Goal: Task Accomplishment & Management: Use online tool/utility

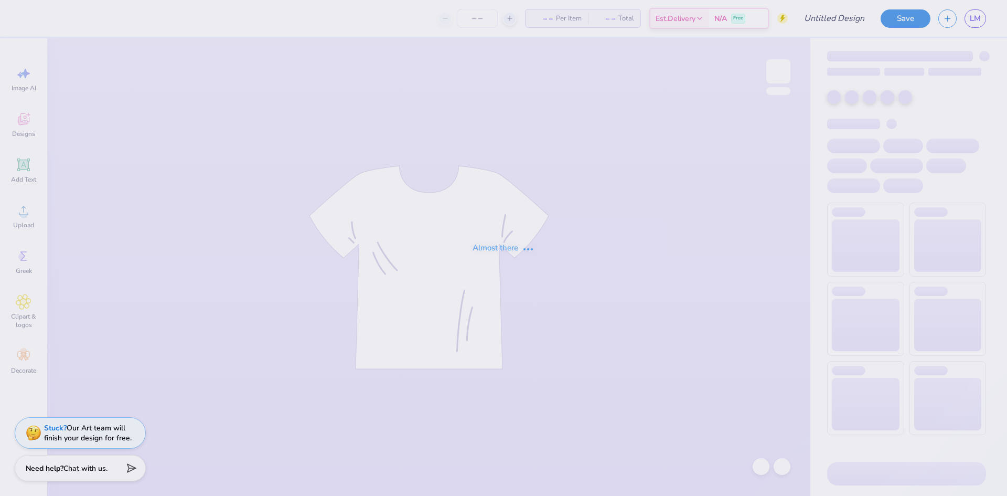
type input "T-Shirt Order Fall 2025"
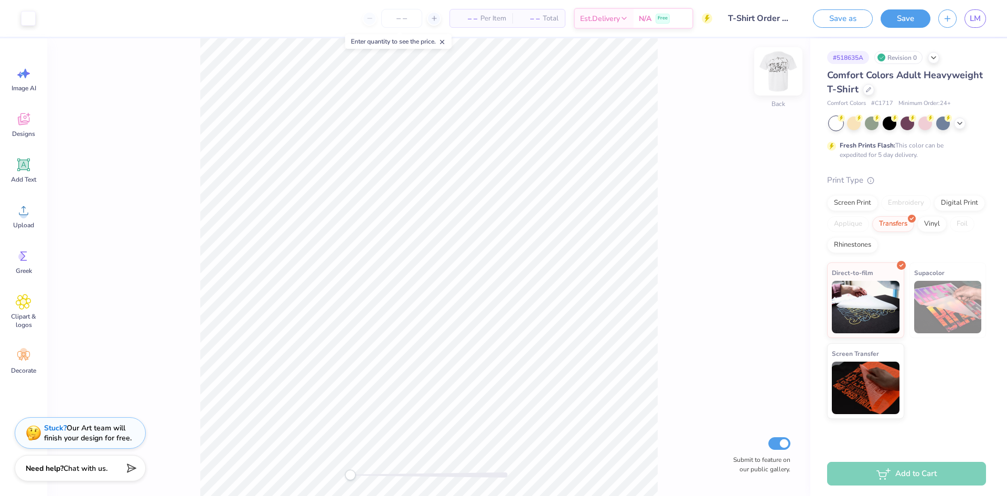
click at [785, 67] on img at bounding box center [778, 71] width 42 height 42
type input "3.50"
click at [878, 125] on div at bounding box center [872, 122] width 14 height 14
click at [705, 146] on div "Front W 14.41 14.41 " H 11.52 11.52 " Y 3.50 3.50 " Center Middle Top Bottom Su…" at bounding box center [428, 266] width 763 height 457
click at [957, 121] on icon at bounding box center [960, 122] width 8 height 8
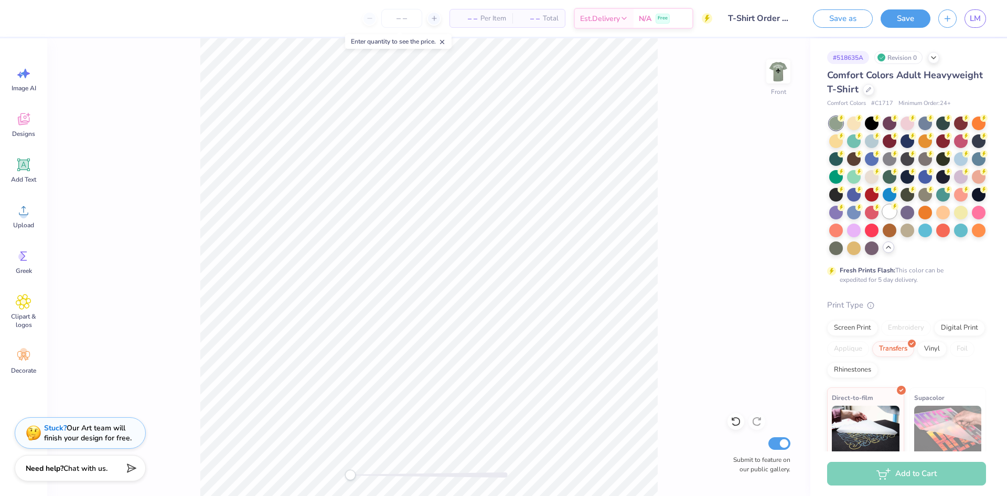
click at [883, 218] on div at bounding box center [890, 212] width 14 height 14
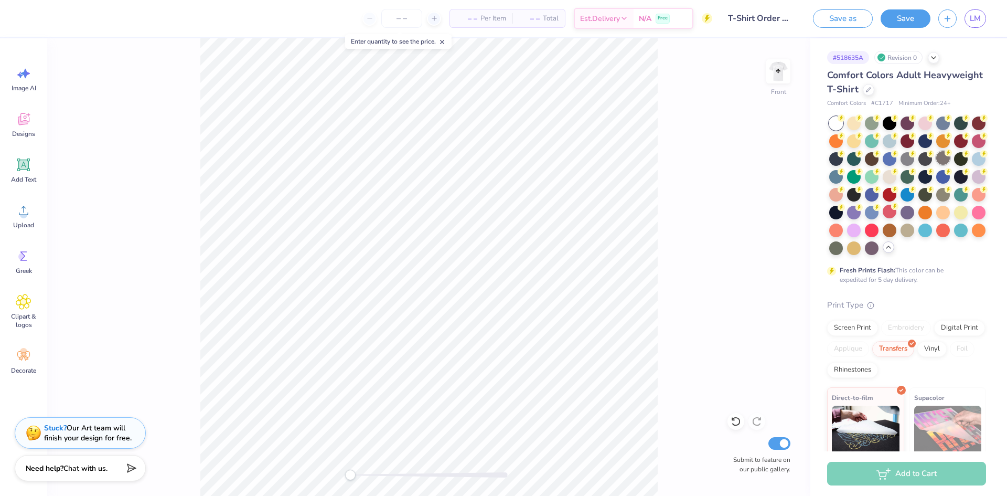
click at [936, 165] on div at bounding box center [943, 158] width 14 height 14
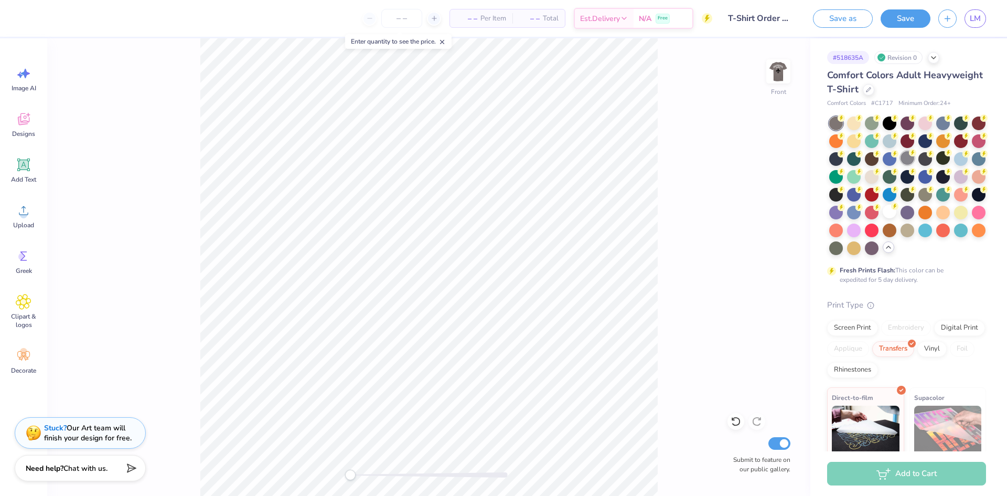
click at [914, 163] on div at bounding box center [907, 158] width 14 height 14
click at [891, 210] on icon at bounding box center [894, 205] width 7 height 7
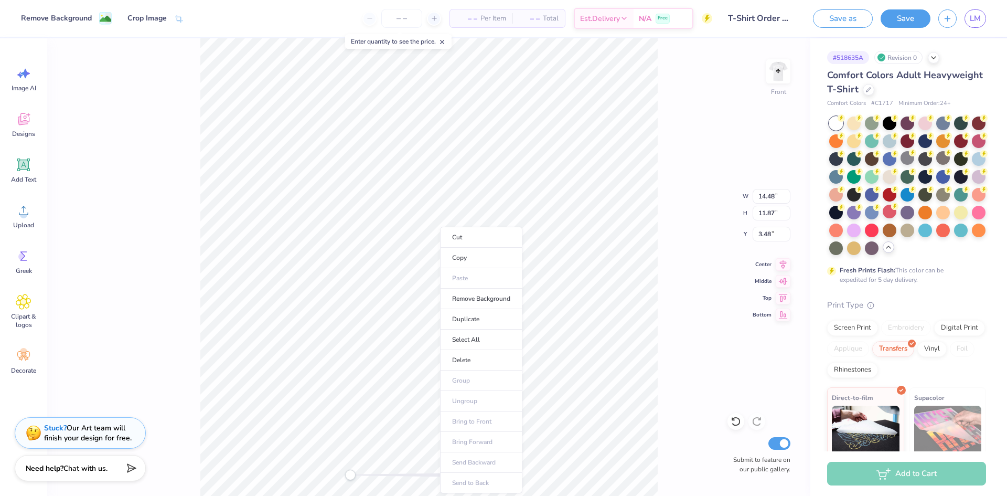
click at [666, 102] on div "Front W 14.48 14.48 " H 11.87 11.87 " Y 3.48 3.48 " Center Middle Top Bottom Su…" at bounding box center [428, 266] width 763 height 457
click at [774, 64] on img at bounding box center [778, 71] width 42 height 42
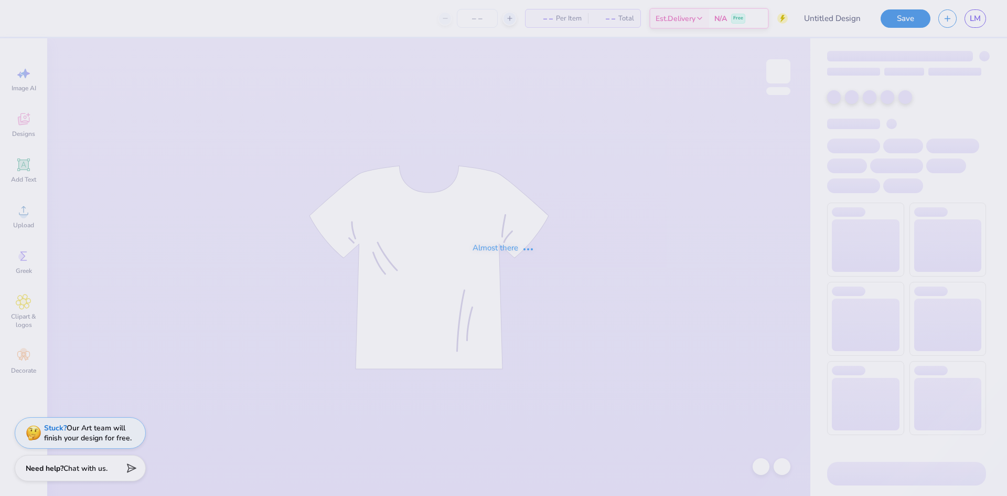
type input "KKG Parents Weekend 1"
type input "12"
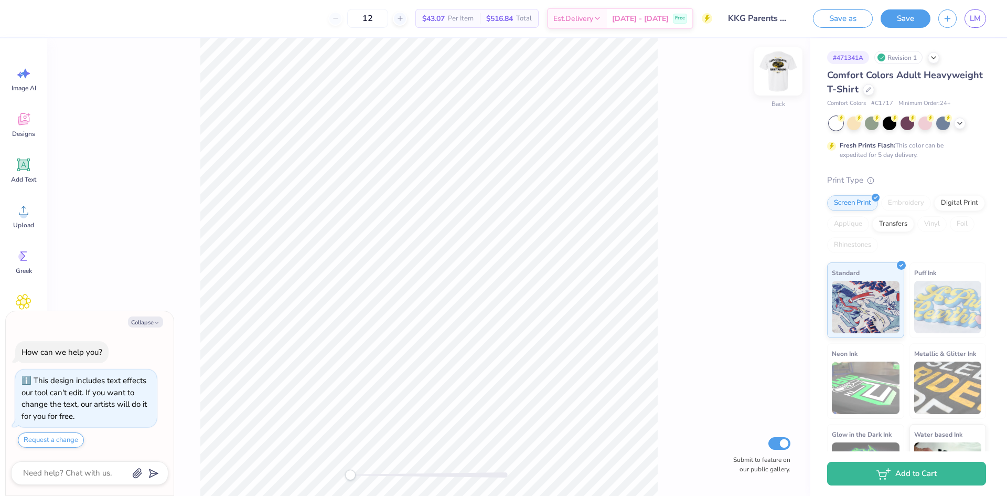
click at [779, 76] on img at bounding box center [778, 71] width 42 height 42
type textarea "x"
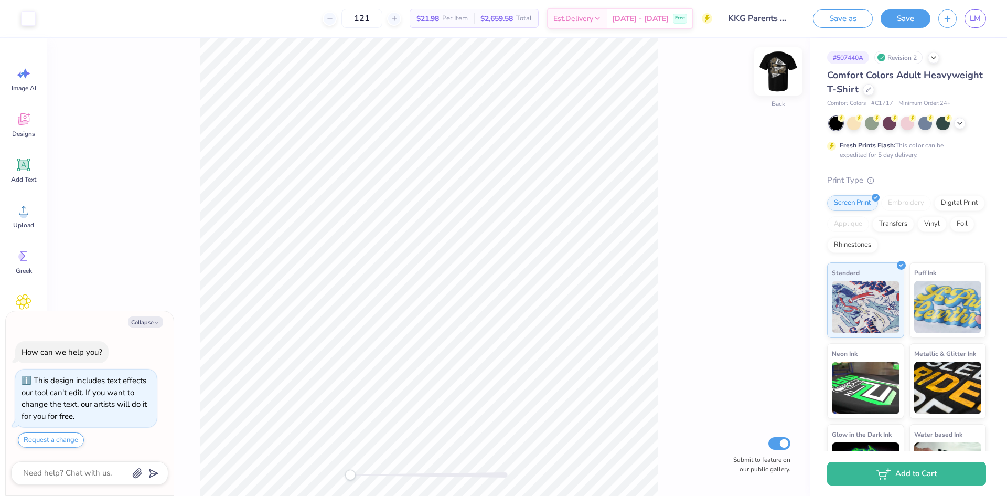
click at [778, 73] on img at bounding box center [778, 71] width 42 height 42
type textarea "x"
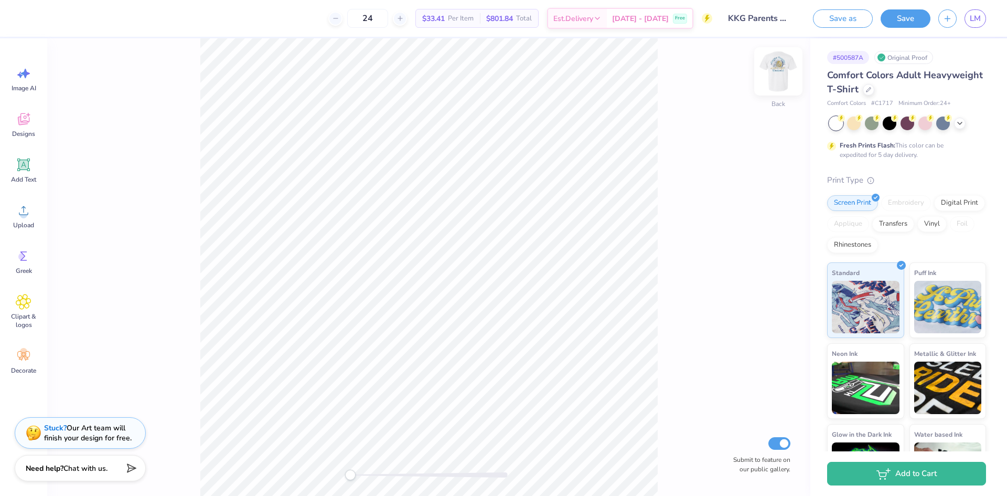
click at [772, 72] on img at bounding box center [778, 71] width 42 height 42
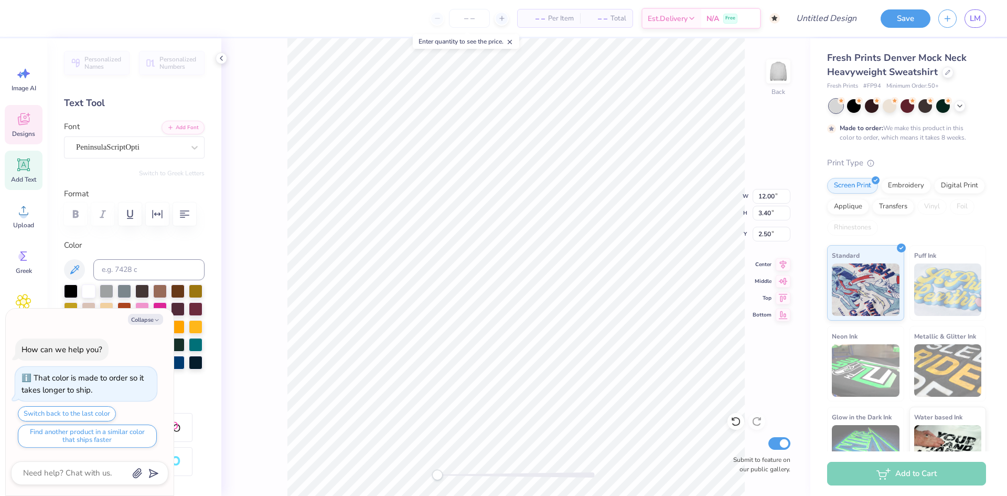
scroll to position [9, 5]
type textarea "x"
type textarea "G"
type textarea "x"
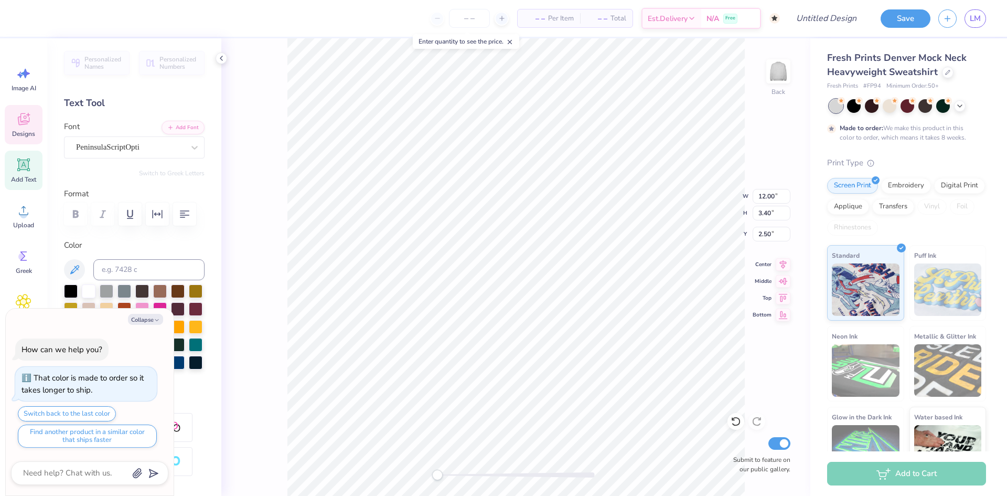
type textarea "k"
type textarea "x"
type textarea "ka"
type textarea "x"
type textarea "k"
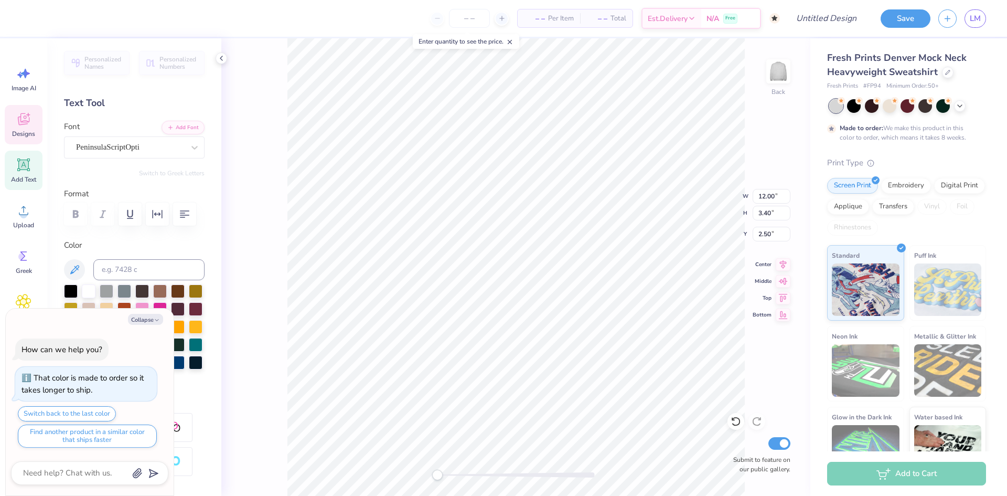
type textarea "x"
type textarea "K"
type textarea "x"
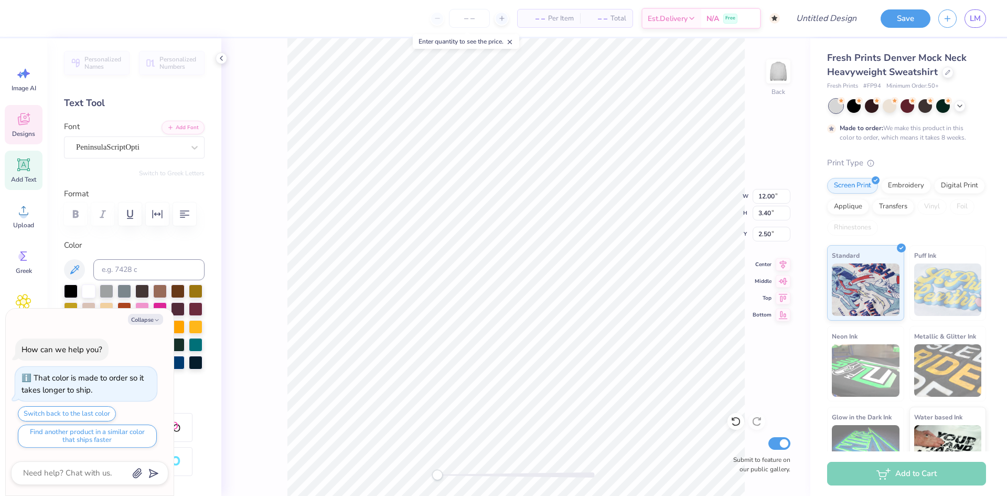
type textarea "Ka"
type textarea "x"
type textarea "Kap"
type textarea "x"
type textarea "Kapp"
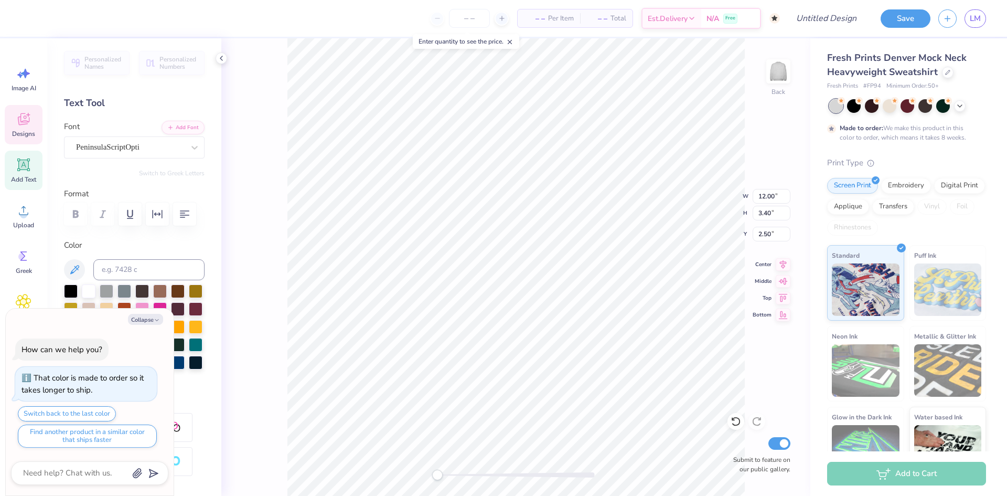
type textarea "x"
type textarea "Kappa"
type textarea "x"
type textarea "Kappa"
type textarea "x"
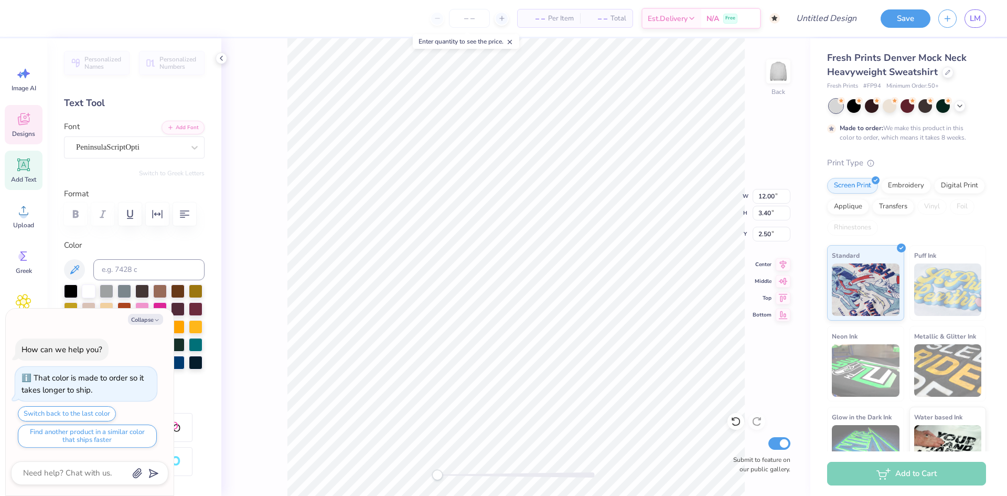
type textarea "Kappa K"
type textarea "x"
type textarea "Kappa Ka"
type textarea "x"
type textarea "Kappa Kap"
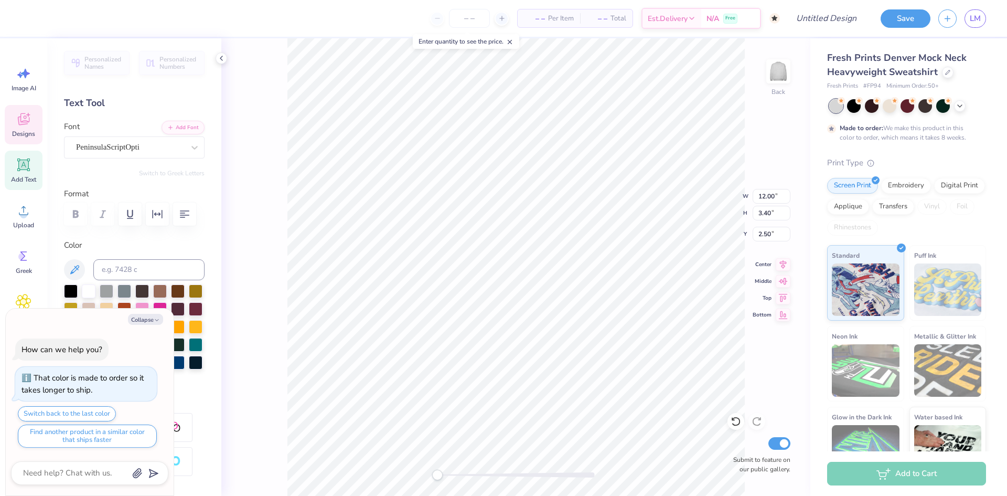
type textarea "x"
type textarea "Kappa [PERSON_NAME]"
type textarea "x"
type textarea "Kappa Kappa"
type textarea "x"
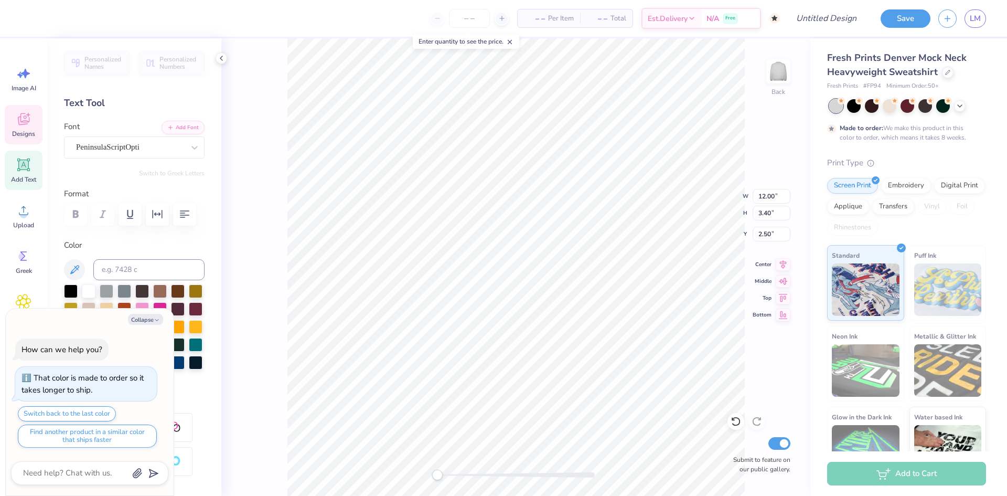
type textarea "Kappa Kappa"
type textarea "x"
type textarea "Kappa Kappa G"
type textarea "x"
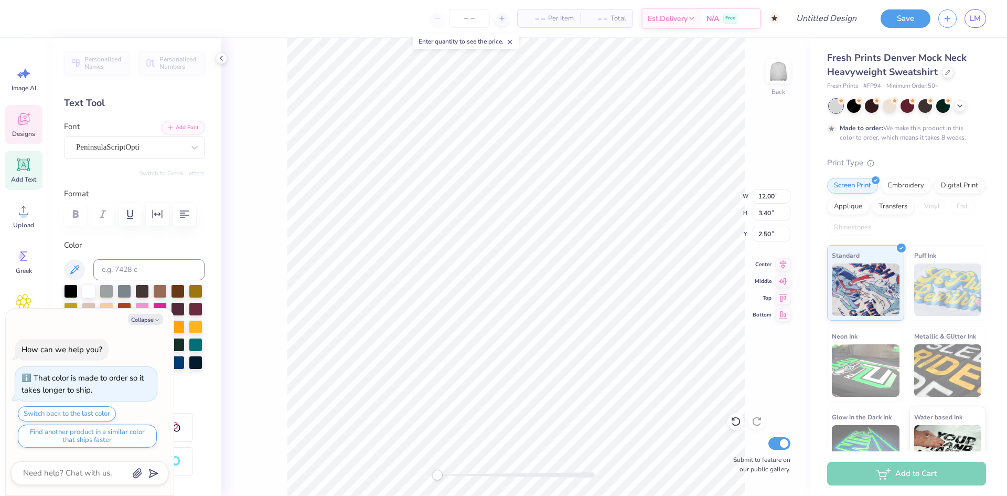
type textarea "Kappa Kappa Gam"
type textarea "x"
type textarea "Kappa Kappa [PERSON_NAME]"
type textarea "x"
type textarea "Kappa Kappa Gamma"
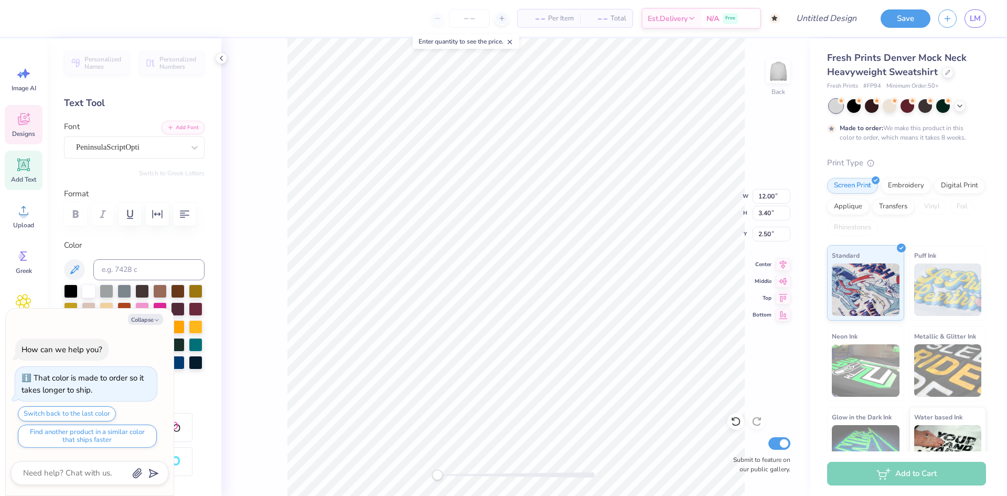
scroll to position [8, 5]
click at [725, 193] on div "Back W 1.18 1.18 " H 1.37 1.37 " Y 5.91 5.91 " Center Middle Top Bottom Submit …" at bounding box center [515, 266] width 589 height 457
type textarea "x"
click at [787, 448] on input "Submit to feature on our public gallery." at bounding box center [779, 443] width 22 height 13
checkbox input "false"
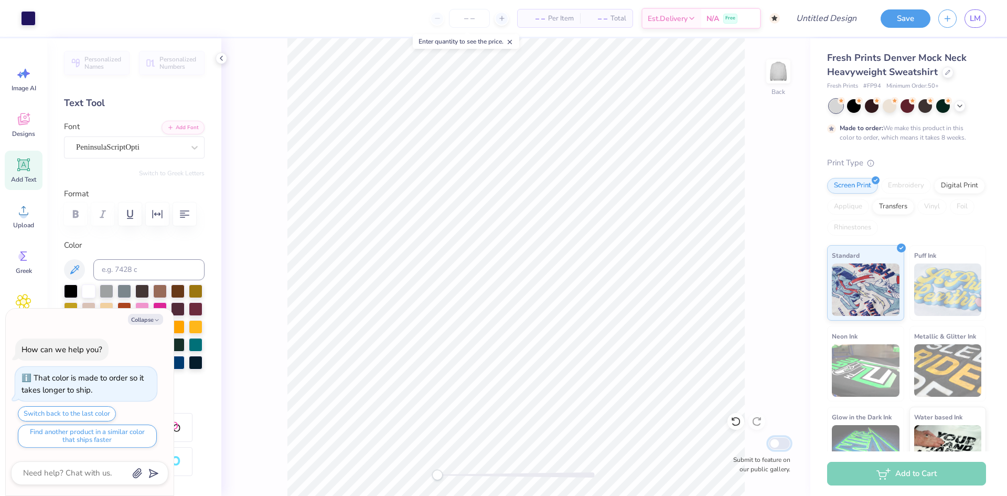
type textarea "x"
click at [787, 448] on input "Submit to feature on our public gallery." at bounding box center [779, 443] width 22 height 13
checkbox input "true"
click at [152, 317] on button "Collapse" at bounding box center [145, 319] width 35 height 11
type textarea "x"
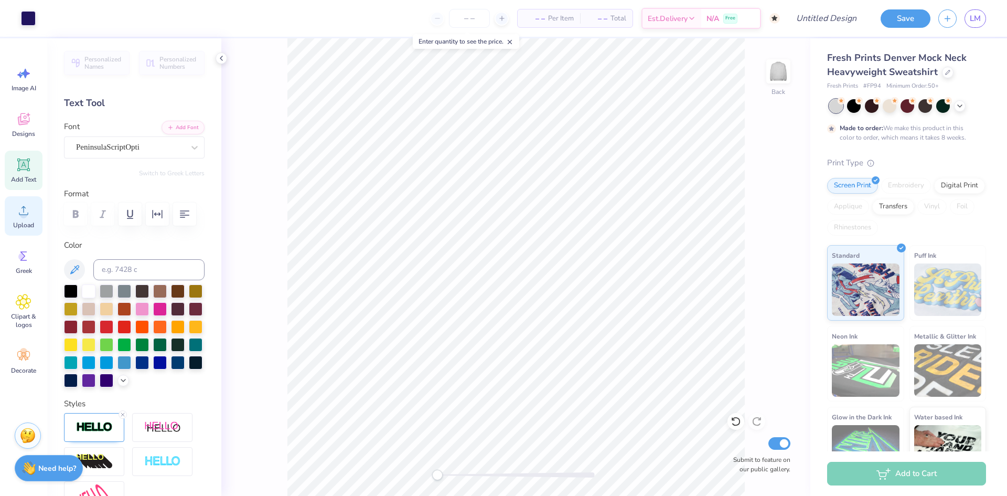
click at [10, 224] on div "Upload" at bounding box center [24, 215] width 38 height 39
click at [29, 209] on icon at bounding box center [24, 210] width 16 height 16
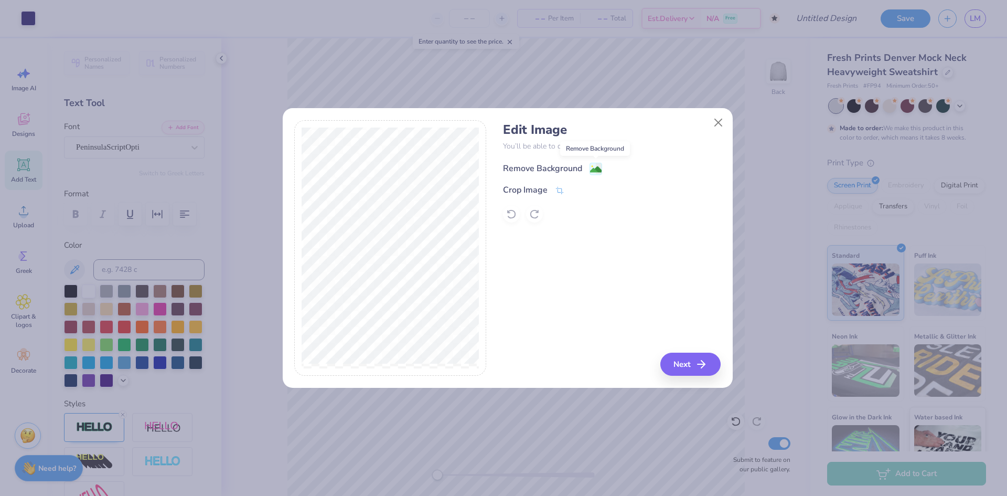
click at [598, 170] on image at bounding box center [596, 170] width 12 height 12
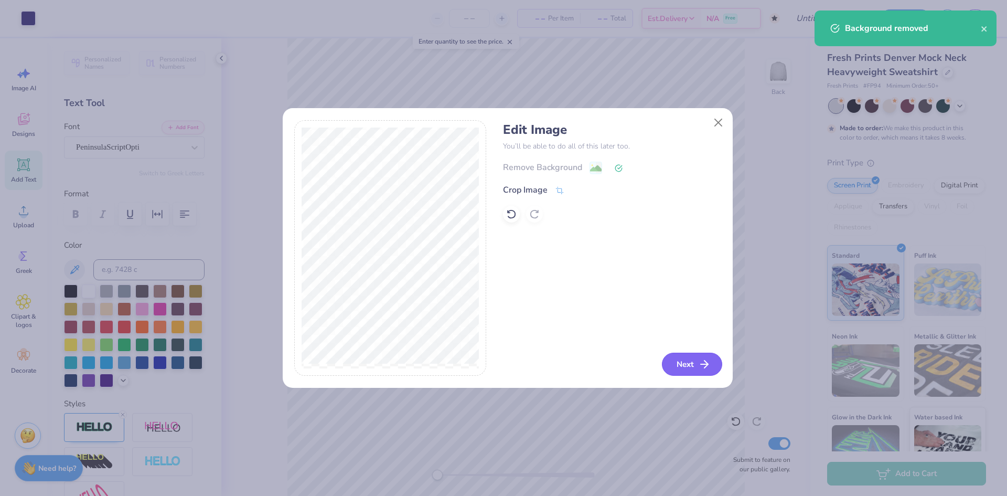
click at [694, 359] on button "Next" at bounding box center [692, 363] width 60 height 23
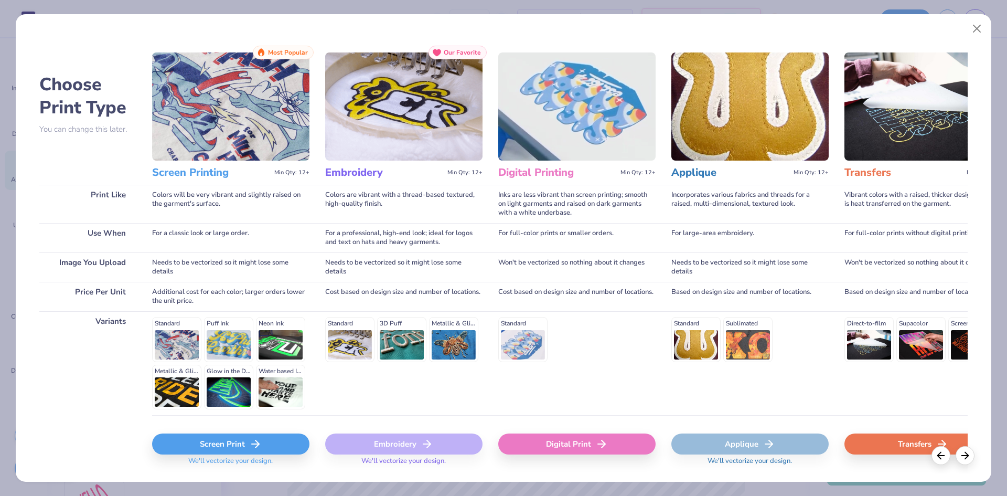
click at [246, 441] on div "Screen Print" at bounding box center [230, 443] width 157 height 21
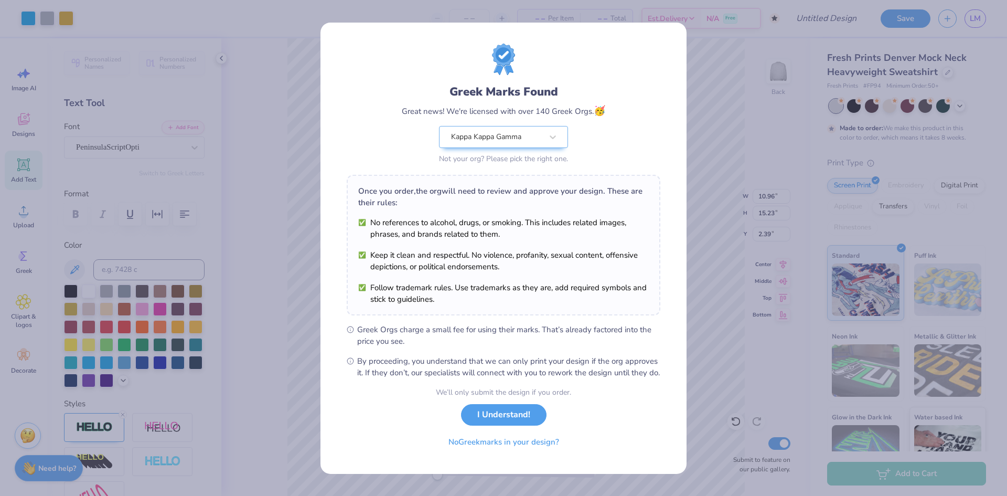
click at [501, 357] on body "Art colors – – Per Item – – Total Est. Delivery N/A Free Design Title Save LM I…" at bounding box center [503, 248] width 1007 height 496
type input "3.99"
type input "5.55"
type input "12.06"
click at [475, 419] on button "I Understand!" at bounding box center [503, 412] width 85 height 22
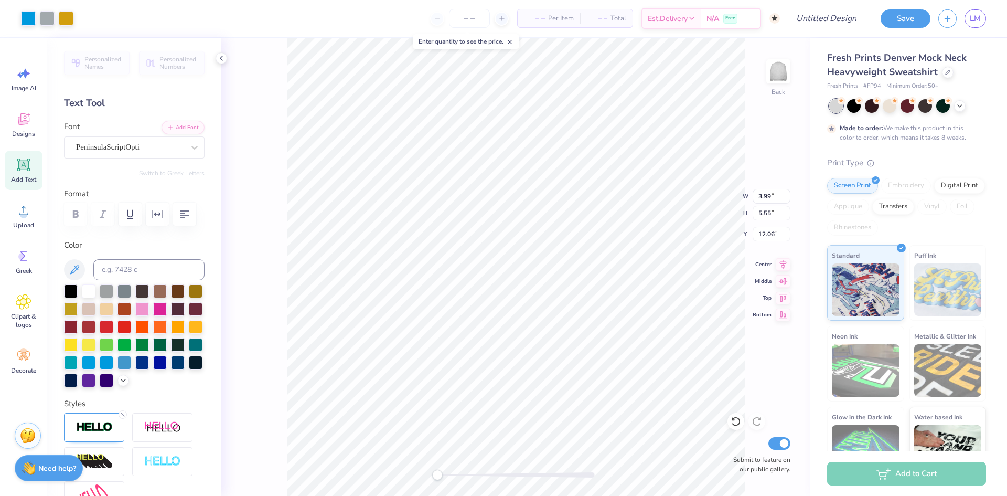
type input "1.18"
type input "1.37"
type input "5.91"
type input "1.63"
type input "2.26"
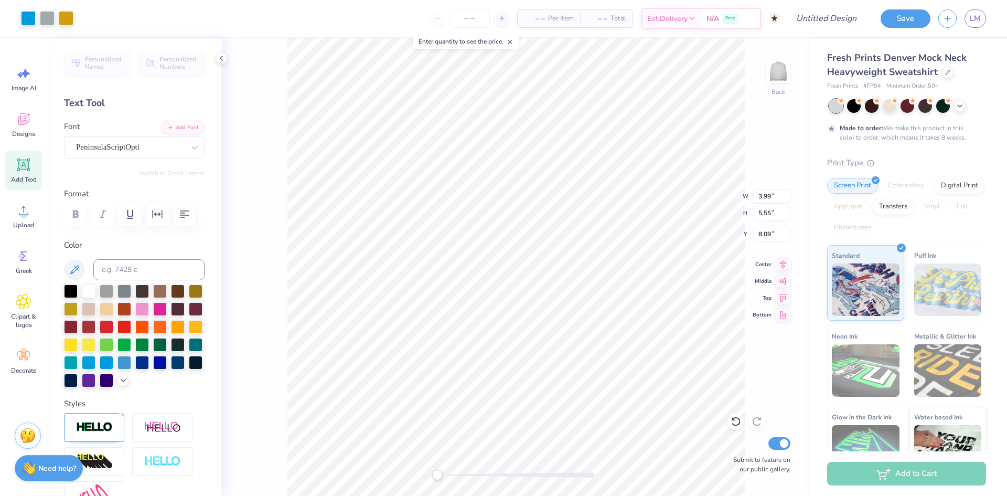
type input "11.38"
type input "3.14"
type input "4.37"
type input "5.15"
type input "3.98"
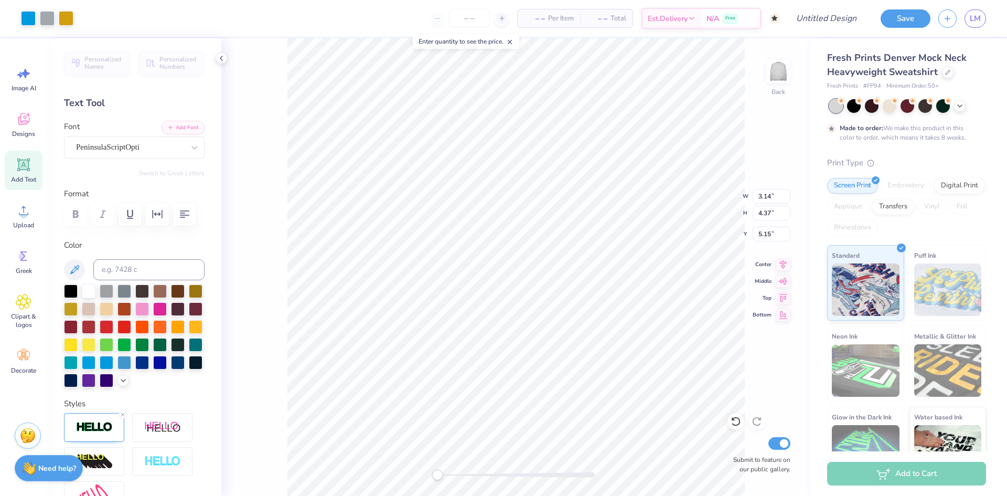
type input "5.53"
type input "4.96"
type input "14.46"
type input "4.15"
type input "2.13"
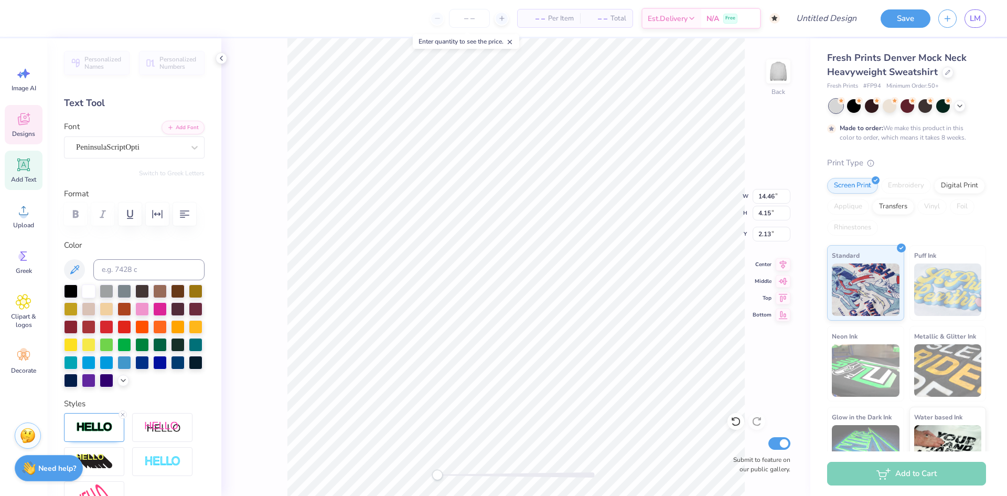
scroll to position [9, 3]
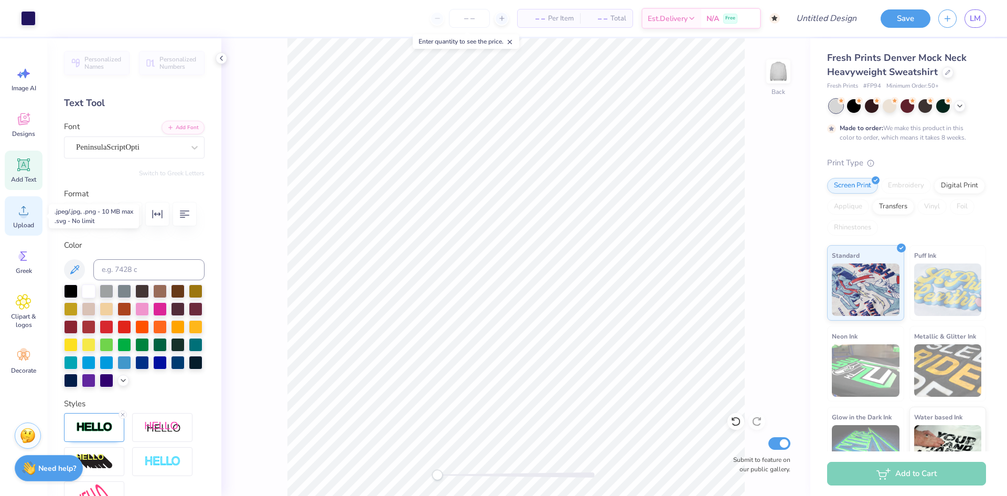
click at [30, 207] on icon at bounding box center [24, 210] width 16 height 16
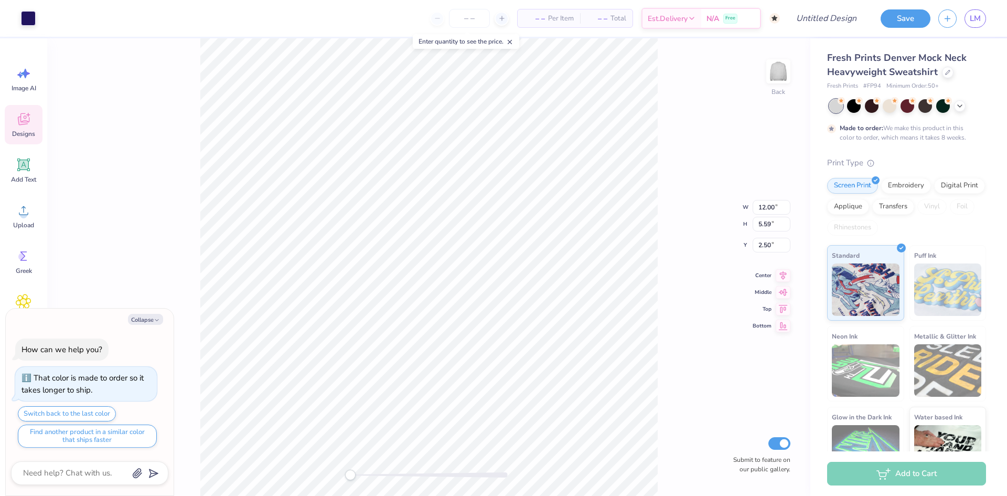
click at [185, 89] on div "Back W 12.00 12.00 " H 5.59 5.59 " Y 2.50 2.50 " Center Middle Top Bottom Submi…" at bounding box center [428, 266] width 763 height 457
click at [33, 168] on div "Add Text" at bounding box center [24, 170] width 38 height 39
type textarea "x"
type input "5.84"
type input "1.69"
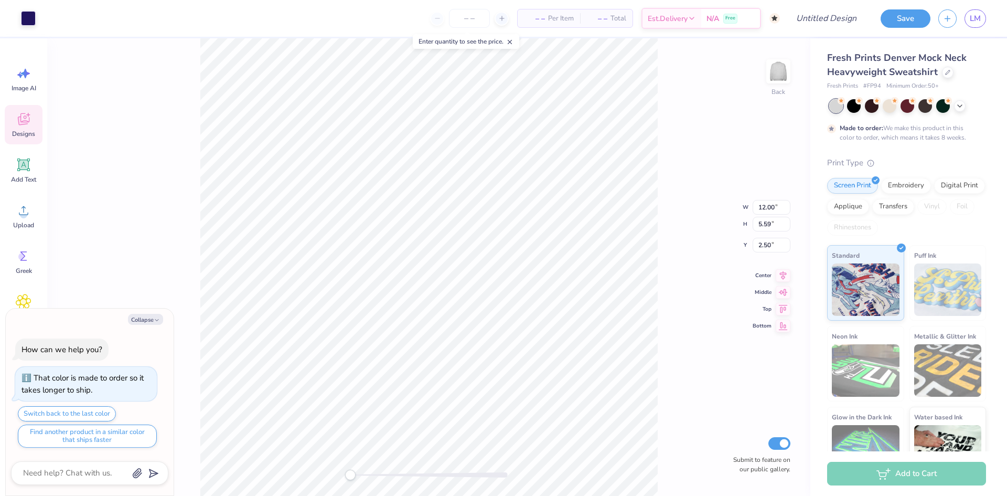
type input "9.15"
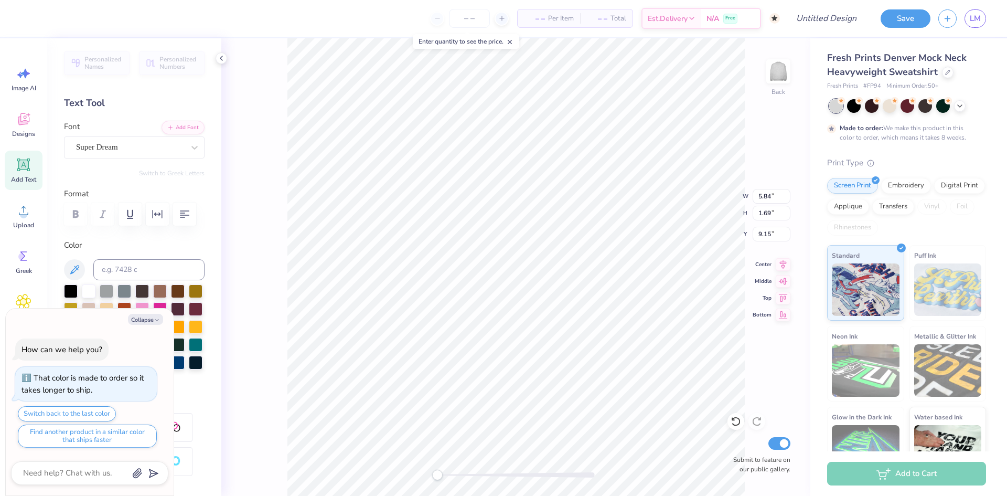
scroll to position [9, 1]
type textarea "x"
type textarea "EXT"
click at [563, 357] on li "Delete" at bounding box center [553, 360] width 82 height 20
click at [588, 362] on li "Ungroup" at bounding box center [583, 365] width 82 height 20
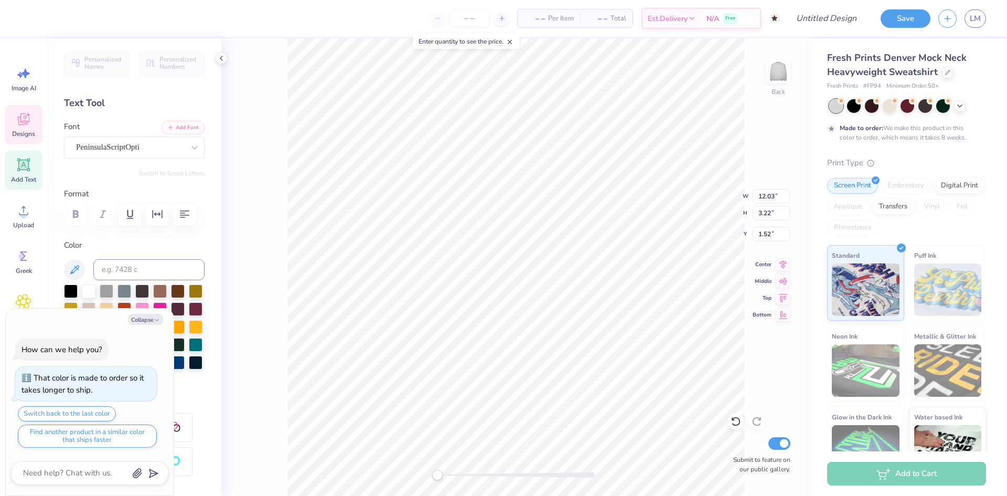
scroll to position [9, 2]
type textarea "x"
type textarea "K"
type textarea "x"
type textarea "Ka"
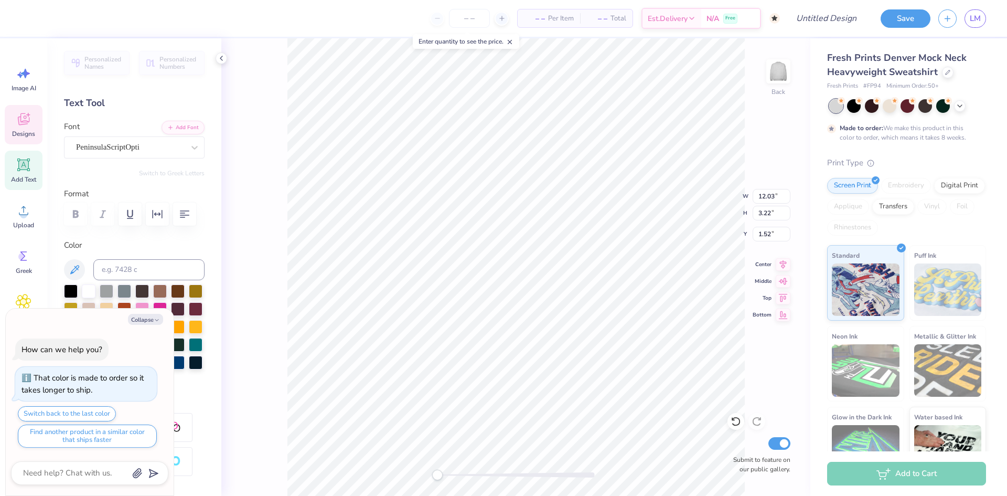
type textarea "x"
type textarea "Kap"
type textarea "x"
type textarea "Kapp"
type textarea "x"
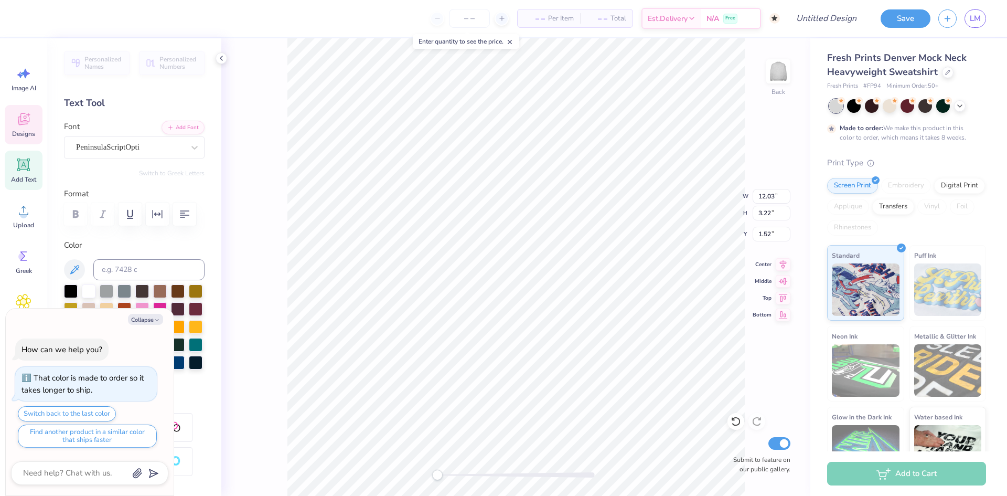
type textarea "Kappa"
type textarea "x"
type textarea "Kappa"
type textarea "x"
type textarea "Kappa K"
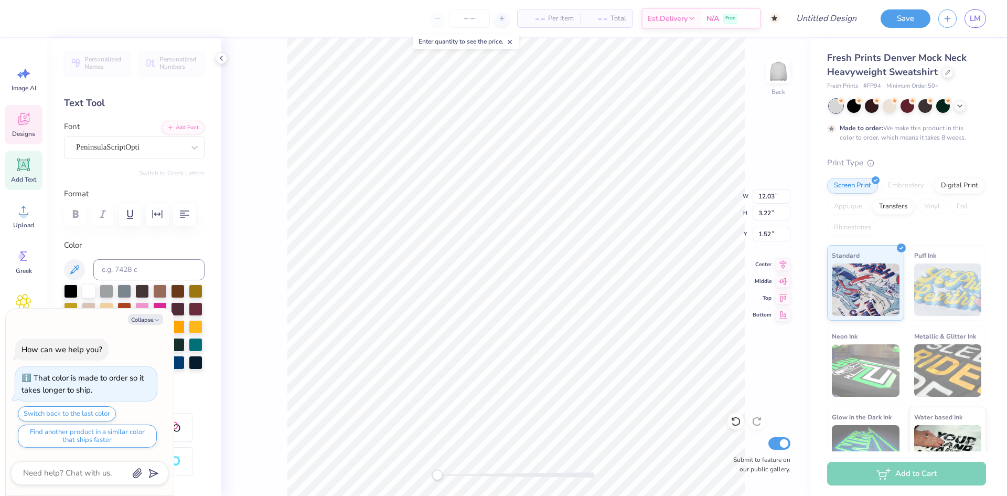
type textarea "x"
type textarea "Kappa Ka"
type textarea "x"
type textarea "Kappa Kap"
type textarea "x"
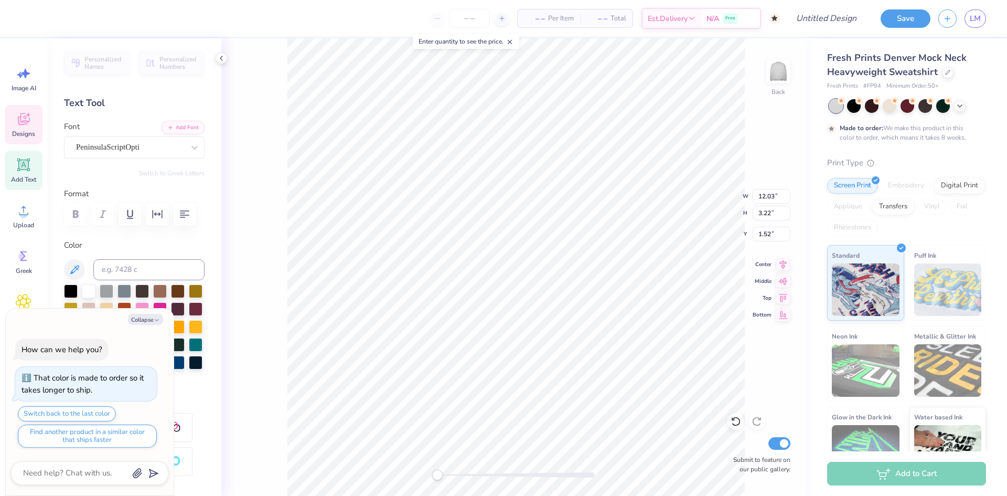
type textarea "Kappa Kapp"
type textarea "x"
type textarea "Kappa Kappa"
type textarea "x"
type textarea "Kappa Kappa"
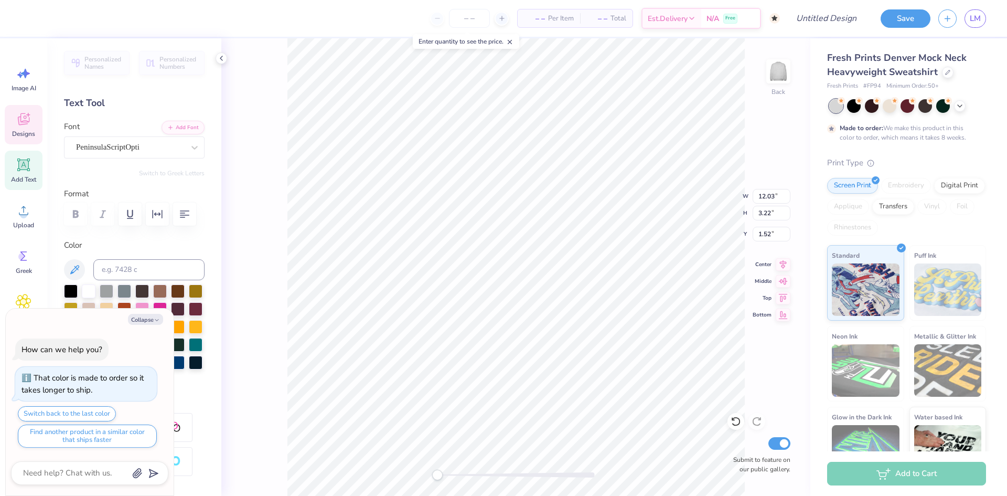
scroll to position [9, 3]
type textarea "x"
type textarea "Kappa Kappa G"
type textarea "x"
type textarea "Kappa Kappa Gam"
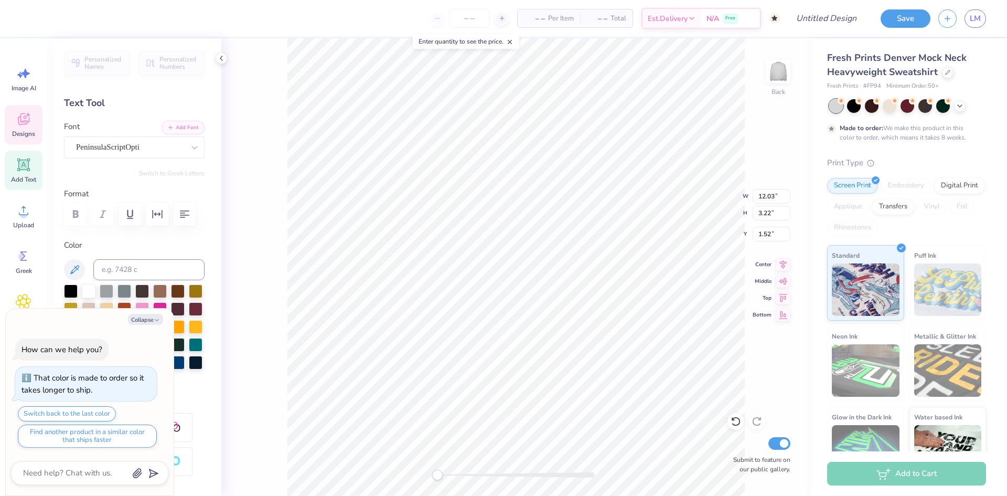
type textarea "x"
type textarea "Kappa Kappa Gamm"
type textarea "x"
type textarea "Kappa Kappa Gamma"
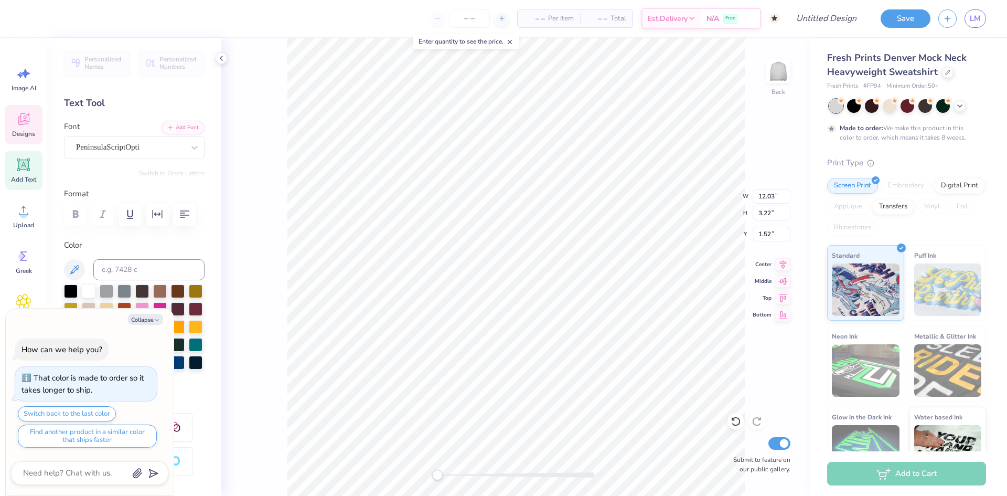
type textarea "x"
type textarea "Kappa Kappa Gamma"
click at [755, 102] on div "Back Submit to feature on our public gallery." at bounding box center [515, 266] width 589 height 457
click at [745, 131] on div "Back W 14.65 14.65 " H 2.91 2.91 " Y 1.56 1.56 " Center Middle Top Bottom Submi…" at bounding box center [515, 266] width 589 height 457
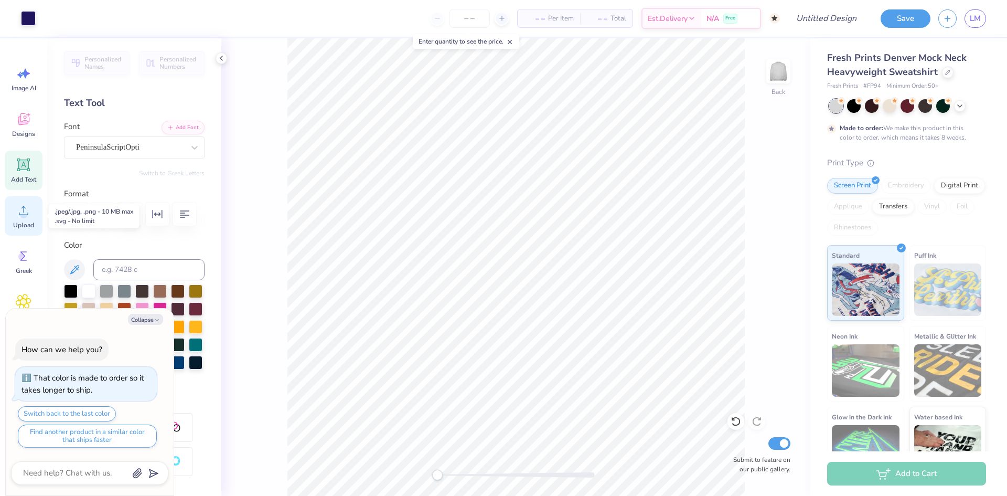
click at [20, 203] on icon at bounding box center [24, 210] width 16 height 16
click at [22, 206] on icon at bounding box center [24, 210] width 16 height 16
click at [926, 15] on button "Save" at bounding box center [906, 17] width 50 height 18
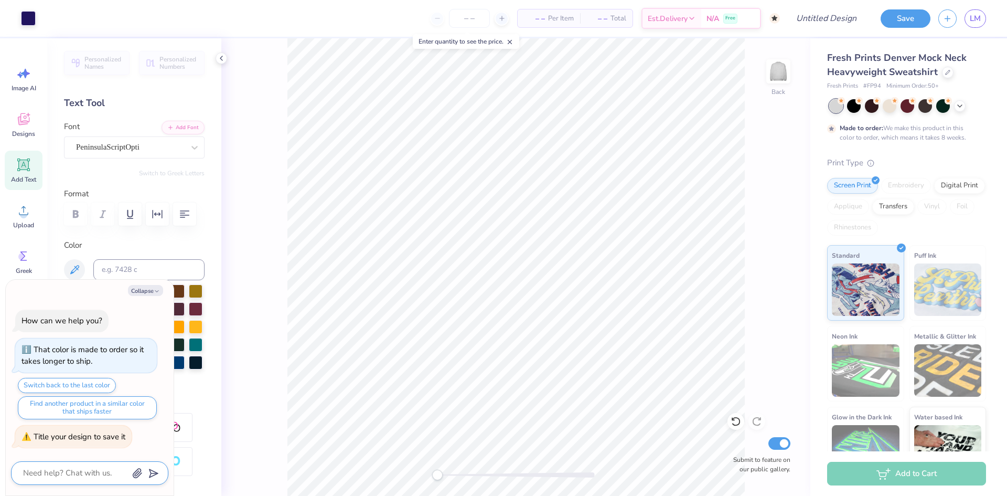
type textarea "x"
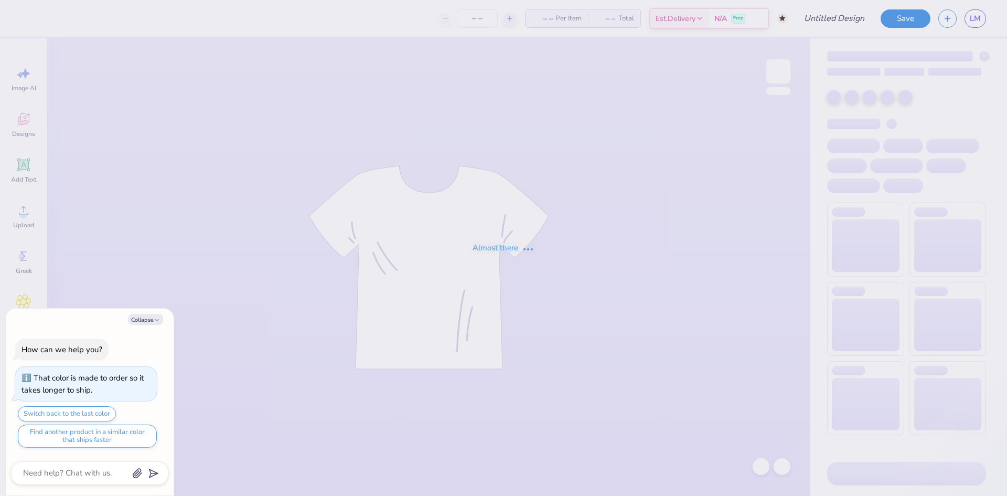
type textarea "x"
type input "T-Shirt Order Fall 2025"
type textarea "x"
type input "50"
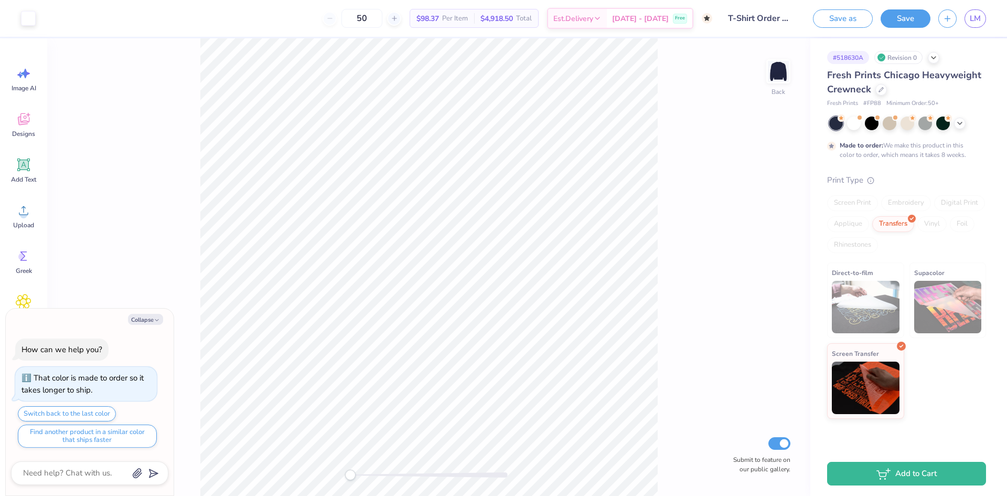
click at [150, 314] on div "Collapse" at bounding box center [89, 319] width 157 height 11
click at [157, 318] on icon "button" at bounding box center [157, 320] width 6 height 6
type textarea "x"
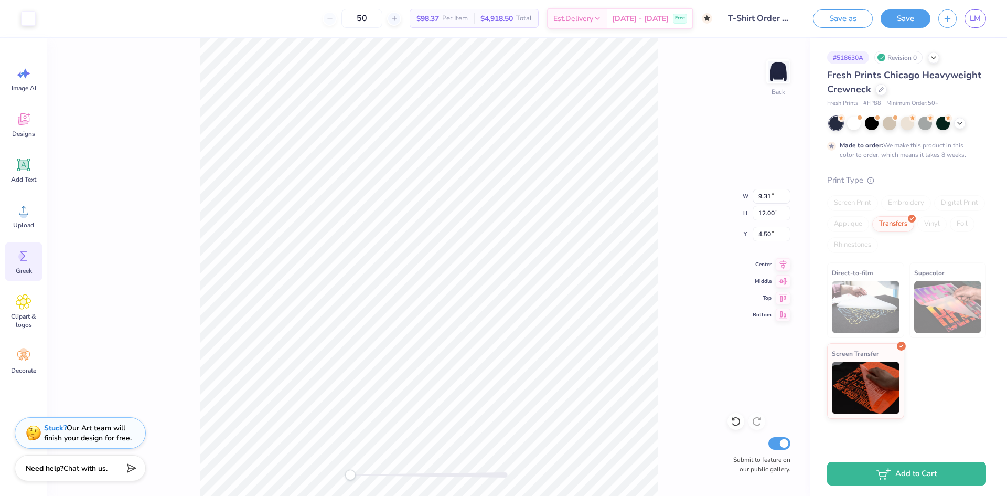
click at [12, 265] on div "Greek" at bounding box center [24, 261] width 38 height 39
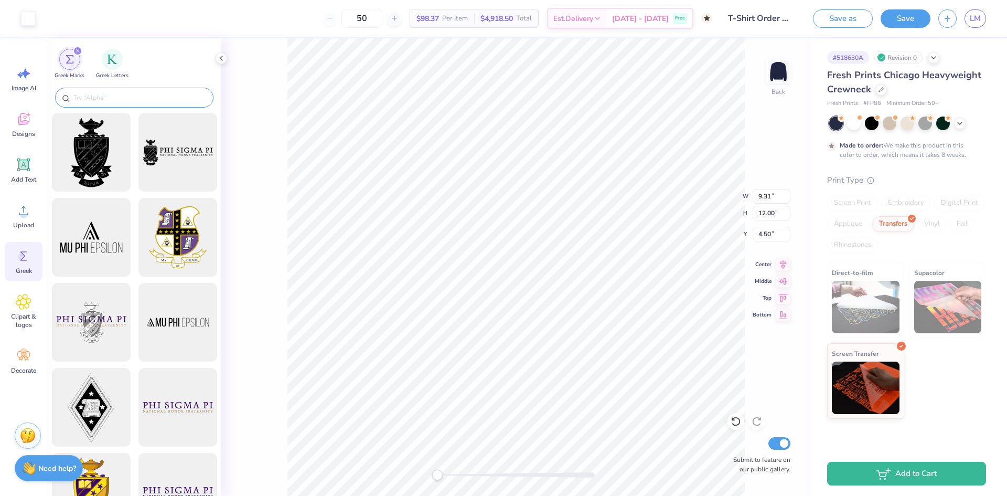
click at [120, 102] on input "text" at bounding box center [139, 97] width 134 height 10
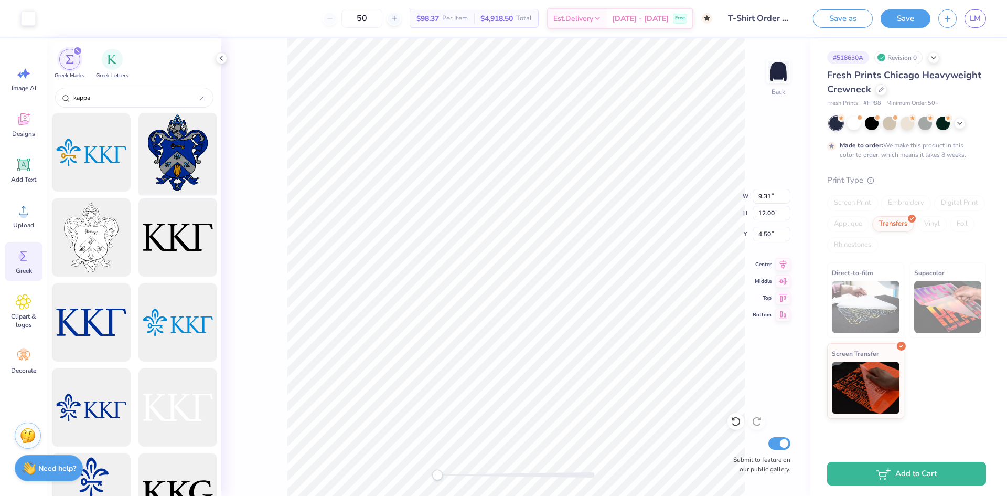
type input "kappa"
click at [173, 145] on div at bounding box center [177, 152] width 87 height 87
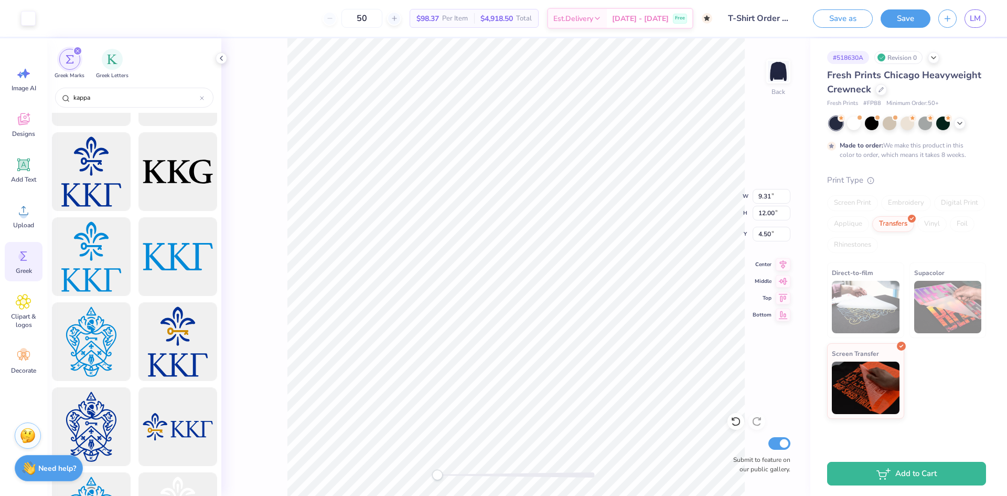
scroll to position [367, 0]
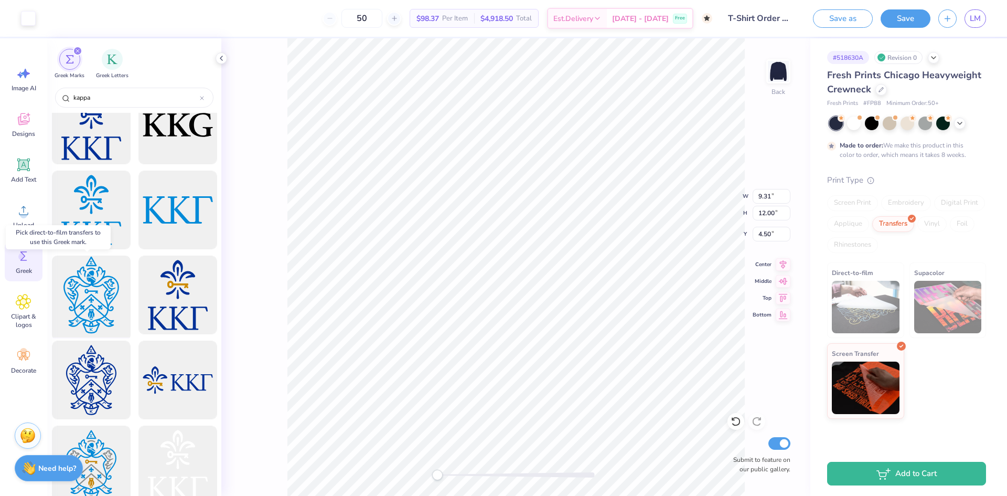
click at [101, 303] on div at bounding box center [91, 295] width 87 height 87
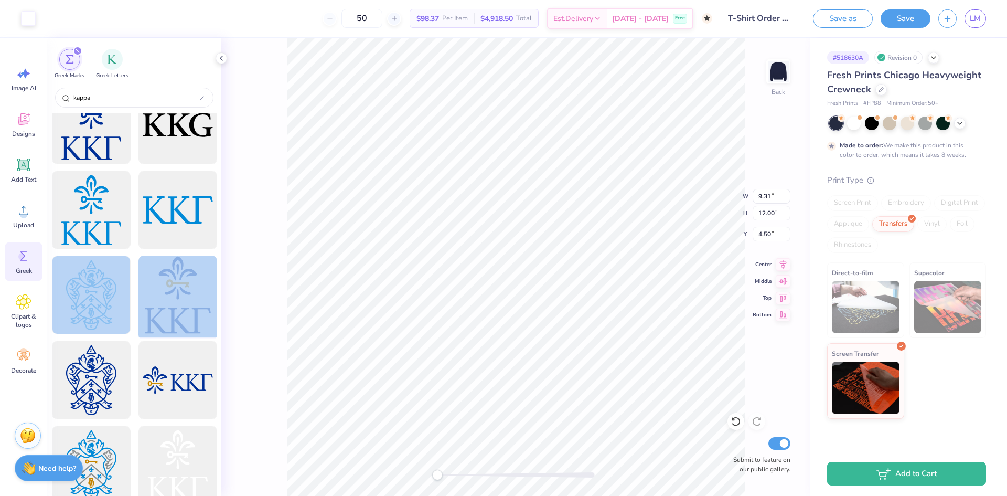
drag, startPoint x: 88, startPoint y: 297, endPoint x: 173, endPoint y: 295, distance: 85.0
click at [93, 301] on div at bounding box center [91, 295] width 87 height 87
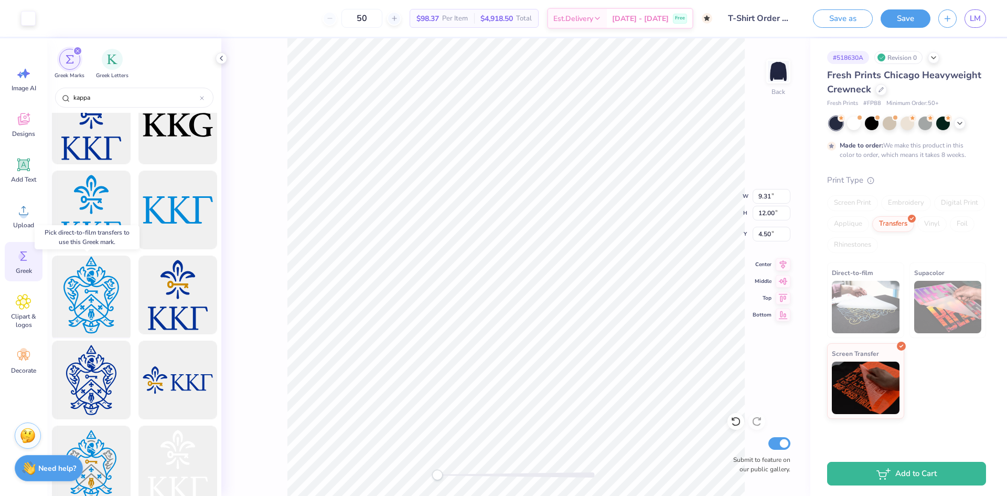
click at [93, 296] on div at bounding box center [91, 295] width 87 height 87
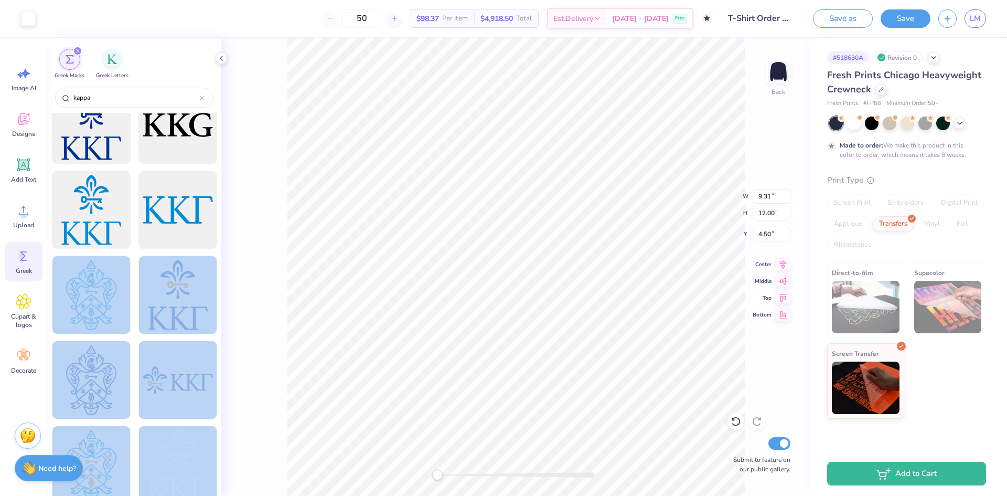
click at [413, 288] on div "Art colors 50 $98.37 Per Item $4,918.50 Total Est. Delivery Nov 5 - 8 Free Desi…" at bounding box center [503, 248] width 1007 height 496
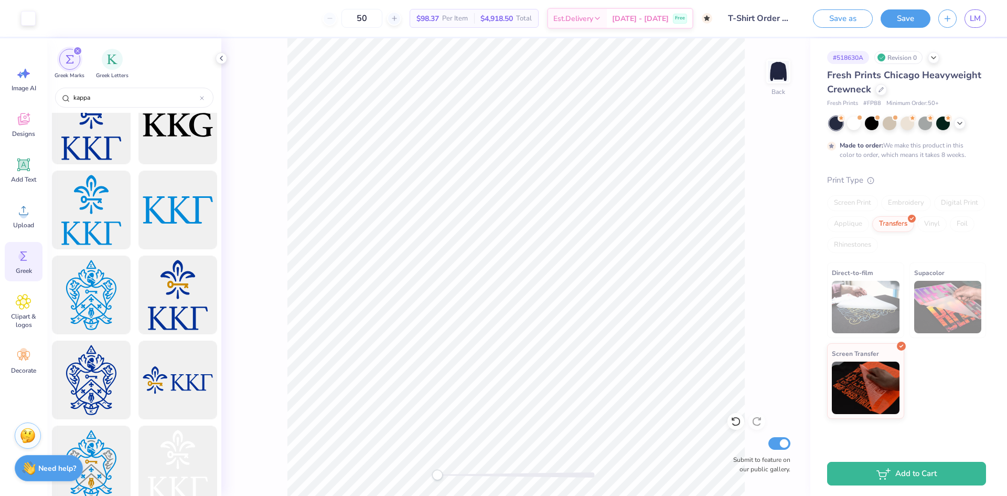
click at [865, 210] on div "Screen Print" at bounding box center [852, 203] width 51 height 16
click at [868, 224] on div "Applique" at bounding box center [848, 224] width 42 height 16
click at [930, 128] on div at bounding box center [925, 122] width 14 height 14
click at [906, 126] on div at bounding box center [907, 122] width 14 height 14
click at [881, 127] on div at bounding box center [907, 123] width 157 height 14
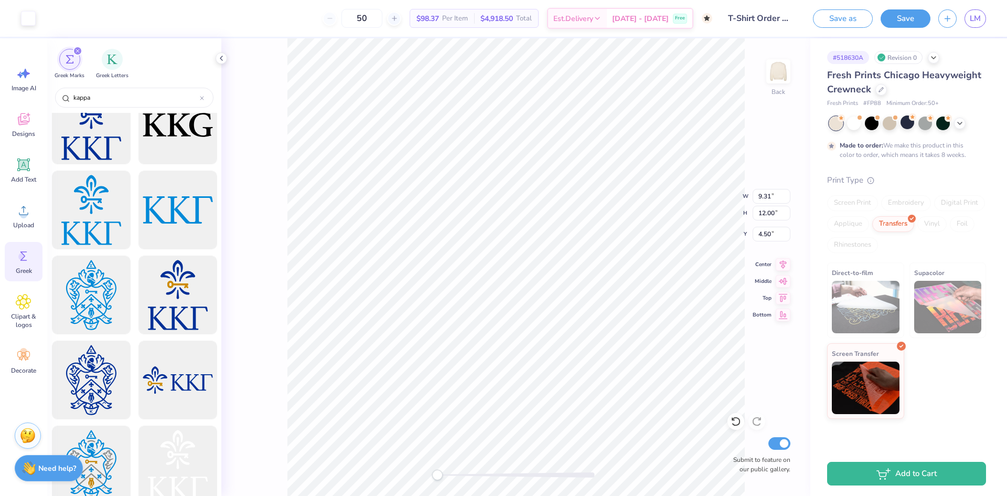
click at [832, 126] on div at bounding box center [836, 123] width 14 height 14
click at [963, 123] on icon at bounding box center [960, 122] width 8 height 8
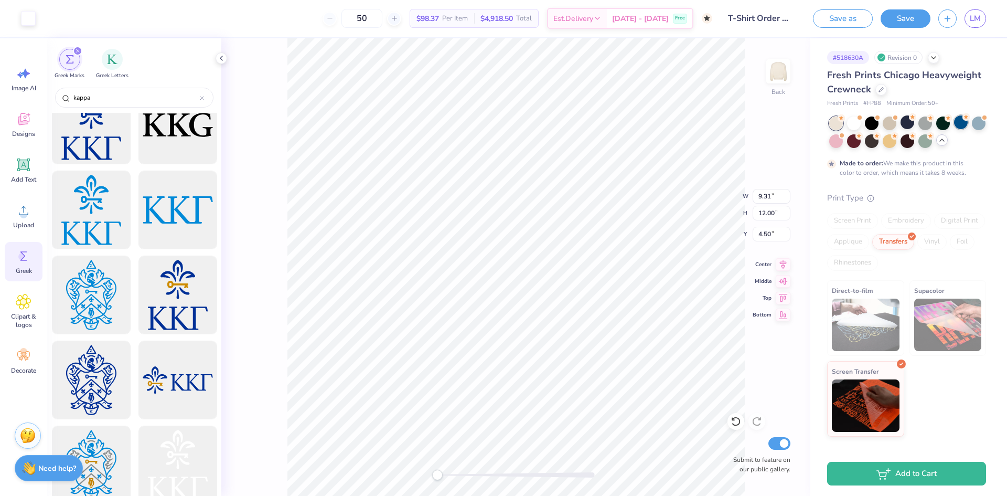
click at [960, 126] on div at bounding box center [961, 122] width 14 height 14
click at [924, 129] on div at bounding box center [925, 122] width 14 height 14
click at [24, 15] on div at bounding box center [28, 17] width 15 height 15
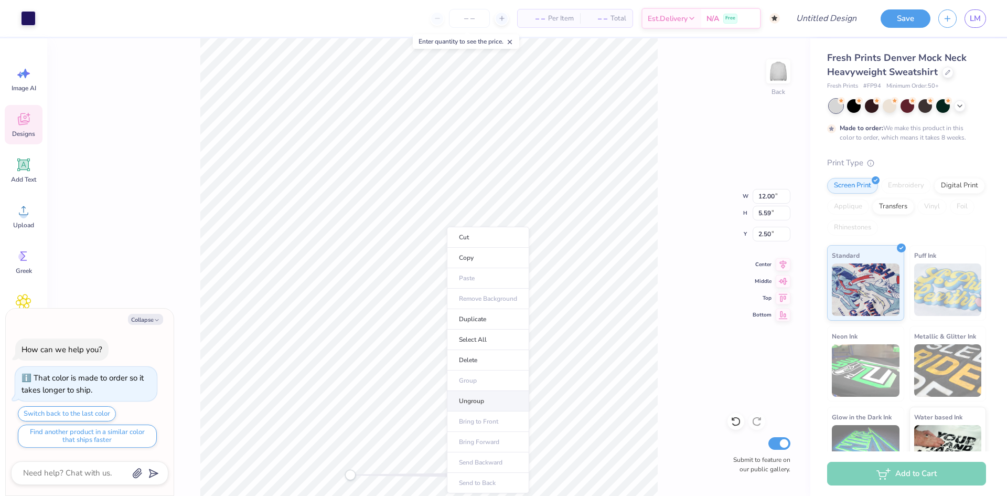
click at [499, 401] on li "Ungroup" at bounding box center [488, 401] width 82 height 20
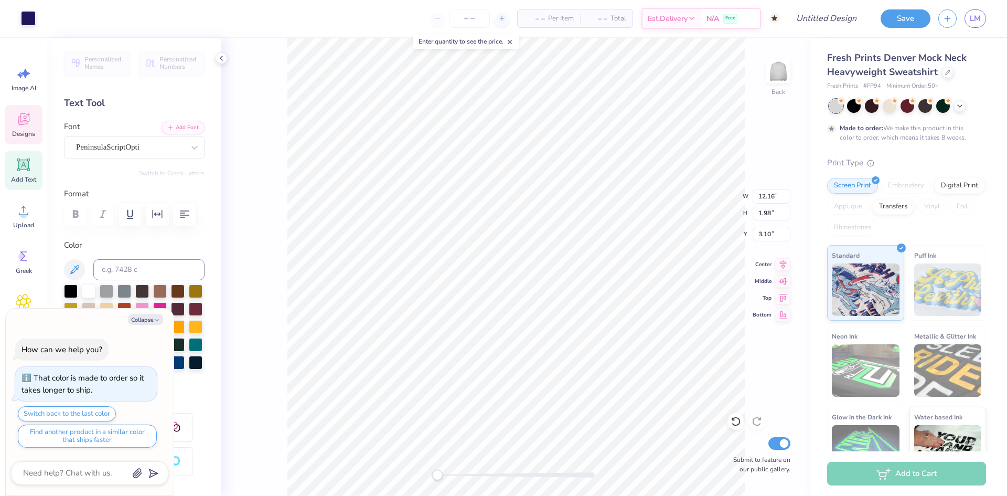
scroll to position [9, 1]
type textarea "x"
type textarea "Ka"
type textarea "x"
type textarea "Kap"
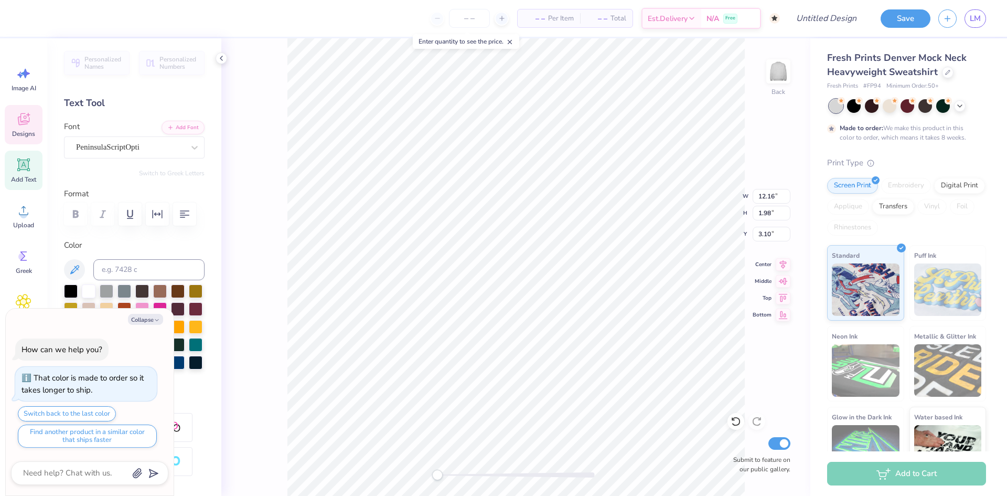
type textarea "x"
type textarea "Kapp"
type textarea "x"
type textarea "Kappa"
type textarea "x"
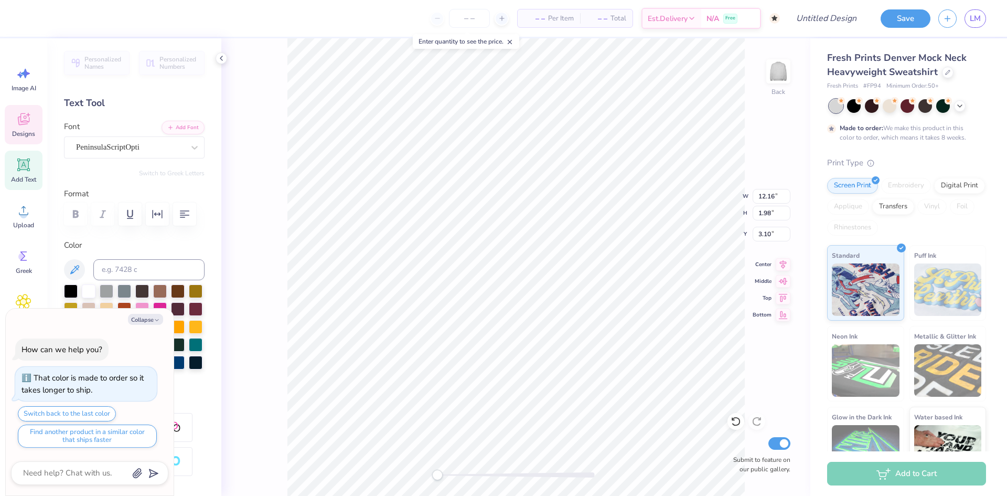
type textarea "Kappa"
type textarea "x"
type textarea "Kappa K"
type textarea "x"
type textarea "Kappa Ka"
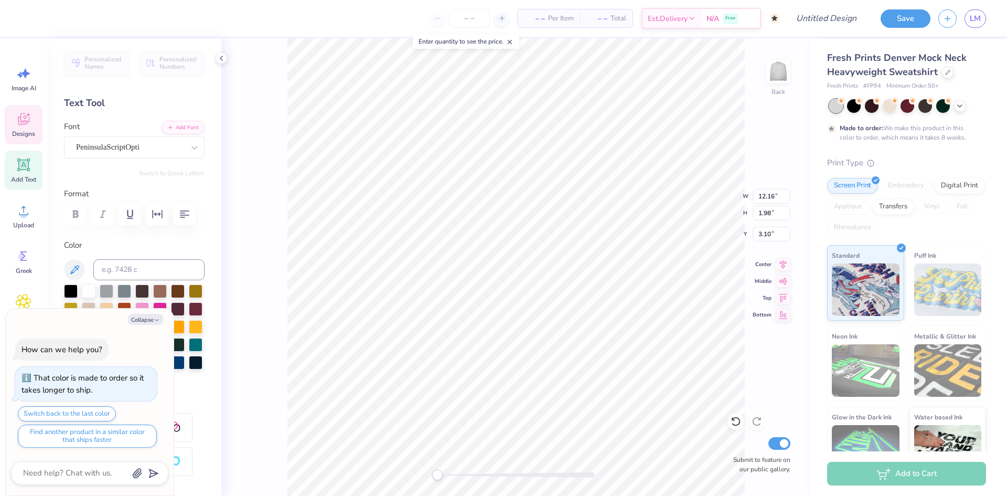
type textarea "x"
type textarea "Kappa Kap"
type textarea "x"
type textarea "Kappa Kapp"
type textarea "x"
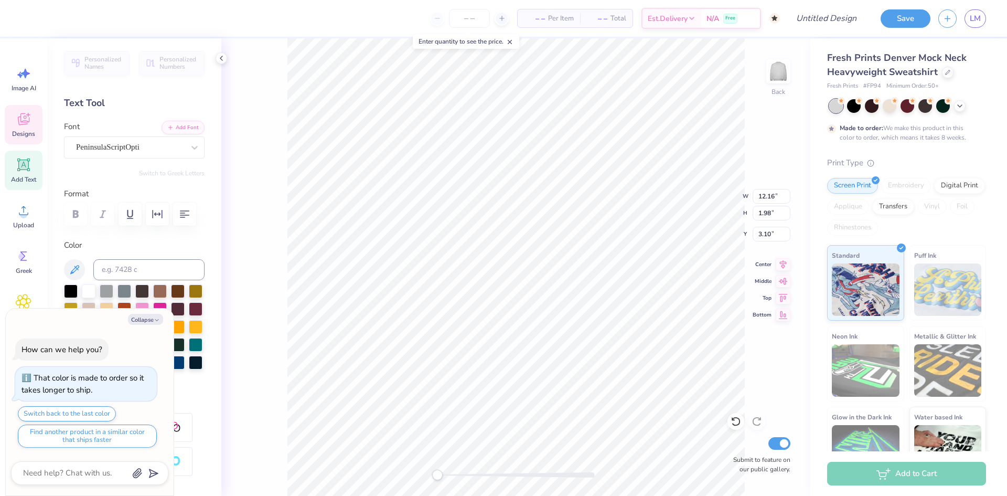
type textarea "Kappa Kappa"
type textarea "x"
type textarea "Kappa Kappa"
type textarea "x"
type textarea "Kappa Kappa G"
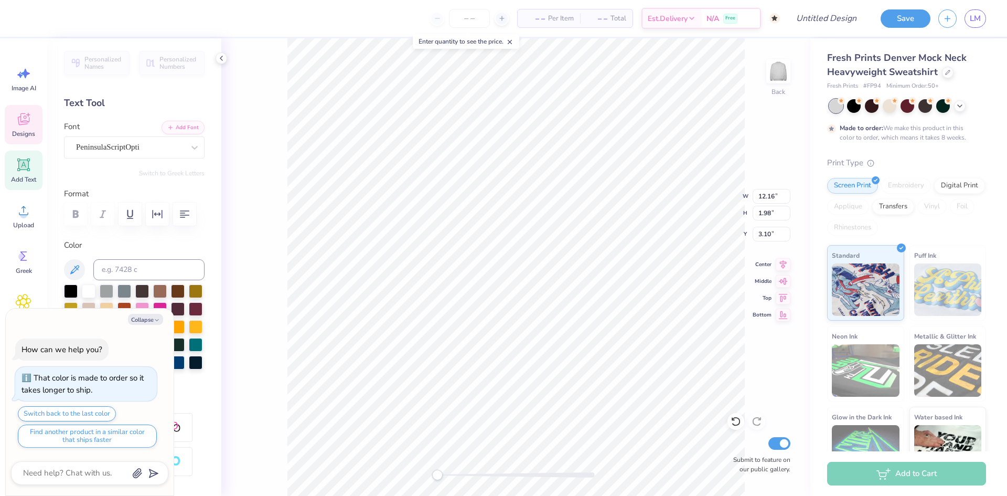
type textarea "x"
type textarea "Kappa Kappa Ga"
type textarea "x"
type textarea "Kappa Kappa Gam"
type textarea "x"
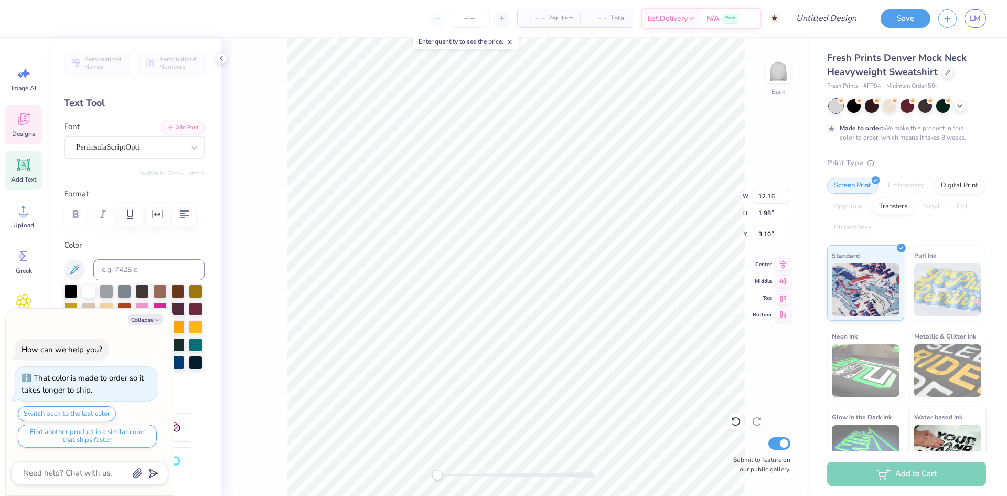
type textarea "Kappa Kappa Gamm"
type textarea "x"
type textarea "Kappa Kappa Gamma"
type textarea "x"
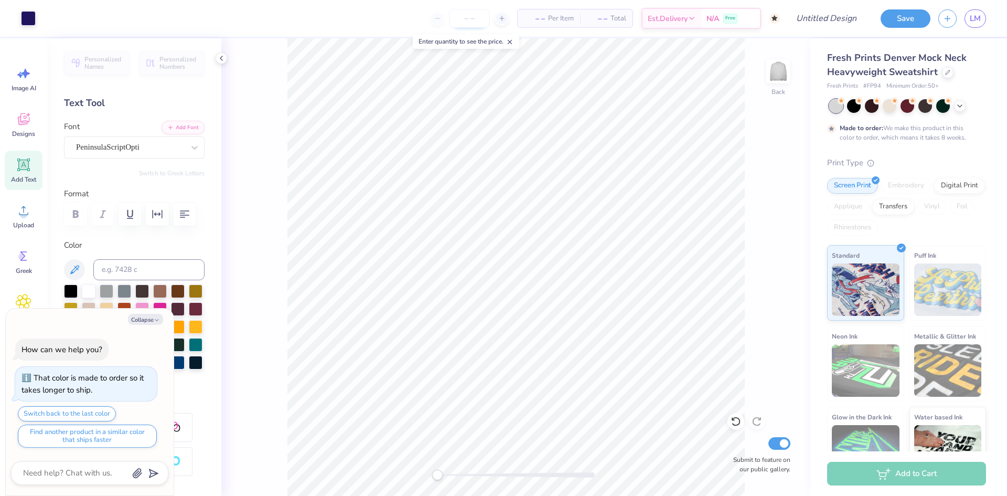
click at [474, 25] on input "number" at bounding box center [469, 18] width 41 height 19
type input "1"
type textarea "x"
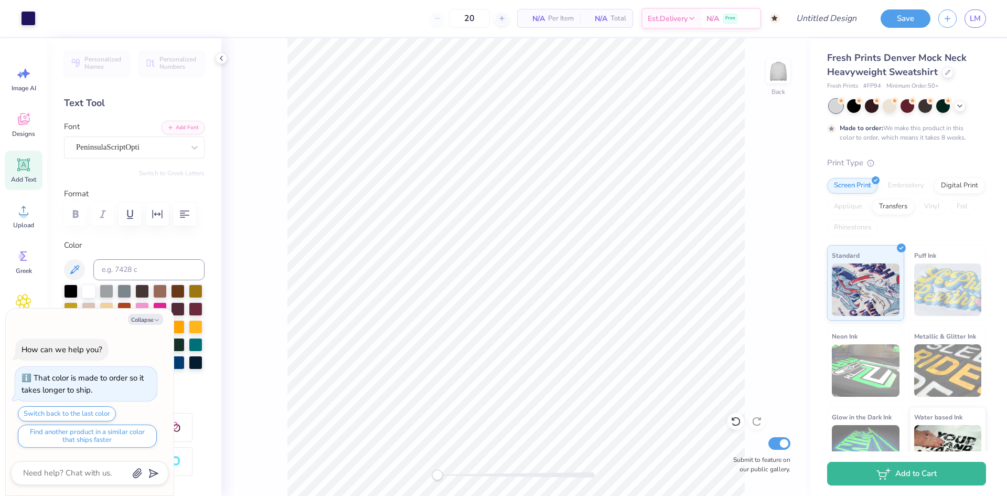
type input "50"
click at [151, 321] on button "Collapse" at bounding box center [145, 319] width 35 height 11
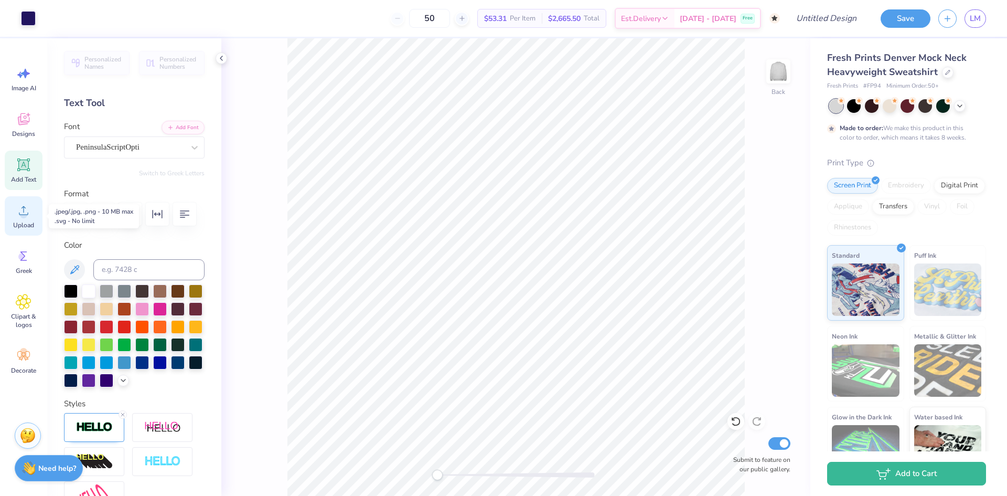
click at [37, 213] on div "Upload" at bounding box center [24, 215] width 38 height 39
click at [914, 20] on button "Save" at bounding box center [906, 17] width 50 height 18
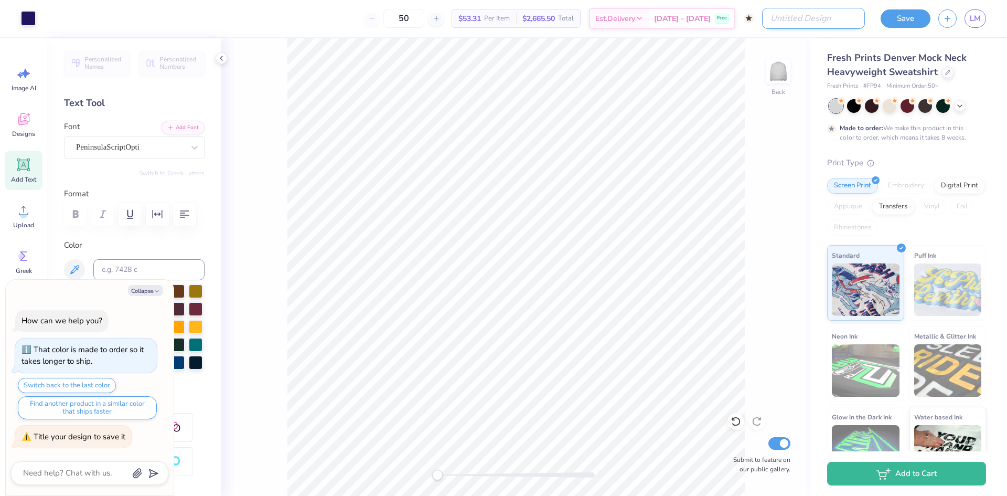
type textarea "x"
click at [840, 15] on input "Design Title" at bounding box center [813, 18] width 103 height 21
type input "c"
type textarea "x"
type input "cr"
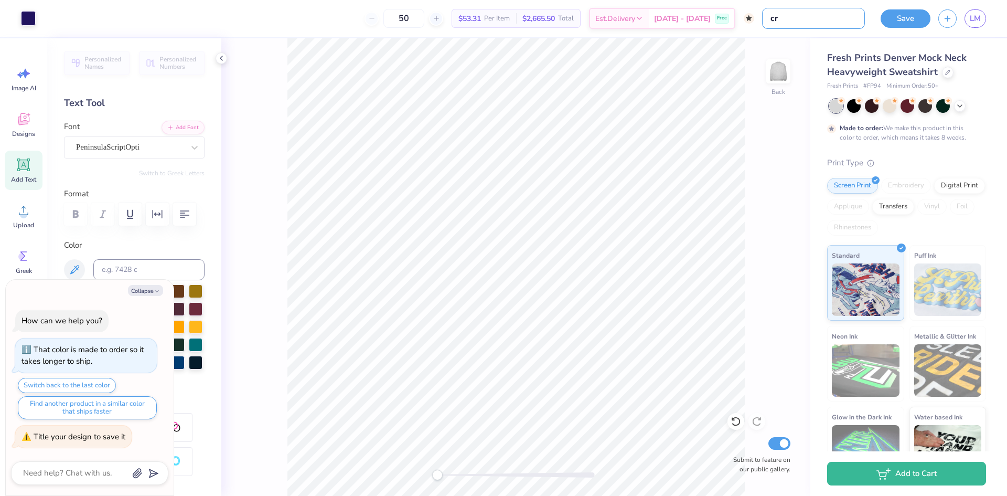
type textarea "x"
type input "cre"
type textarea "x"
type input "crea"
type textarea "x"
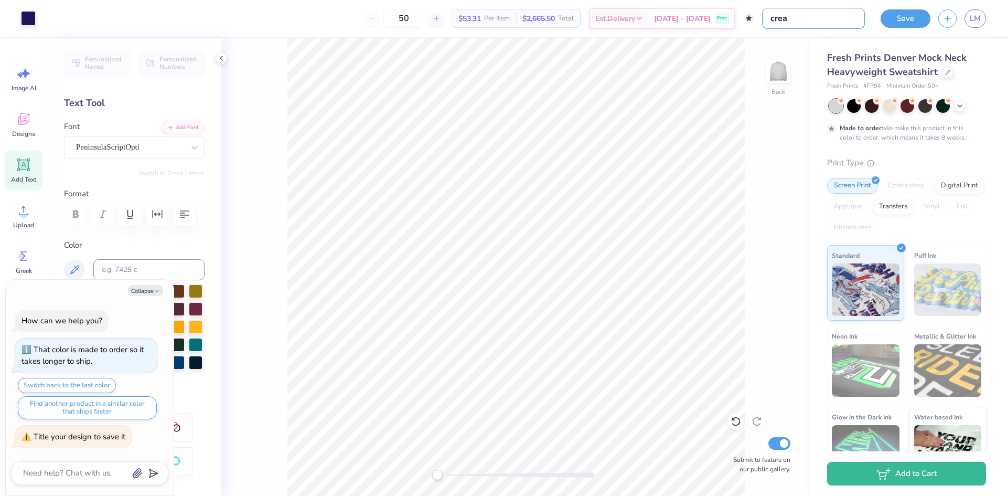
type input "creat"
type textarea "x"
type input "creats"
type textarea "x"
type input "creat"
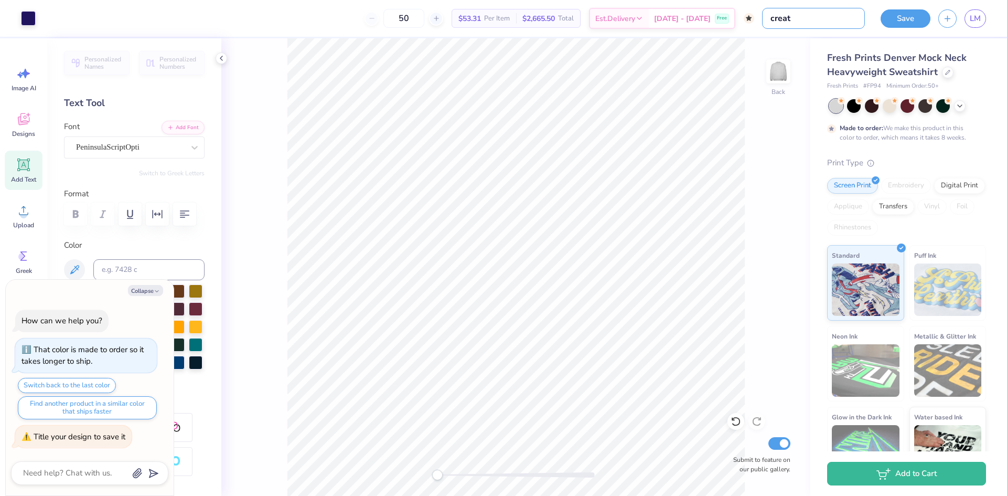
type textarea "x"
type input "crea"
type textarea "x"
type input "cre"
type textarea "x"
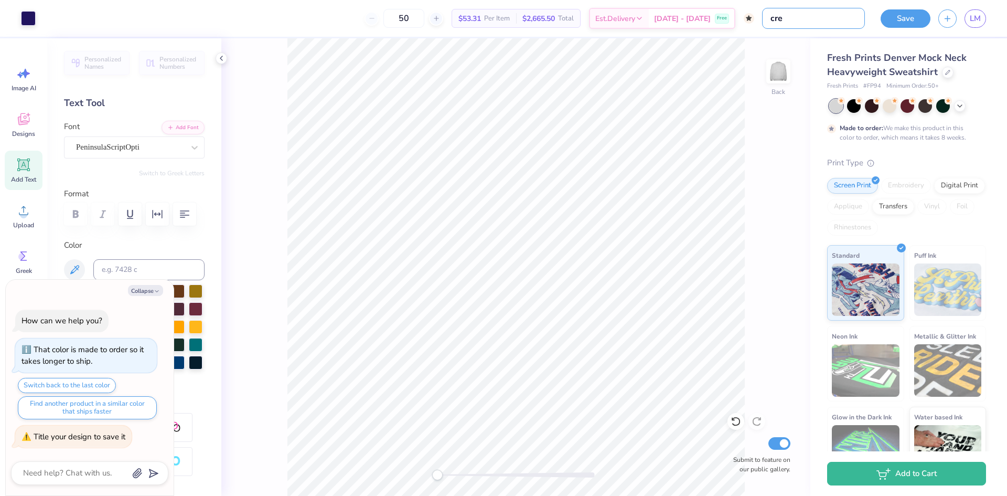
type input "cres"
type textarea "x"
type input "crest"
type textarea "x"
type input "crest"
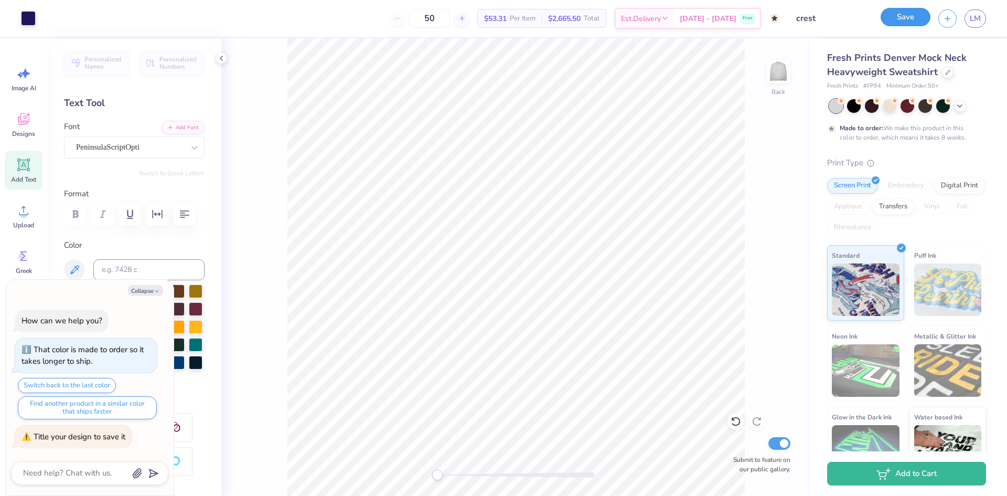
click at [905, 21] on button "Save" at bounding box center [906, 17] width 50 height 18
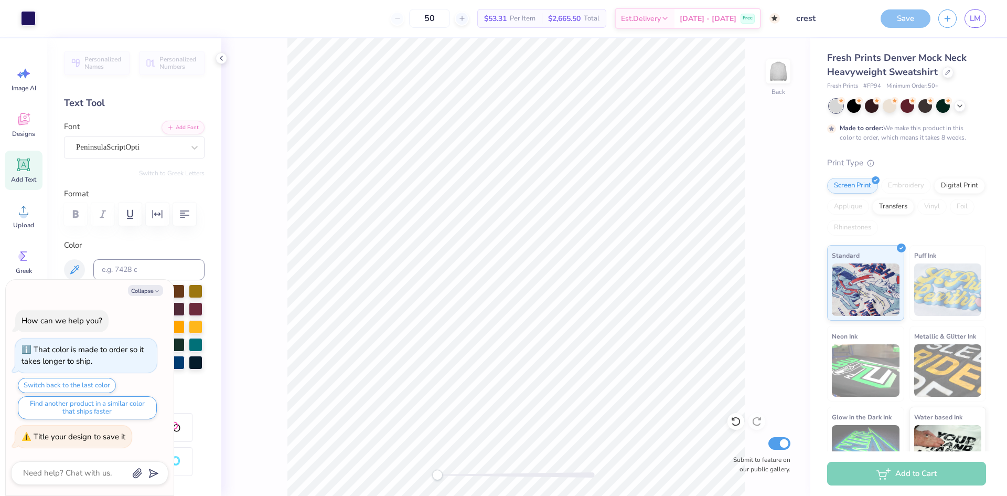
type textarea "x"
click at [911, 22] on div "Save" at bounding box center [906, 18] width 50 height 18
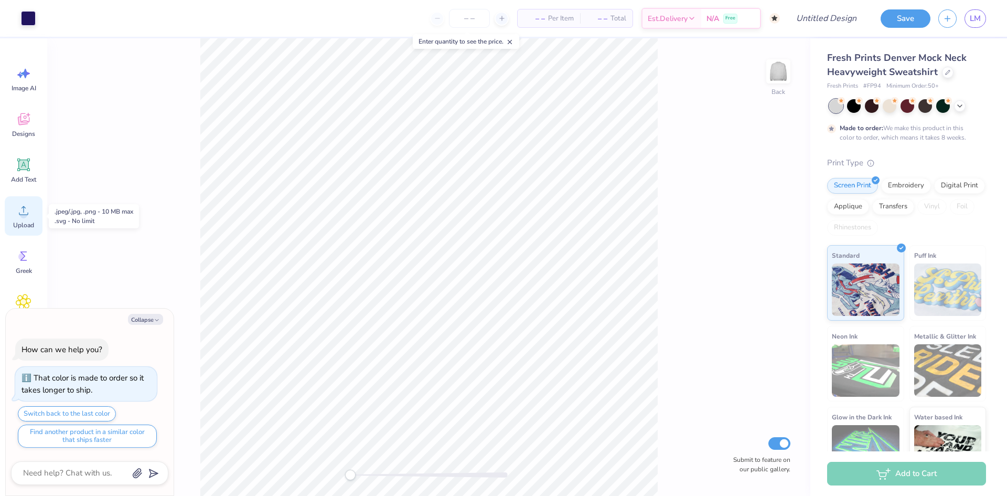
click at [26, 216] on circle at bounding box center [23, 214] width 7 height 7
click at [125, 213] on div "Back W 12.00 12.00 " H 5.59 5.59 " Y 2.50 2.50 " Center Middle Top Bottom Submi…" at bounding box center [428, 266] width 763 height 457
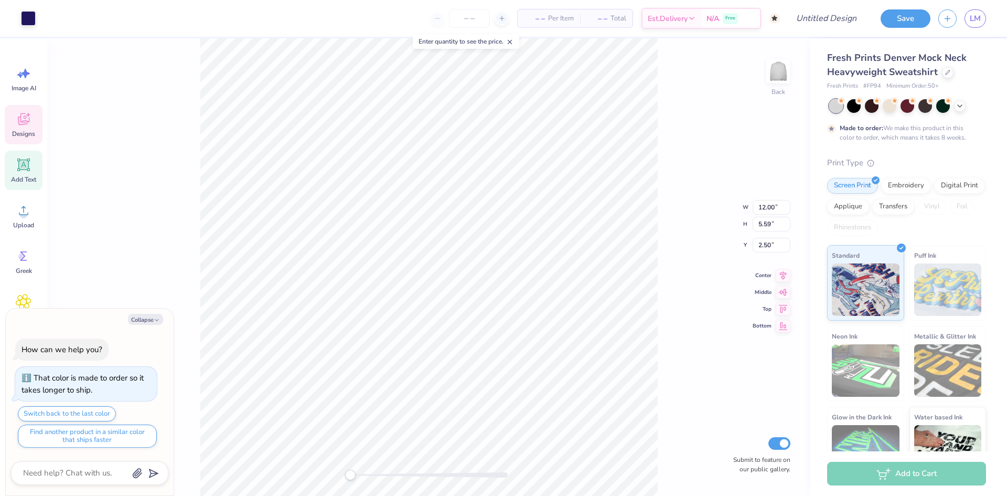
click at [28, 171] on icon at bounding box center [24, 165] width 16 height 16
type textarea "x"
type input "5.84"
type input "1.69"
type input "9.15"
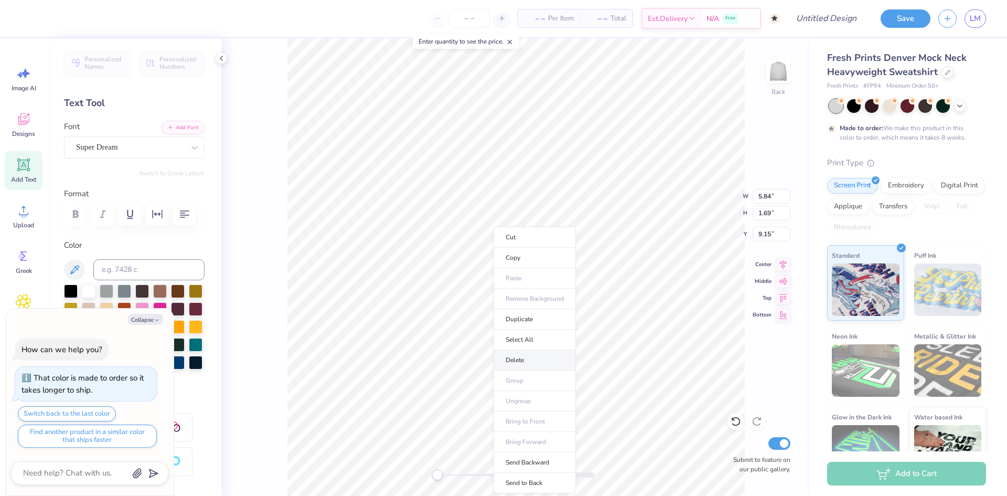
click at [521, 361] on li "Delete" at bounding box center [534, 360] width 82 height 20
click at [143, 317] on button "Collapse" at bounding box center [145, 319] width 35 height 11
type textarea "x"
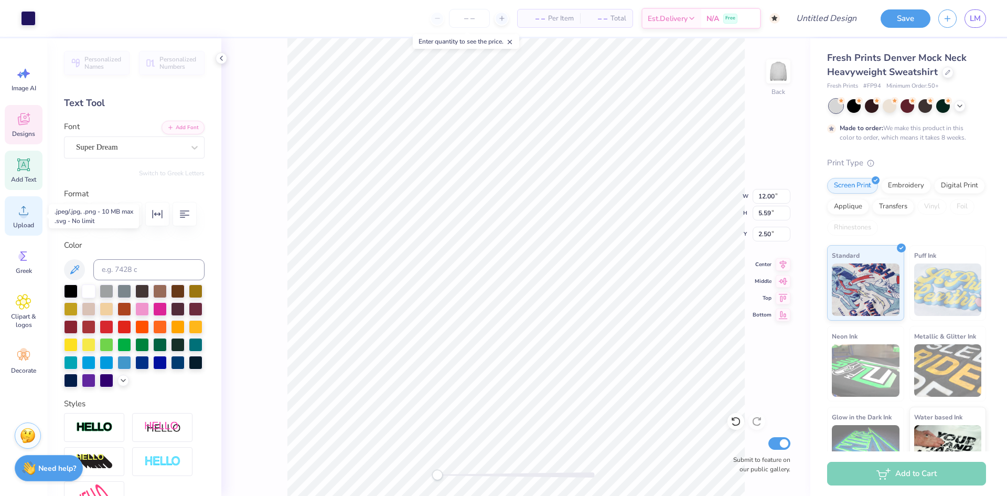
click at [37, 215] on div "Upload" at bounding box center [24, 215] width 38 height 39
click at [39, 302] on div "Clipart & logos" at bounding box center [24, 311] width 38 height 48
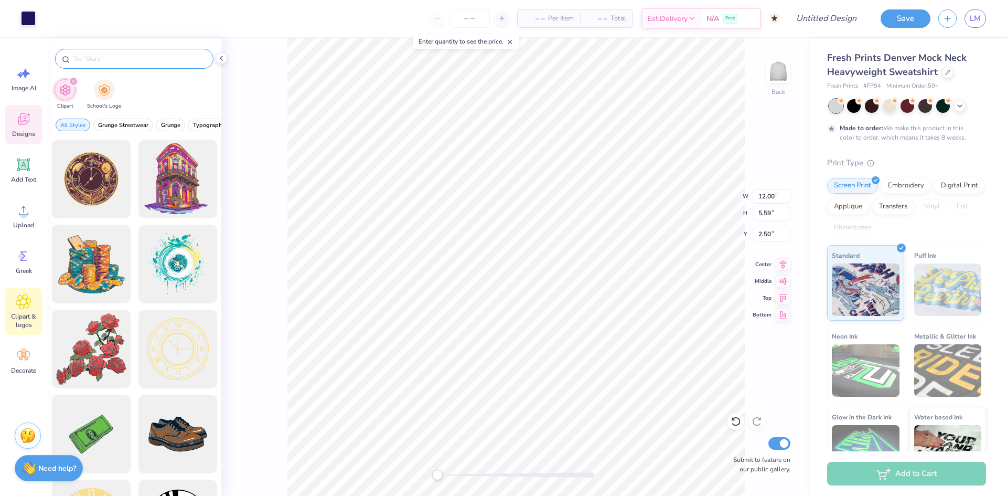
click at [113, 60] on input "text" at bounding box center [139, 58] width 134 height 10
click at [27, 271] on span "Greek" at bounding box center [24, 270] width 16 height 8
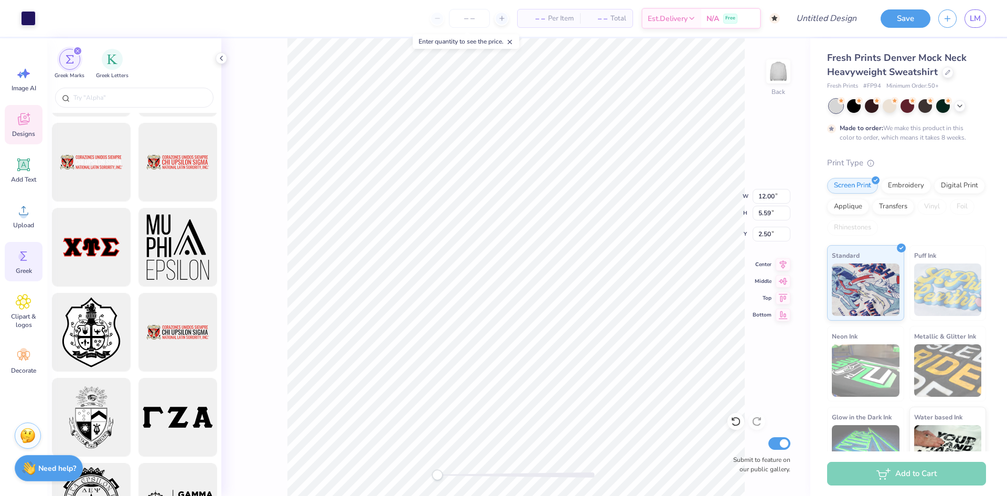
scroll to position [1101, 0]
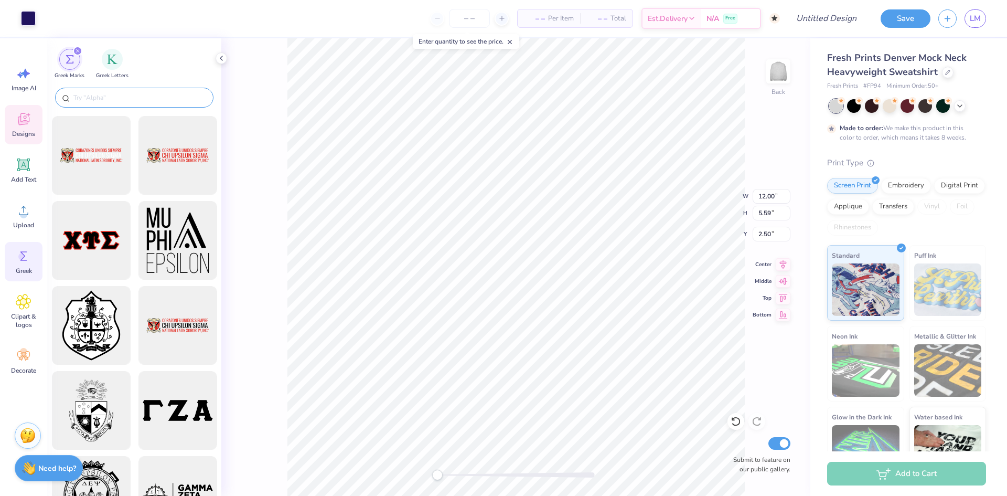
click at [103, 100] on input "text" at bounding box center [139, 97] width 134 height 10
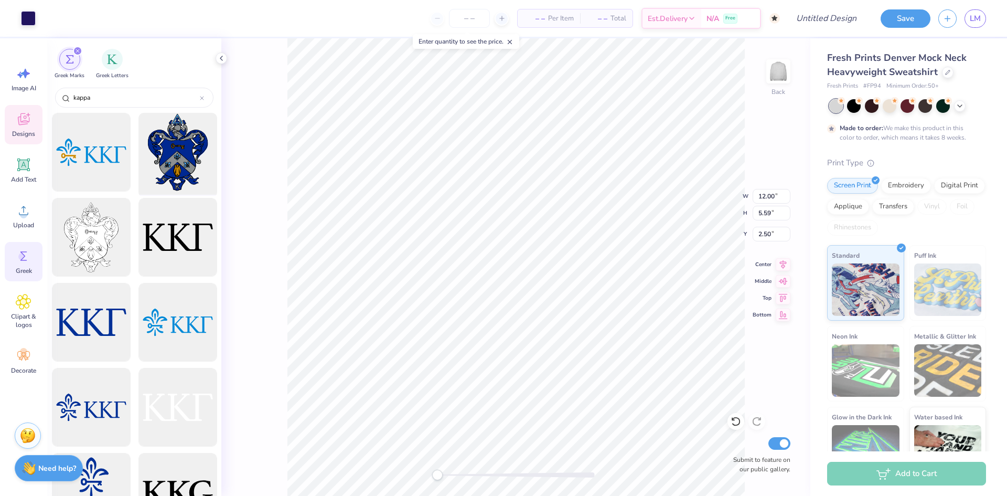
type input "kappa"
click at [152, 152] on div at bounding box center [177, 152] width 87 height 87
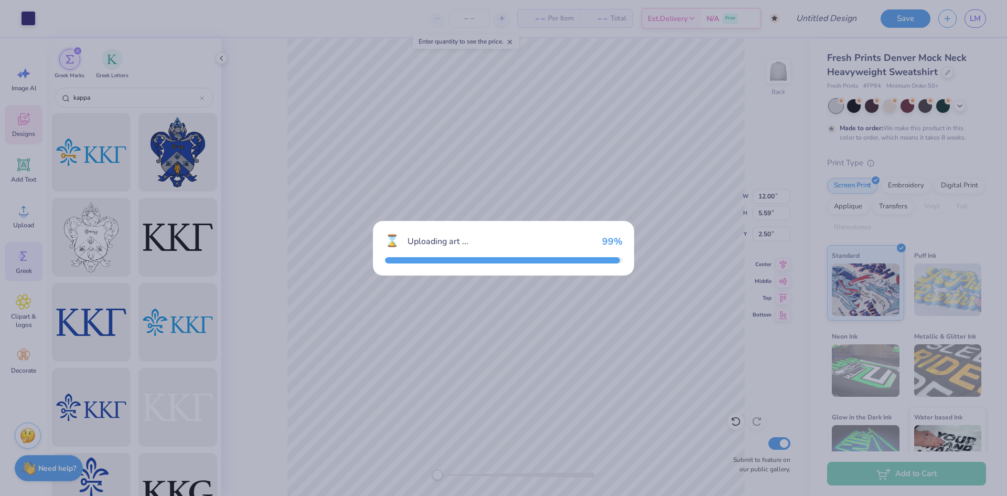
type input "12.84"
type input "16.47"
type input "3.00"
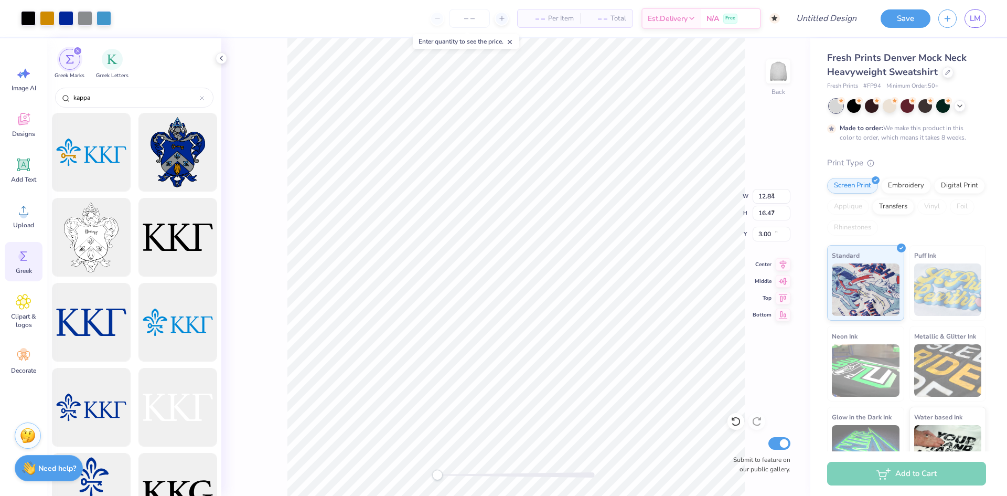
type input "5.74"
type input "7.36"
type input "12.11"
type input "12.00"
type input "5.59"
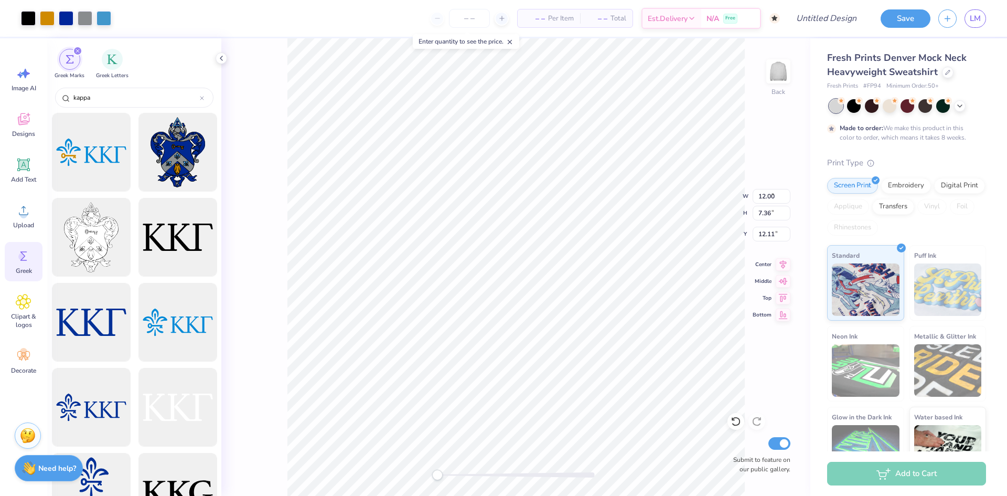
type input "2.65"
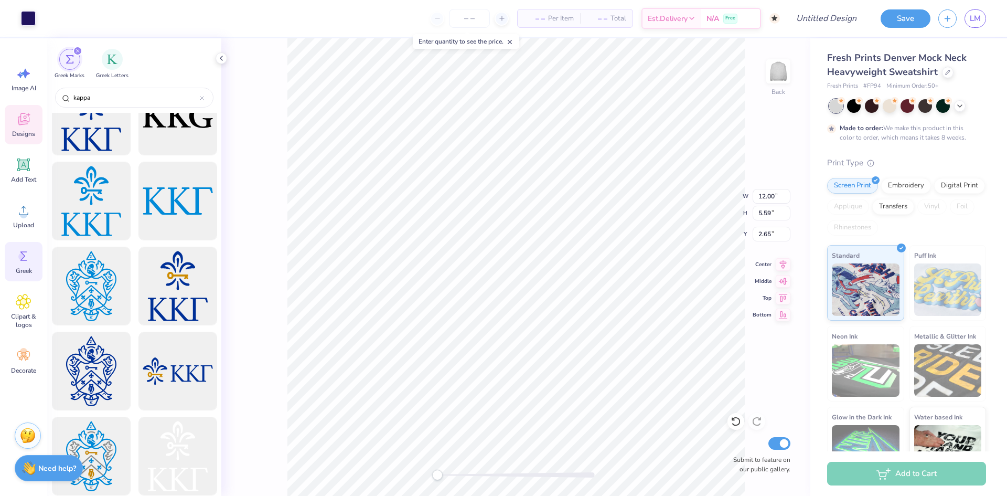
scroll to position [315, 0]
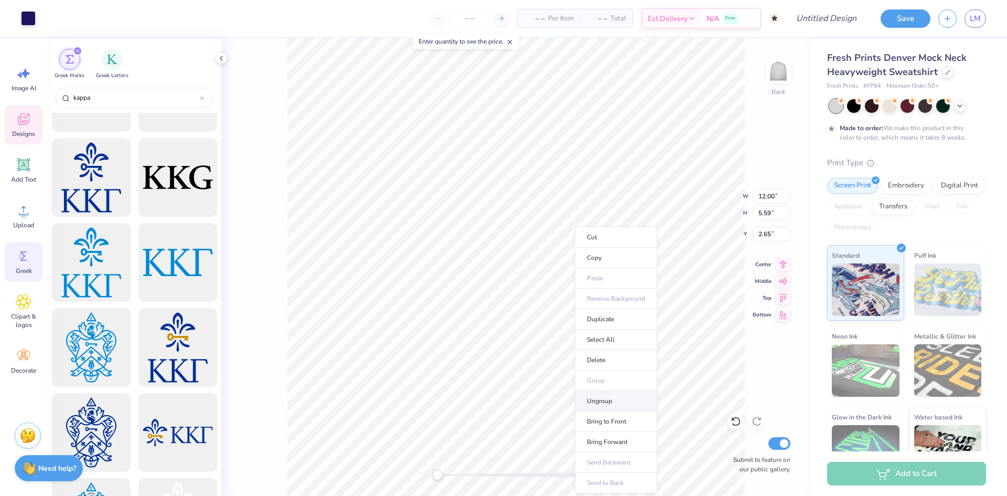
click at [627, 400] on li "Ungroup" at bounding box center [616, 401] width 82 height 20
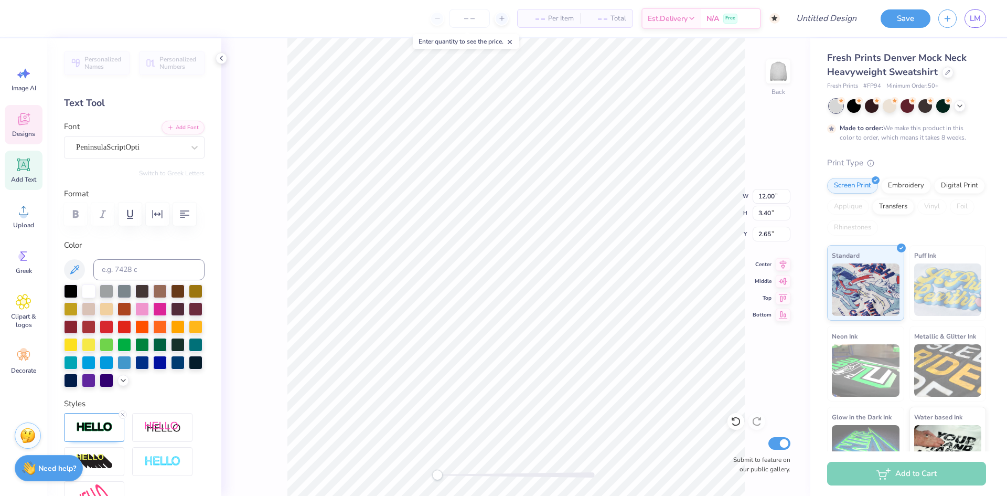
scroll to position [9, 5]
type textarea "Kappa Kappa Gamma"
type input "14.46"
type input "4.15"
type input "2.27"
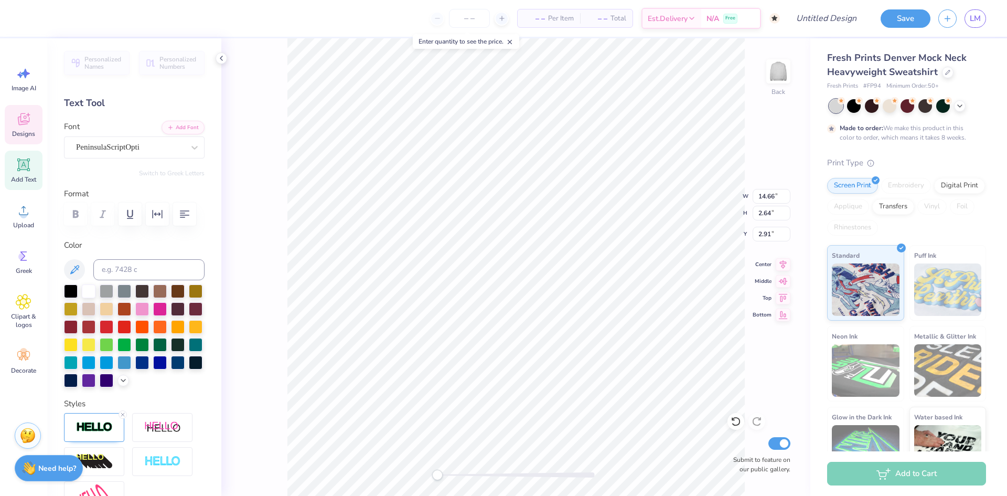
type input "5.74"
type input "7.36"
type input "12.11"
type input "8.11"
type input "10.40"
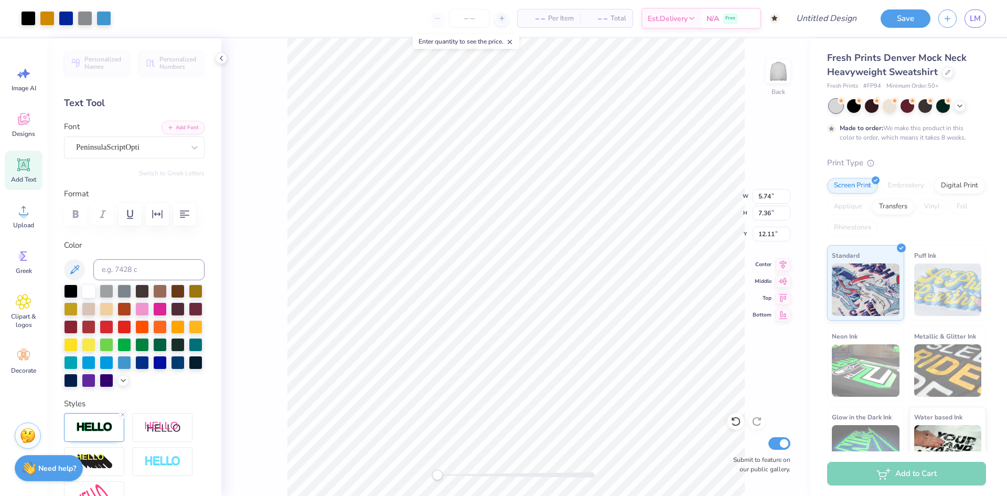
type input "7.30"
type input "9.30"
type input "11.93"
type input "4.80"
type input "14.66"
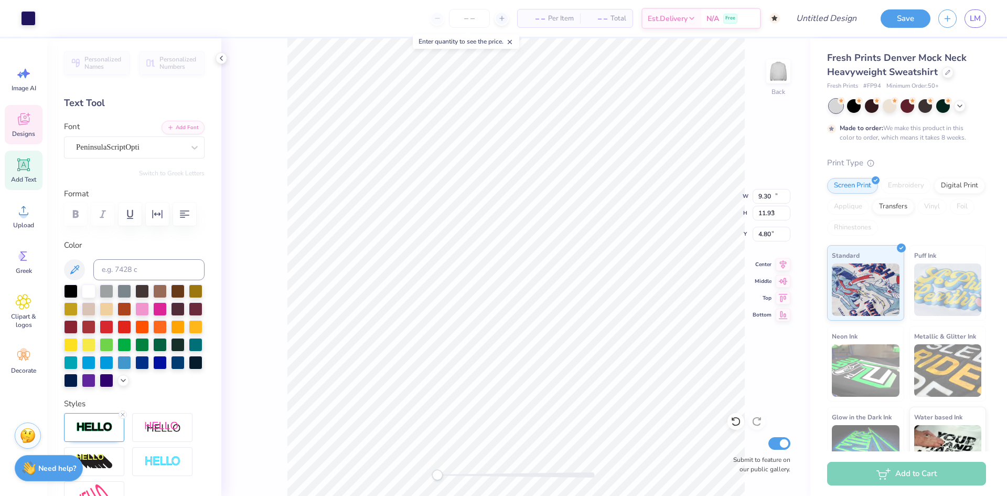
type input "2.64"
type input "1.42"
click at [72, 273] on icon at bounding box center [74, 269] width 9 height 9
click at [74, 271] on icon at bounding box center [74, 269] width 13 height 13
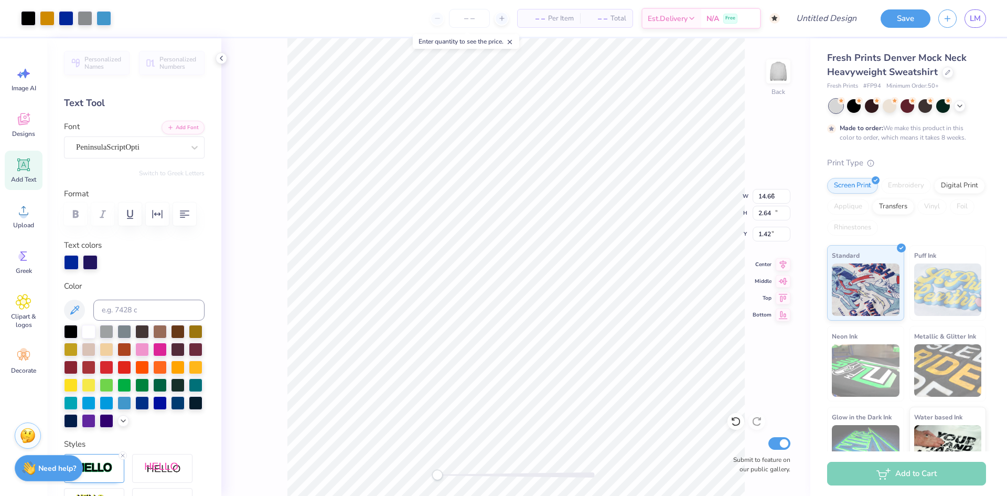
type input "9.30"
type input "11.93"
type input "4.69"
type input "14.66"
type input "2.64"
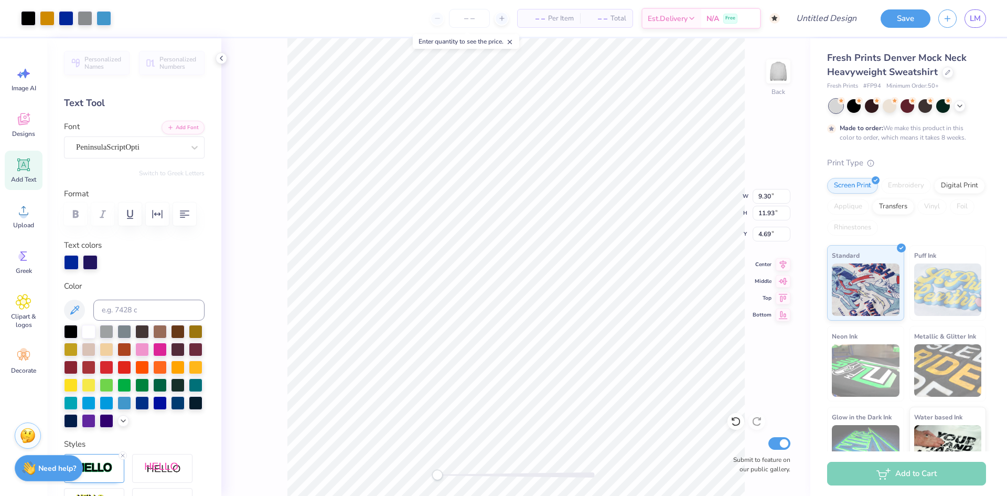
type input "1.42"
click at [70, 260] on div at bounding box center [71, 262] width 15 height 15
click at [72, 262] on div at bounding box center [71, 262] width 15 height 15
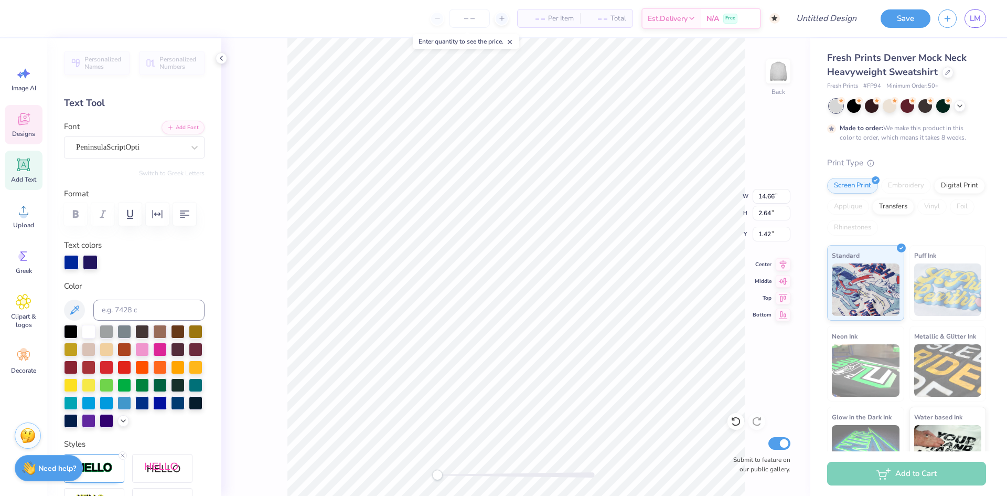
click at [254, 204] on div "Back W 14.66 14.66 " H 2.64 2.64 " Y 1.42 1.42 " Center Middle Top Bottom Submi…" at bounding box center [515, 266] width 589 height 457
click at [149, 347] on div at bounding box center [142, 348] width 14 height 14
click at [153, 409] on div at bounding box center [160, 402] width 14 height 14
click at [89, 266] on div at bounding box center [90, 262] width 15 height 15
drag, startPoint x: 90, startPoint y: 263, endPoint x: 91, endPoint y: 276, distance: 12.6
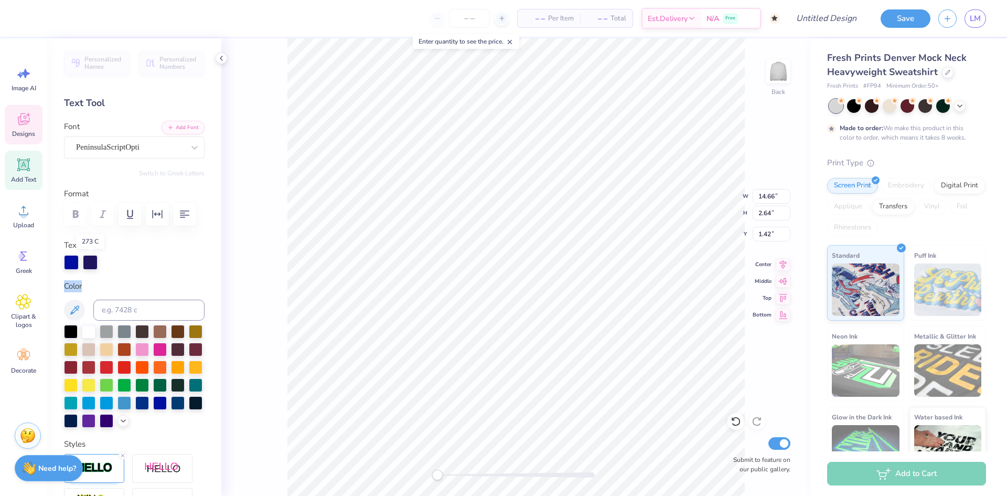
click at [91, 276] on div "Personalized Names Personalized Numbers Text Tool Add Font Font PeninsulaScript…" at bounding box center [134, 266] width 174 height 457
drag, startPoint x: 87, startPoint y: 259, endPoint x: 90, endPoint y: 264, distance: 6.8
click at [89, 237] on div "273 C" at bounding box center [90, 241] width 28 height 15
click at [90, 262] on div at bounding box center [90, 262] width 15 height 15
click at [153, 409] on div at bounding box center [160, 402] width 14 height 14
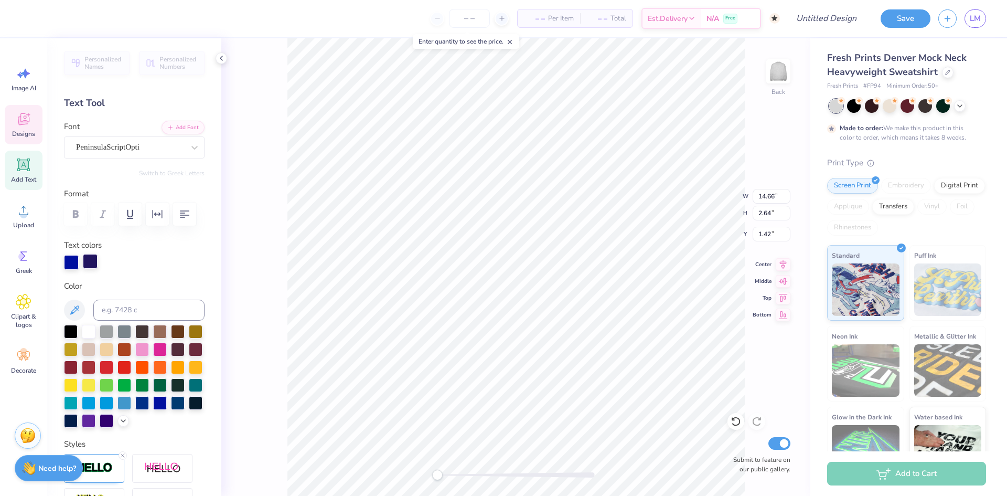
click at [85, 262] on div at bounding box center [90, 261] width 15 height 15
click at [85, 262] on div at bounding box center [90, 262] width 15 height 15
click at [71, 262] on div at bounding box center [71, 261] width 15 height 15
click at [95, 418] on div at bounding box center [89, 420] width 14 height 14
type input "1.49"
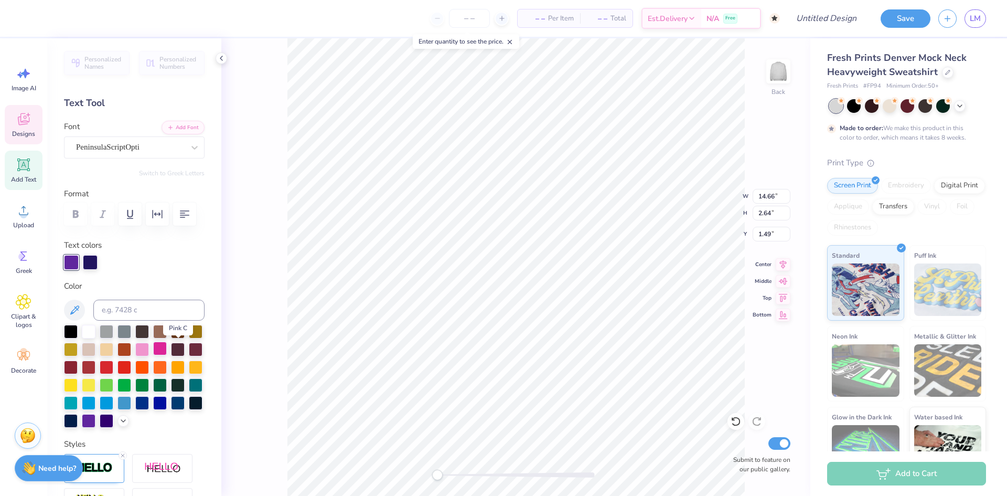
click at [167, 348] on div at bounding box center [160, 348] width 14 height 14
click at [149, 348] on div at bounding box center [142, 348] width 14 height 14
click at [88, 266] on div at bounding box center [90, 261] width 15 height 15
click at [149, 351] on div at bounding box center [142, 348] width 14 height 14
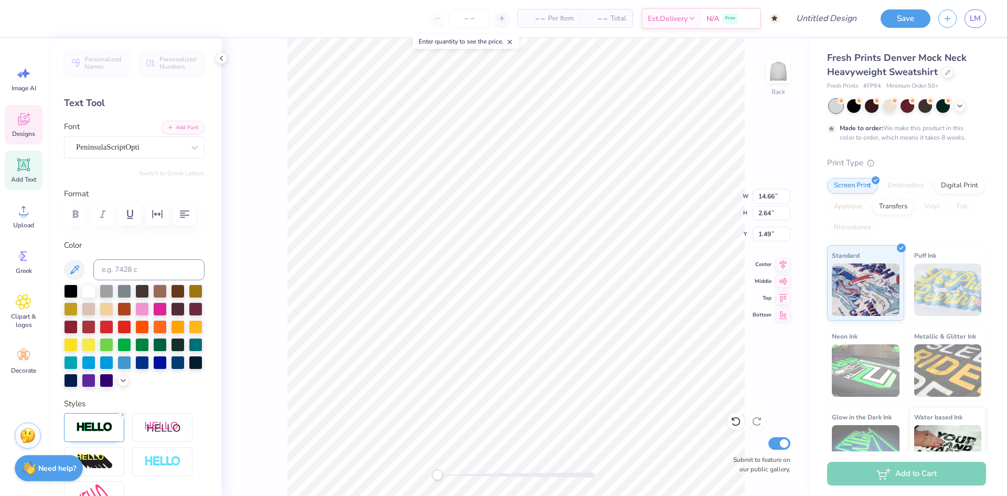
scroll to position [9, 2]
click at [153, 368] on div at bounding box center [160, 362] width 14 height 14
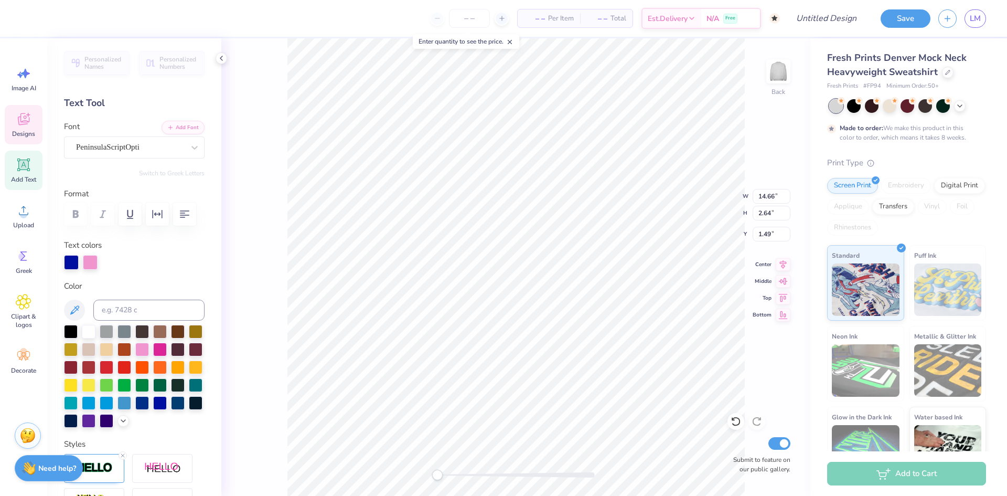
click at [93, 266] on div at bounding box center [90, 262] width 15 height 15
click at [153, 409] on div at bounding box center [160, 402] width 14 height 14
click at [87, 259] on div at bounding box center [90, 262] width 15 height 15
click at [92, 262] on div at bounding box center [90, 262] width 15 height 15
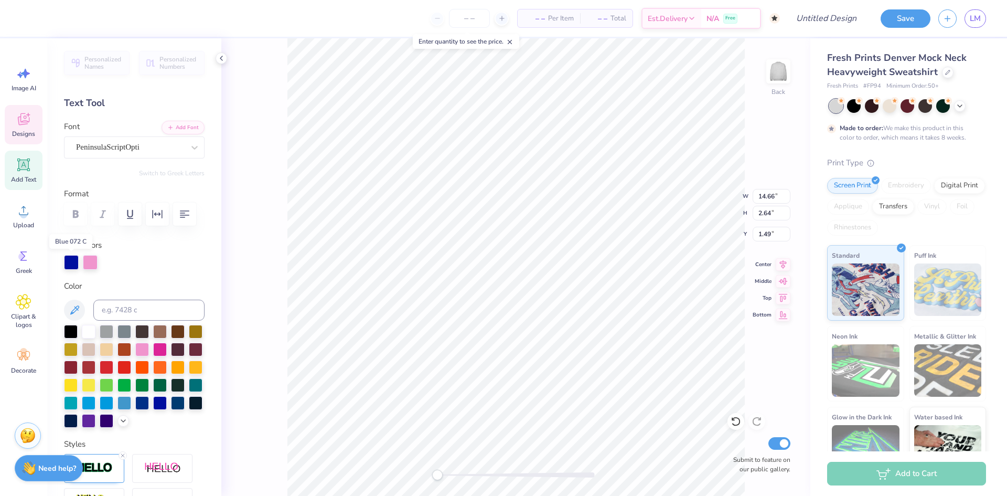
click at [74, 264] on div at bounding box center [71, 262] width 15 height 15
click at [93, 263] on div at bounding box center [90, 262] width 15 height 15
click at [153, 409] on div at bounding box center [160, 402] width 14 height 14
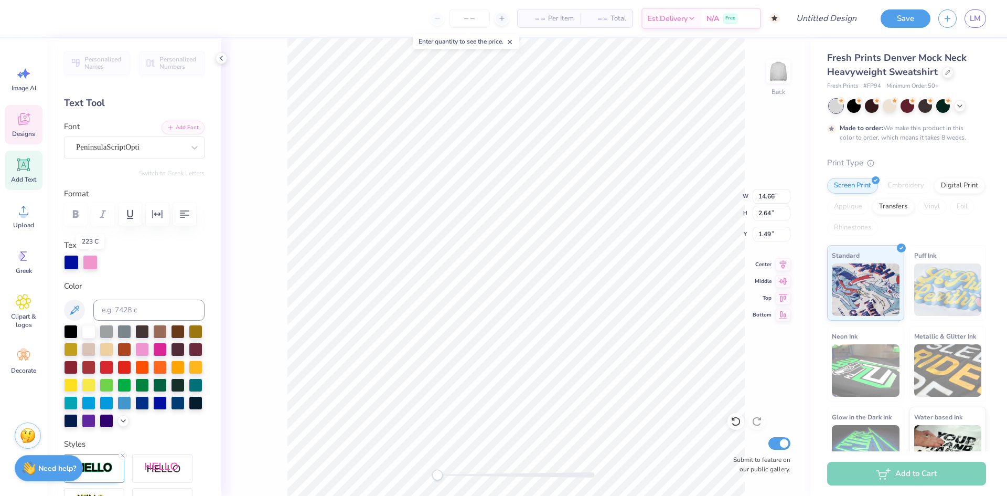
click at [89, 263] on div at bounding box center [90, 262] width 15 height 15
click at [90, 261] on div at bounding box center [90, 262] width 15 height 15
click at [95, 421] on div at bounding box center [89, 420] width 14 height 14
click at [153, 409] on div at bounding box center [160, 402] width 14 height 14
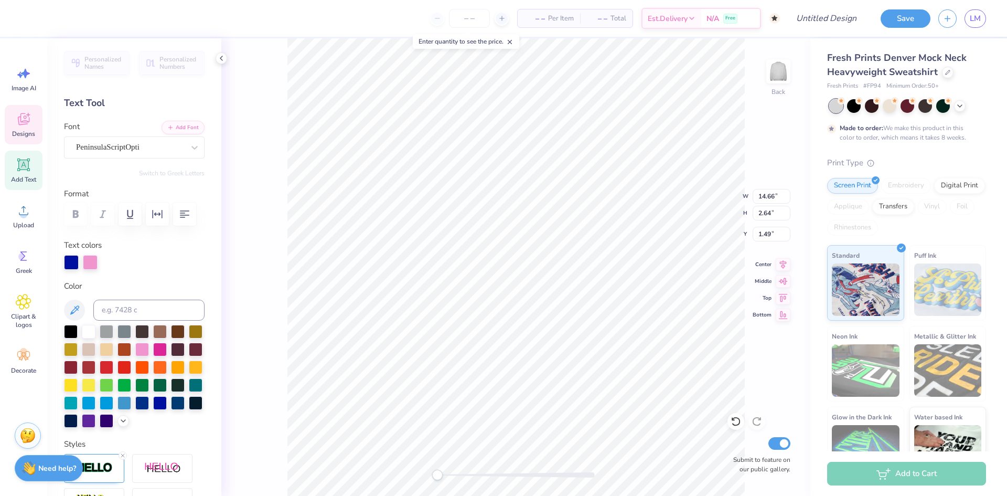
click at [85, 260] on div at bounding box center [90, 262] width 15 height 15
click at [92, 261] on div at bounding box center [90, 262] width 15 height 15
drag, startPoint x: 74, startPoint y: 312, endPoint x: 109, endPoint y: 274, distance: 52.0
click at [109, 274] on div "Personalized Names Personalized Numbers Text Tool Add Font Font PeninsulaScript…" at bounding box center [134, 266] width 174 height 457
click at [77, 315] on icon at bounding box center [74, 310] width 13 height 13
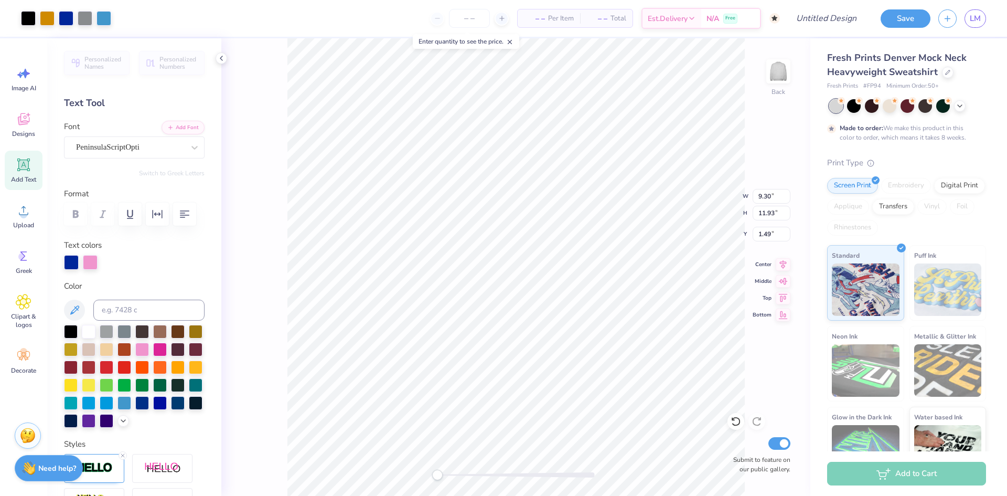
type input "9.30"
type input "11.93"
type input "4.69"
click at [90, 256] on div at bounding box center [90, 261] width 15 height 15
click at [90, 260] on div at bounding box center [90, 262] width 15 height 15
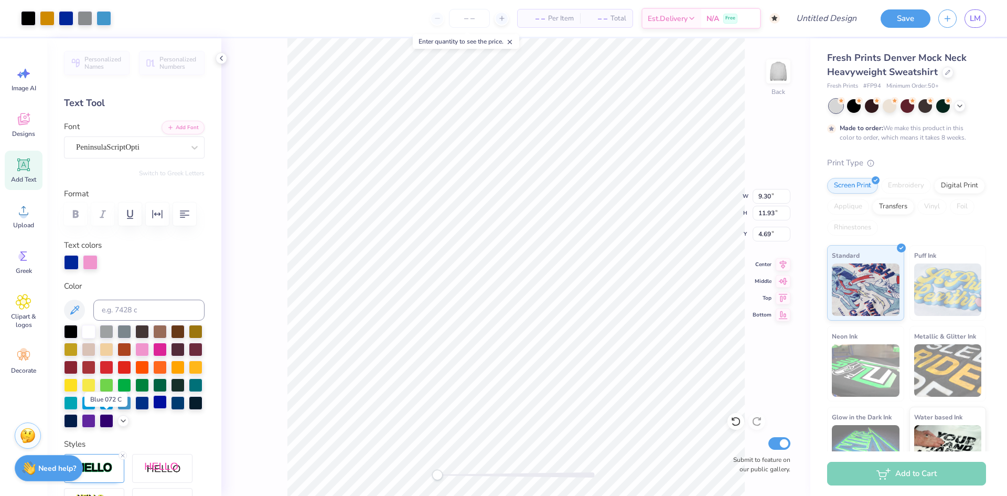
click at [153, 409] on div at bounding box center [160, 402] width 14 height 14
click at [77, 265] on div at bounding box center [71, 261] width 15 height 15
click at [167, 353] on div at bounding box center [160, 348] width 14 height 14
click at [167, 347] on div at bounding box center [160, 348] width 14 height 14
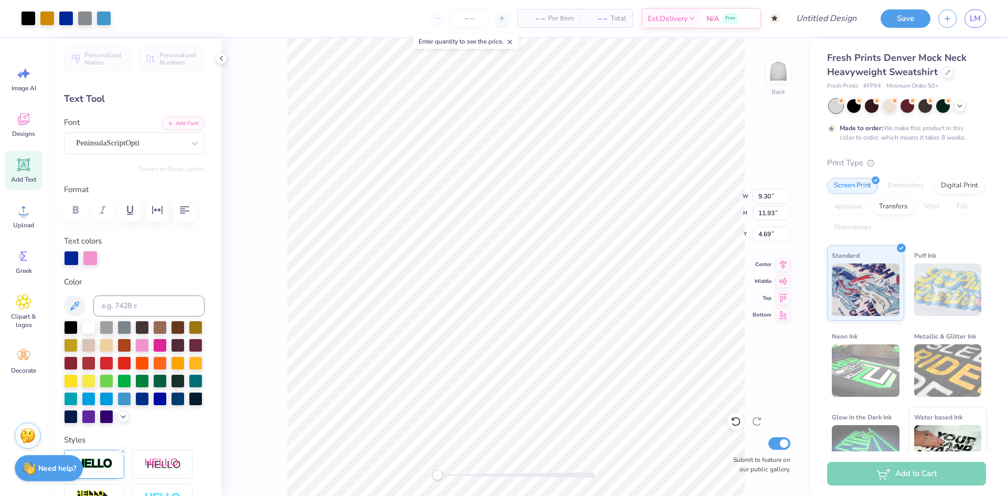
scroll to position [0, 0]
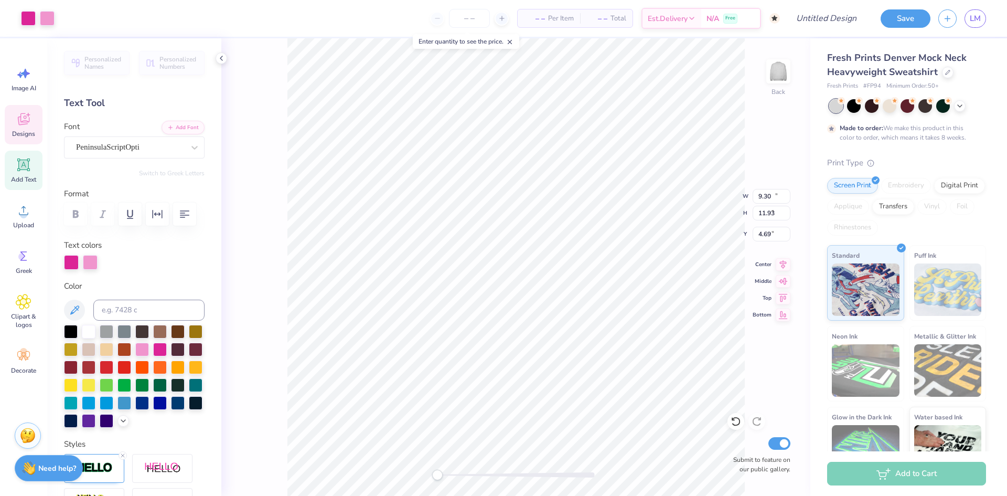
type input "14.66"
type input "2.64"
type input "1.49"
click at [153, 409] on div at bounding box center [160, 402] width 14 height 14
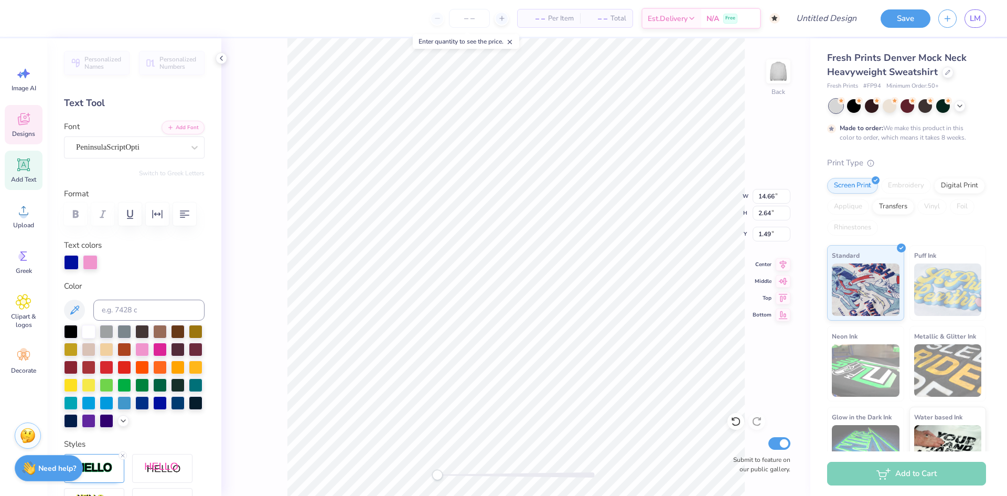
click at [92, 261] on div at bounding box center [90, 262] width 15 height 15
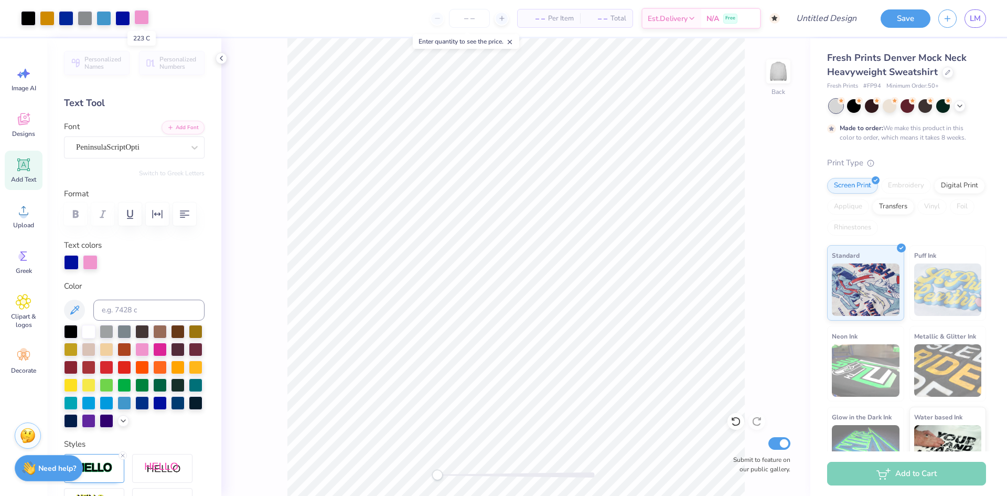
click at [141, 20] on div at bounding box center [141, 17] width 15 height 15
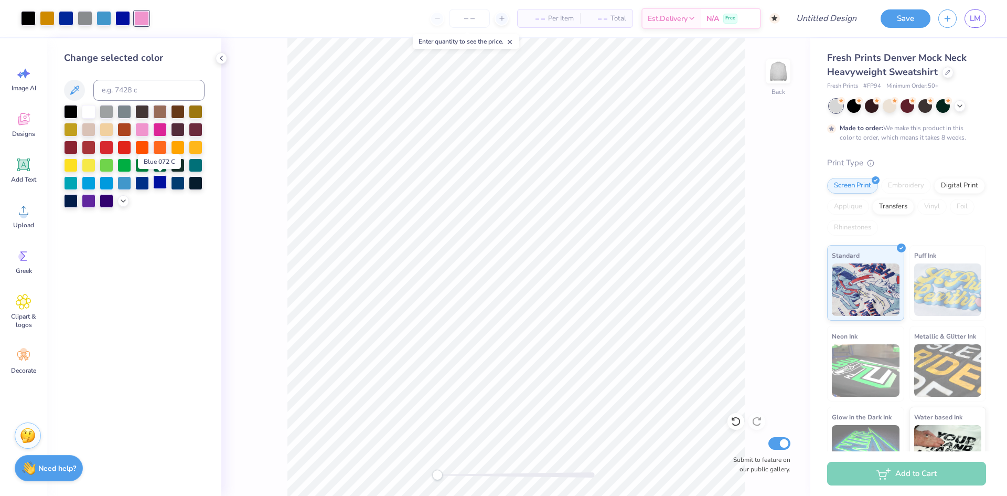
click at [158, 184] on div at bounding box center [160, 182] width 14 height 14
click at [273, 164] on div "Back Submit to feature on our public gallery." at bounding box center [515, 266] width 589 height 457
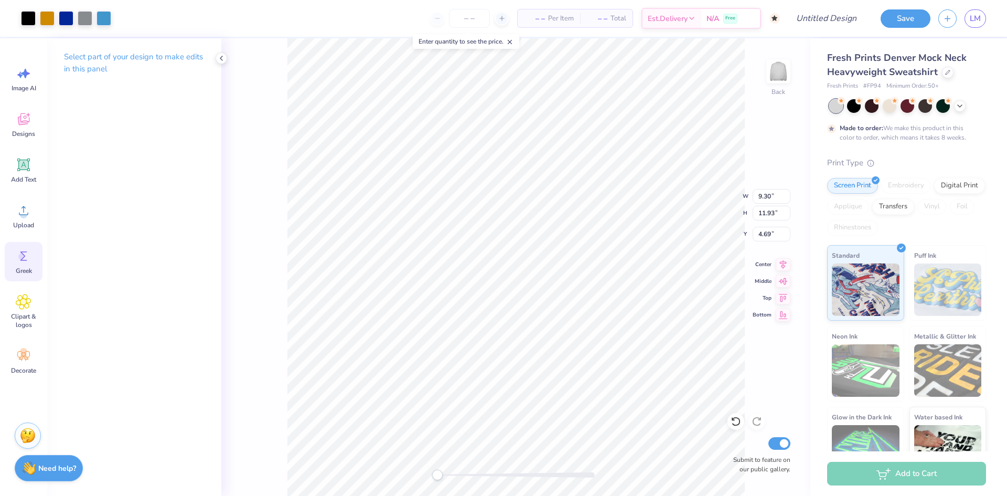
drag, startPoint x: 27, startPoint y: 299, endPoint x: 36, endPoint y: 264, distance: 36.4
click at [27, 298] on icon at bounding box center [23, 301] width 15 height 15
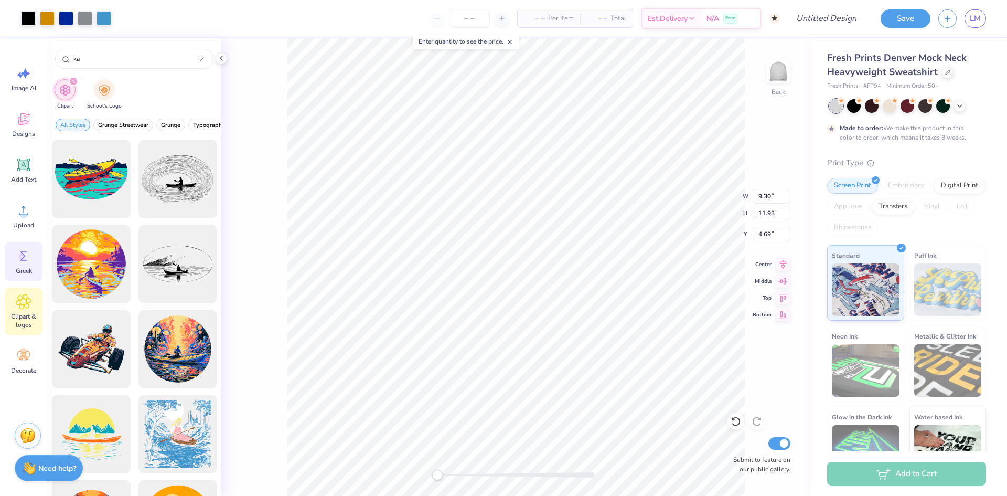
type input "ka"
click at [32, 254] on div "Greek" at bounding box center [24, 261] width 38 height 39
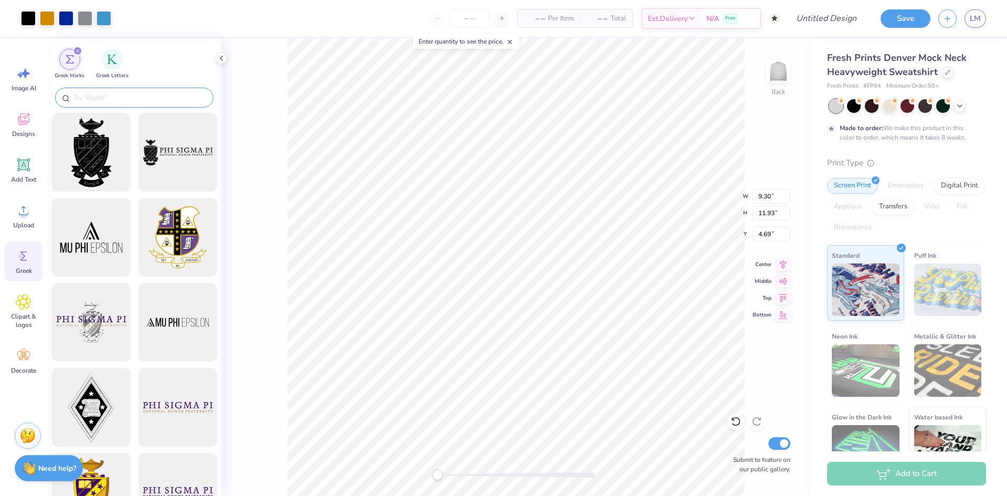
click at [115, 92] on div at bounding box center [134, 98] width 158 height 20
drag, startPoint x: 167, startPoint y: 84, endPoint x: 169, endPoint y: 98, distance: 13.7
click at [168, 87] on div "Greek Marks Greek Letters" at bounding box center [134, 266] width 174 height 457
click at [170, 98] on input "text" at bounding box center [139, 97] width 134 height 10
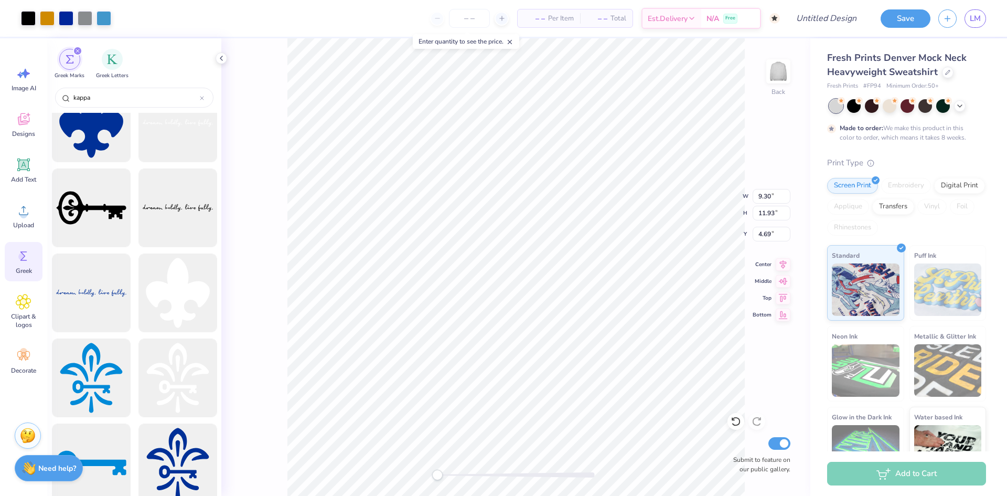
scroll to position [996, 0]
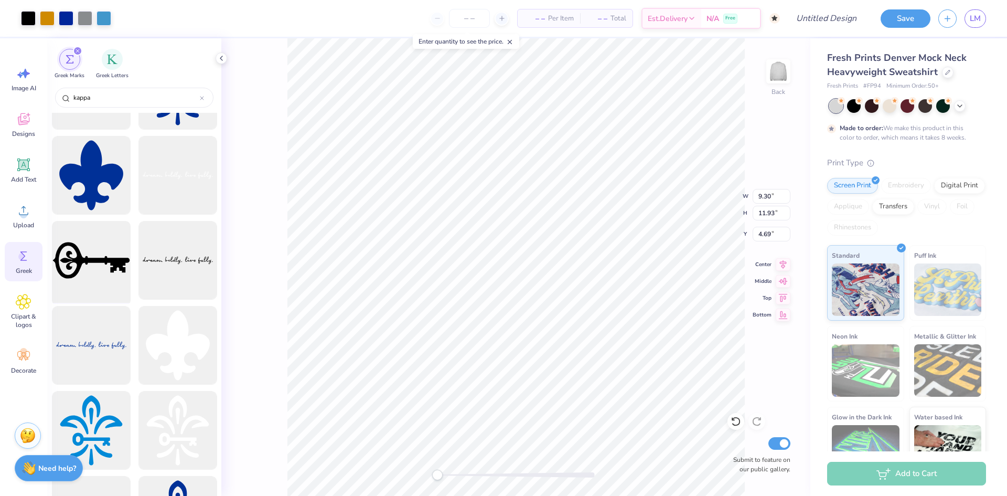
type input "kappa"
drag, startPoint x: 92, startPoint y: 251, endPoint x: 116, endPoint y: 271, distance: 31.7
click at [116, 271] on div at bounding box center [91, 260] width 87 height 87
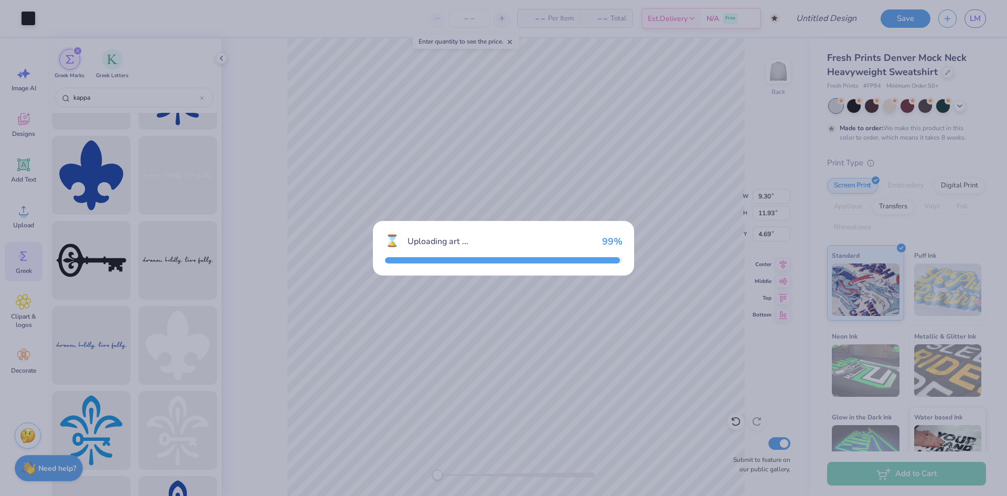
type input "15.00"
type input "7.07"
type input "3.00"
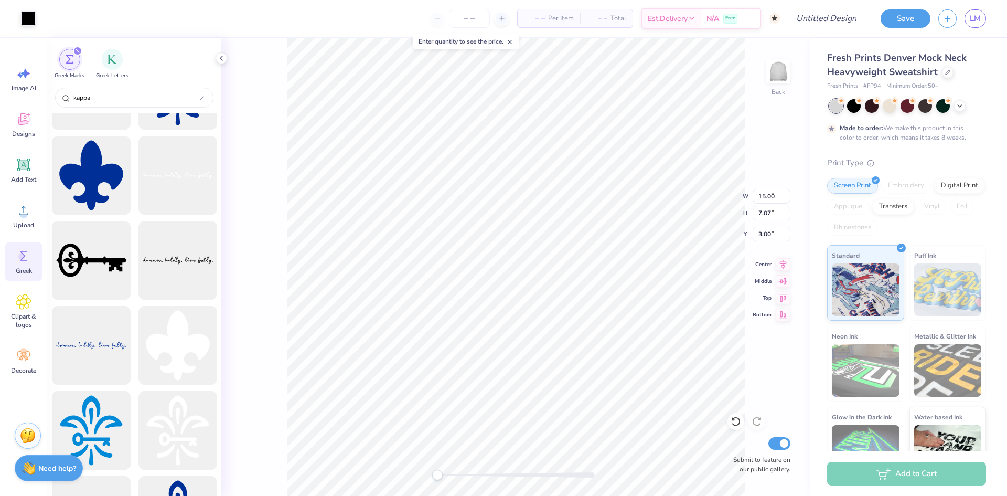
type input "5.28"
type input "2.49"
type input "10.66"
type input "2.18"
type input "1.82"
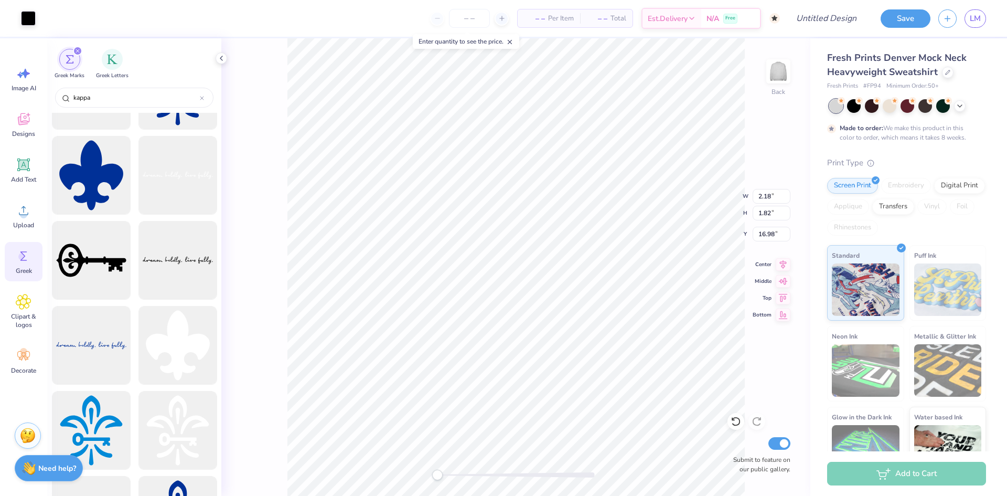
type input "17.68"
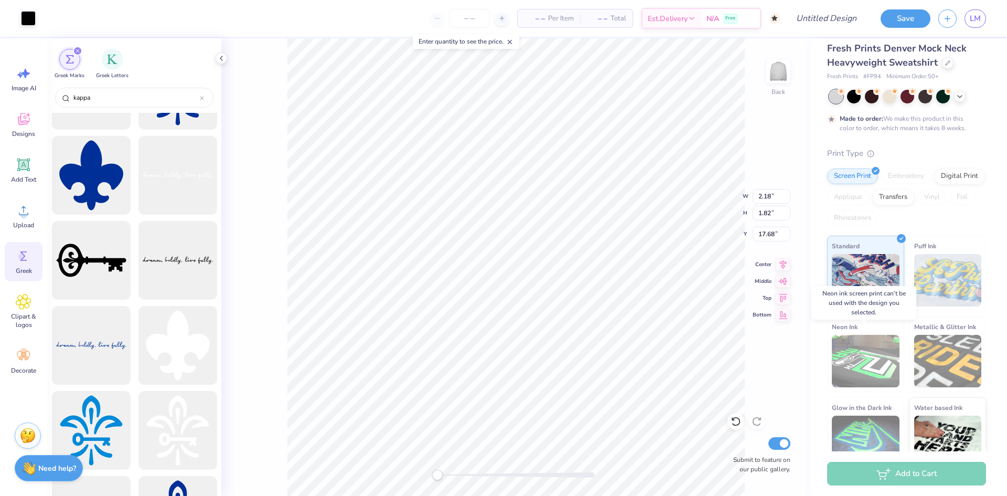
scroll to position [0, 0]
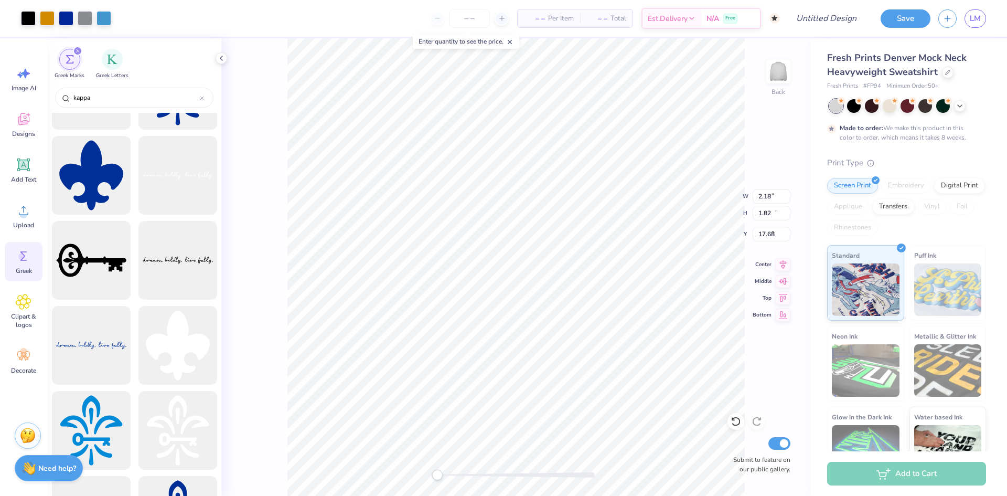
type input "9.30"
type input "11.93"
type input "4.69"
type input "14.66"
type input "2.64"
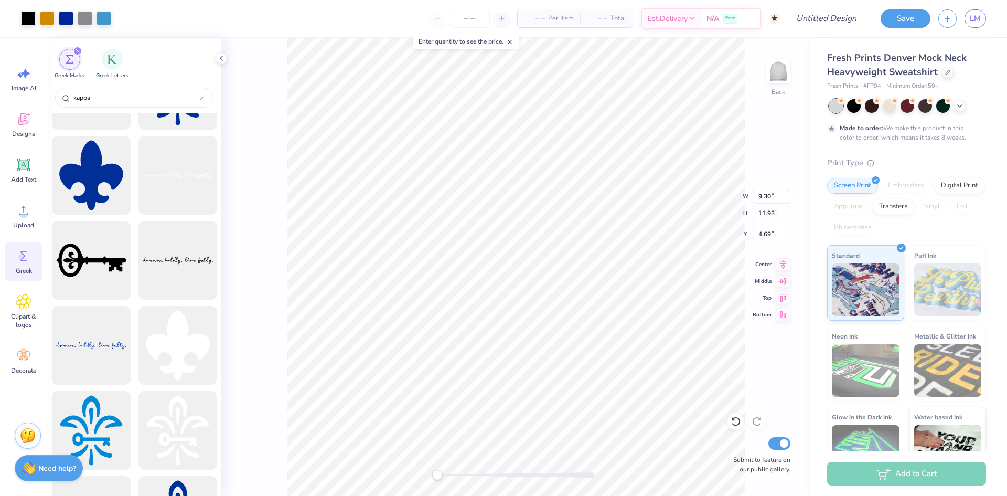
type input "1.49"
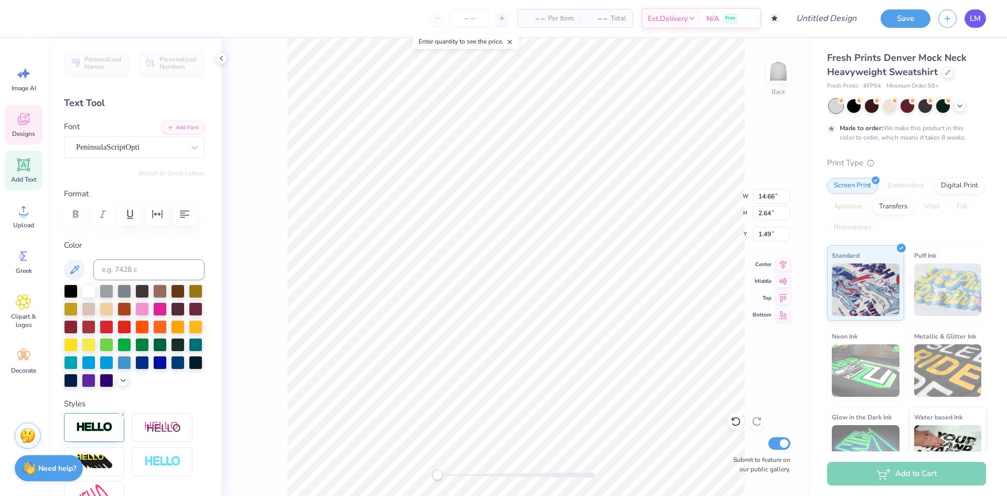
click at [973, 14] on span "LM" at bounding box center [975, 19] width 11 height 12
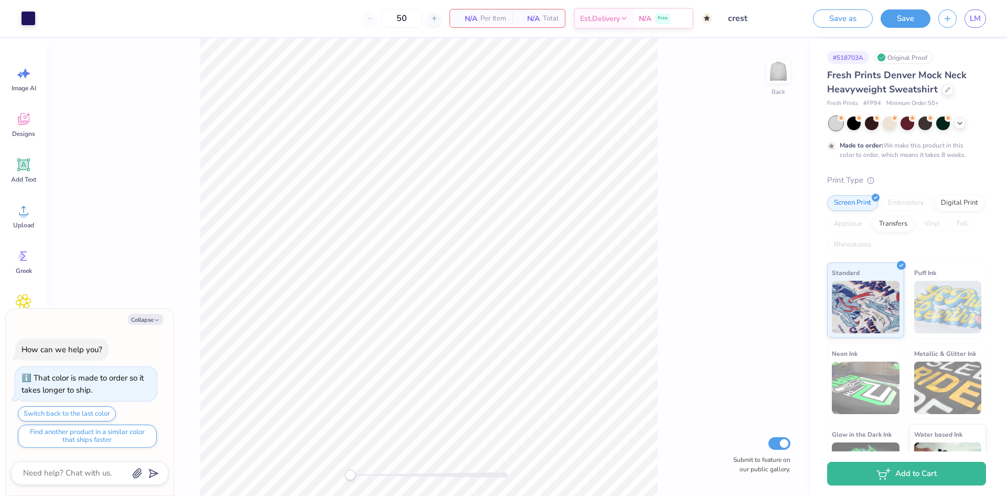
type textarea "x"
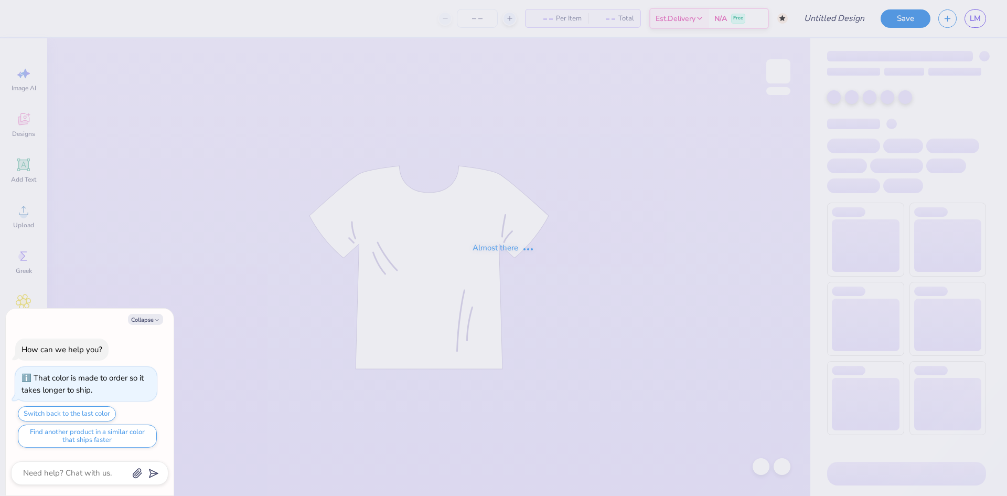
type textarea "x"
type input "crest"
type textarea "x"
type input "50"
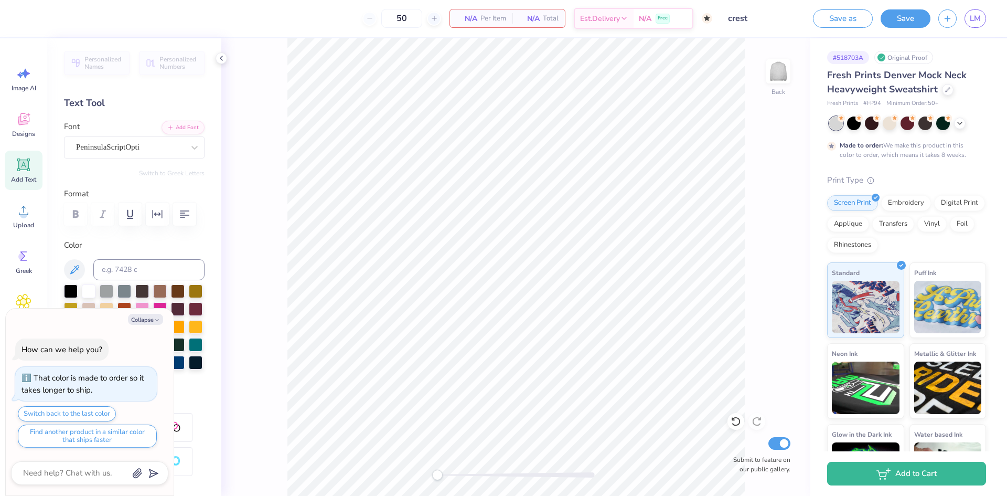
click at [368, 24] on div "50" at bounding box center [401, 18] width 79 height 19
click at [149, 322] on button "Collapse" at bounding box center [145, 319] width 35 height 11
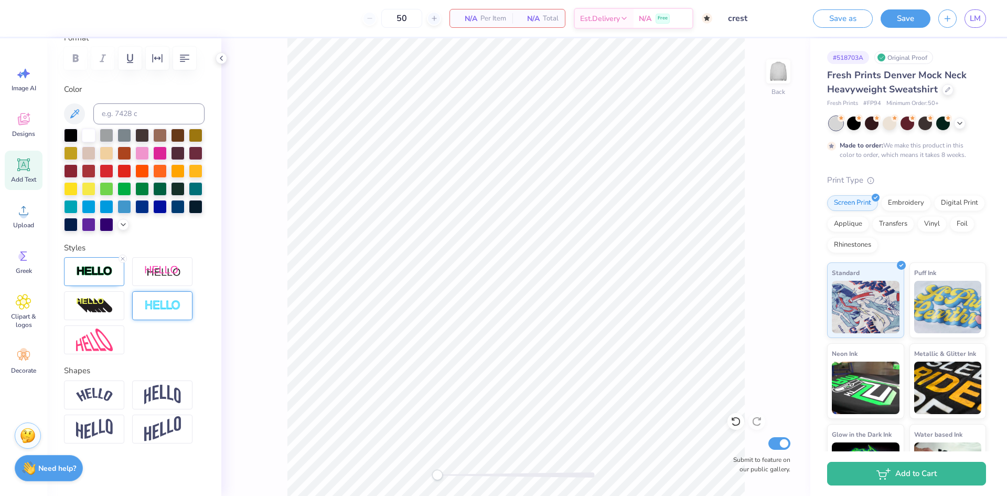
scroll to position [174, 0]
click at [161, 458] on div "50 N/A Per Item N/A Total Est. Delivery N/A Free Design Title crest Save as Sav…" at bounding box center [503, 248] width 1007 height 496
click at [904, 201] on div "Embroidery" at bounding box center [906, 202] width 50 height 16
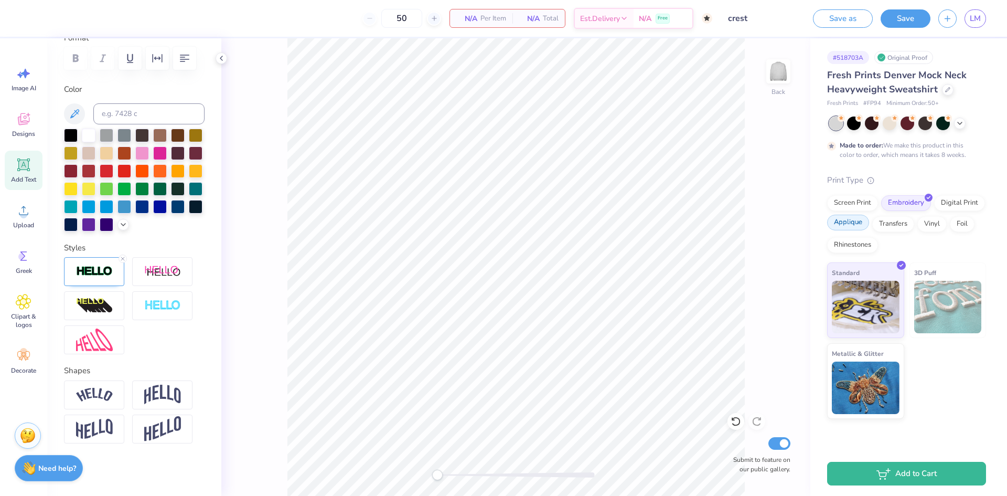
click at [847, 225] on div "Applique" at bounding box center [848, 222] width 42 height 16
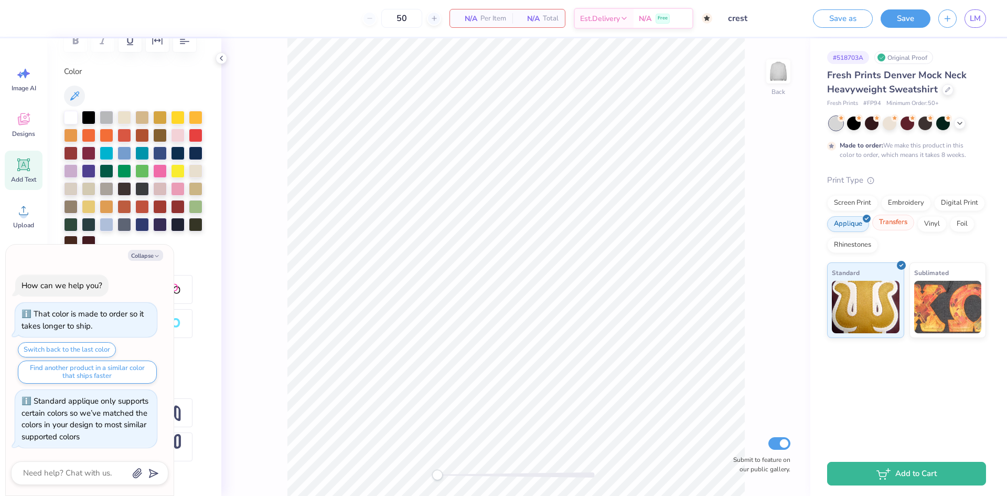
click at [895, 219] on div "Transfers" at bounding box center [893, 222] width 42 height 16
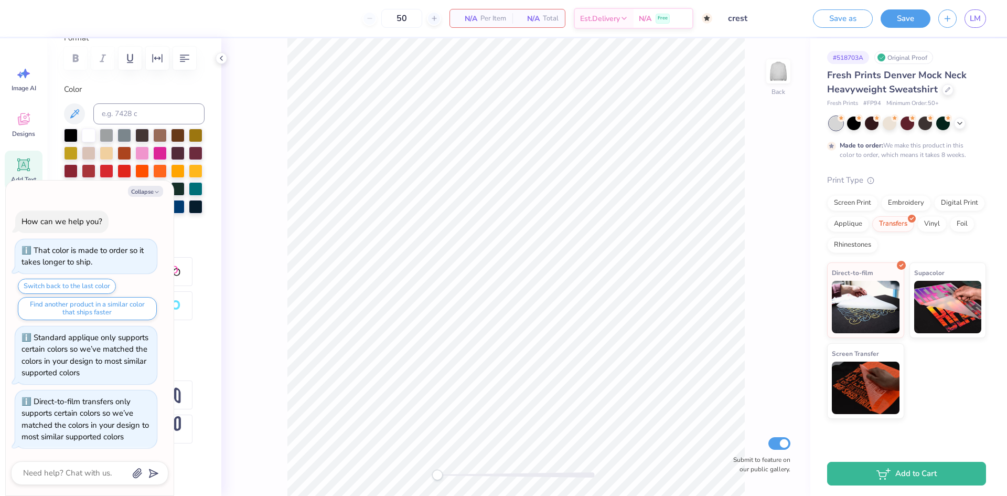
scroll to position [1, 0]
click at [940, 220] on div at bounding box center [943, 217] width 9 height 9
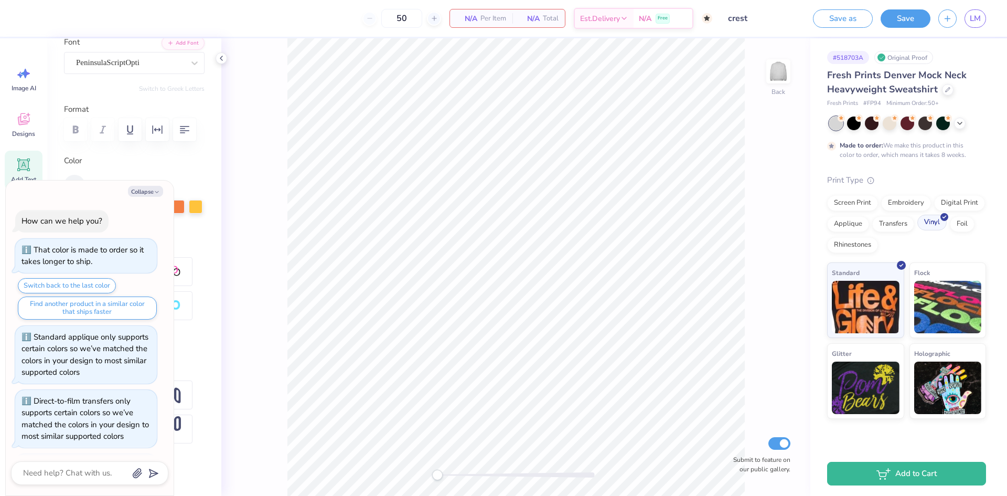
scroll to position [84, 0]
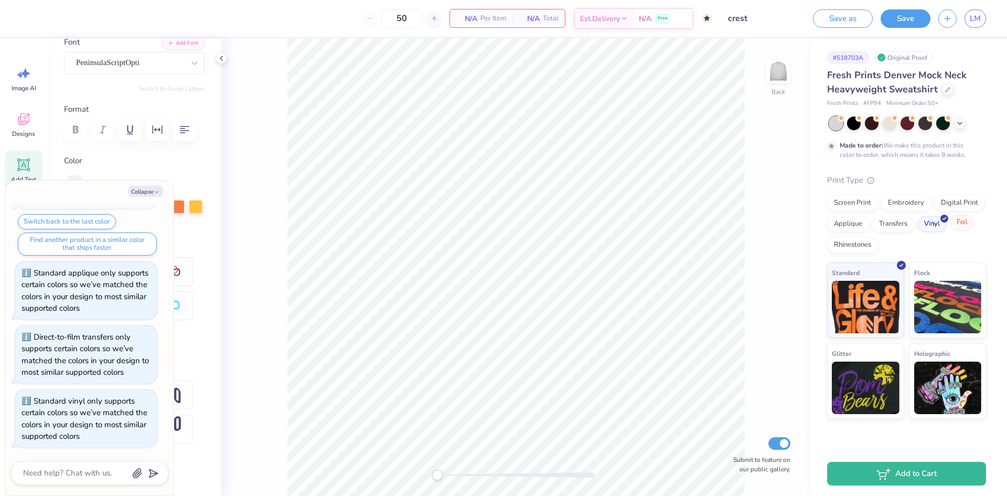
click at [954, 221] on div "Foil" at bounding box center [962, 222] width 25 height 16
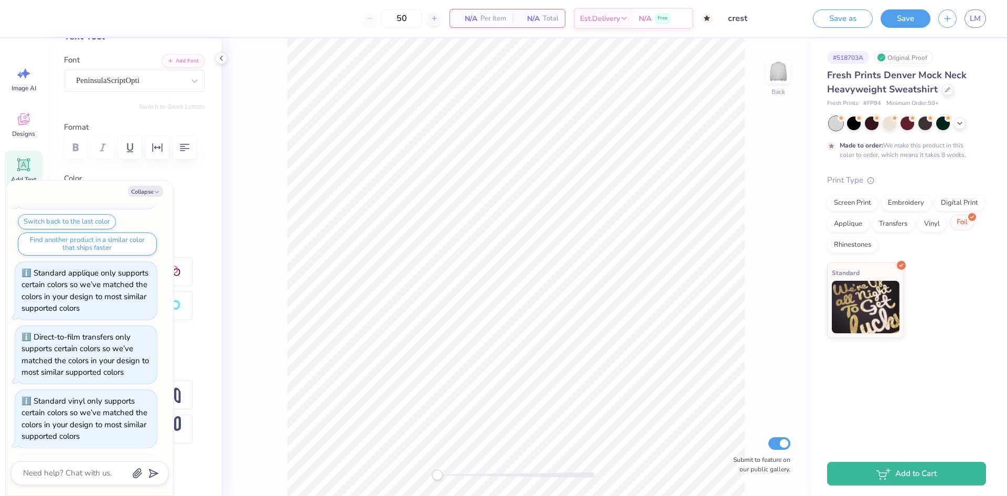
scroll to position [67, 0]
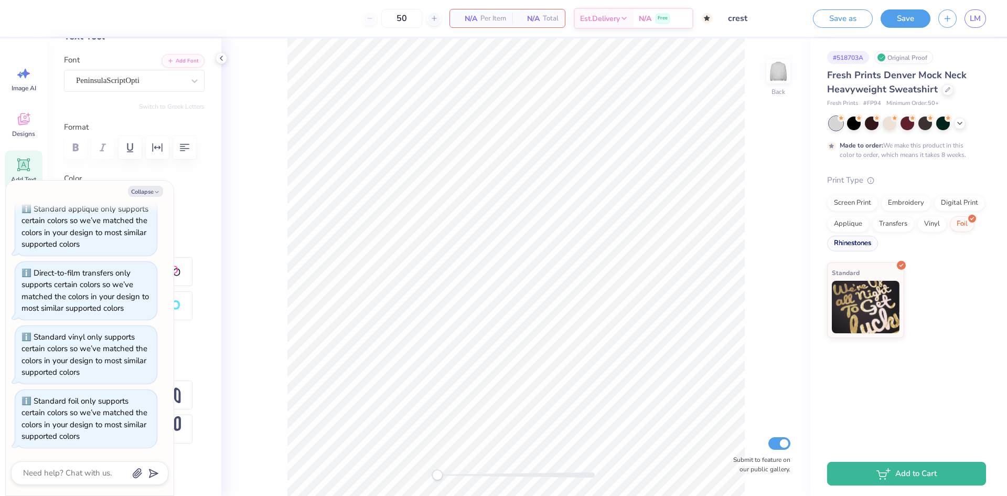
click at [872, 245] on div "Rhinestones" at bounding box center [852, 243] width 51 height 16
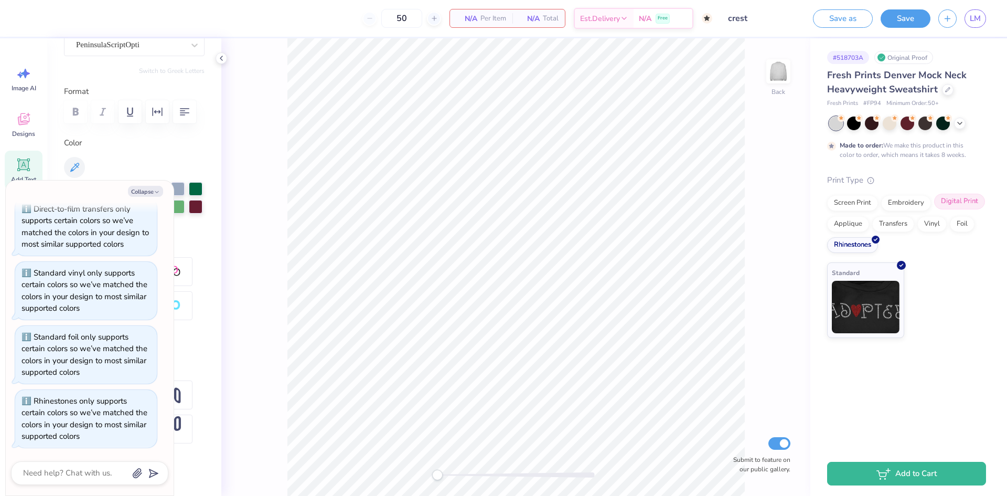
click at [950, 208] on div "Digital Print" at bounding box center [959, 202] width 51 height 16
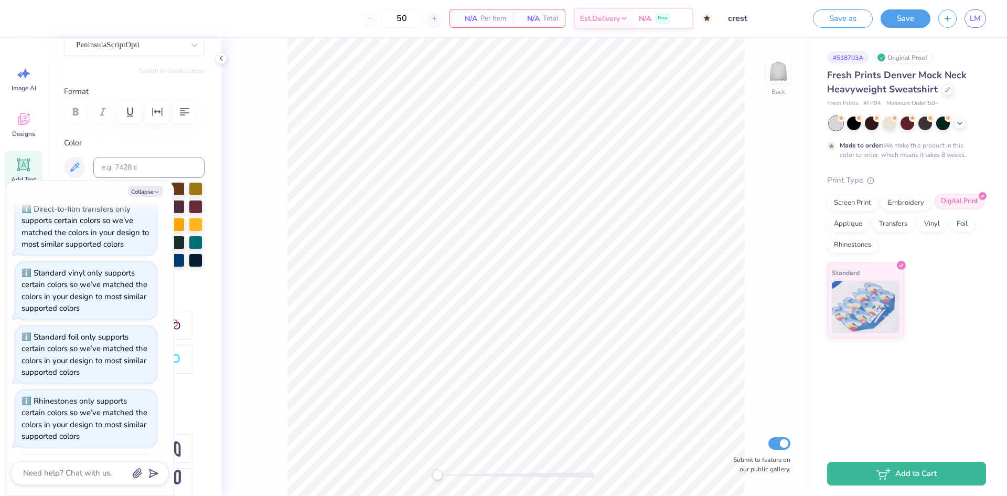
scroll to position [174, 0]
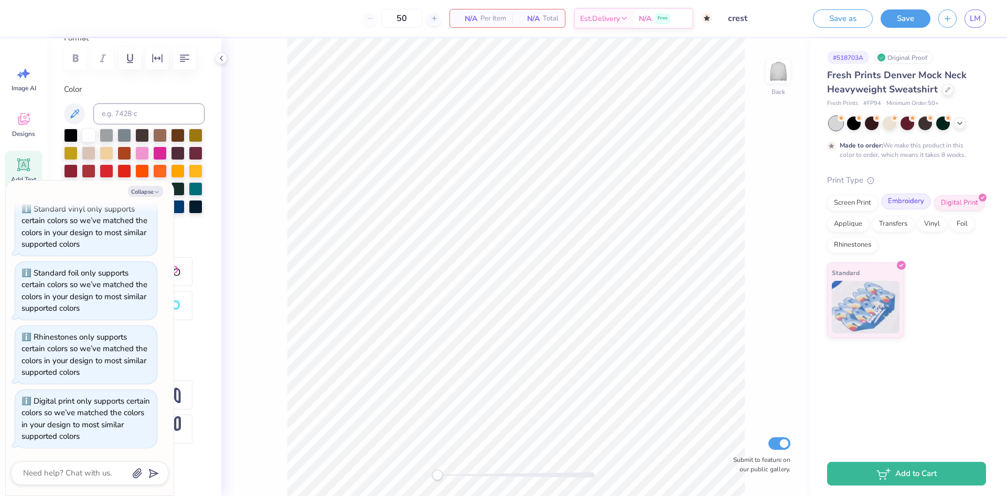
click at [922, 203] on div "Embroidery" at bounding box center [906, 202] width 50 height 16
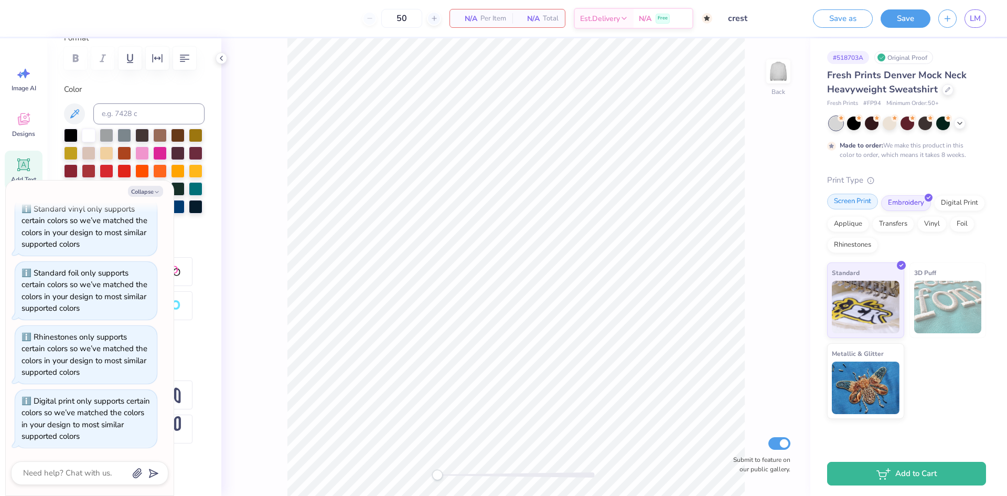
click at [868, 210] on div "Screen Print Embroidery Digital Print Applique Transfers Vinyl Foil Rhinestones" at bounding box center [906, 224] width 159 height 58
click at [861, 199] on div "Screen Print" at bounding box center [852, 202] width 51 height 16
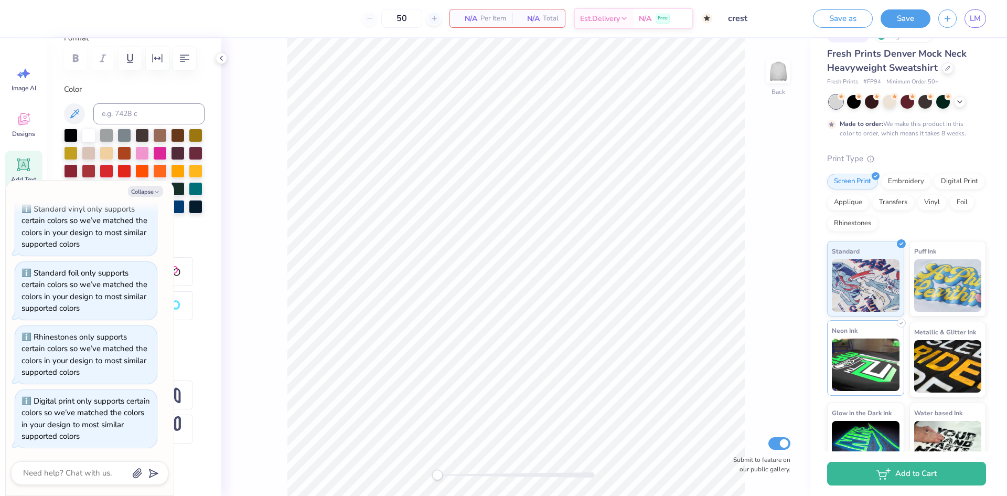
scroll to position [0, 0]
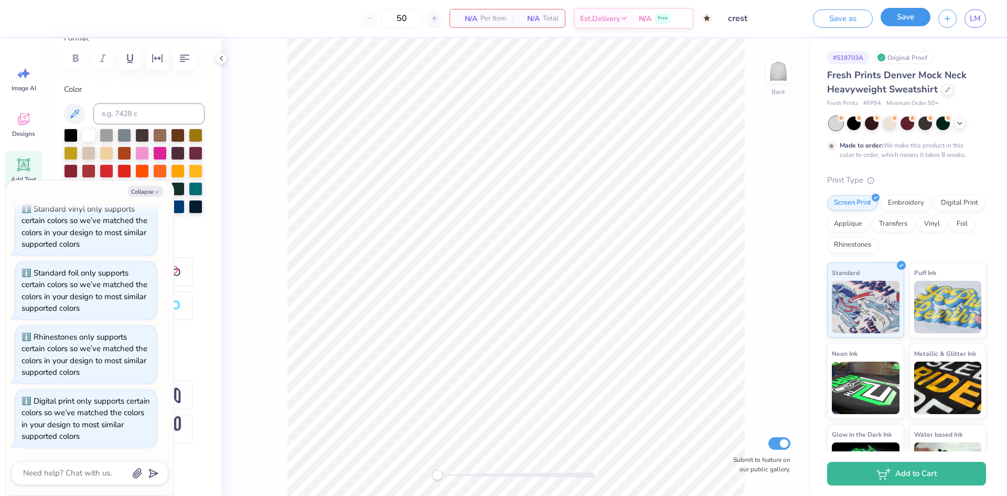
click at [922, 14] on button "Save" at bounding box center [906, 17] width 50 height 18
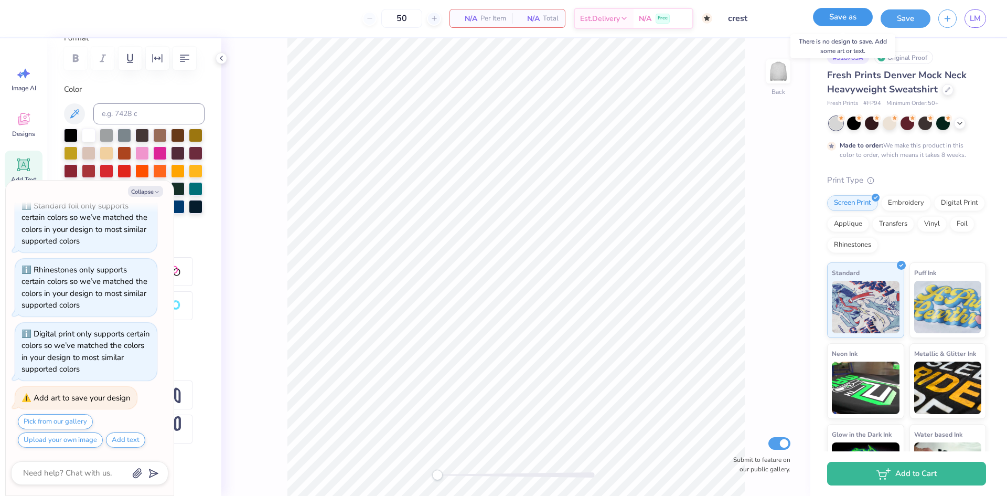
click at [846, 19] on button "Save as" at bounding box center [843, 17] width 60 height 18
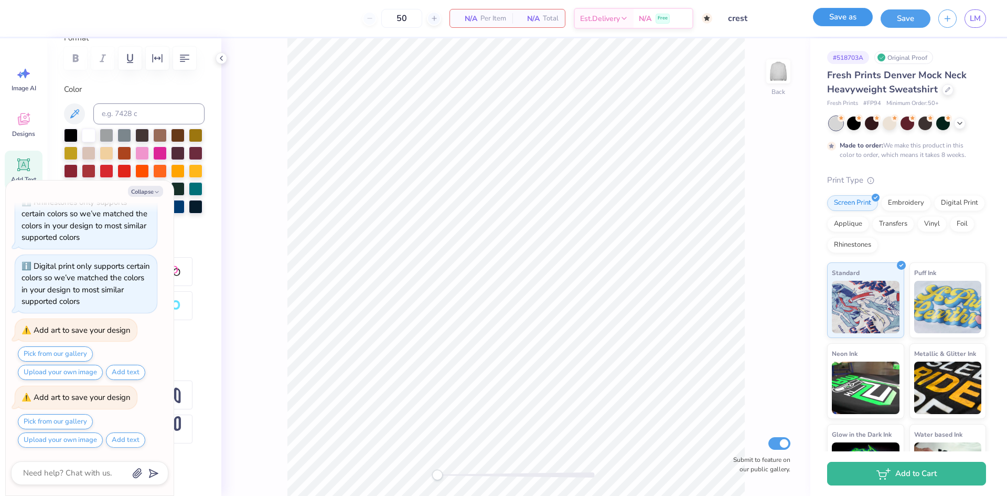
click at [846, 19] on button "Save as" at bounding box center [843, 17] width 60 height 18
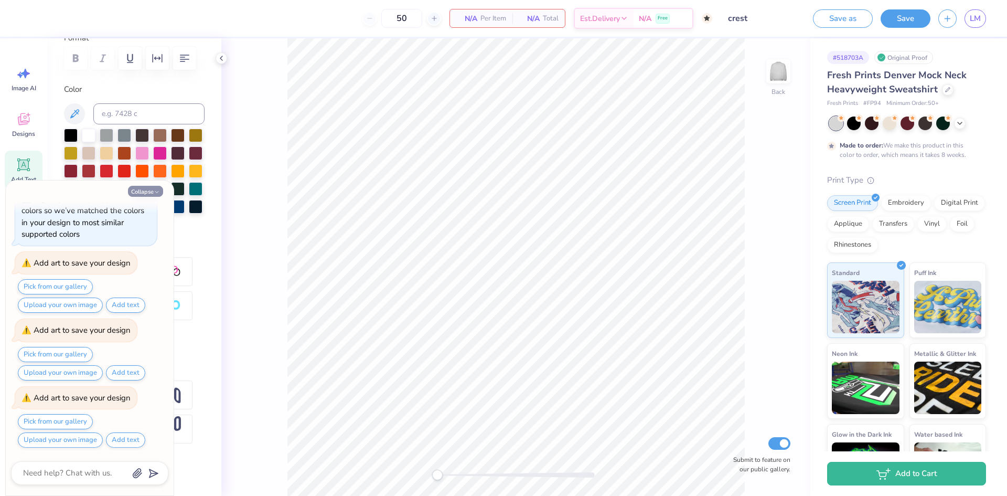
click at [153, 192] on button "Collapse" at bounding box center [145, 191] width 35 height 11
type textarea "x"
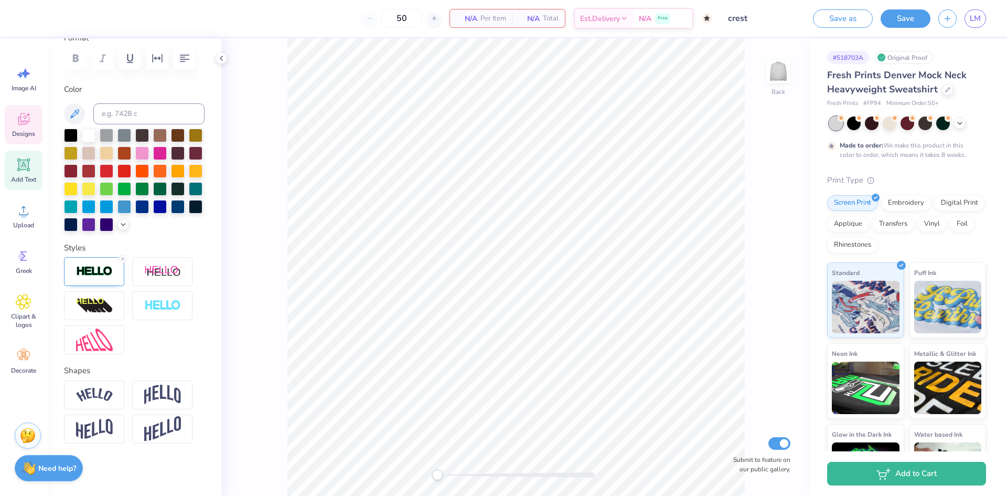
click at [29, 111] on icon at bounding box center [24, 119] width 16 height 16
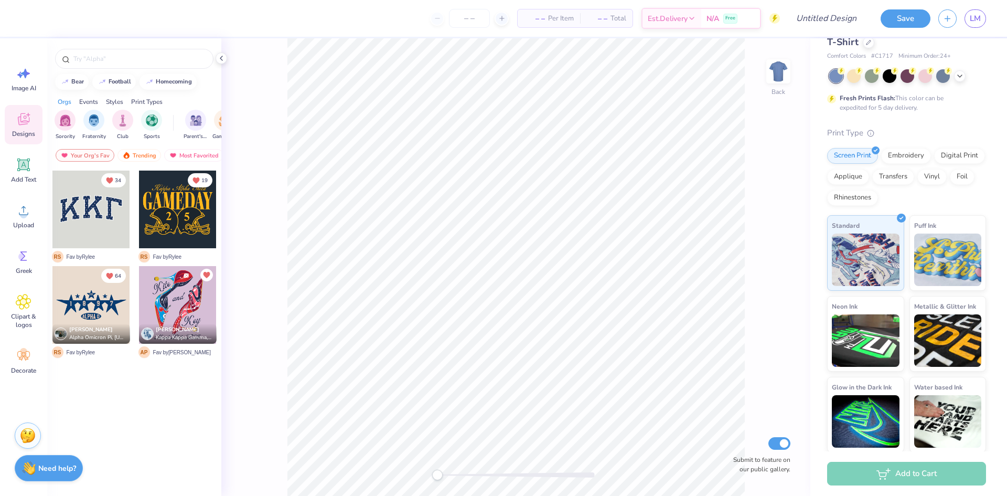
scroll to position [31, 0]
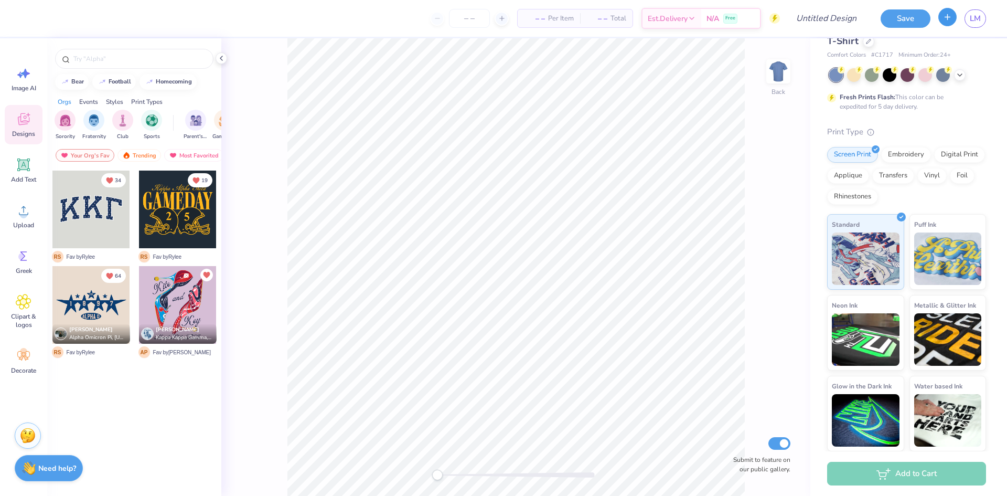
click at [948, 16] on icon "button" at bounding box center [947, 17] width 9 height 9
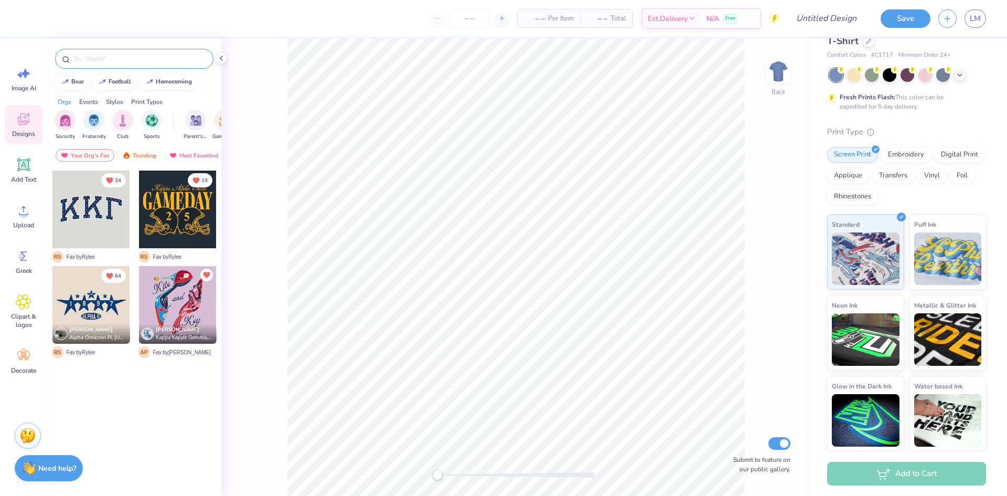
click at [140, 63] on input "text" at bounding box center [139, 58] width 134 height 10
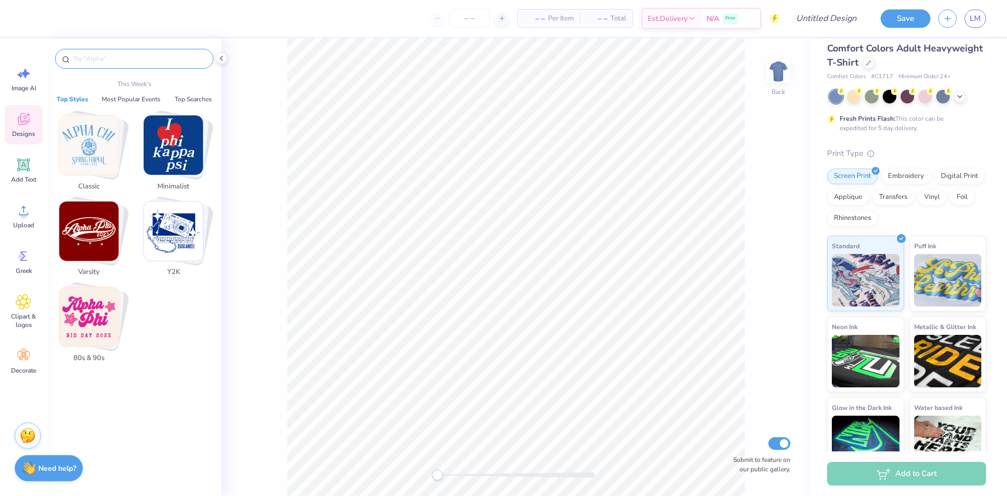
scroll to position [0, 0]
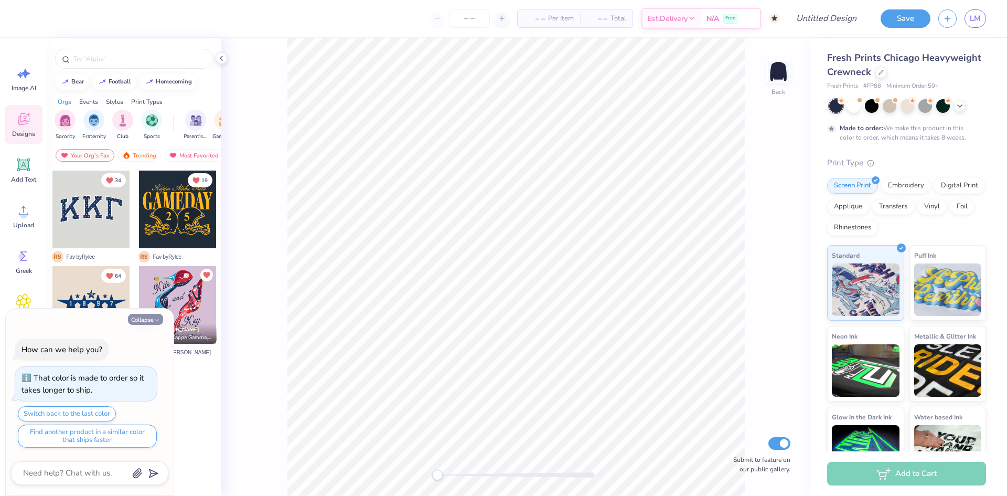
click at [137, 318] on button "Collapse" at bounding box center [145, 319] width 35 height 11
type textarea "x"
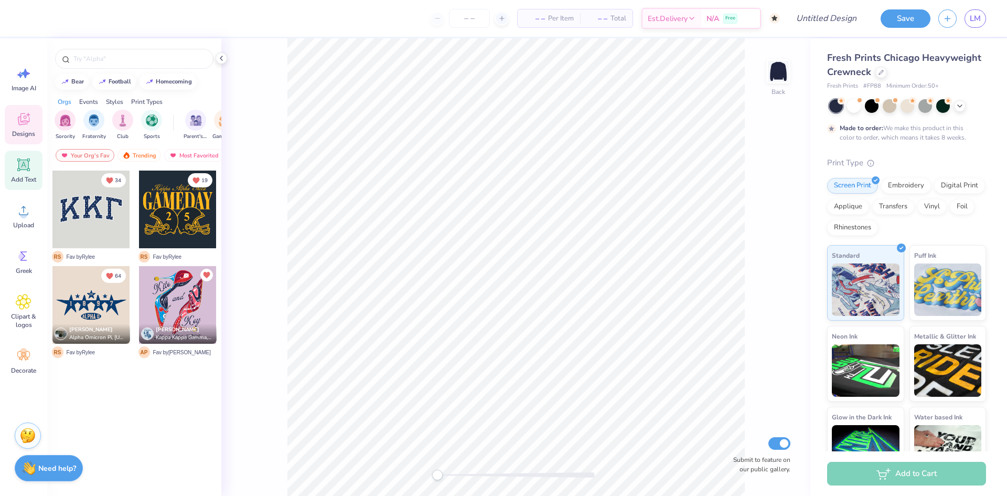
click at [26, 165] on icon at bounding box center [24, 165] width 10 height 10
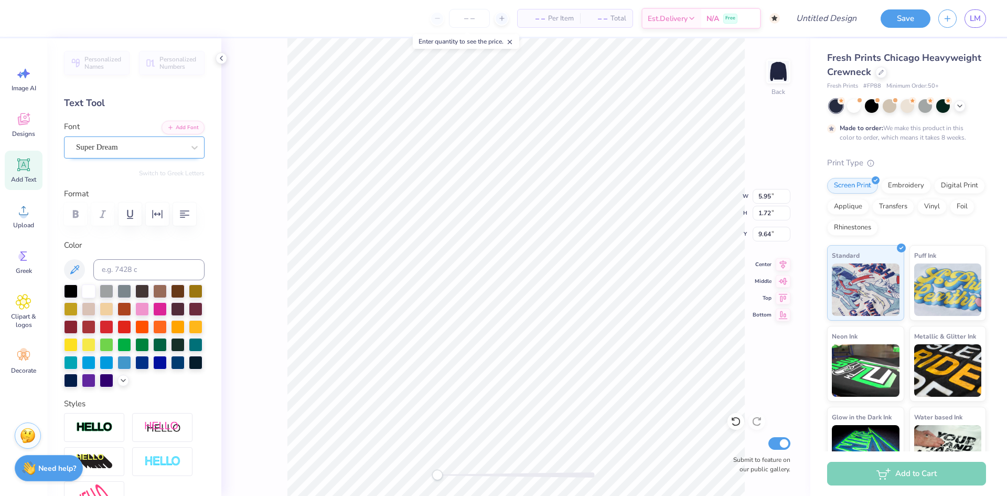
click at [103, 148] on div "Super Dream" at bounding box center [130, 147] width 110 height 16
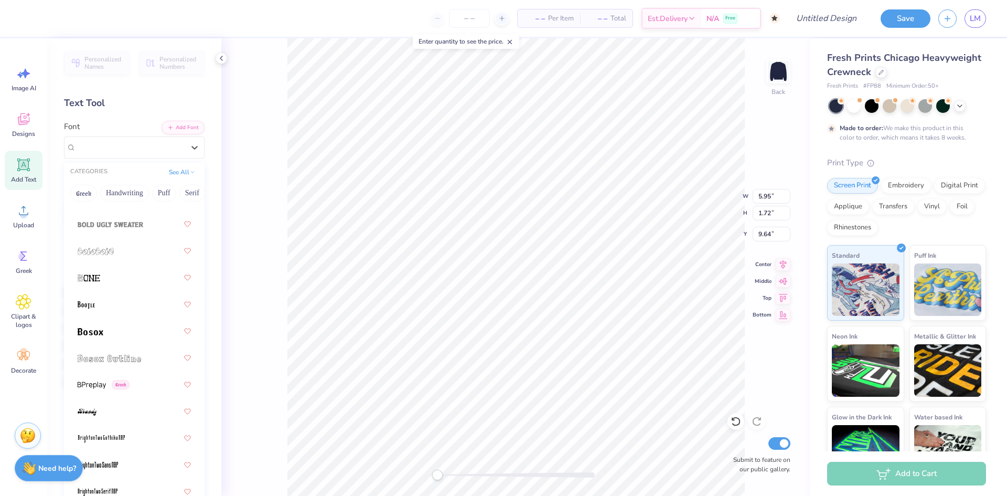
scroll to position [839, 0]
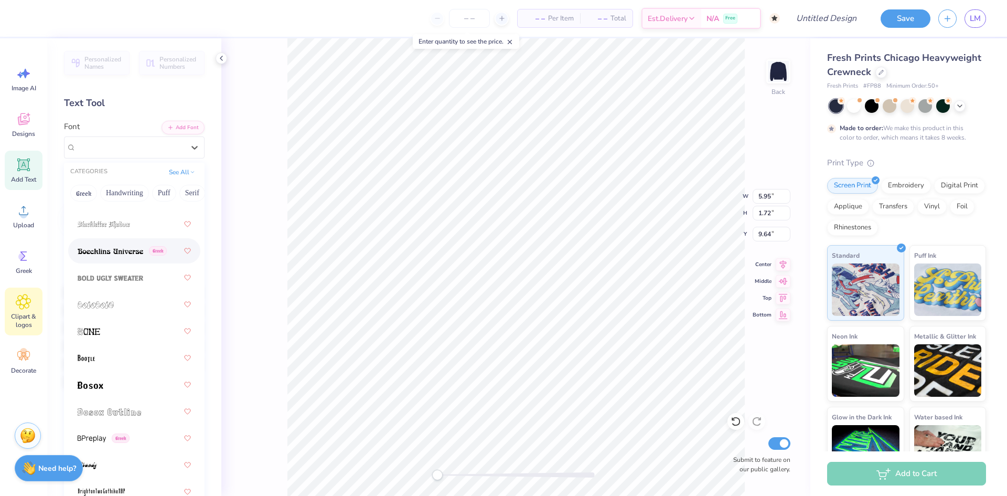
click at [19, 305] on icon at bounding box center [23, 302] width 15 height 16
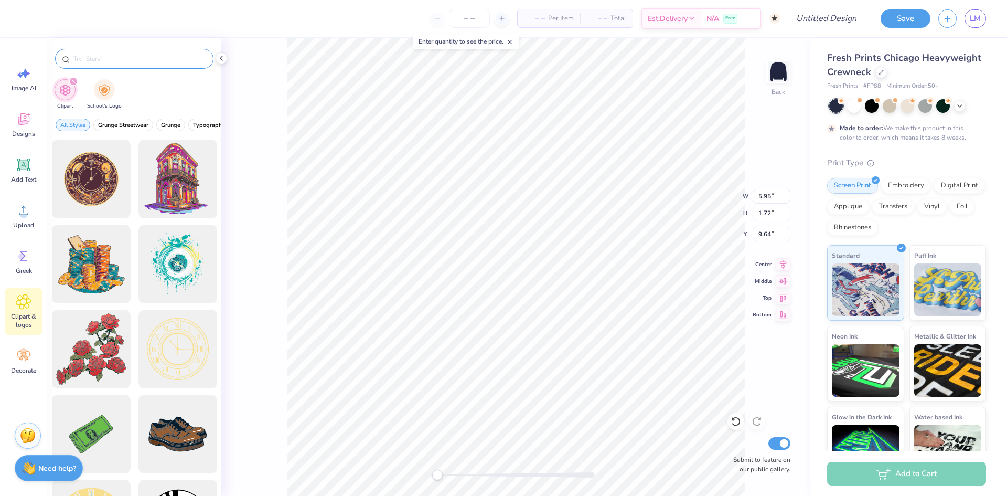
click at [127, 62] on input "text" at bounding box center [139, 58] width 134 height 10
click at [26, 277] on div "Greek" at bounding box center [24, 261] width 38 height 39
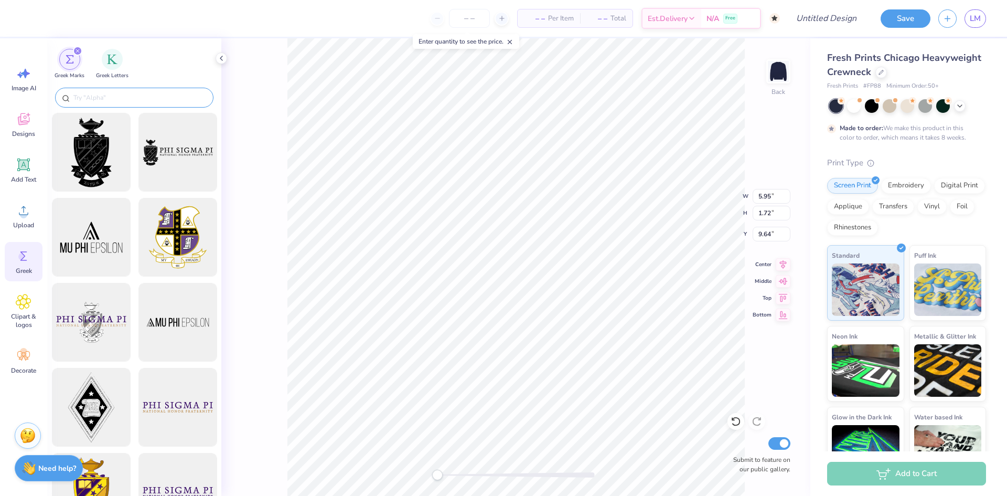
click at [110, 92] on div at bounding box center [134, 98] width 158 height 20
click at [107, 57] on img "filter for Greek Letters" at bounding box center [112, 58] width 10 height 10
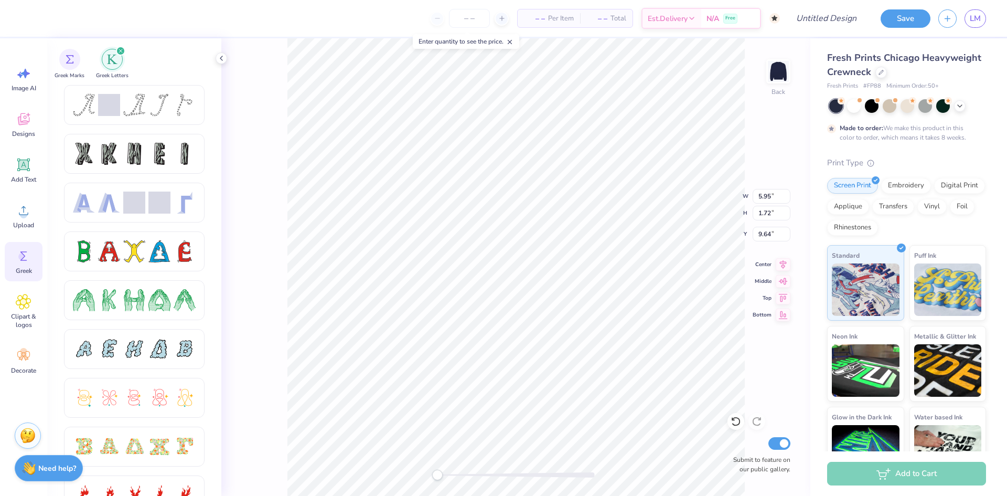
click at [113, 53] on div "filter for Greek Letters" at bounding box center [112, 59] width 21 height 21
click at [116, 49] on div "filter for Greek Letters" at bounding box center [120, 50] width 9 height 9
click at [69, 67] on div "filter for Greek Marks" at bounding box center [69, 58] width 21 height 21
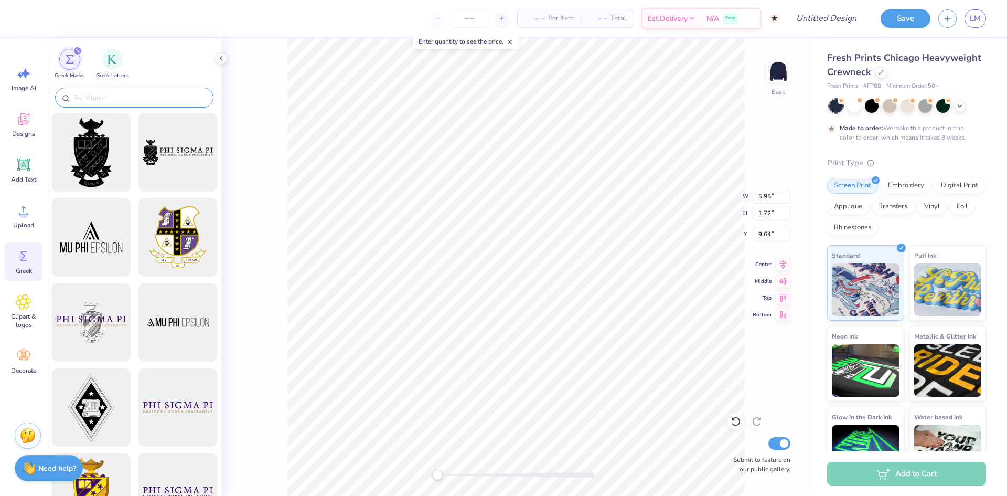
click at [131, 95] on input "text" at bounding box center [139, 97] width 134 height 10
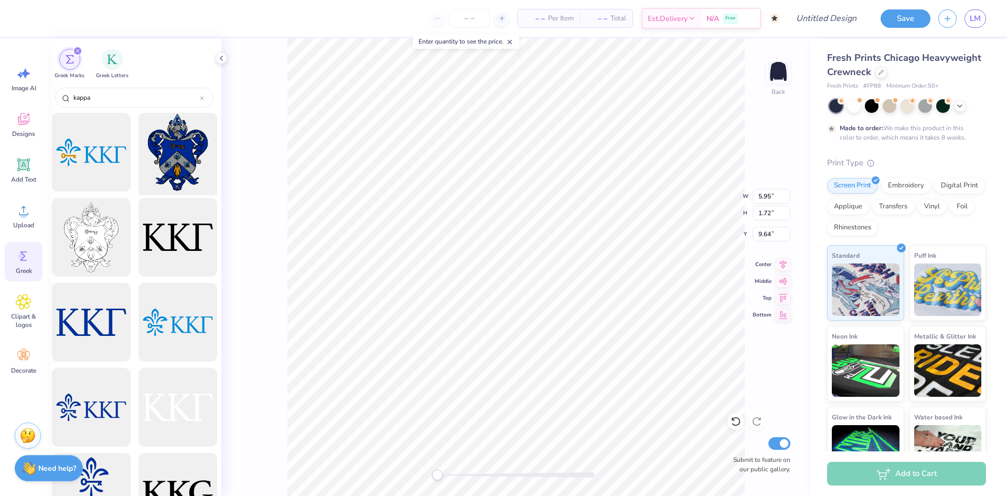
type input "kappa"
click at [166, 175] on div at bounding box center [177, 152] width 87 height 87
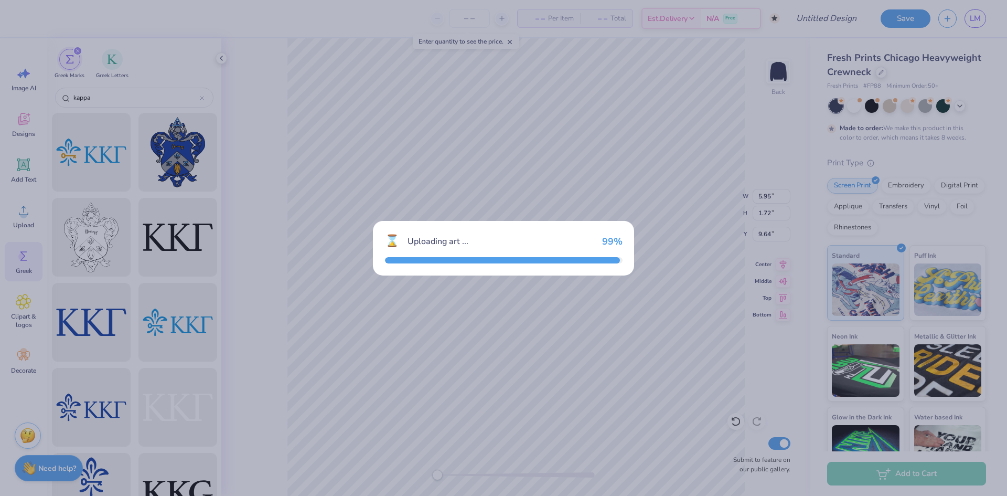
type input "13.62"
type input "17.47"
type input "3.00"
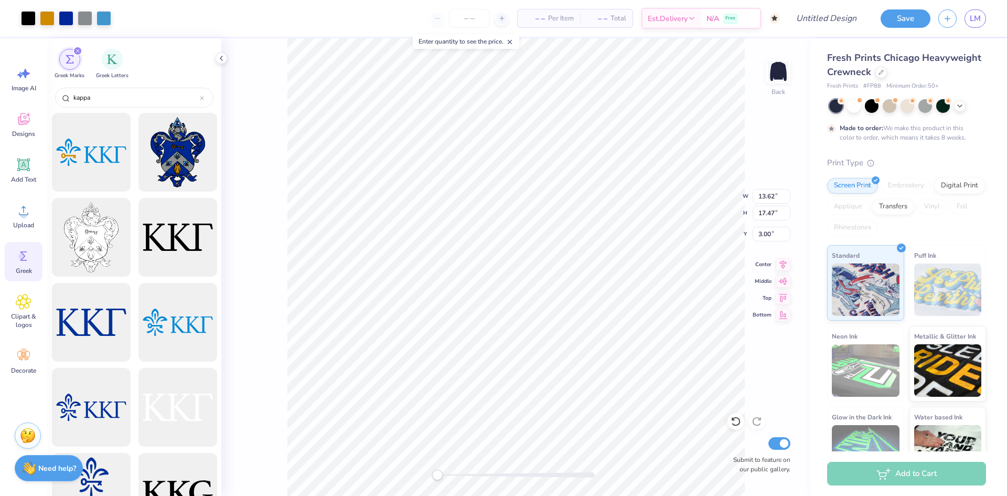
click at [273, 255] on div "Back W 13.62 13.62 " H 17.47 17.47 " Y 3.00 3.00 " Center Middle Top Bottom Sub…" at bounding box center [515, 266] width 589 height 457
type input "6.71"
type input "8.61"
type input "11.86"
type input "5.95"
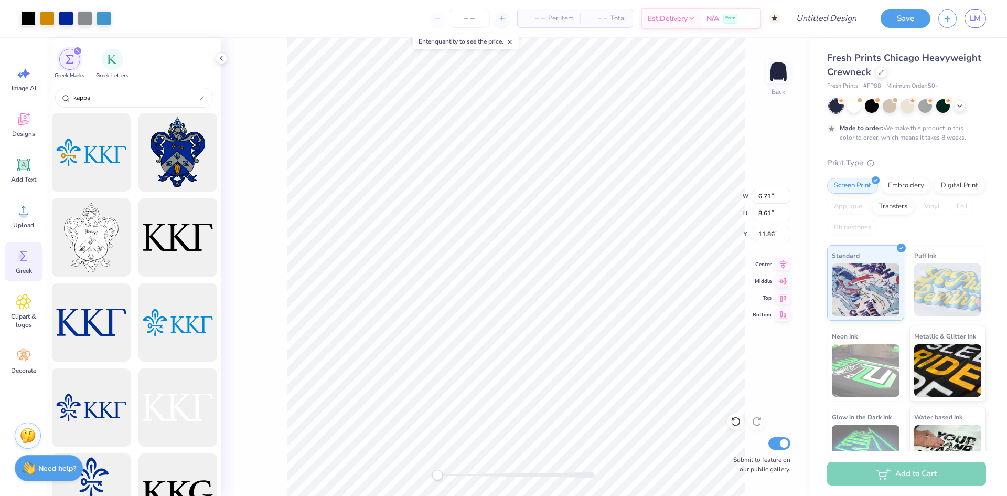
type input "1.72"
type input "9.64"
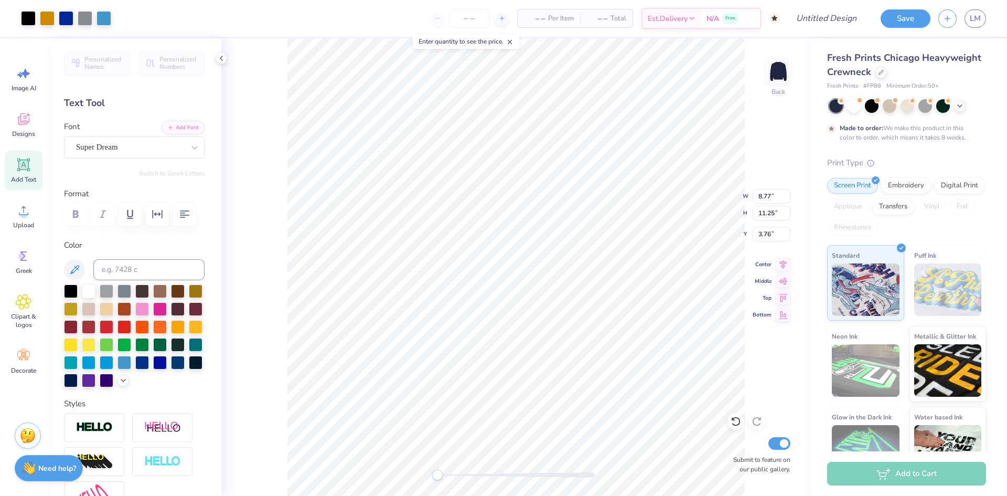
type input "8.77"
type input "11.25"
type input "3.76"
type input "11.07"
type input "14.20"
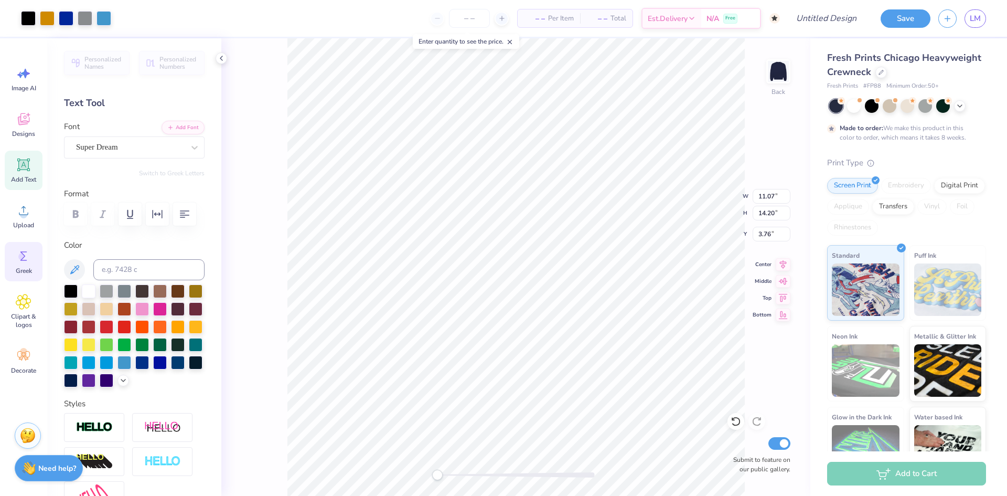
click at [26, 265] on div "Greek" at bounding box center [24, 261] width 38 height 39
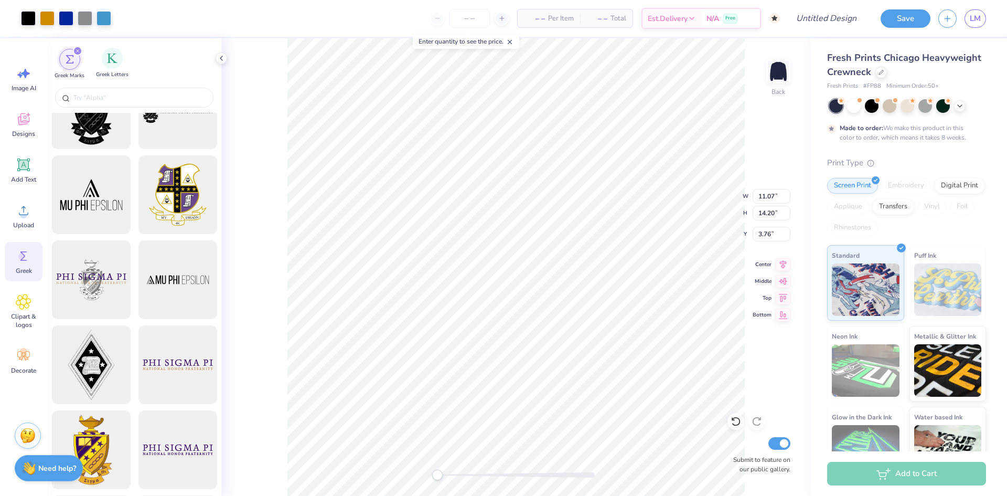
scroll to position [0, 0]
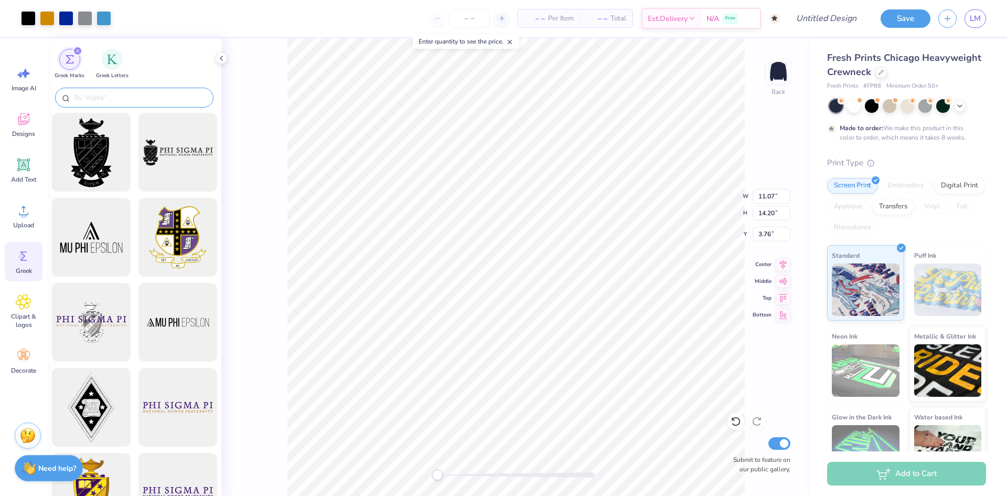
click at [112, 93] on input "text" at bounding box center [139, 97] width 134 height 10
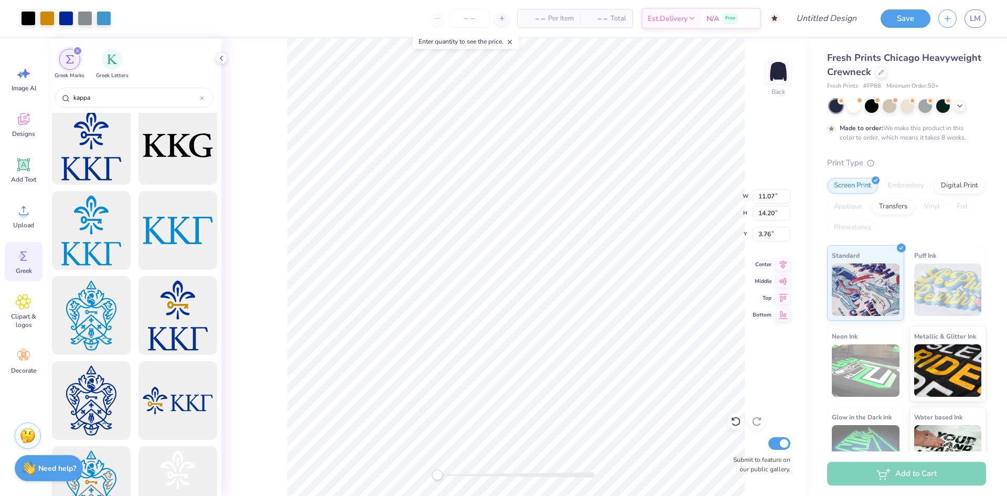
scroll to position [420, 0]
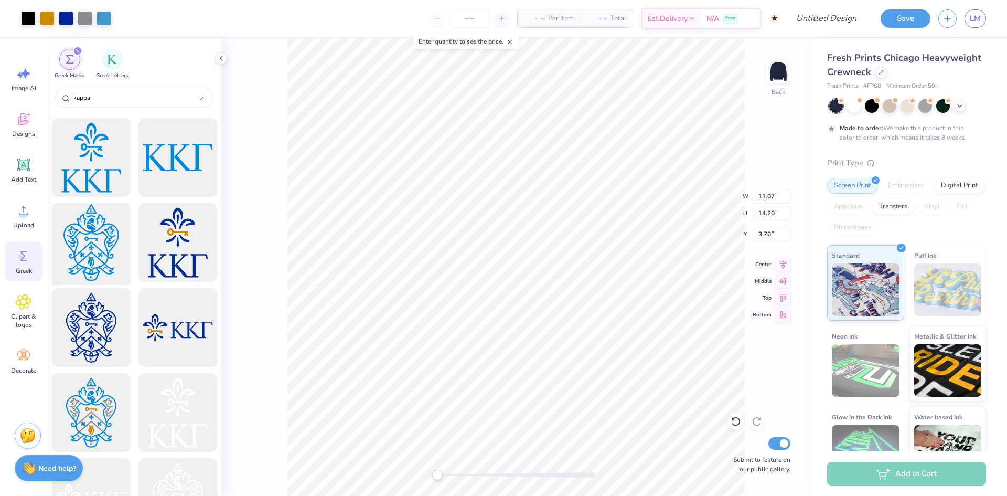
type input "kappa"
click at [93, 232] on div at bounding box center [91, 242] width 87 height 87
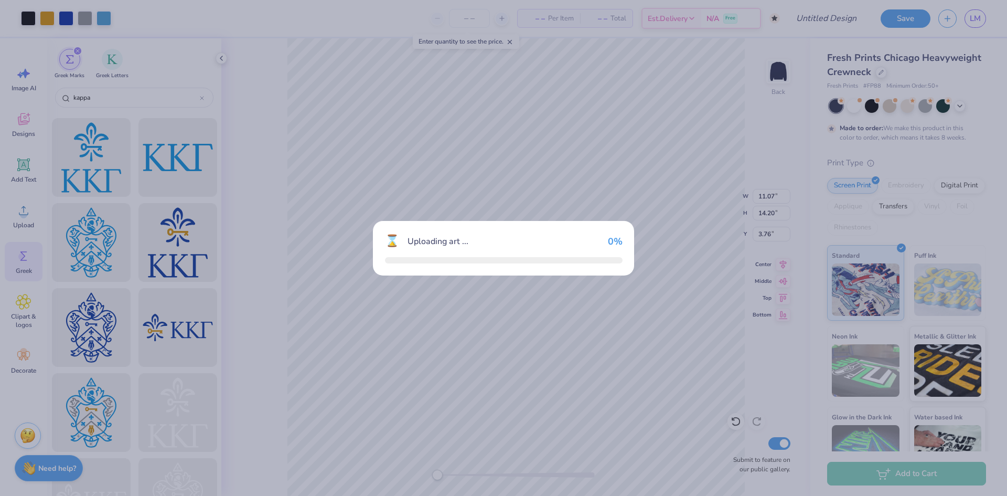
type input "12.59"
type input "17.47"
type input "3.00"
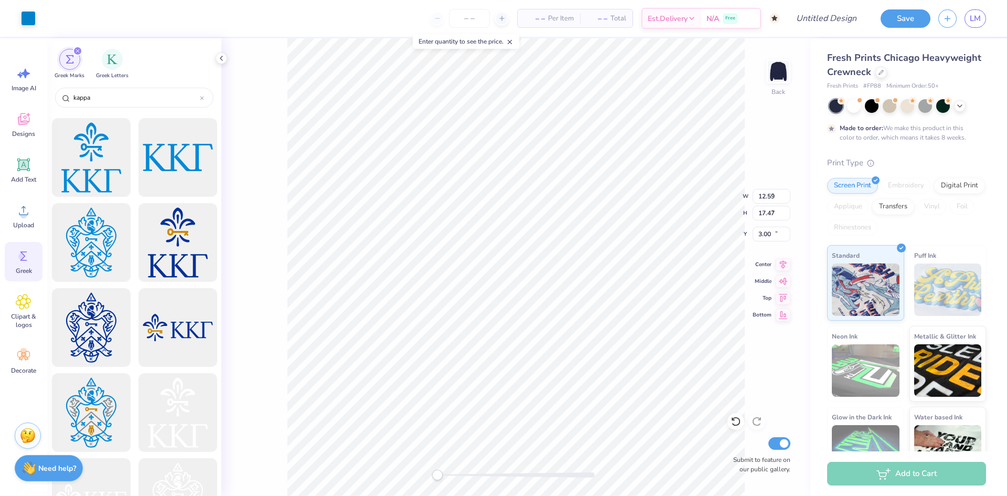
type input "5.27"
type input "7.31"
type input "13.15"
type input "11.07"
type input "14.20"
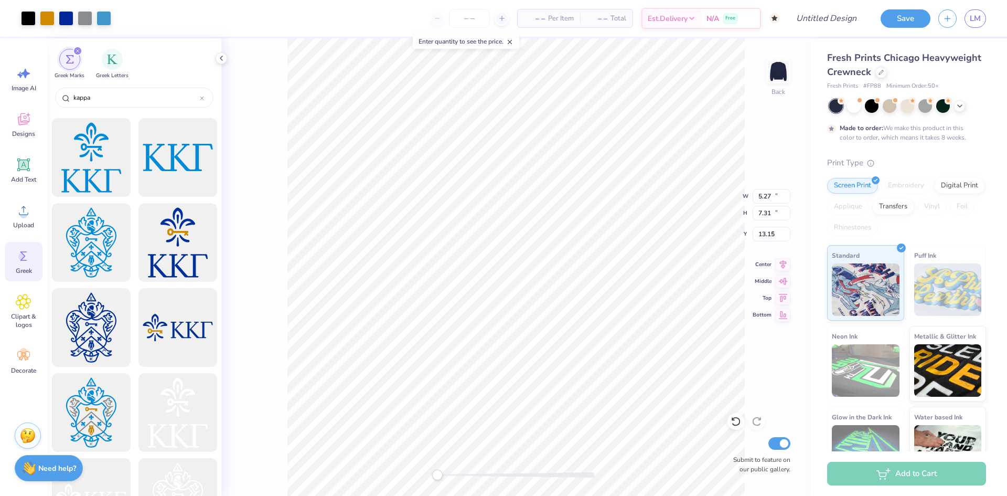
type input "5.84"
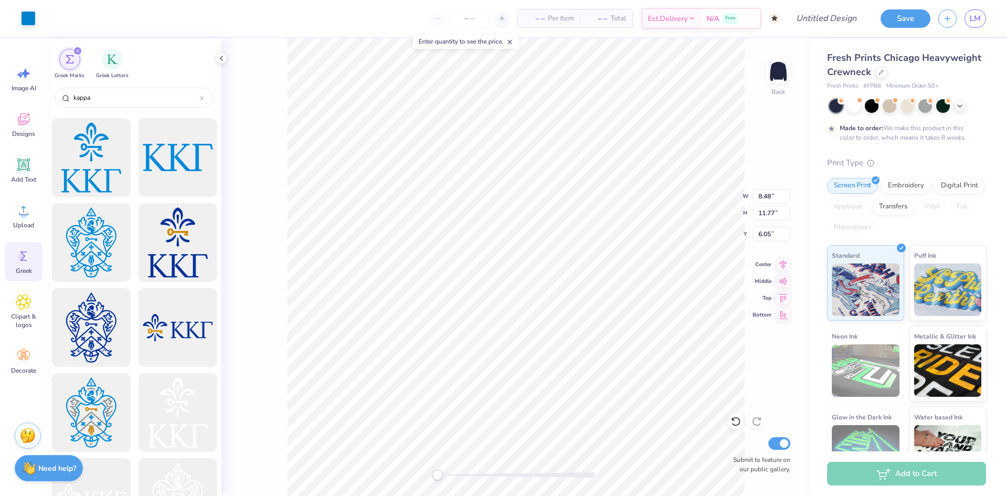
type input "8.48"
type input "11.77"
type input "6.05"
click at [20, 165] on icon at bounding box center [24, 165] width 10 height 10
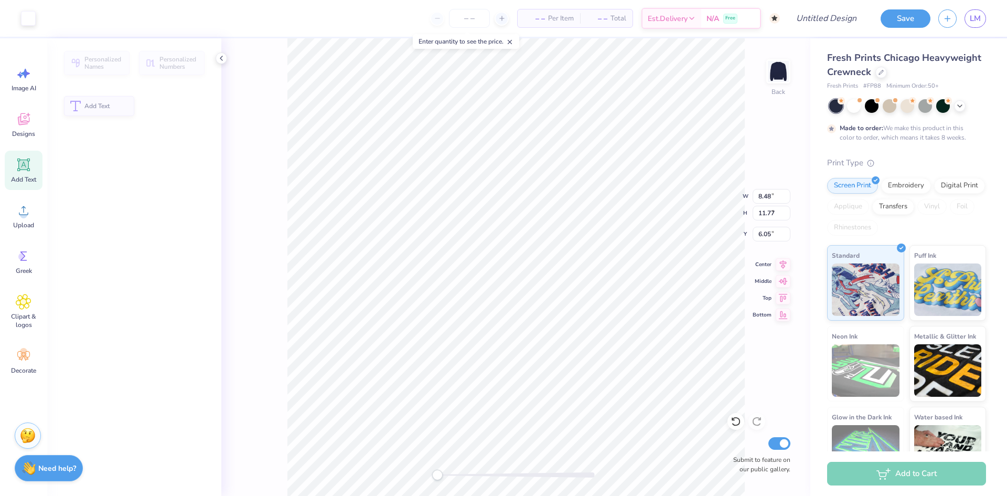
type input "5.95"
type input "1.72"
type input "9.64"
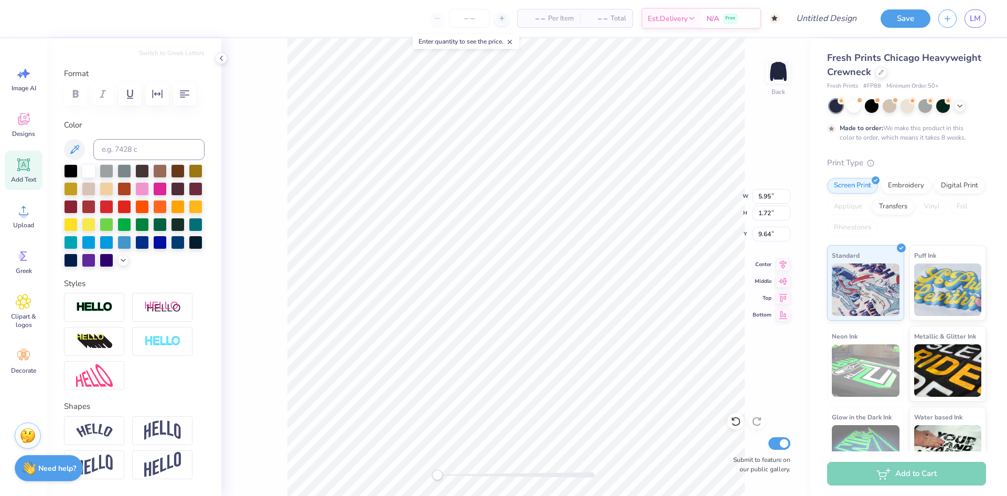
scroll to position [174, 0]
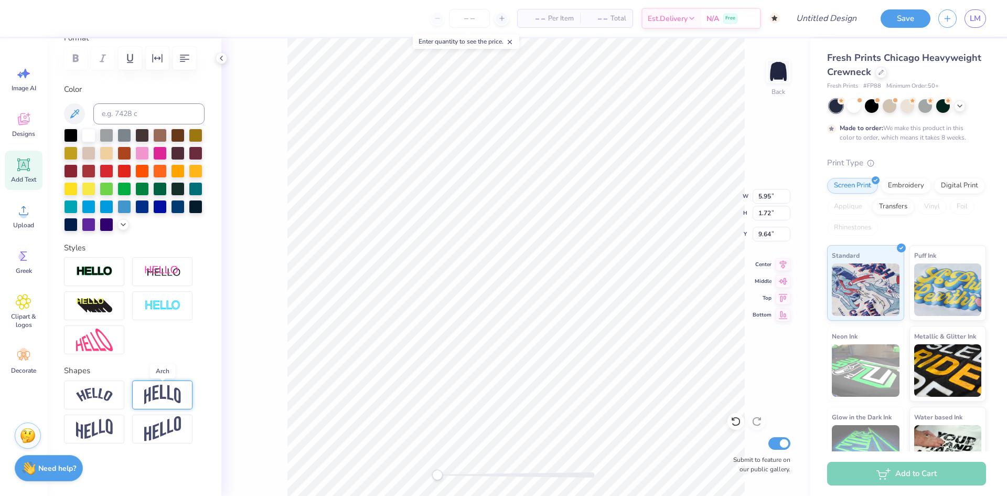
click at [158, 401] on img at bounding box center [162, 394] width 37 height 20
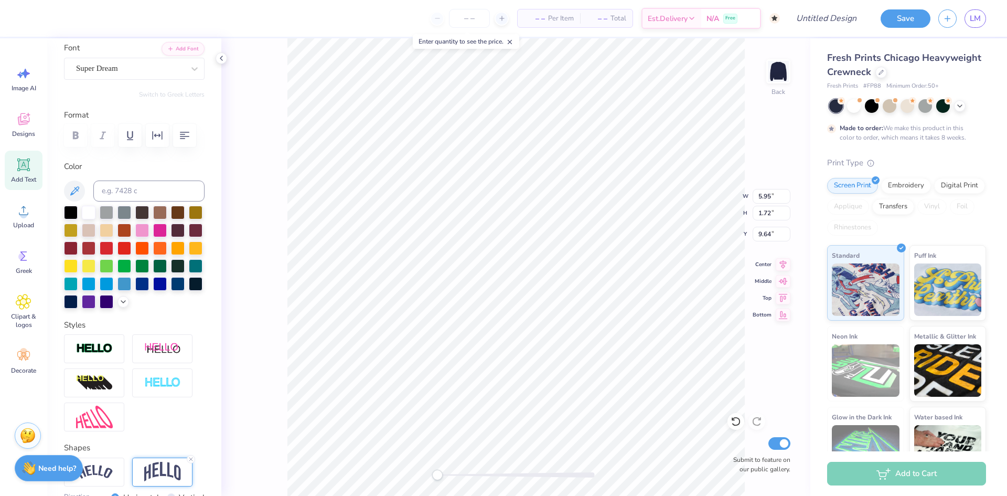
scroll to position [69, 0]
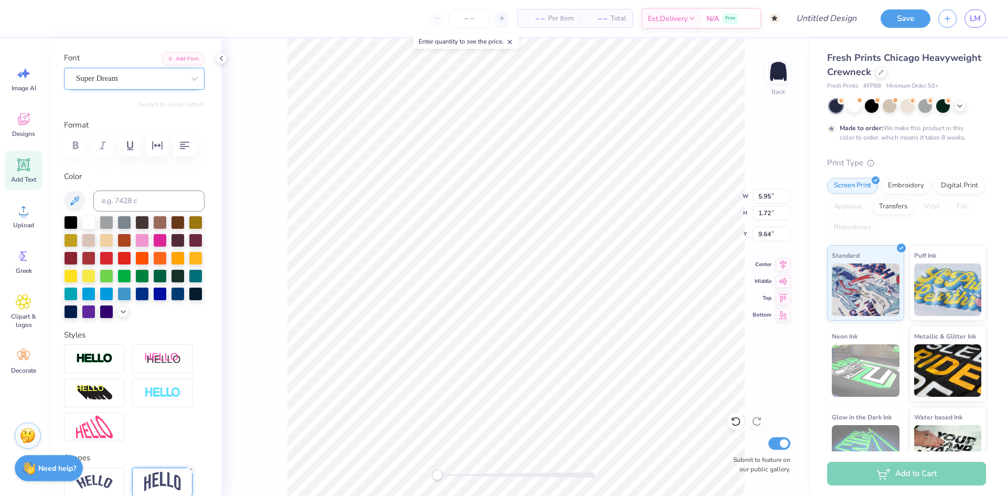
click at [108, 89] on div "Super Dream" at bounding box center [134, 79] width 141 height 22
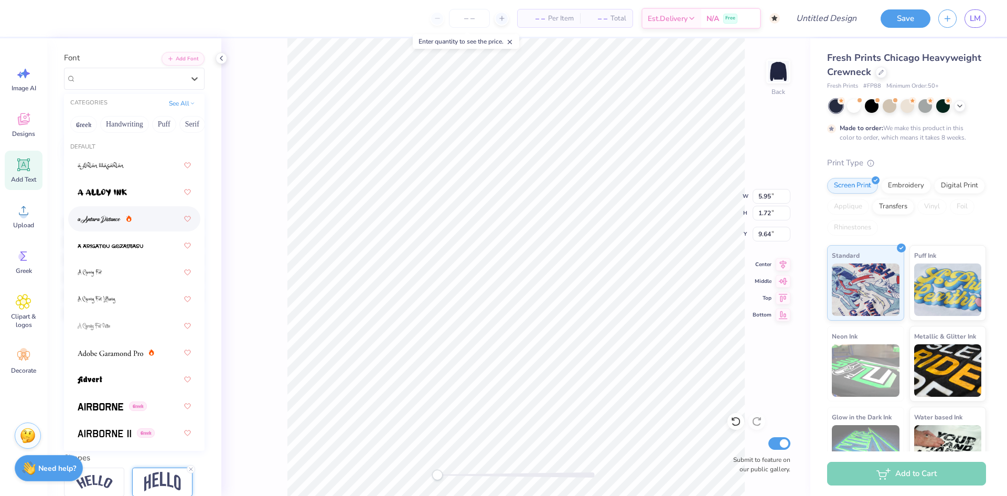
click at [132, 221] on div at bounding box center [134, 218] width 113 height 19
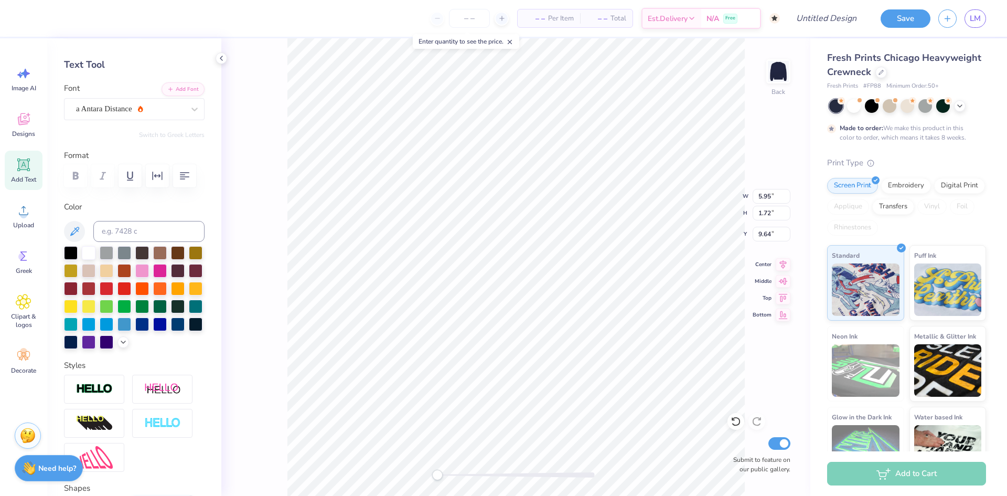
scroll to position [0, 0]
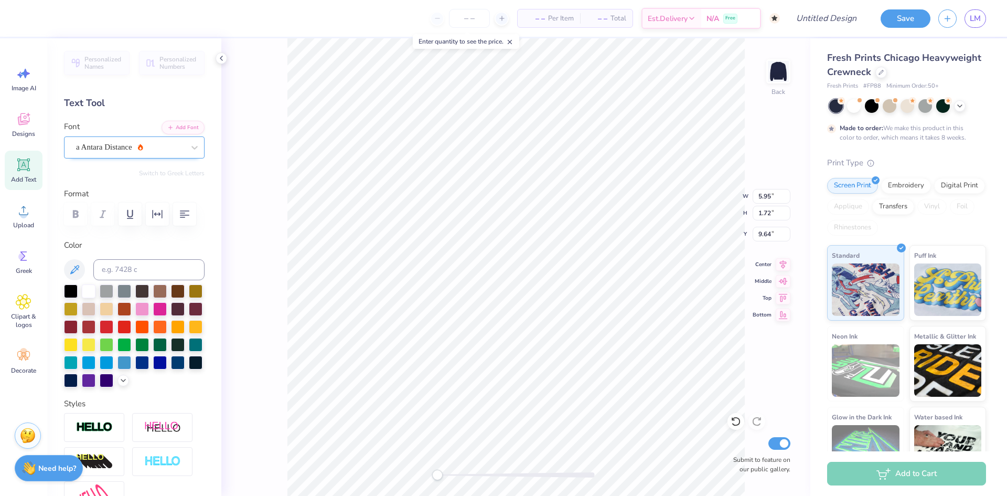
click at [130, 150] on div "a Antara Distance" at bounding box center [130, 147] width 110 height 16
type input "pen"
click at [89, 197] on button "Greek" at bounding box center [83, 193] width 27 height 17
click at [84, 196] on button "Greek" at bounding box center [83, 193] width 27 height 17
click at [107, 190] on button "Handwriting" at bounding box center [124, 193] width 49 height 17
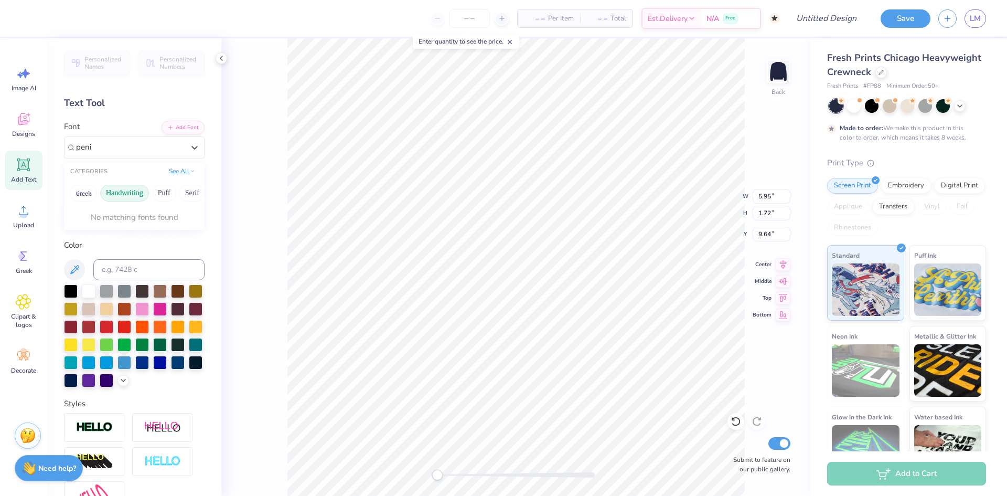
click at [178, 174] on button "See All" at bounding box center [182, 171] width 33 height 10
click at [75, 206] on button "Serif" at bounding box center [83, 213] width 26 height 17
click at [159, 195] on button "Puff" at bounding box center [164, 193] width 24 height 17
click at [153, 207] on button "Calligraphy" at bounding box center [151, 213] width 46 height 17
click at [78, 237] on button "Retro" at bounding box center [84, 232] width 28 height 17
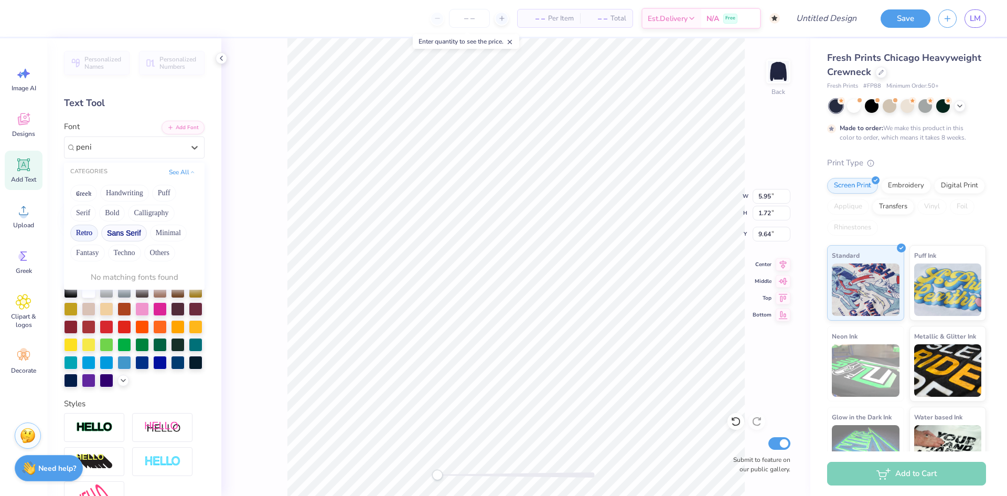
click at [112, 231] on button "Sans Serif" at bounding box center [124, 232] width 46 height 17
click at [162, 229] on button "Minimal" at bounding box center [168, 232] width 37 height 17
click at [152, 254] on button "Others" at bounding box center [159, 252] width 31 height 17
click at [123, 251] on button "Techno" at bounding box center [124, 252] width 33 height 17
click at [98, 255] on button "Fantasy" at bounding box center [87, 252] width 35 height 17
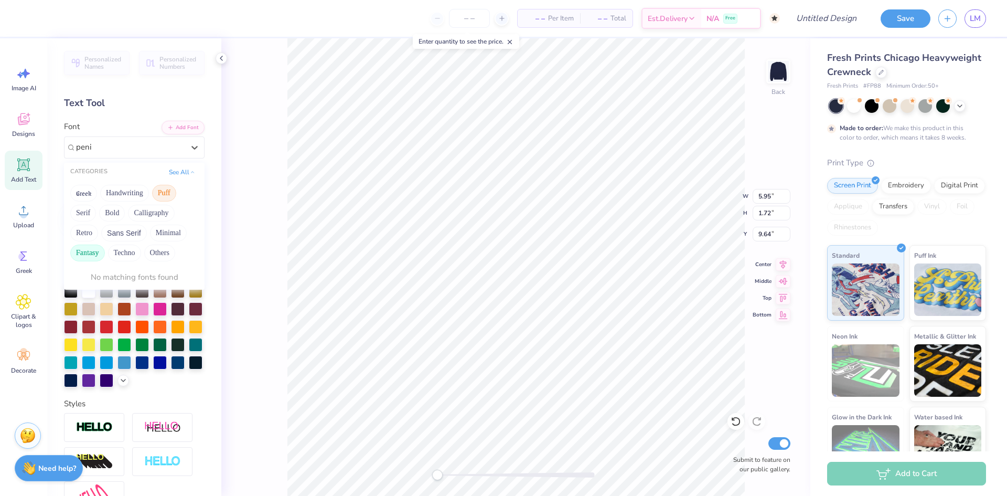
click at [152, 191] on div "Greek Handwriting Puff Serif Bold Calligraphy Retro Sans Serif Minimal Fantasy …" at bounding box center [134, 222] width 141 height 83
drag, startPoint x: 138, startPoint y: 192, endPoint x: 124, endPoint y: 194, distance: 14.2
click at [136, 192] on button "Handwriting" at bounding box center [124, 193] width 49 height 17
click at [77, 191] on button "Greek" at bounding box center [83, 193] width 27 height 17
click at [176, 170] on button "See All" at bounding box center [182, 171] width 33 height 10
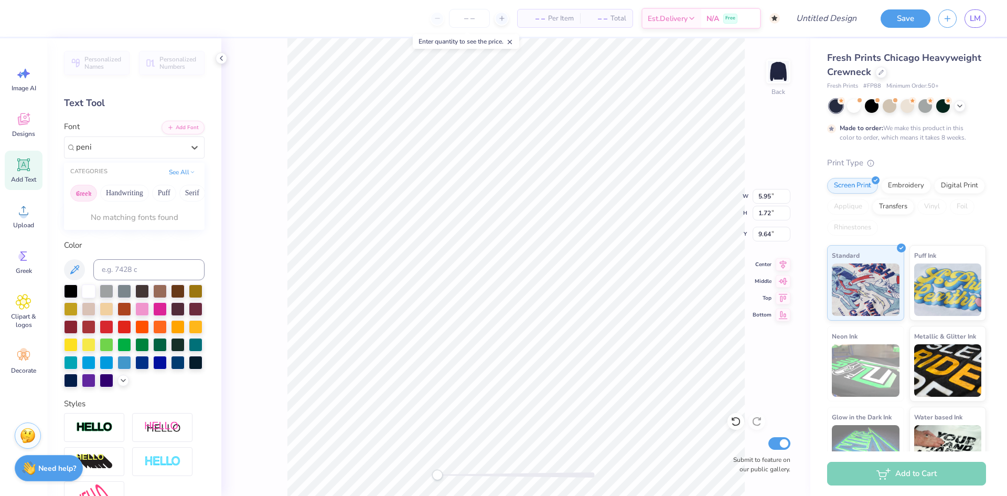
click at [87, 189] on button "Greek" at bounding box center [83, 193] width 27 height 17
click at [173, 177] on div "See All" at bounding box center [182, 172] width 33 height 10
click at [173, 173] on button "See All" at bounding box center [182, 171] width 33 height 10
click at [121, 190] on button "Handwriting" at bounding box center [124, 193] width 49 height 17
type input "peni"
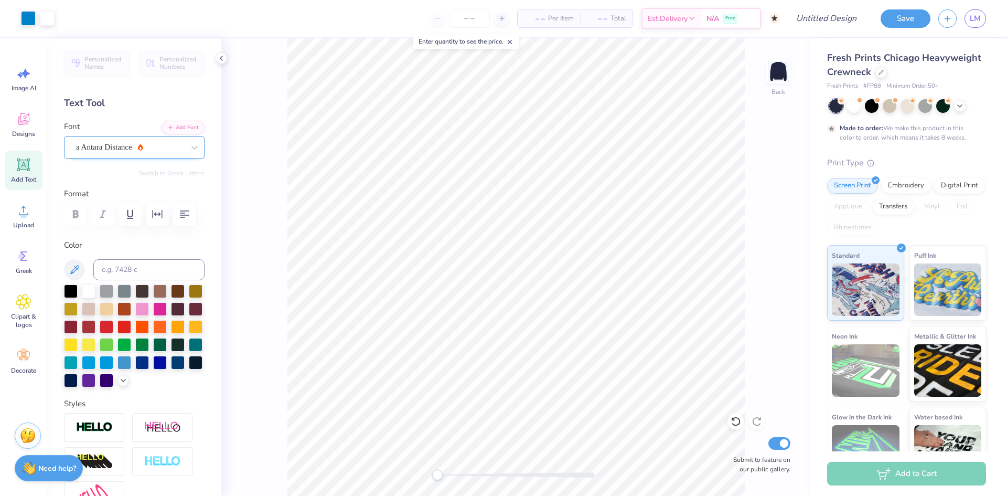
click at [119, 153] on div at bounding box center [130, 147] width 108 height 14
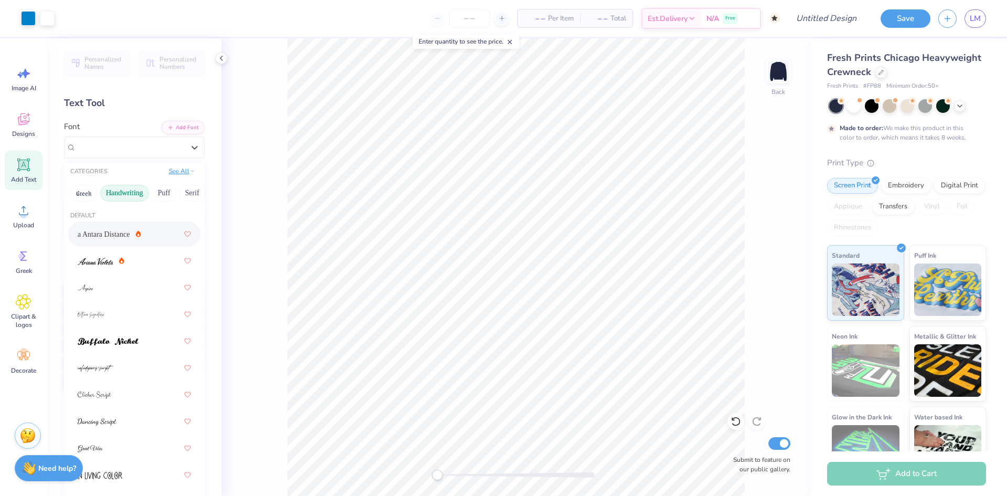
click at [166, 173] on button "See All" at bounding box center [182, 171] width 33 height 10
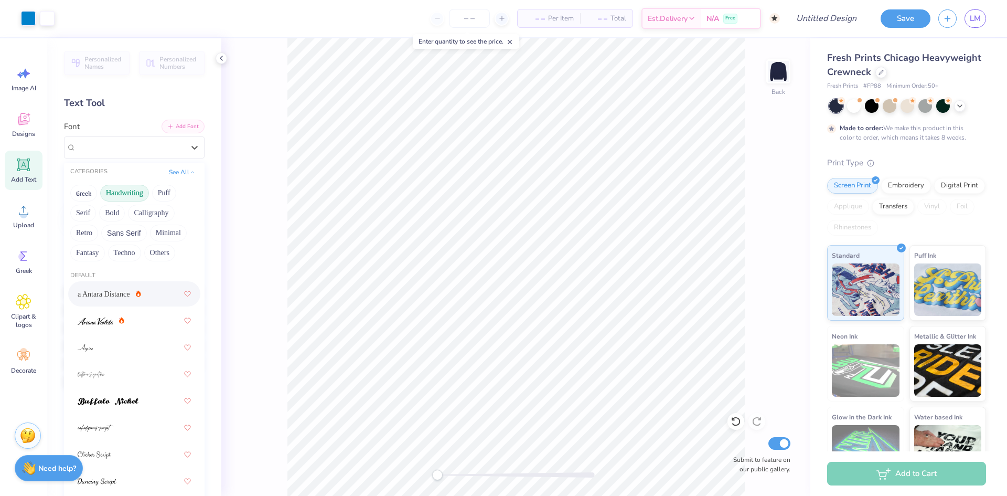
click at [167, 131] on button "Add Font" at bounding box center [183, 127] width 43 height 14
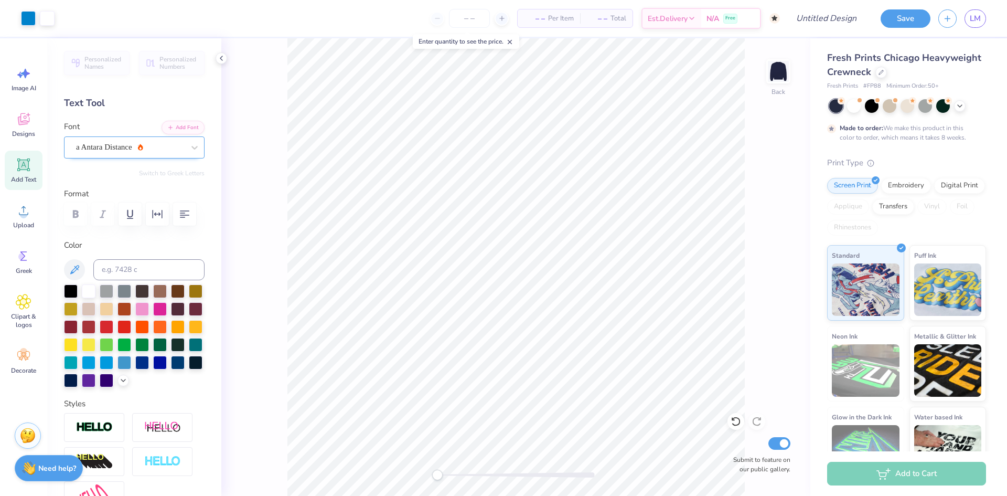
click at [159, 146] on div "a Antara Distance" at bounding box center [130, 147] width 110 height 16
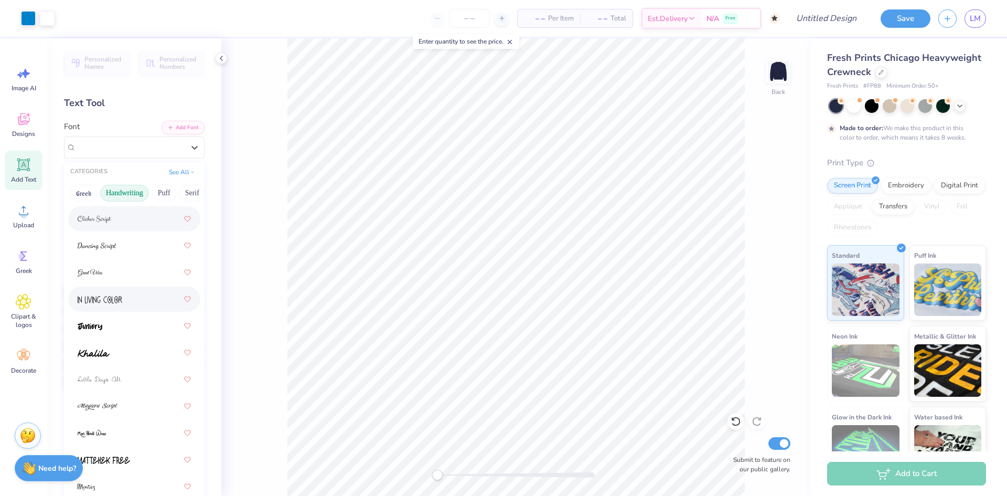
scroll to position [210, 0]
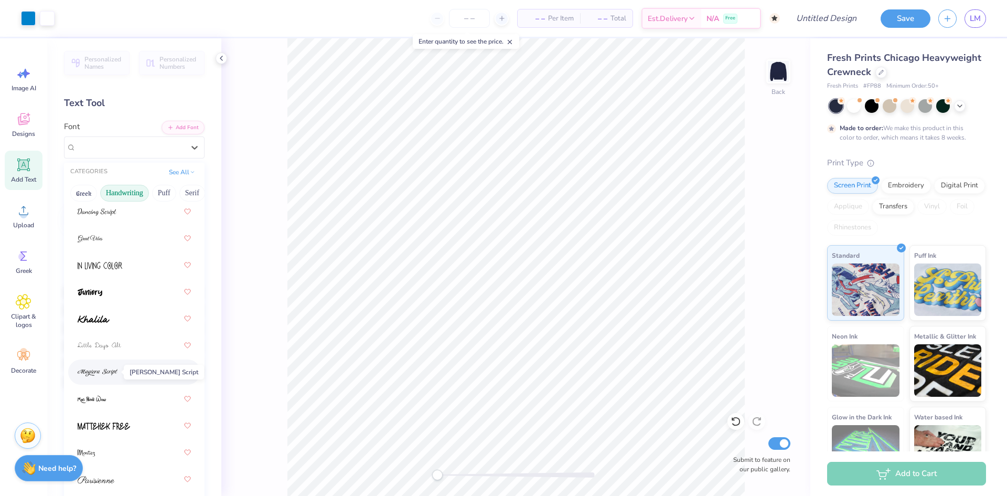
click at [115, 372] on img at bounding box center [98, 372] width 40 height 7
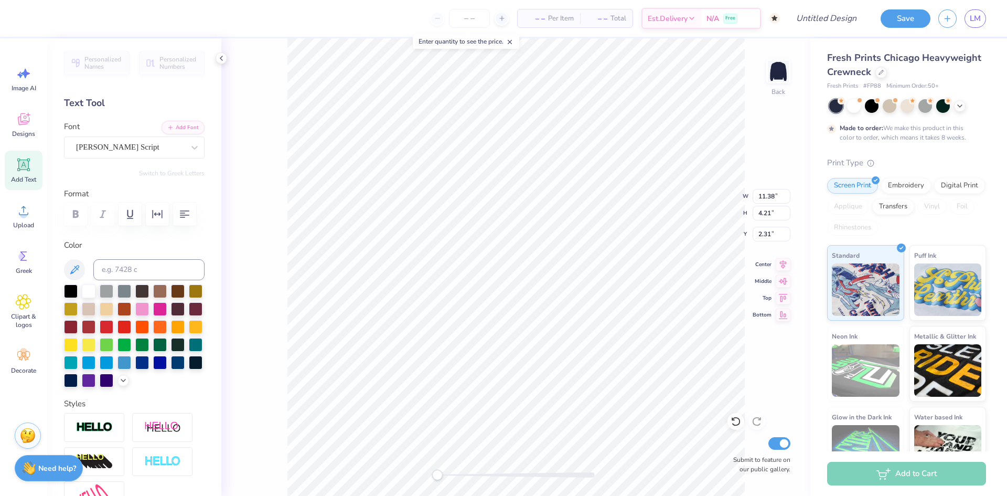
scroll to position [9, 4]
type textarea "Kapppa Kappa Gamma"
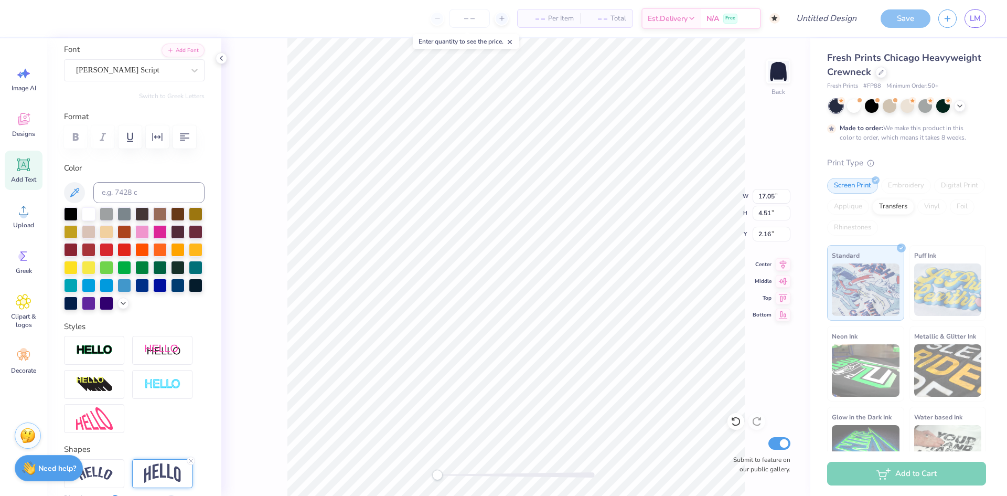
scroll to position [25, 0]
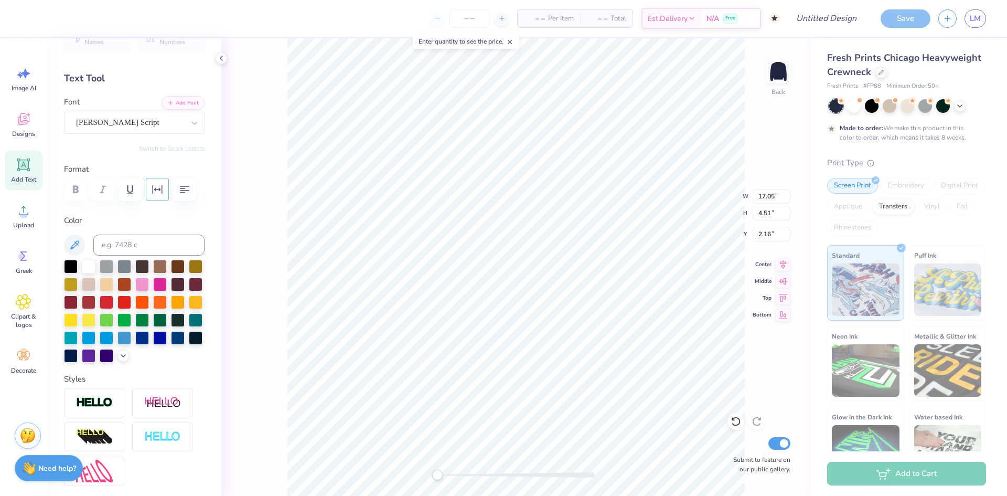
click at [160, 188] on icon "button" at bounding box center [157, 189] width 13 height 13
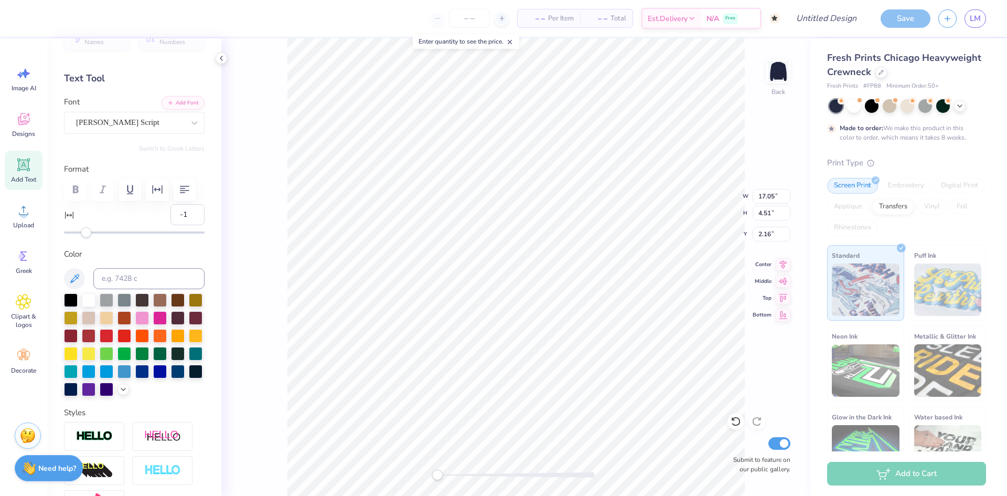
type input "-2"
click at [84, 237] on div "Accessibility label" at bounding box center [84, 232] width 10 height 10
type input "-9"
drag, startPoint x: 84, startPoint y: 235, endPoint x: 76, endPoint y: 239, distance: 9.2
click at [76, 239] on div "Personalized Names Personalized Numbers Text Tool Add Font Font [PERSON_NAME] S…" at bounding box center [134, 266] width 174 height 457
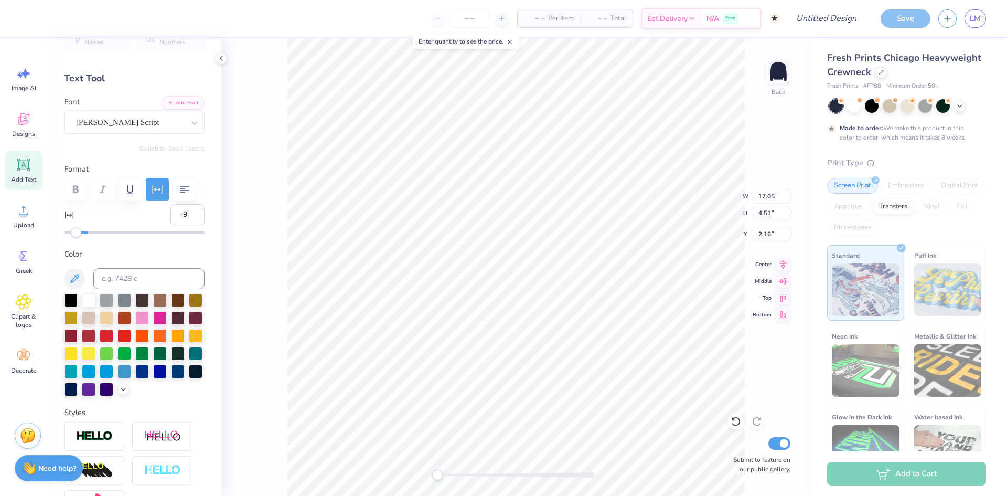
click at [235, 223] on div "Back W 17.05 17.05 " H 4.51 4.51 " Y 2.16 2.16 " Center Middle Top Bottom Submi…" at bounding box center [515, 266] width 589 height 457
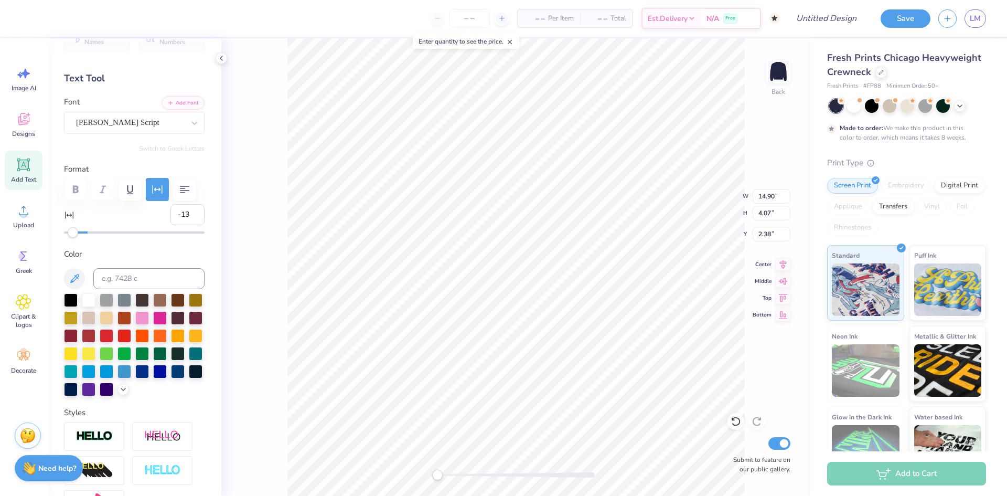
type input "-14"
drag, startPoint x: 78, startPoint y: 234, endPoint x: 71, endPoint y: 238, distance: 8.5
click at [71, 238] on div "Personalized Names Personalized Numbers Text Tool Add Font Font [PERSON_NAME] S…" at bounding box center [134, 266] width 174 height 457
type input "-8"
drag, startPoint x: 73, startPoint y: 231, endPoint x: 77, endPoint y: 239, distance: 9.2
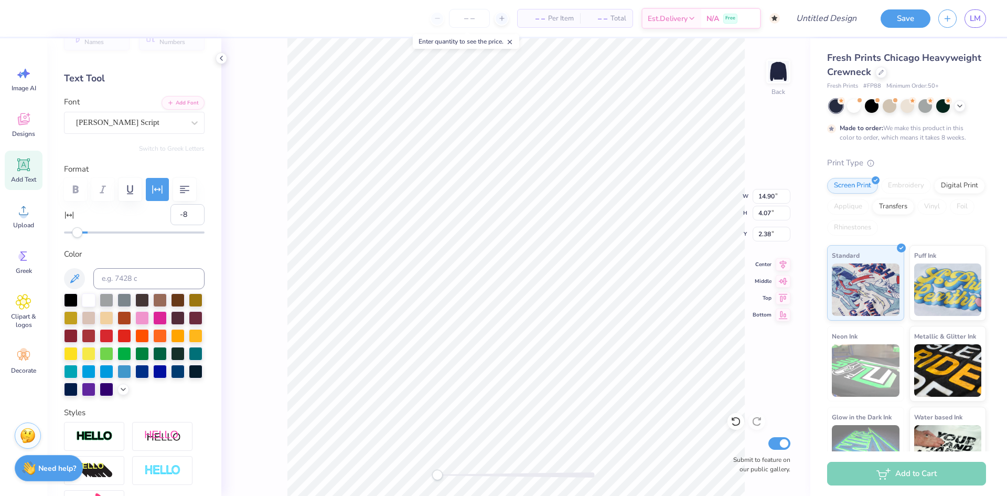
click at [77, 239] on div "Personalized Names Personalized Numbers Text Tool Add Font Font [PERSON_NAME] S…" at bounding box center [134, 266] width 174 height 457
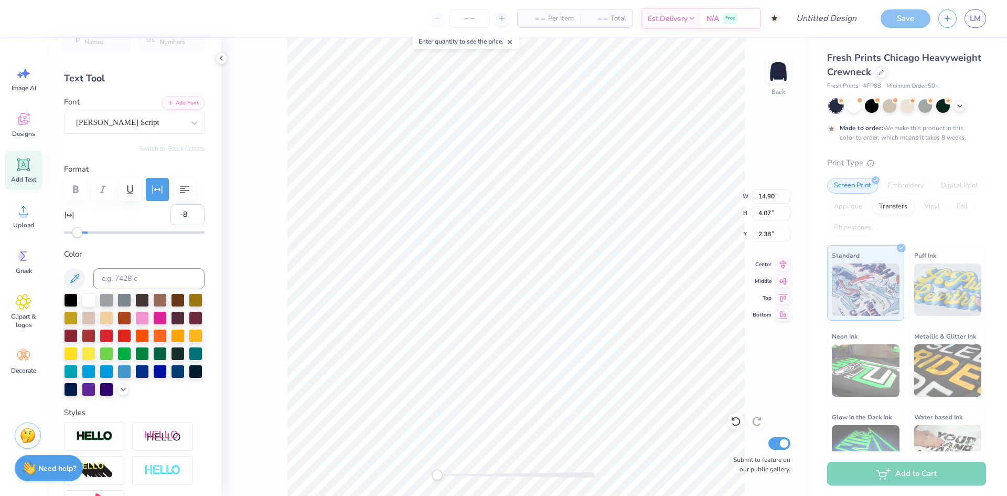
type input "8.48"
type input "11.77"
type input "6.42"
type input "9.41"
type input "13.05"
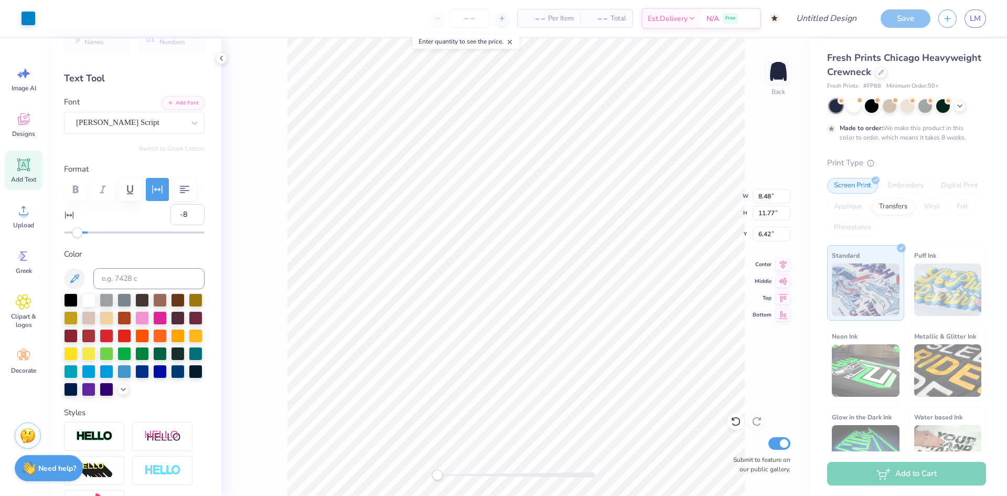
type input "5.07"
type input "15.14"
type input "4.12"
type input "2.32"
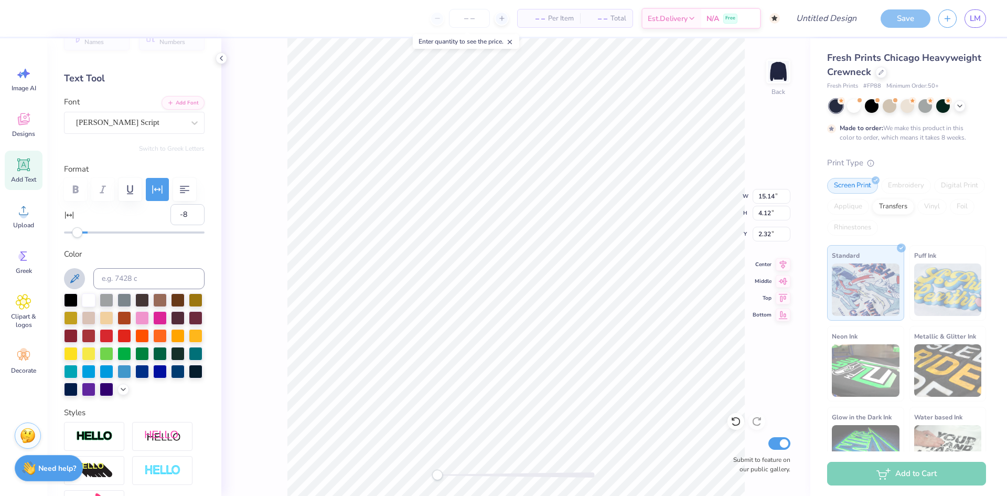
click at [77, 284] on icon at bounding box center [74, 278] width 13 height 13
click at [273, 211] on div "Back W 15.14 15.14 " H 4.12 4.12 " Y 2.32 2.32 " Center Middle Top Bottom Submi…" at bounding box center [515, 266] width 589 height 457
click at [102, 122] on div "[PERSON_NAME] Script" at bounding box center [130, 122] width 110 height 16
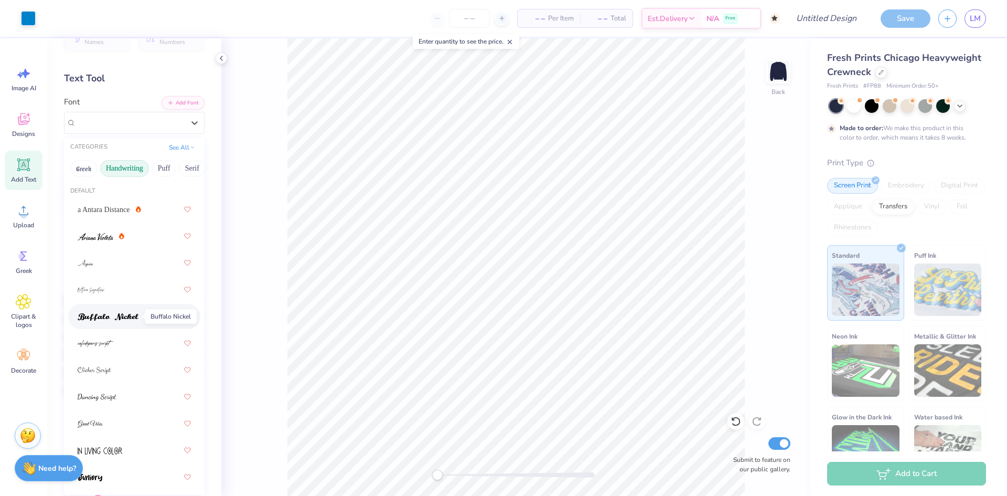
click at [121, 314] on img at bounding box center [108, 316] width 61 height 7
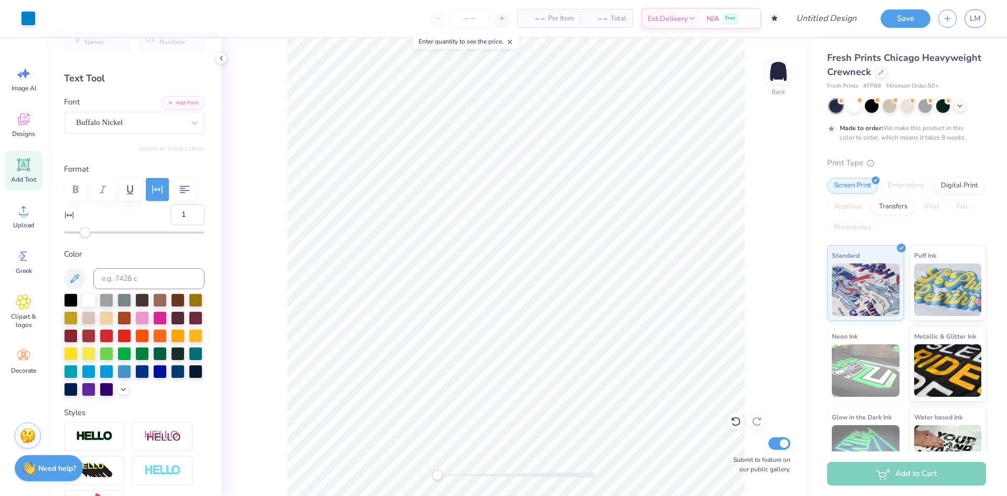
type input "2"
drag, startPoint x: 78, startPoint y: 230, endPoint x: 89, endPoint y: 232, distance: 10.8
click at [89, 232] on div "Accessibility label" at bounding box center [88, 232] width 10 height 10
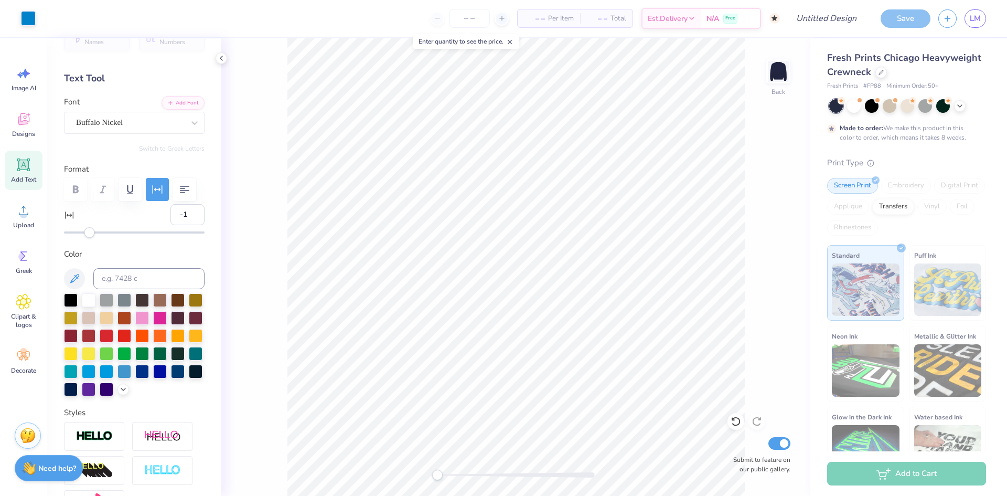
type input "-2"
drag, startPoint x: 89, startPoint y: 237, endPoint x: 83, endPoint y: 237, distance: 5.8
click at [83, 237] on div "Accessibility label" at bounding box center [84, 232] width 10 height 10
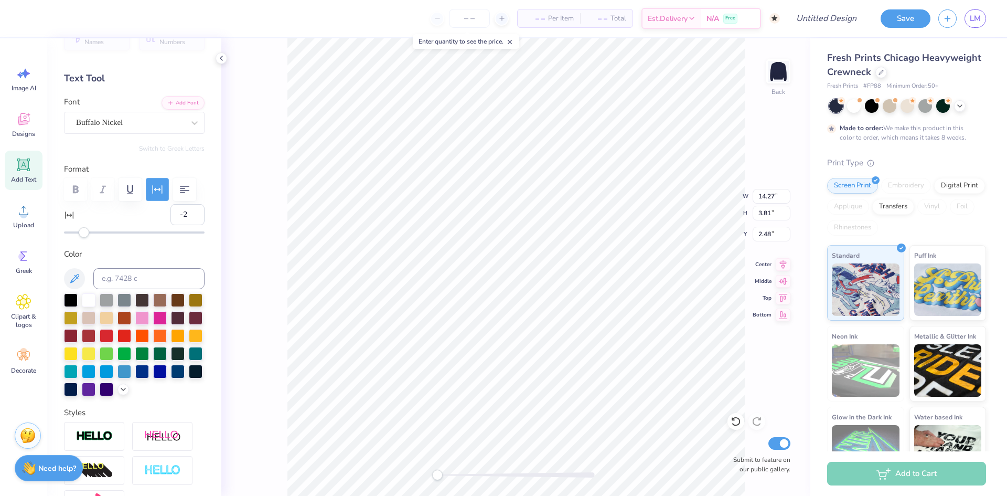
click at [159, 189] on icon "button" at bounding box center [158, 189] width 10 height 8
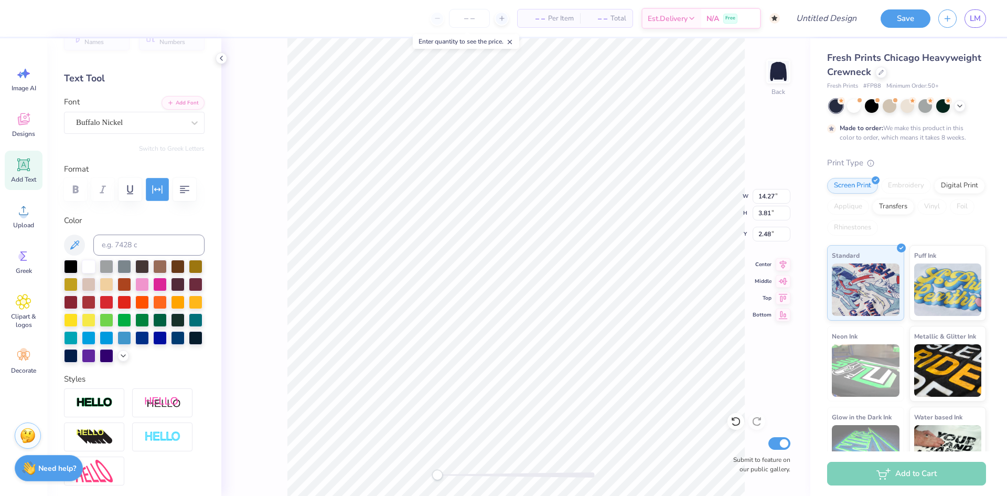
click at [159, 189] on icon "button" at bounding box center [158, 189] width 10 height 8
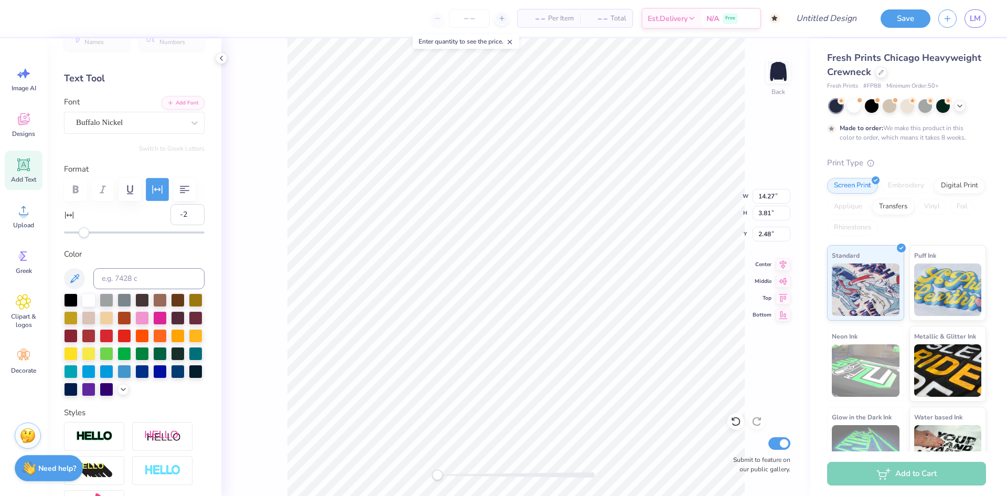
click at [159, 189] on icon "button" at bounding box center [158, 189] width 10 height 8
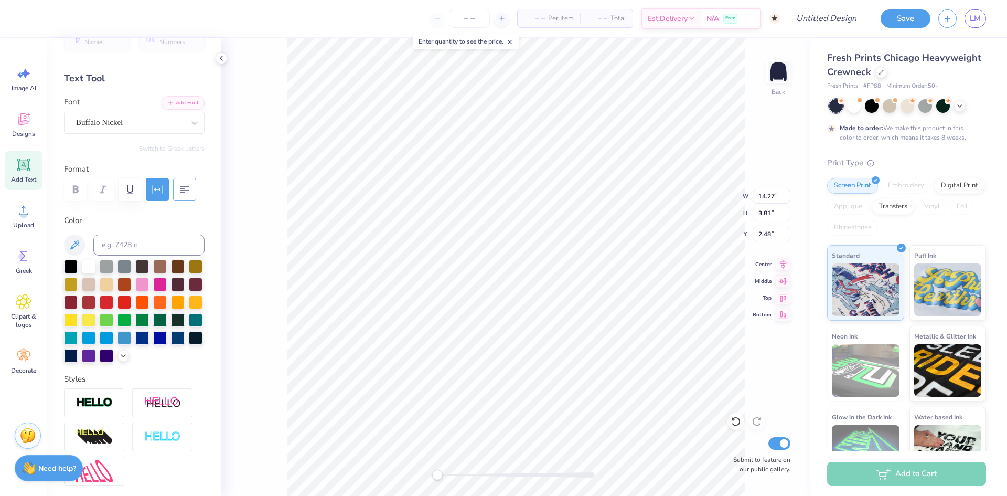
click at [178, 189] on icon "button" at bounding box center [184, 189] width 13 height 13
click at [92, 116] on div "Buffalo Nickel" at bounding box center [130, 122] width 110 height 16
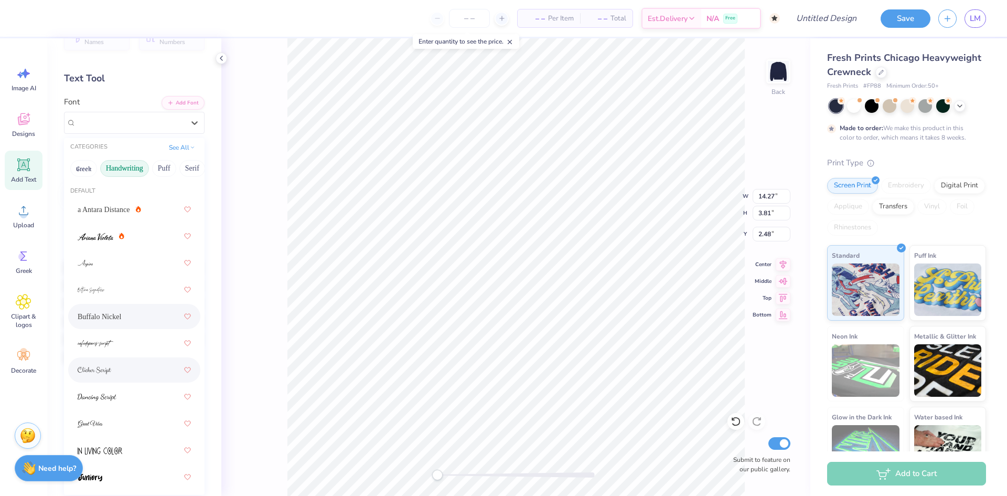
click at [111, 361] on div at bounding box center [134, 369] width 113 height 19
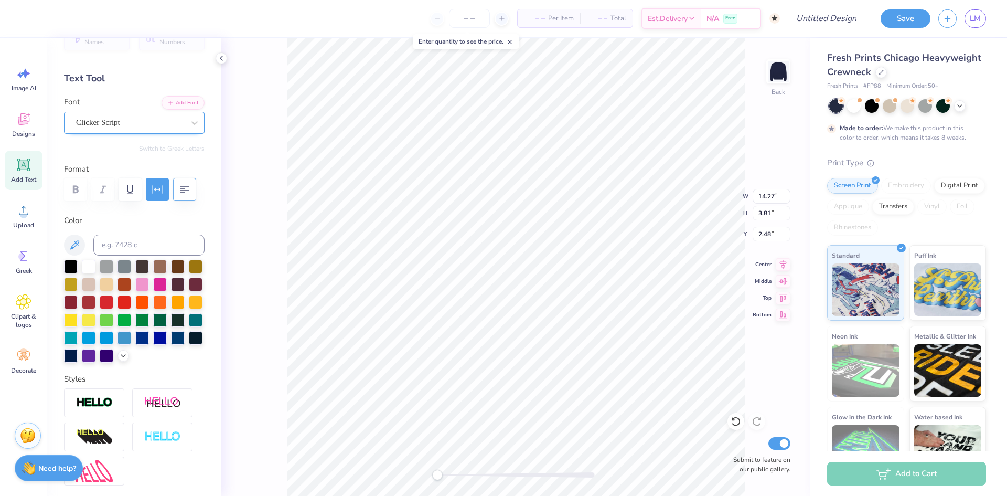
click at [100, 116] on div at bounding box center [130, 122] width 108 height 14
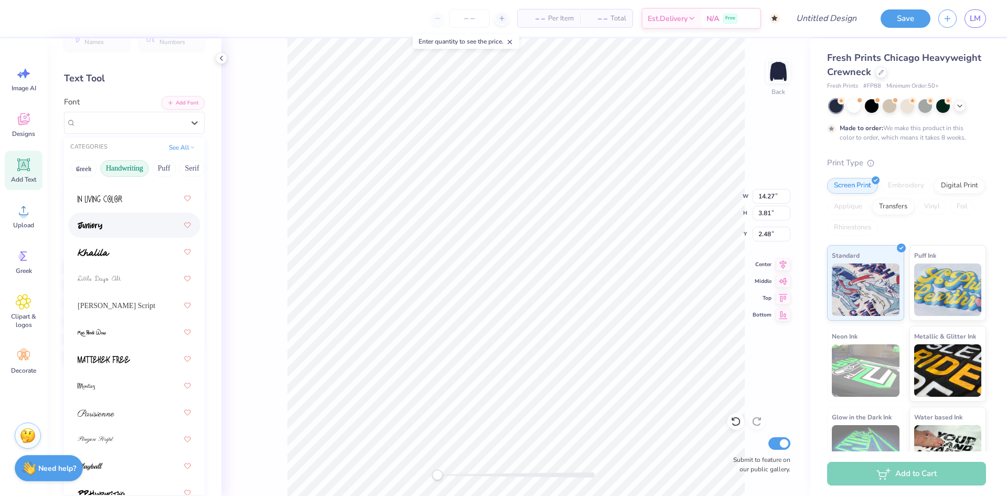
scroll to position [262, 0]
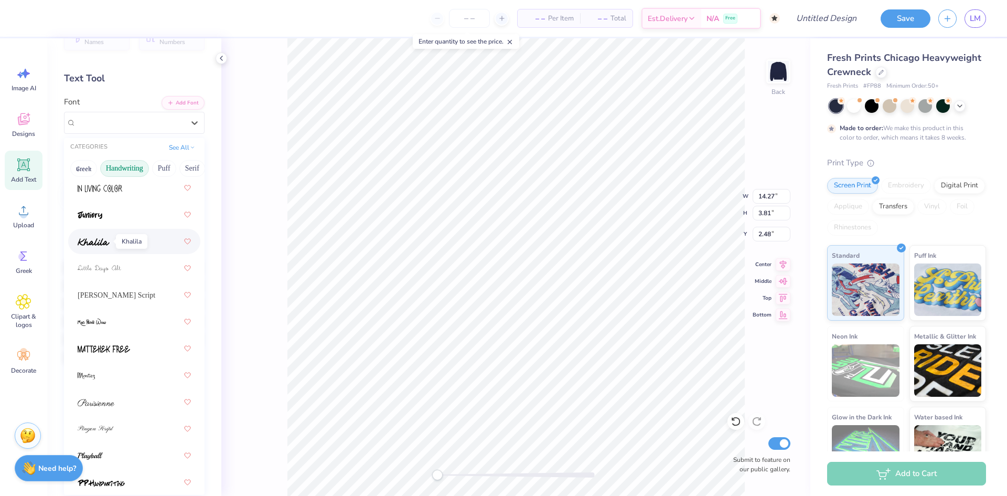
click at [104, 244] on img at bounding box center [94, 241] width 32 height 7
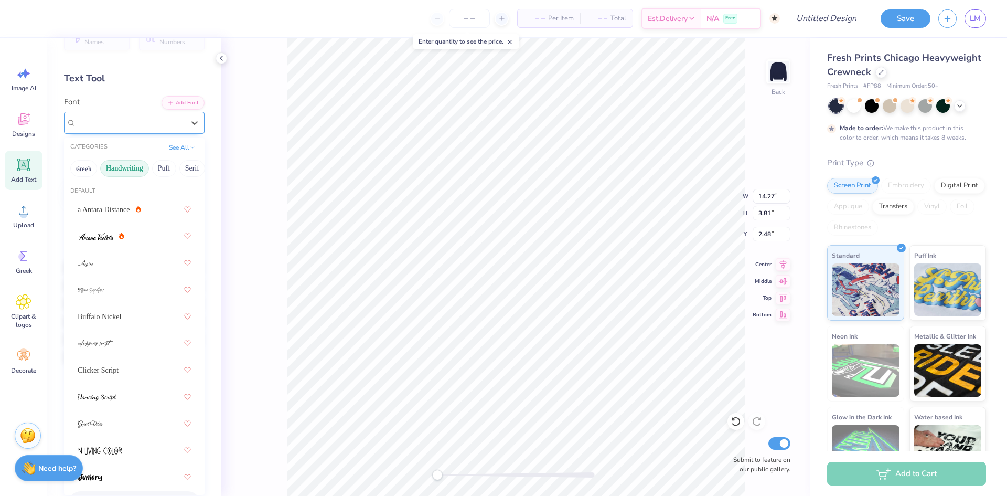
click at [139, 131] on div "Khalila" at bounding box center [134, 123] width 141 height 22
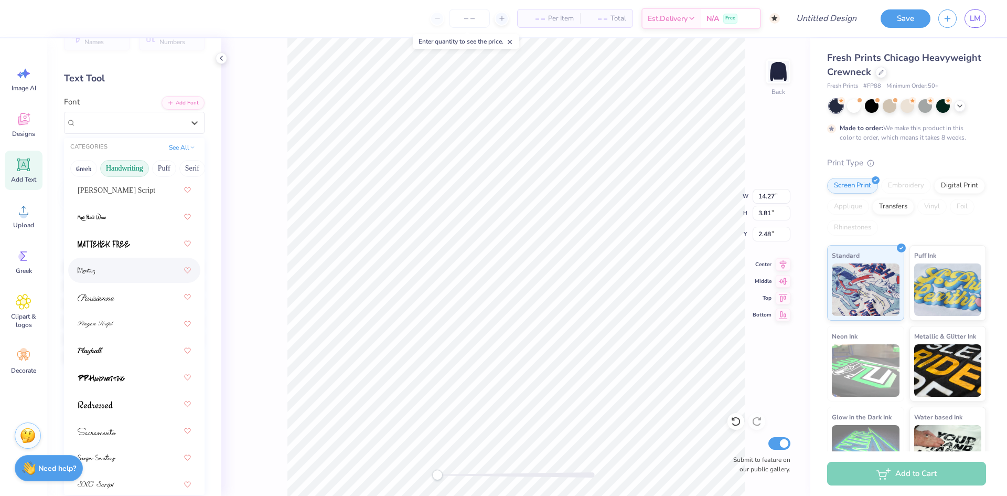
click at [125, 266] on div at bounding box center [134, 270] width 113 height 19
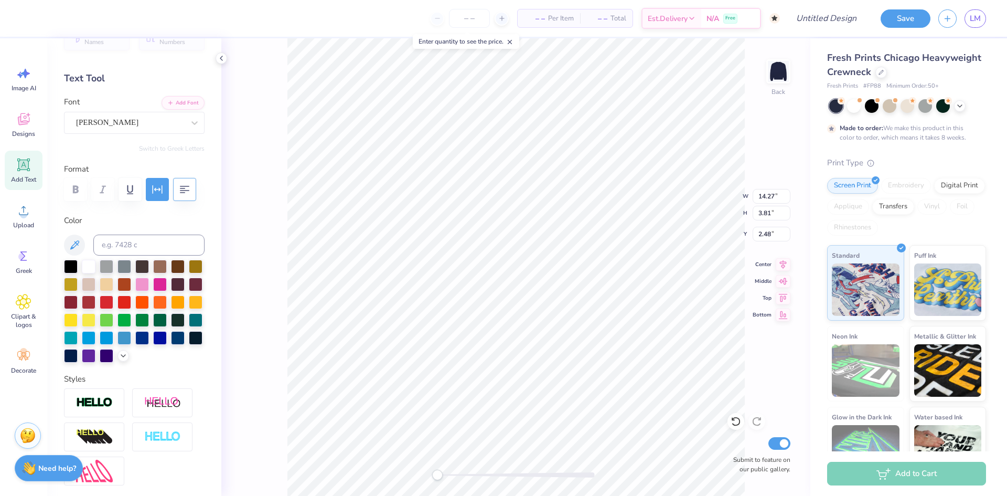
click at [114, 111] on div "Font [PERSON_NAME]" at bounding box center [134, 115] width 141 height 38
click at [115, 122] on div "[PERSON_NAME]" at bounding box center [130, 122] width 110 height 16
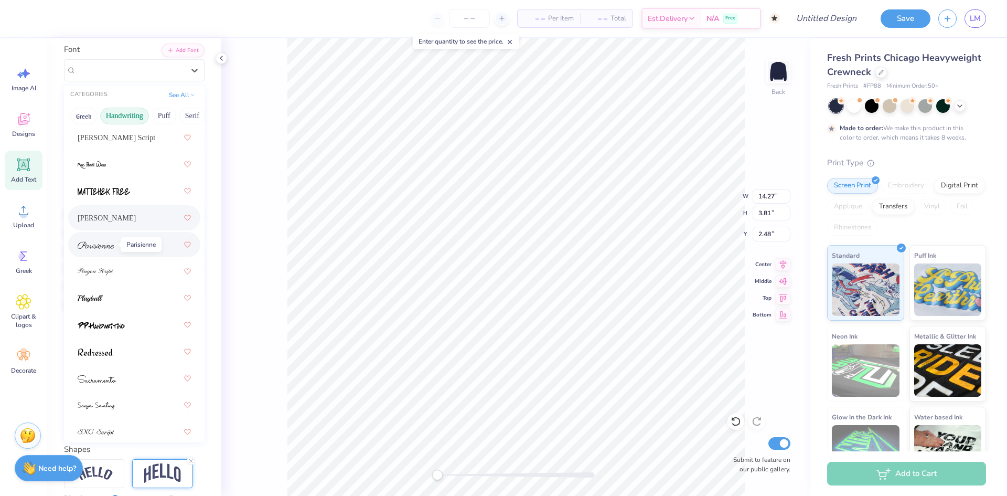
click at [112, 240] on span at bounding box center [96, 244] width 37 height 11
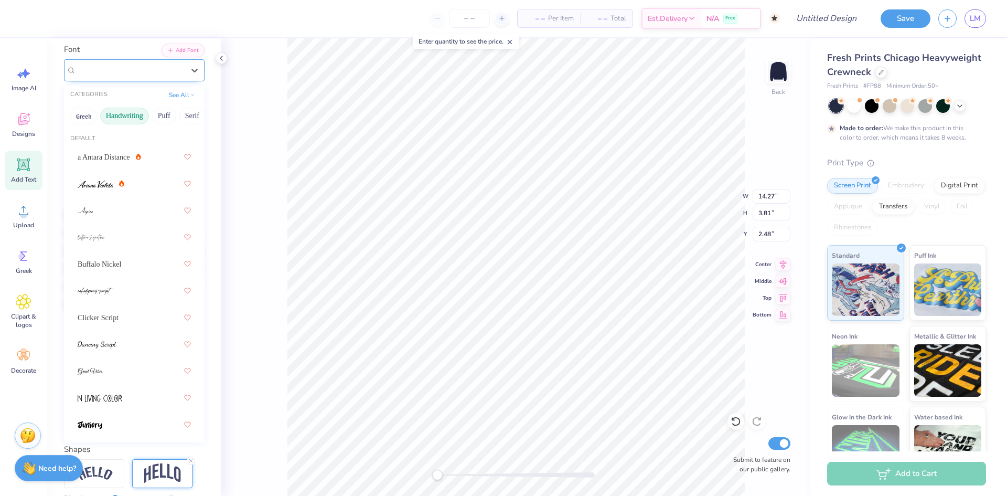
click at [108, 68] on div "Parisienne" at bounding box center [130, 70] width 110 height 16
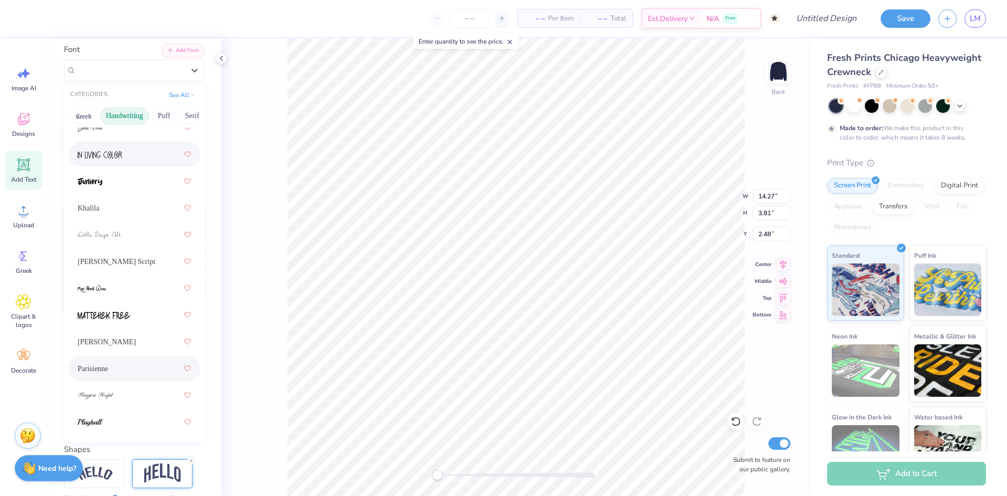
scroll to position [262, 0]
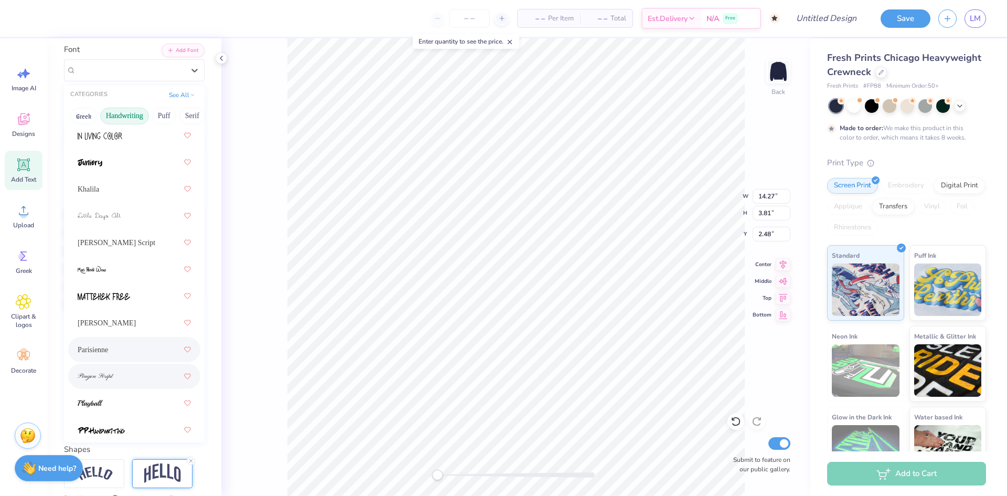
click at [114, 381] on div at bounding box center [134, 376] width 113 height 19
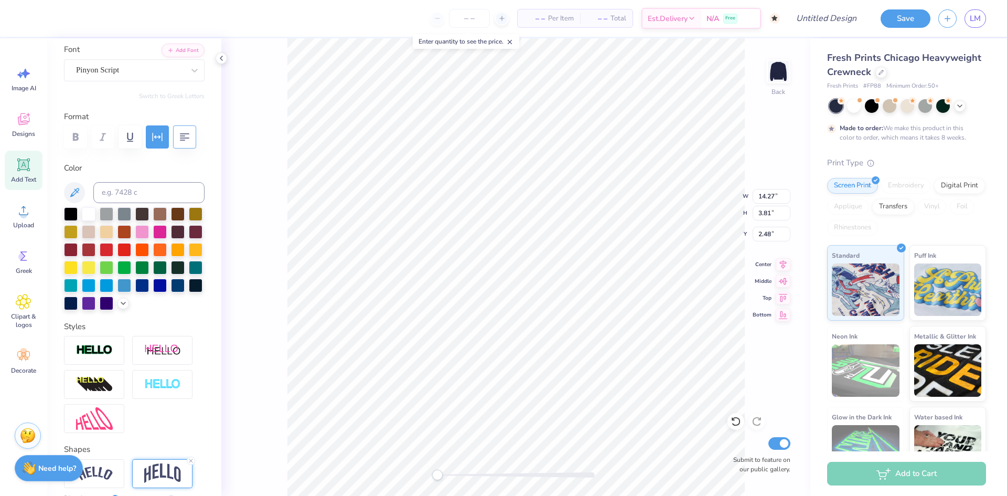
click at [79, 140] on div at bounding box center [134, 136] width 141 height 23
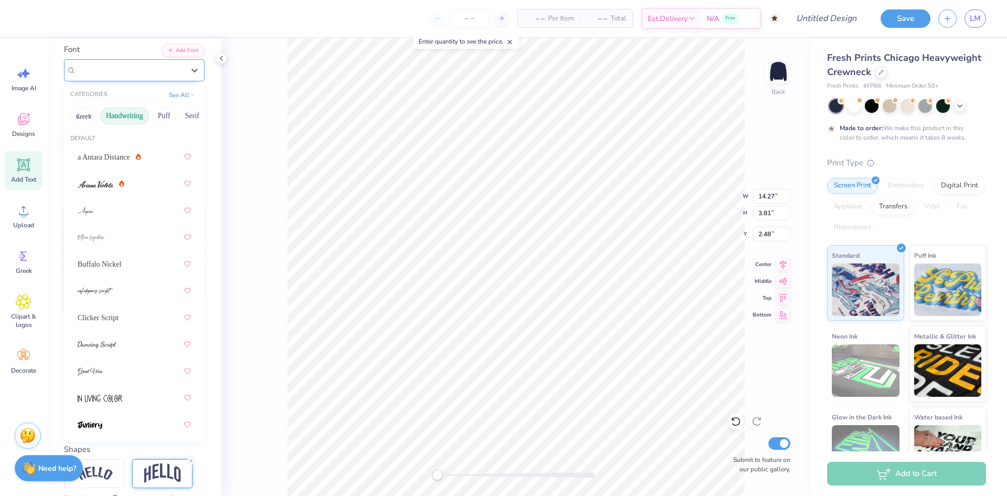
click at [110, 70] on div "Pinyon Script" at bounding box center [130, 70] width 110 height 16
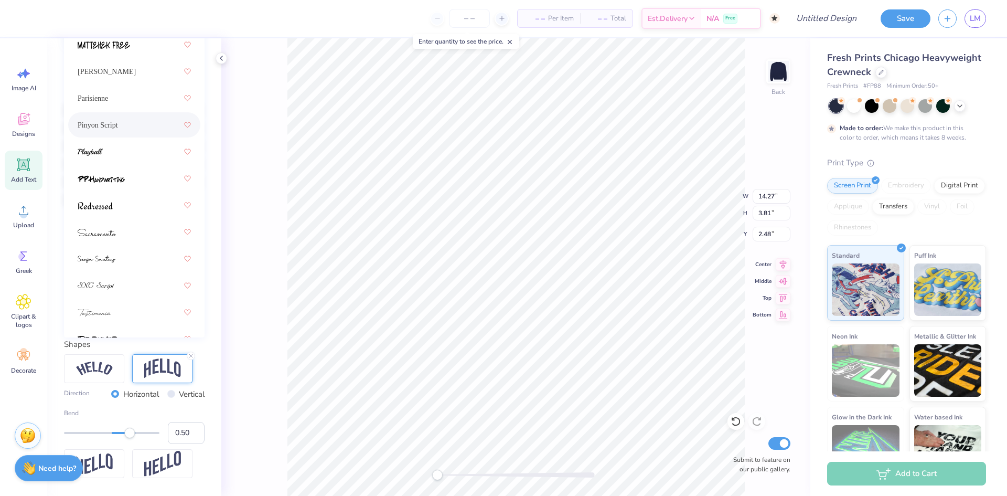
scroll to position [458, 0]
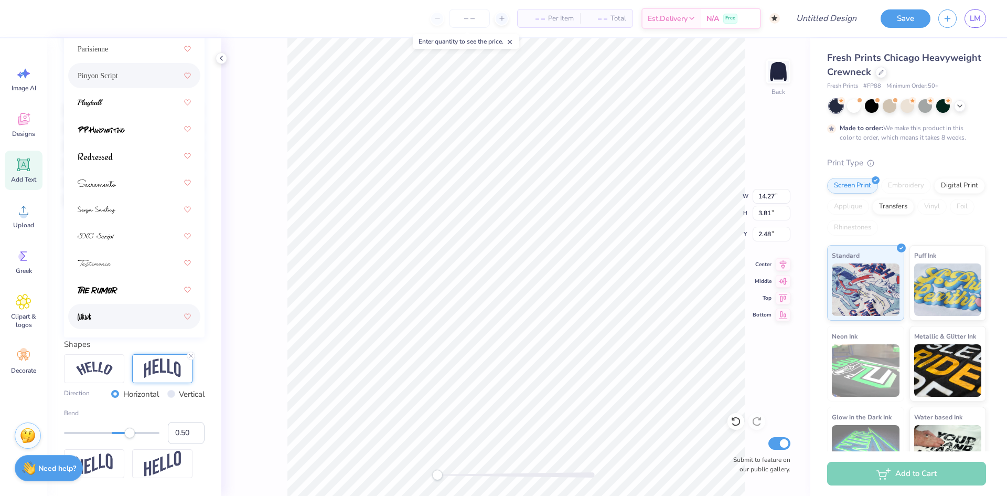
click at [111, 316] on div at bounding box center [134, 316] width 113 height 19
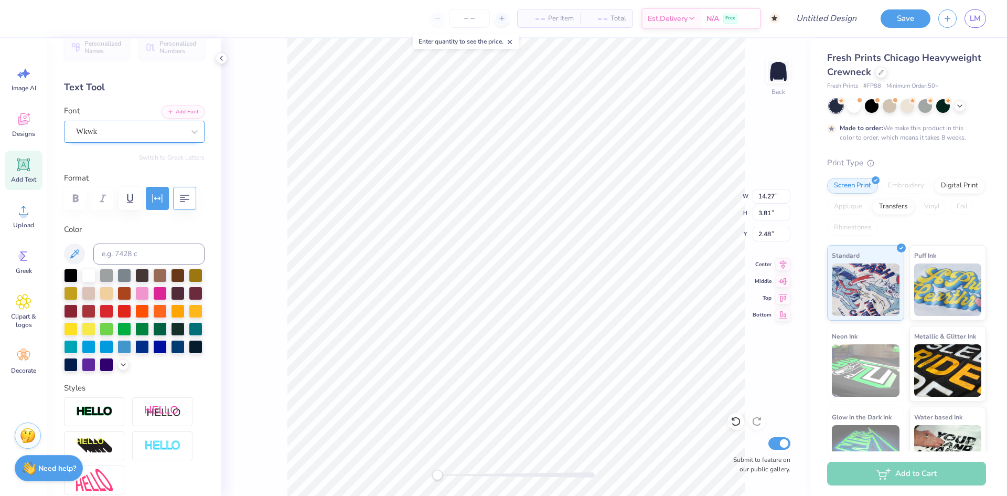
scroll to position [0, 0]
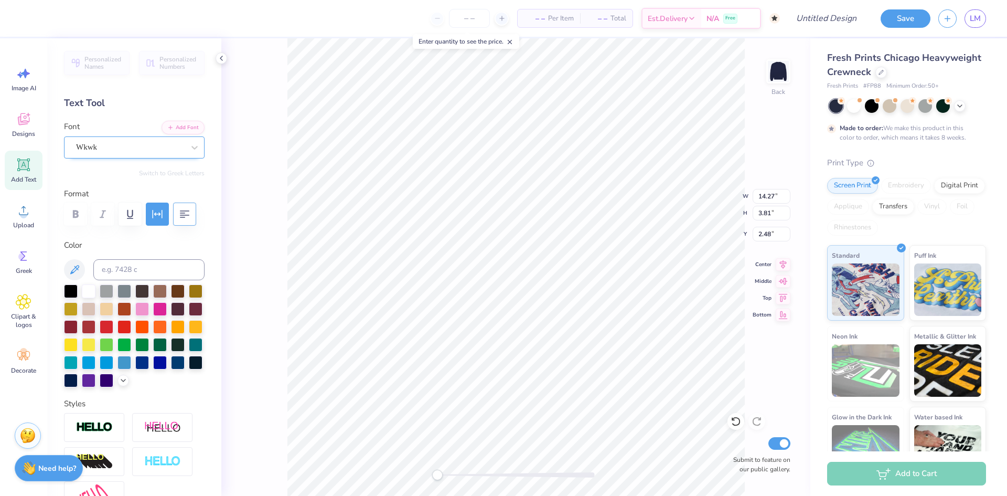
click at [147, 140] on div "Wkwk" at bounding box center [130, 147] width 110 height 16
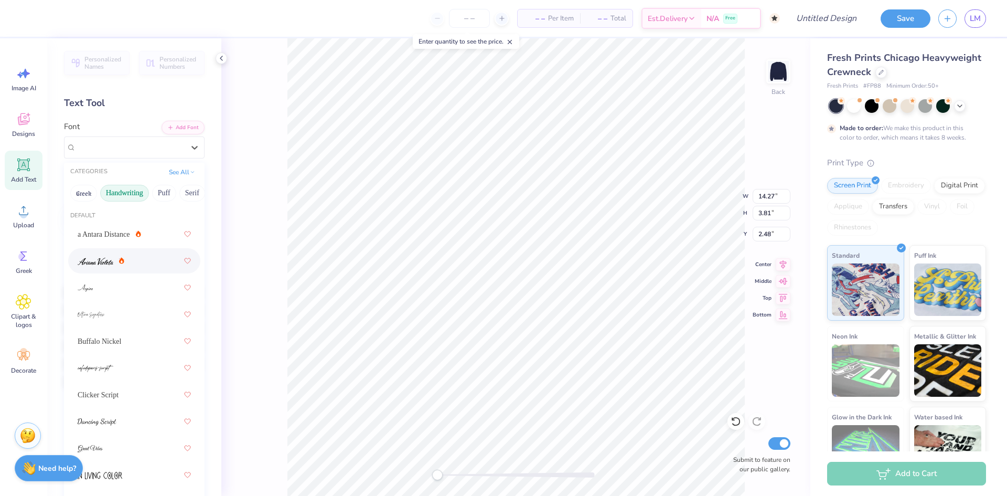
click at [102, 264] on img at bounding box center [96, 260] width 36 height 7
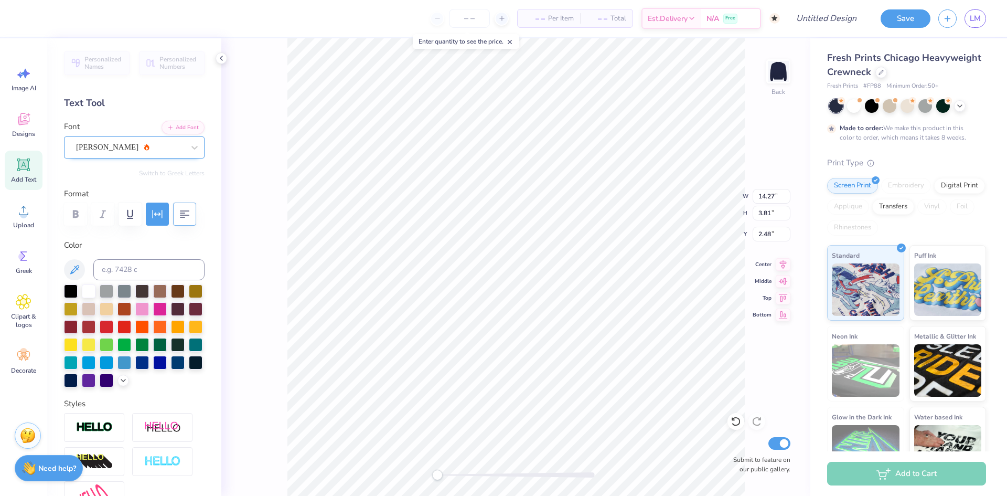
click at [104, 146] on div "[PERSON_NAME]" at bounding box center [130, 147] width 110 height 16
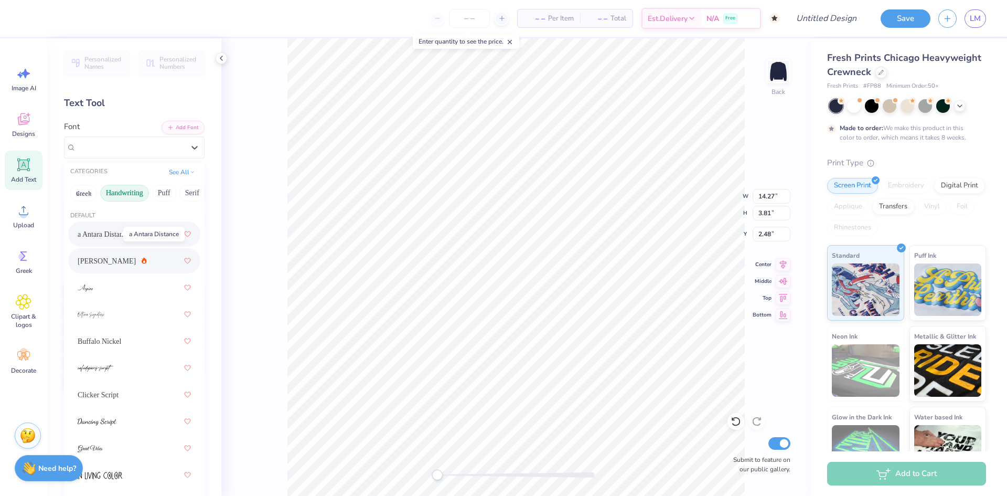
click at [115, 235] on span "a Antara Distance" at bounding box center [104, 234] width 52 height 11
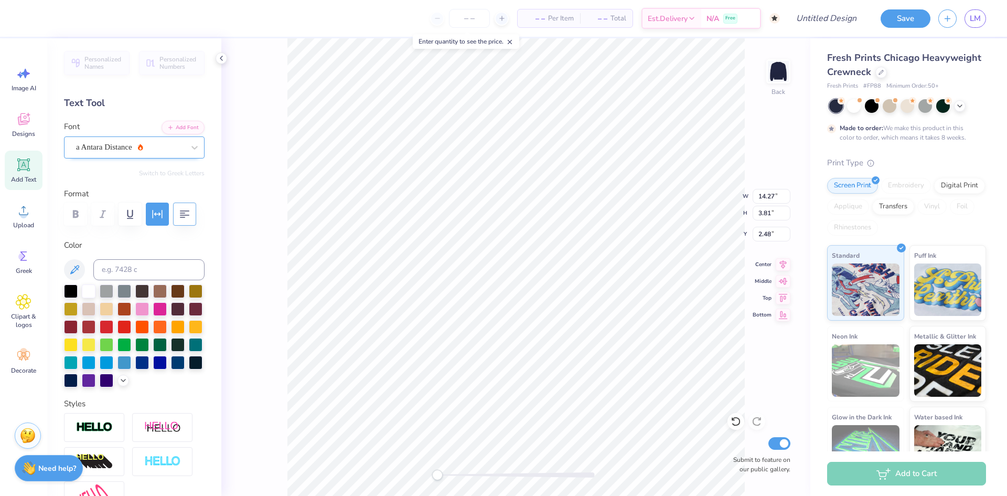
click at [129, 142] on div "a Antara Distance" at bounding box center [130, 147] width 110 height 16
type input "12.16"
type input "3.96"
type input "1.96"
click at [91, 150] on div "a Antara Distance" at bounding box center [130, 147] width 110 height 16
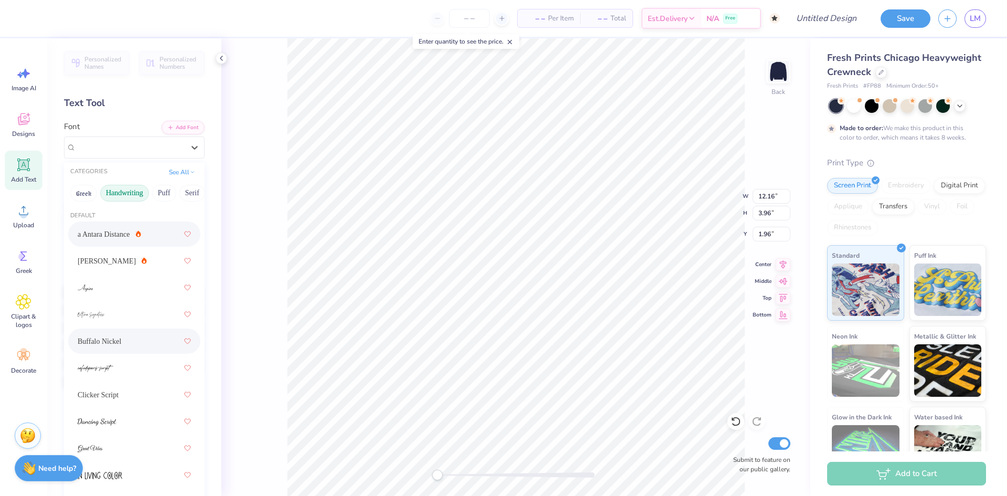
click at [125, 337] on div "Buffalo Nickel" at bounding box center [134, 340] width 113 height 19
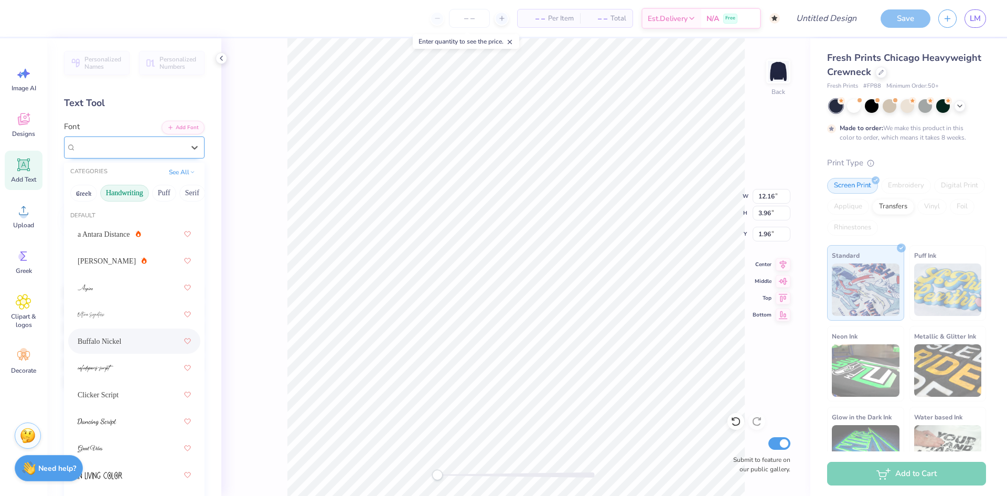
click at [128, 141] on div at bounding box center [130, 147] width 108 height 14
click at [121, 415] on div at bounding box center [134, 421] width 113 height 19
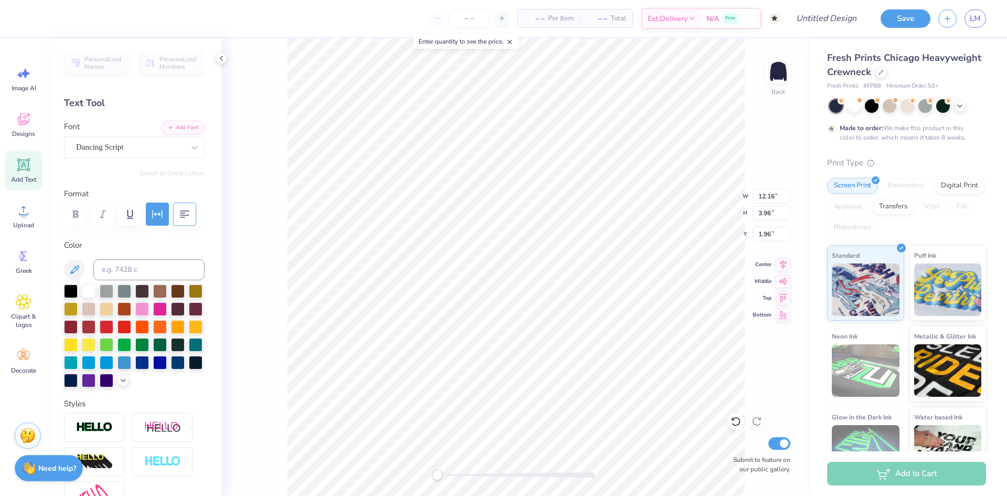
click at [96, 159] on div "Personalized Names Personalized Numbers Text Tool Add Font Font Dancing Script …" at bounding box center [134, 266] width 174 height 457
click at [101, 155] on div "Dancing Script" at bounding box center [130, 147] width 110 height 16
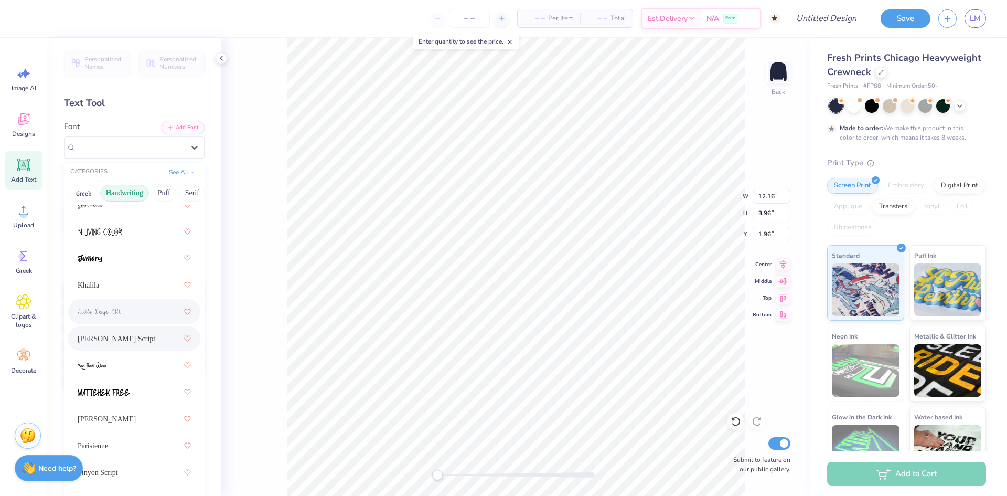
scroll to position [262, 0]
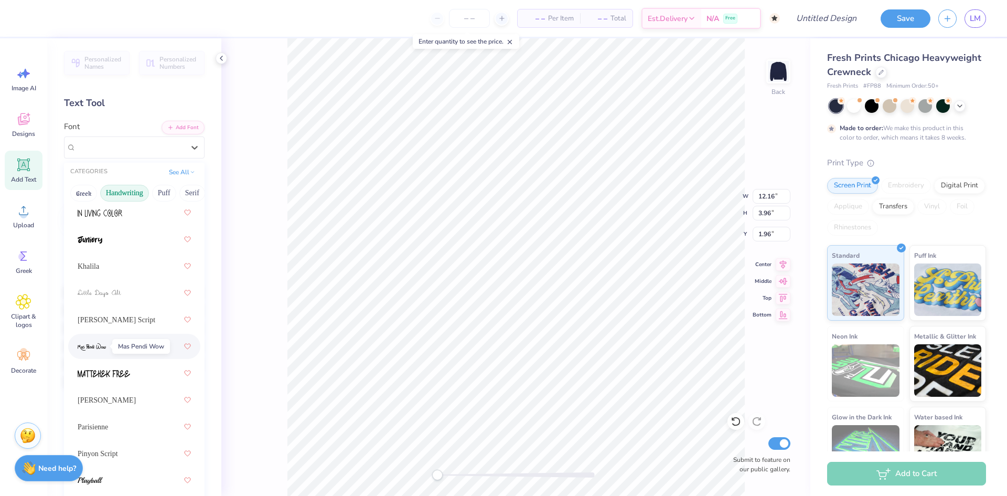
click at [98, 349] on img at bounding box center [92, 346] width 28 height 7
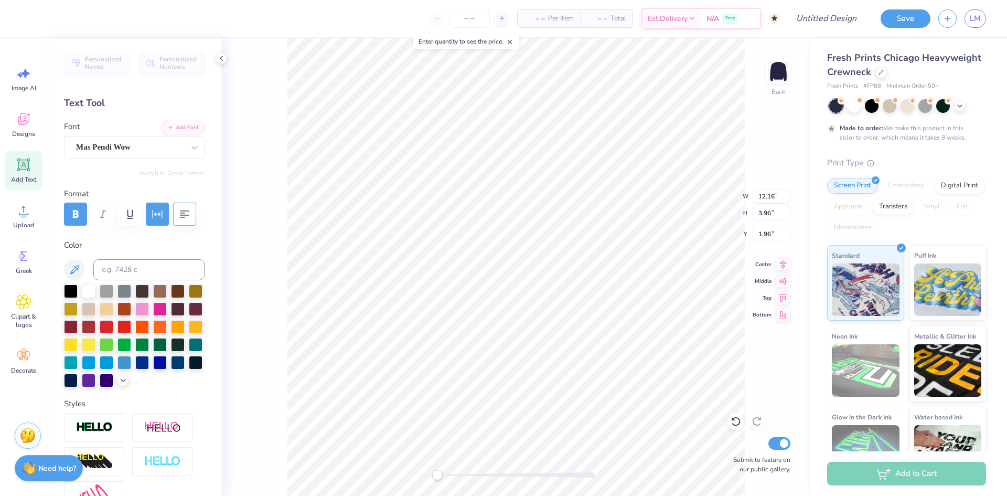
type input "11.29"
type input "3.56"
type input "1.64"
type input "13.78"
type input "4.35"
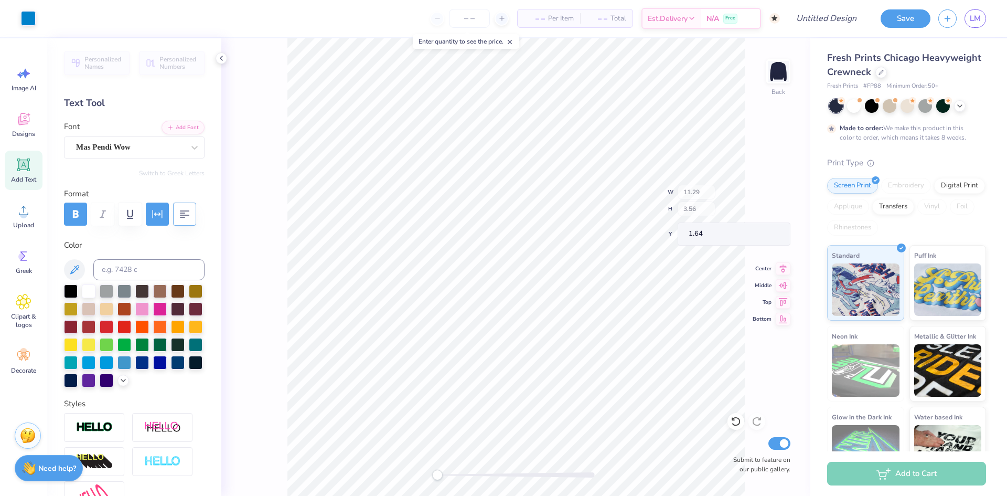
type input "0.85"
type input "14.68"
type input "4.63"
type input "1.90"
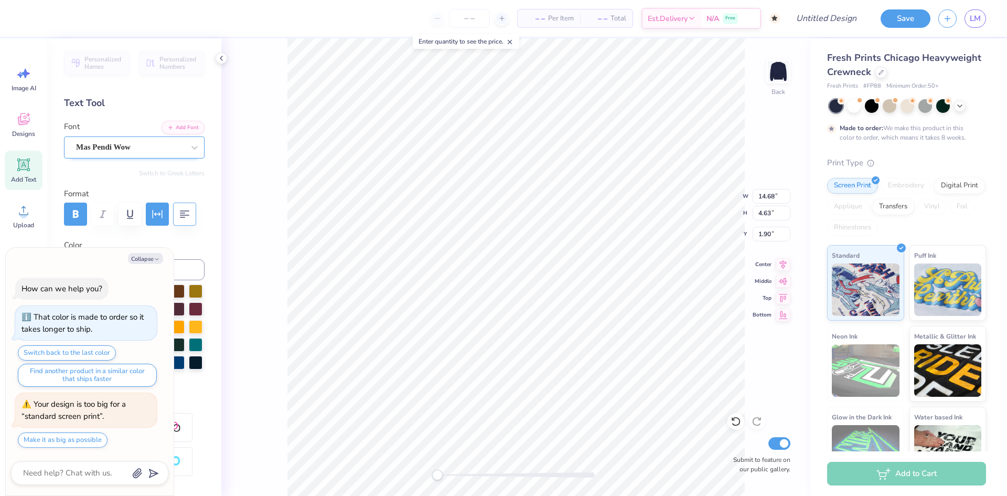
click at [143, 149] on div "Mas Pendi Wow" at bounding box center [130, 147] width 110 height 16
click at [146, 256] on button "Collapse" at bounding box center [145, 258] width 35 height 11
type textarea "x"
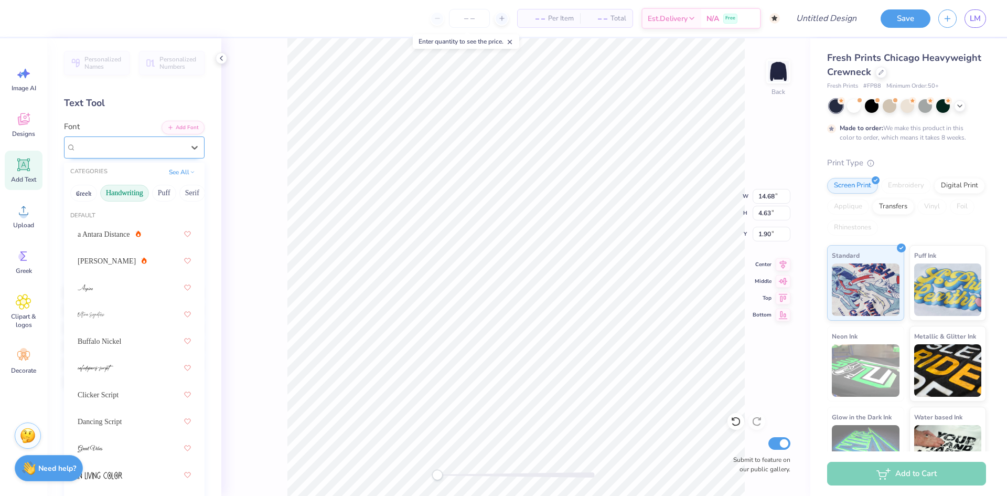
click at [140, 152] on div "Mas Pendi Wow" at bounding box center [130, 147] width 110 height 16
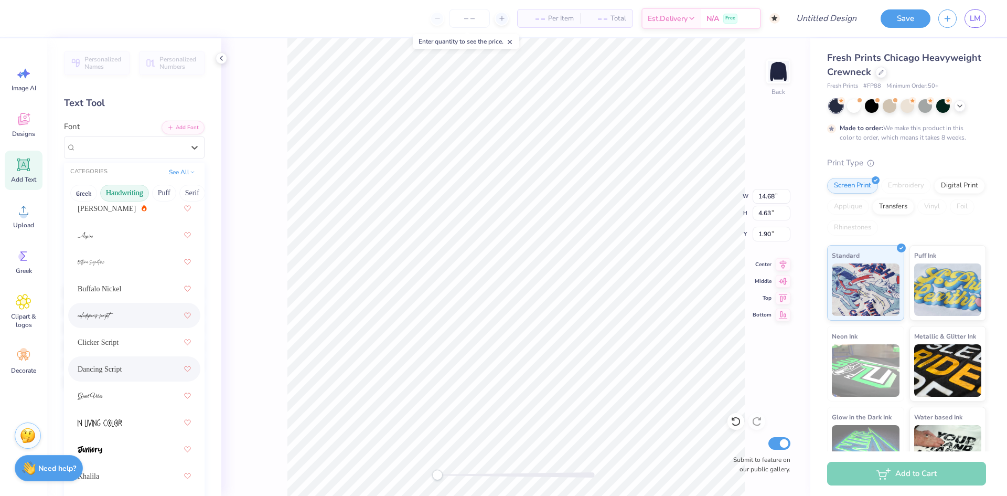
scroll to position [105, 0]
click at [128, 317] on div "Dancing Script" at bounding box center [134, 316] width 113 height 19
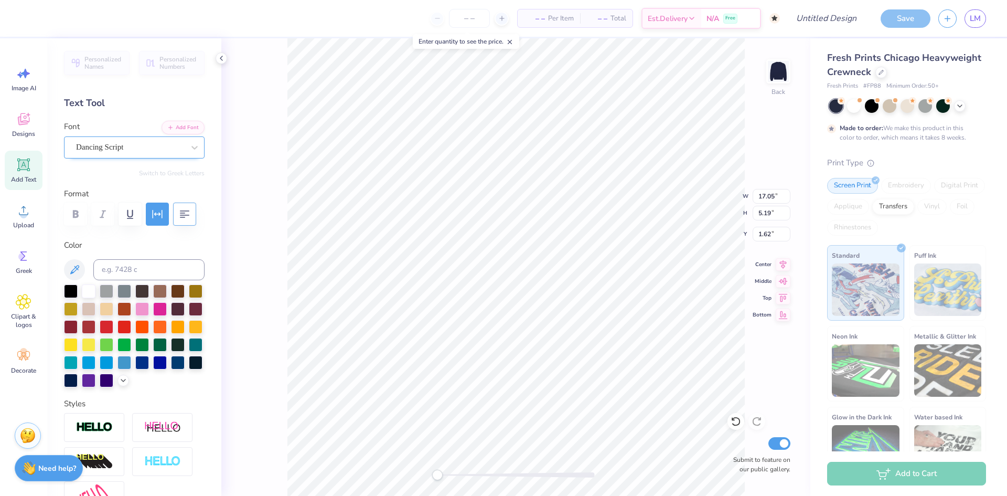
click at [132, 160] on div "Personalized Names Personalized Numbers Text Tool Add Font Font Dancing Script …" at bounding box center [134, 266] width 174 height 457
click at [133, 152] on div "Dancing Script" at bounding box center [130, 147] width 110 height 16
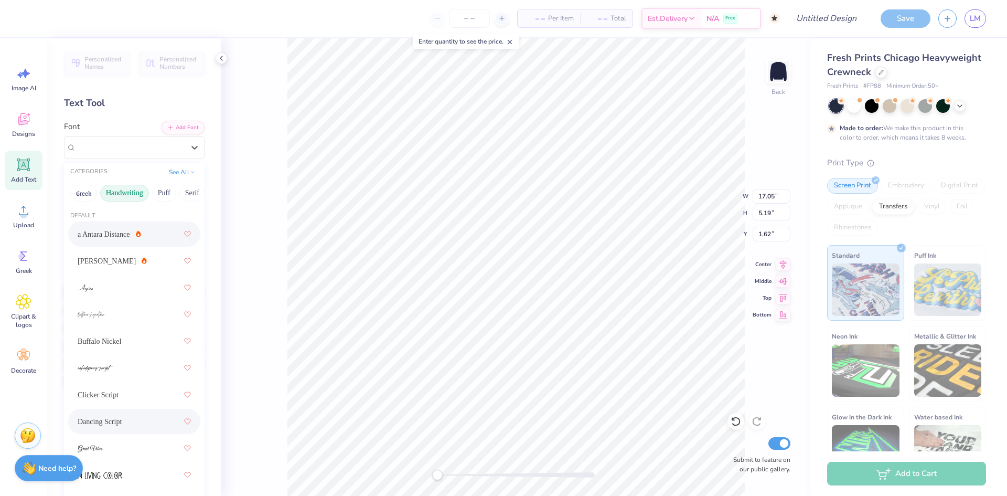
click at [113, 233] on span "a Antara Distance" at bounding box center [104, 234] width 52 height 11
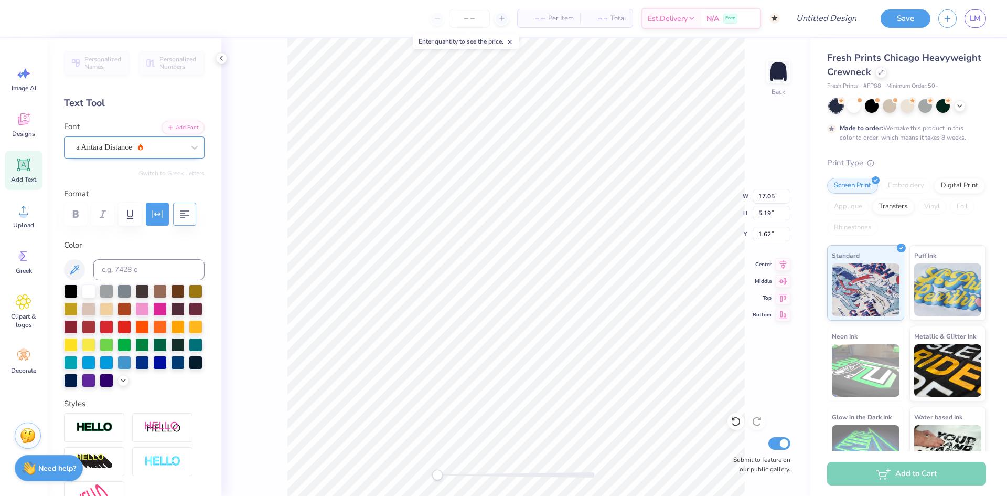
click at [127, 153] on div "a Antara Distance" at bounding box center [130, 147] width 110 height 16
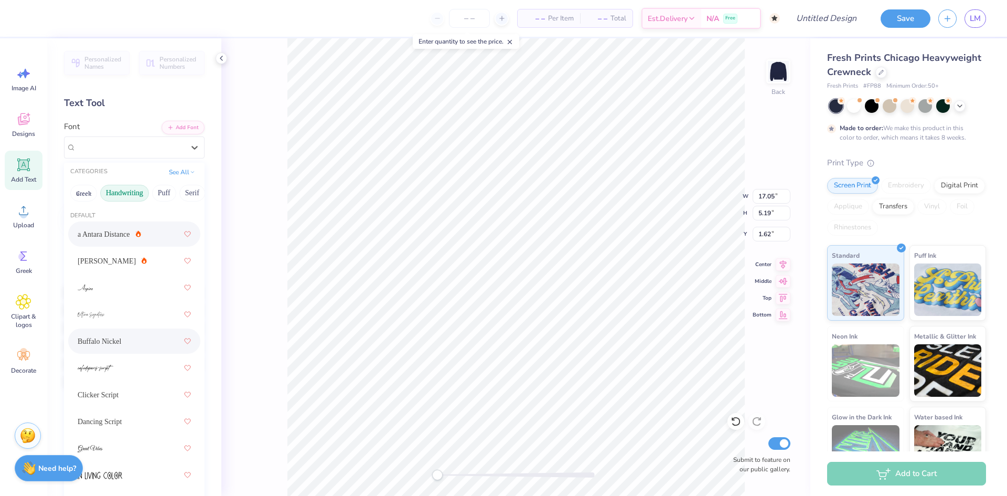
click at [118, 340] on span "Buffalo Nickel" at bounding box center [100, 341] width 44 height 11
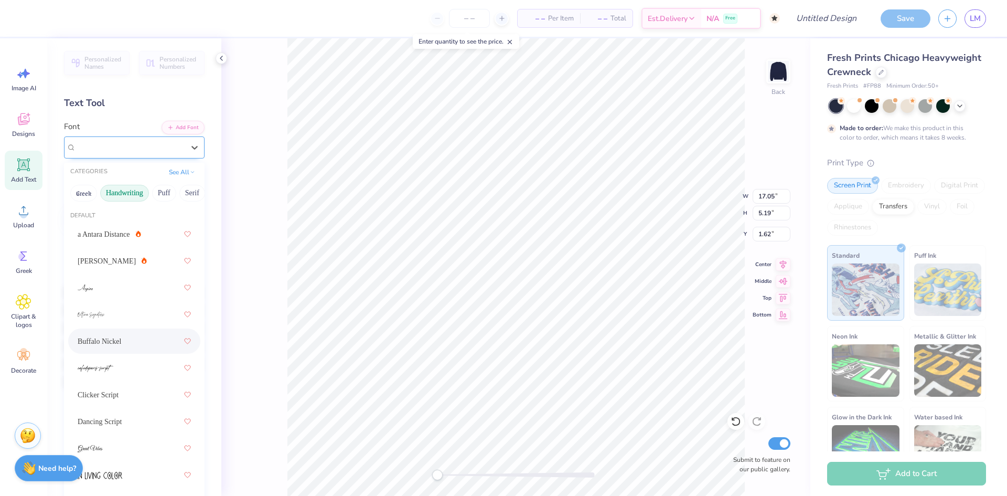
click at [90, 144] on div "Buffalo Nickel" at bounding box center [130, 147] width 110 height 16
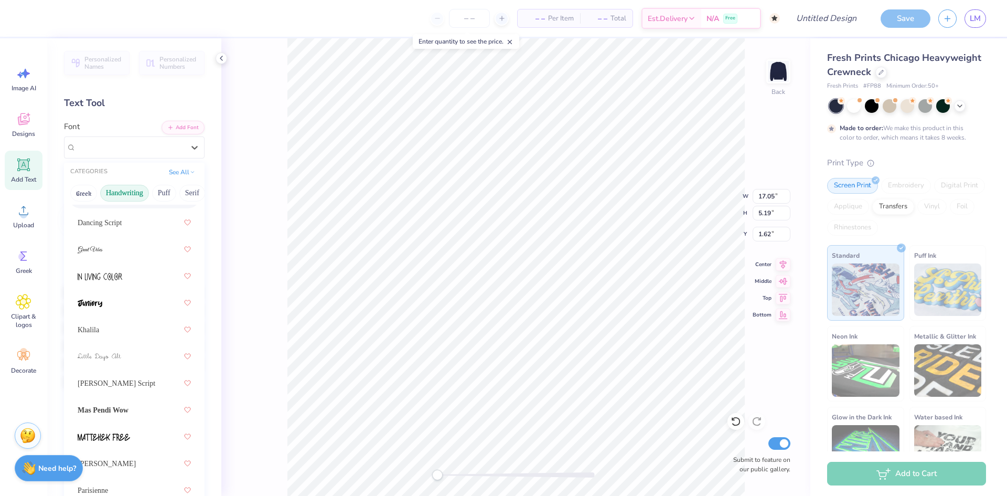
scroll to position [210, 0]
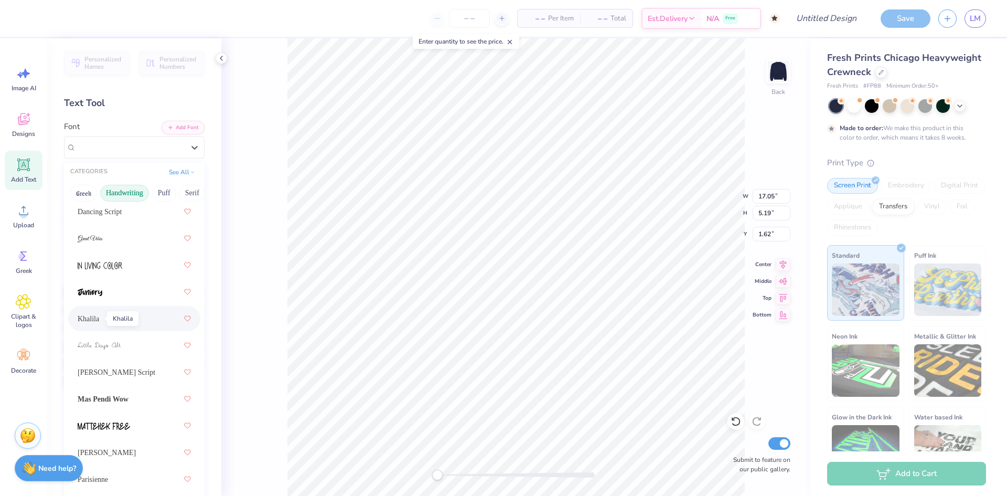
click at [81, 317] on span "Khalila" at bounding box center [89, 318] width 22 height 11
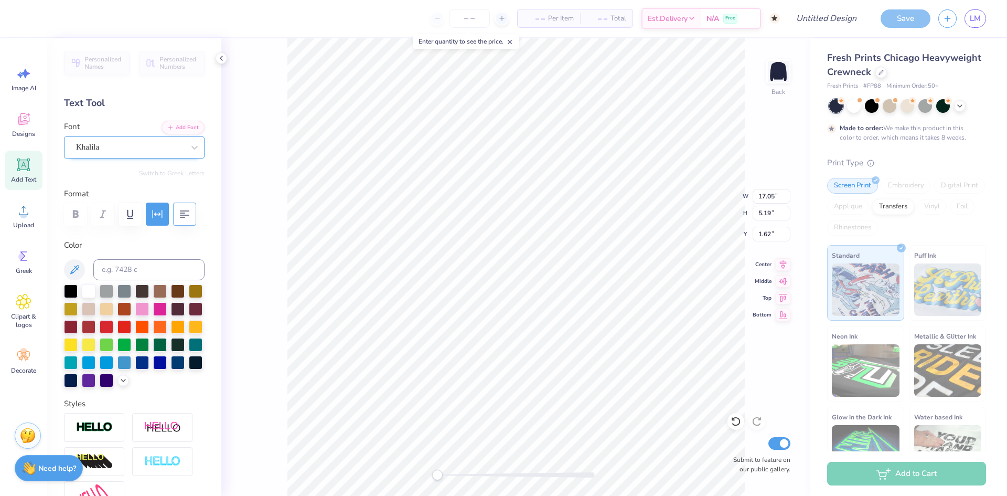
click at [96, 157] on div "Khalila" at bounding box center [134, 147] width 141 height 22
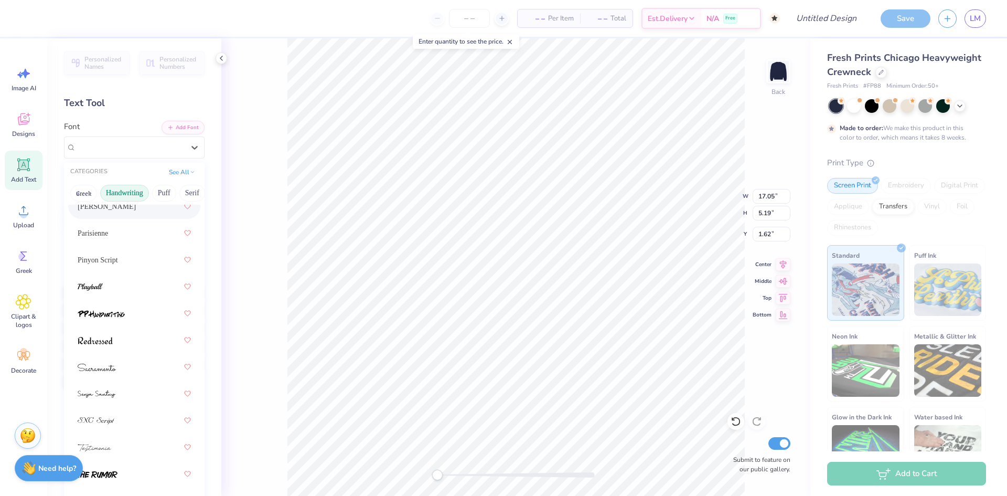
scroll to position [458, 0]
click at [112, 289] on div at bounding box center [134, 284] width 113 height 19
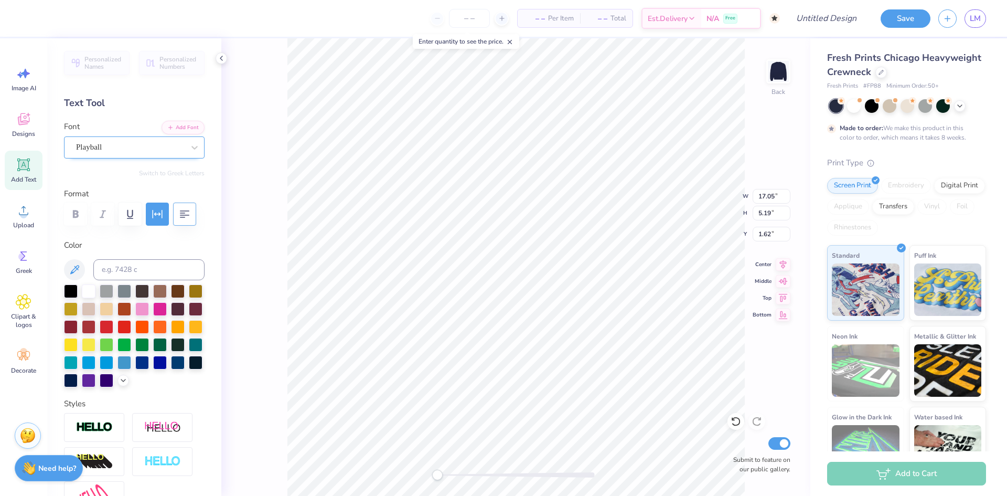
click at [130, 149] on div "Playball" at bounding box center [130, 147] width 110 height 16
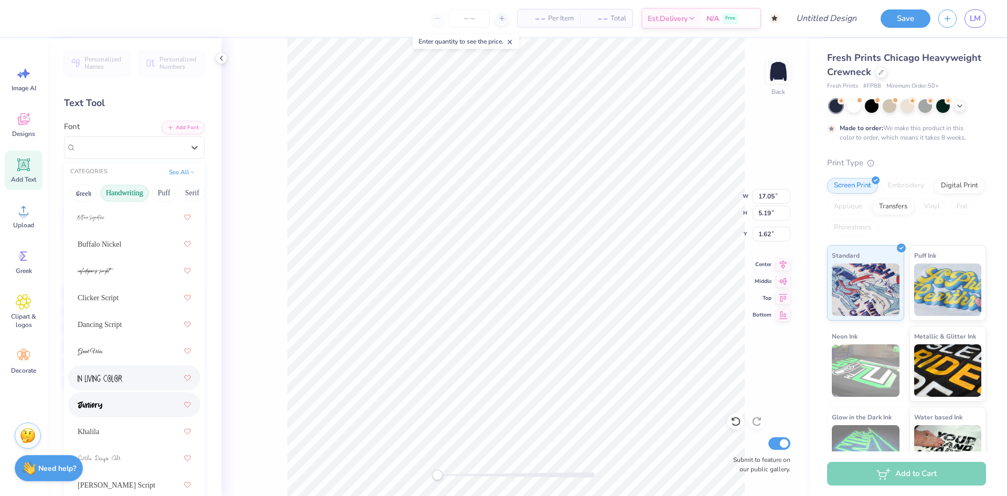
scroll to position [105, 0]
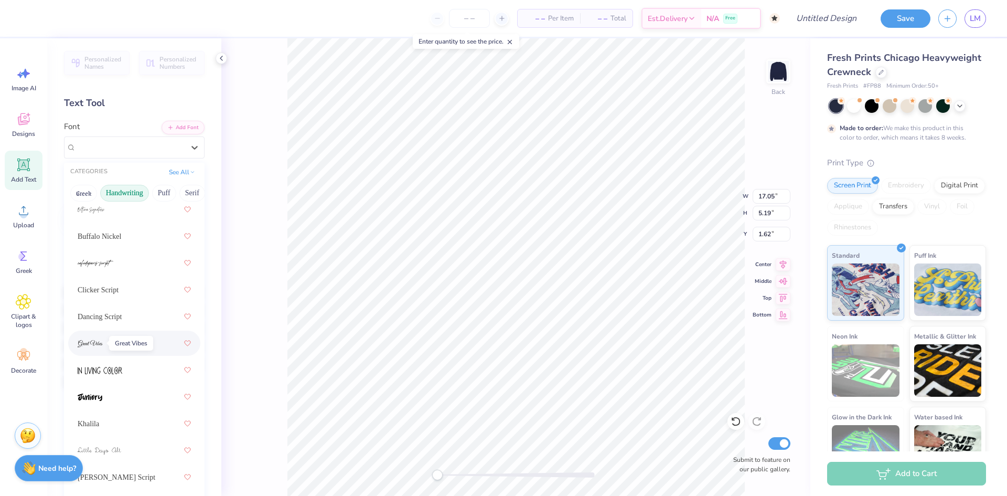
click at [89, 338] on span at bounding box center [90, 343] width 25 height 11
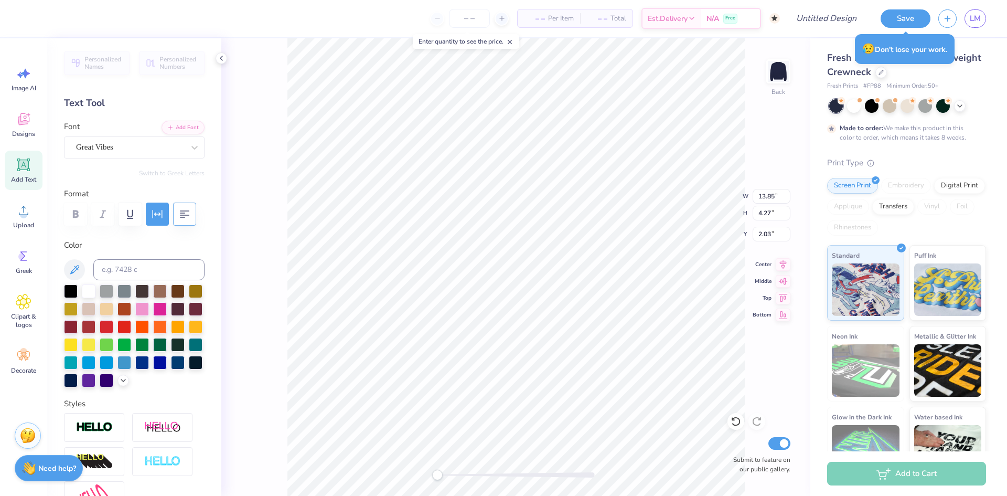
type input "13.85"
type input "4.27"
type input "2.03"
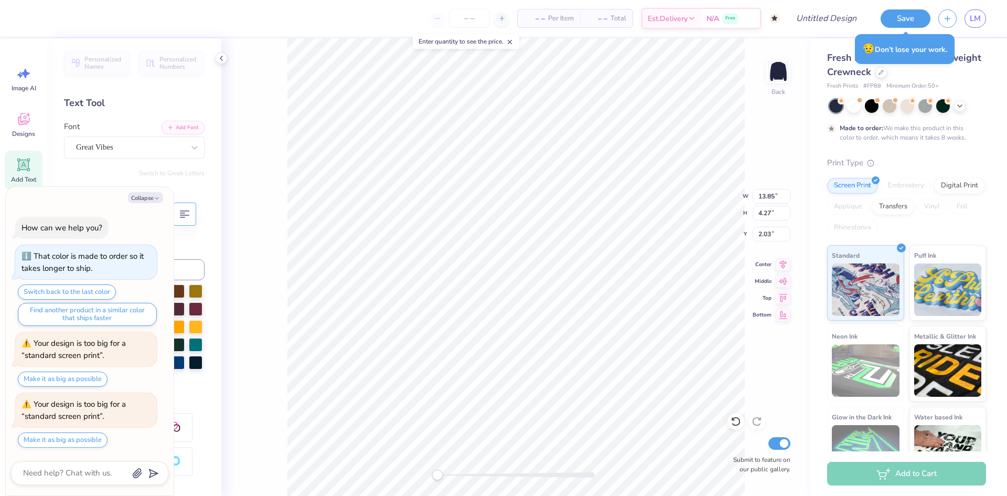
type textarea "x"
type input "14.96"
type input "4.61"
type input "1.69"
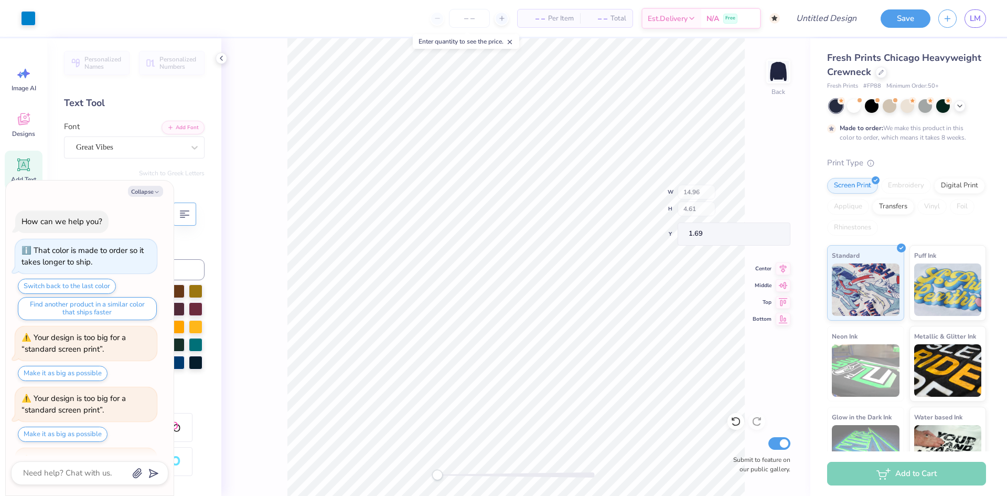
scroll to position [55, 0]
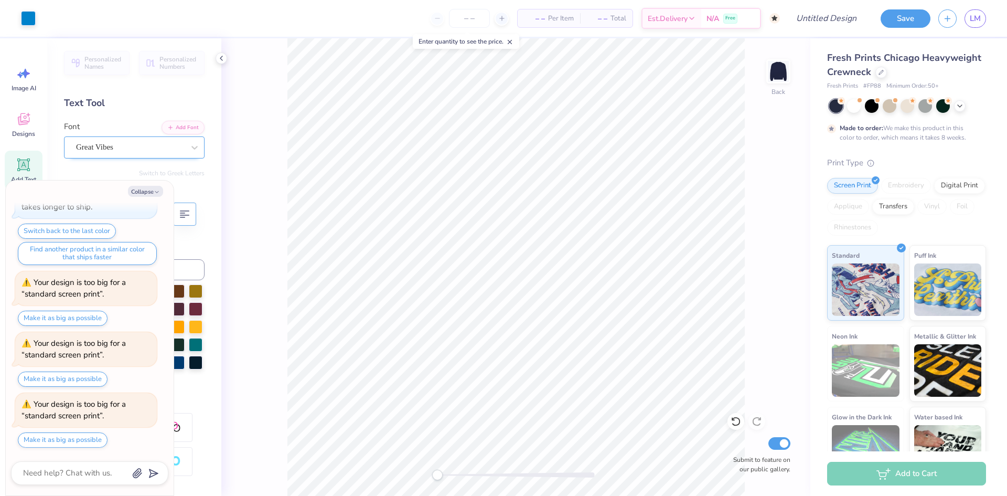
click at [159, 146] on div "Great Vibes" at bounding box center [130, 147] width 110 height 16
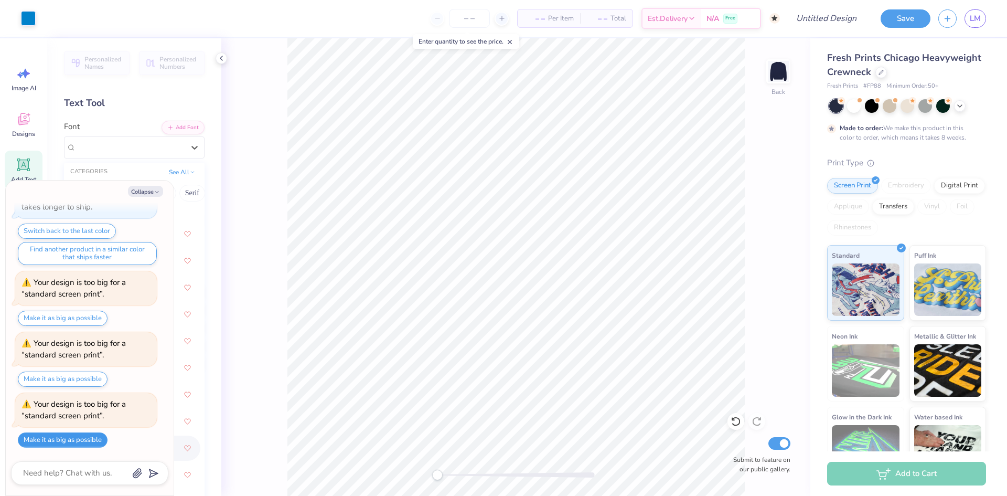
click at [93, 442] on button "Make it as big as possible" at bounding box center [63, 439] width 90 height 15
click at [93, 441] on button "Make it as big as possible" at bounding box center [63, 439] width 90 height 15
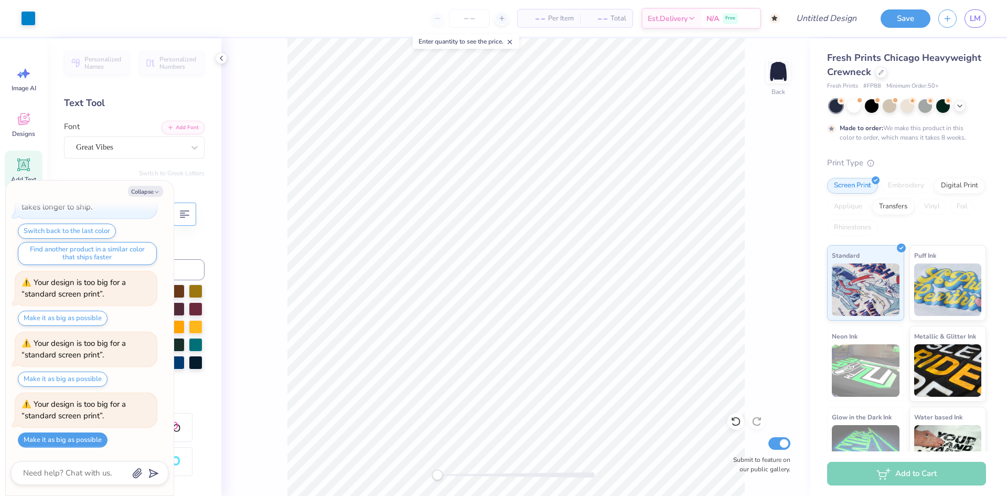
click at [135, 185] on div "Collapse How can we help you? That color is made to order so it takes longer to…" at bounding box center [90, 337] width 168 height 315
click at [142, 191] on button "Collapse" at bounding box center [145, 191] width 35 height 11
type textarea "x"
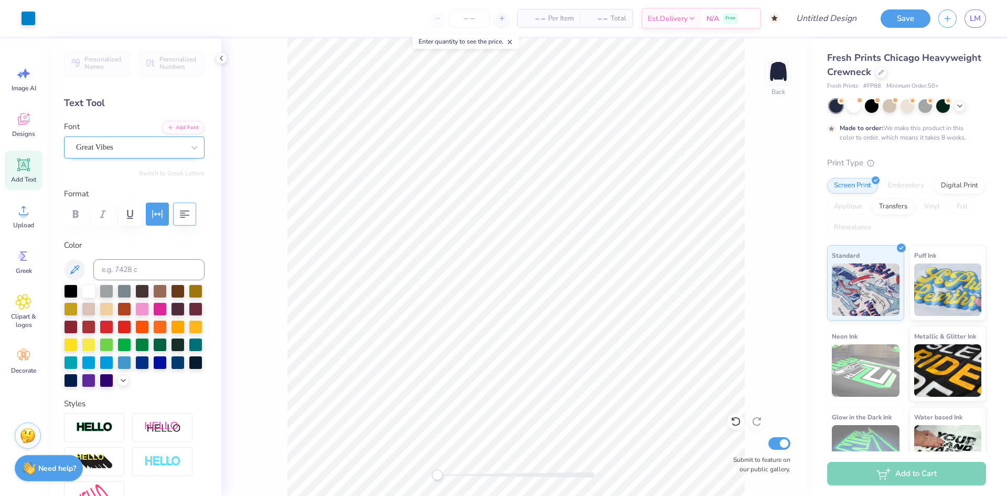
click at [143, 149] on div "Great Vibes" at bounding box center [130, 147] width 110 height 16
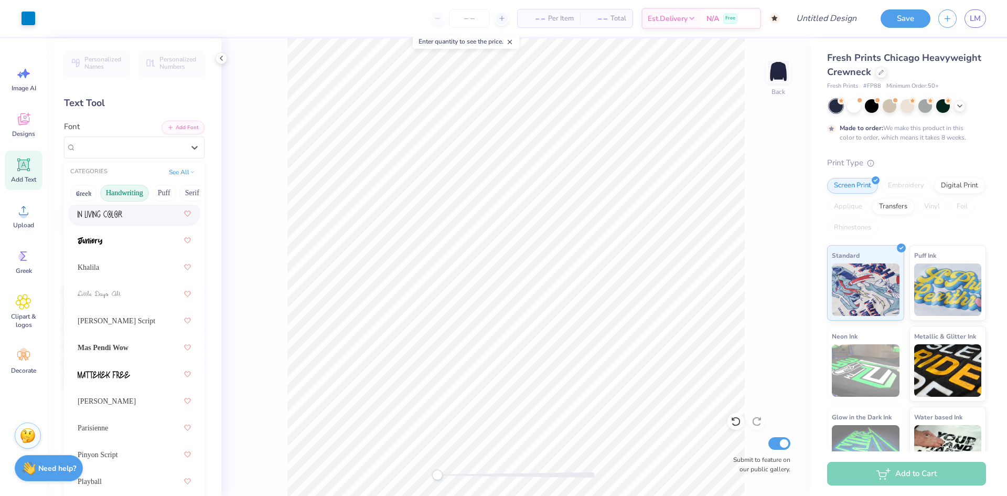
scroll to position [262, 0]
click at [138, 319] on div "[PERSON_NAME] Script" at bounding box center [134, 319] width 113 height 19
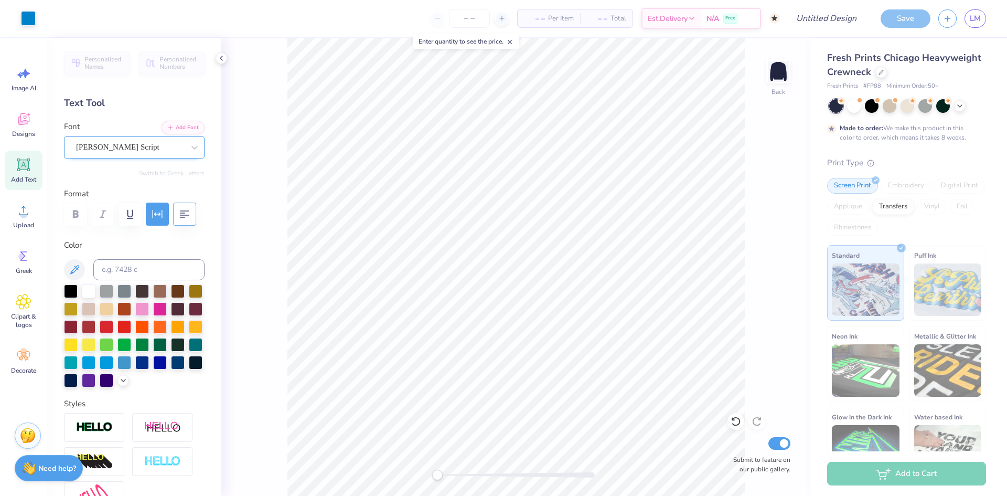
click at [116, 158] on div "[PERSON_NAME] Script" at bounding box center [134, 147] width 141 height 22
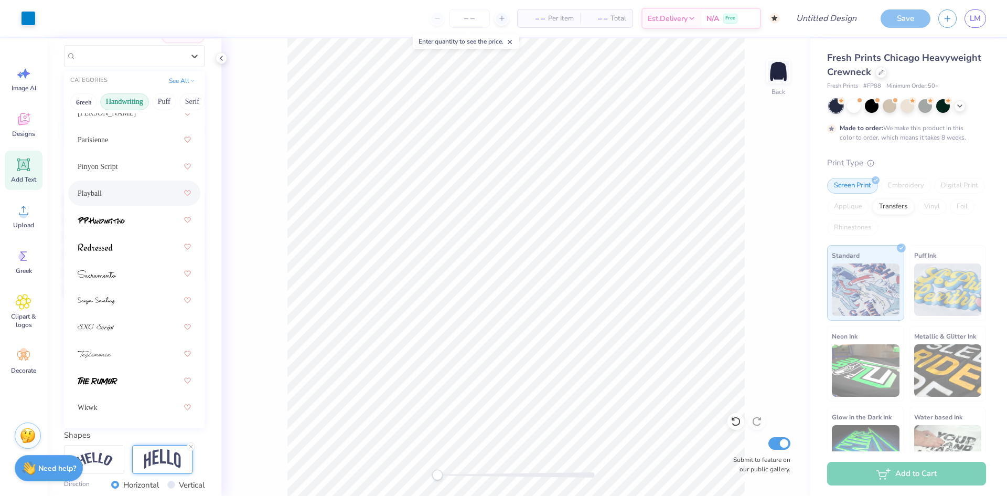
scroll to position [105, 0]
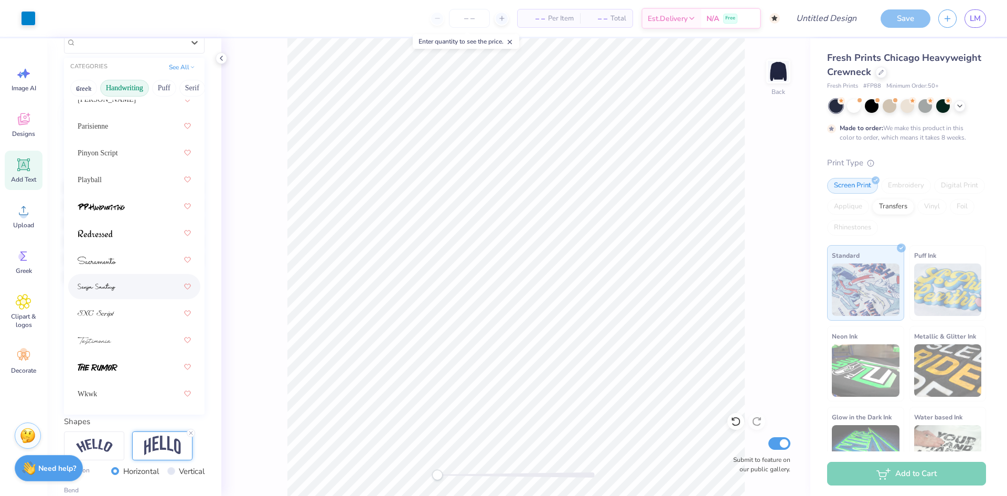
click at [136, 296] on div at bounding box center [134, 286] width 132 height 25
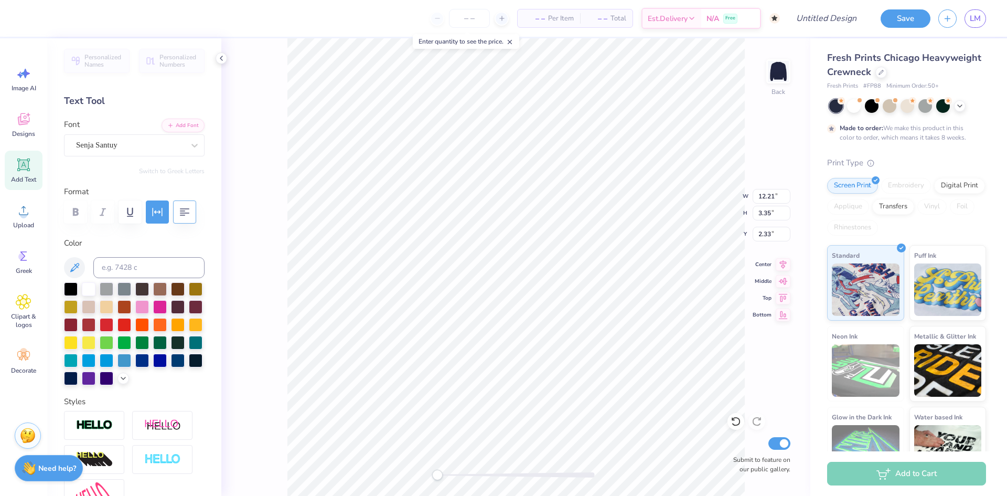
scroll to position [0, 0]
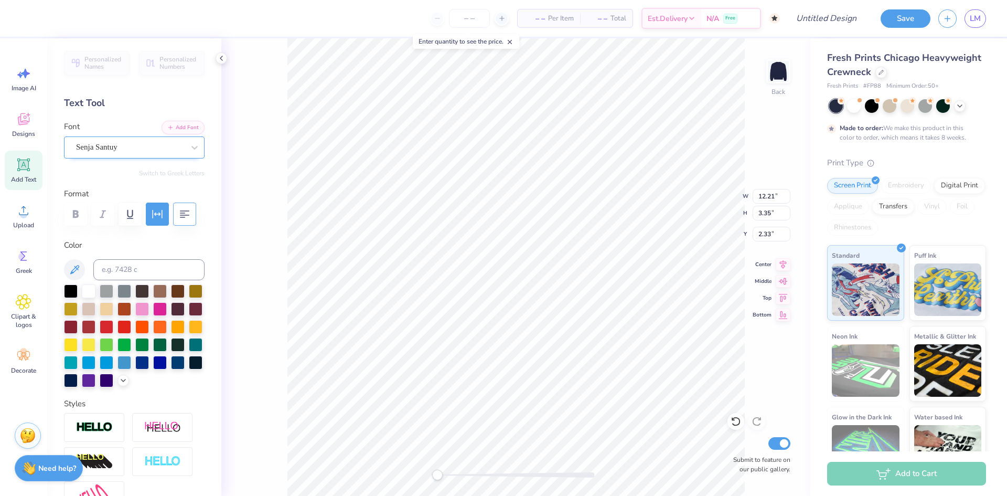
click at [119, 146] on div "Senja Santuy" at bounding box center [130, 147] width 110 height 16
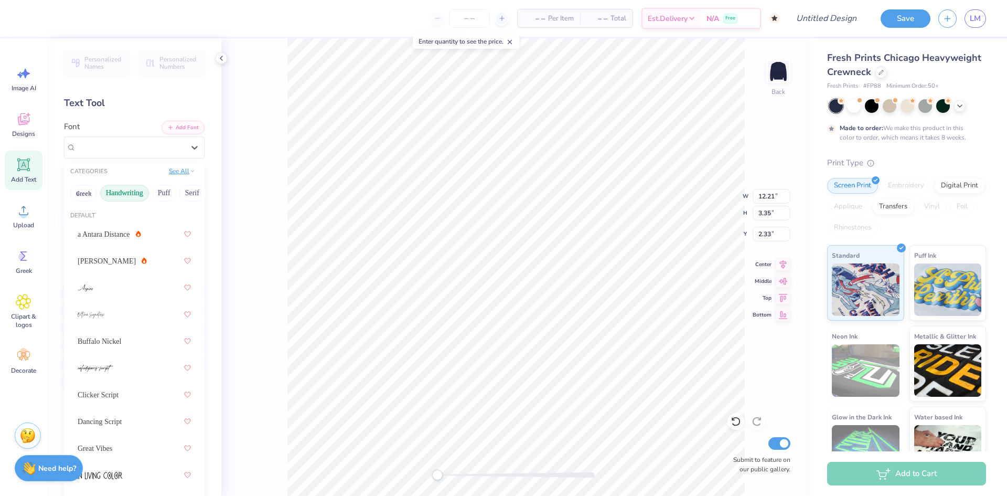
click at [171, 173] on button "See All" at bounding box center [182, 171] width 33 height 10
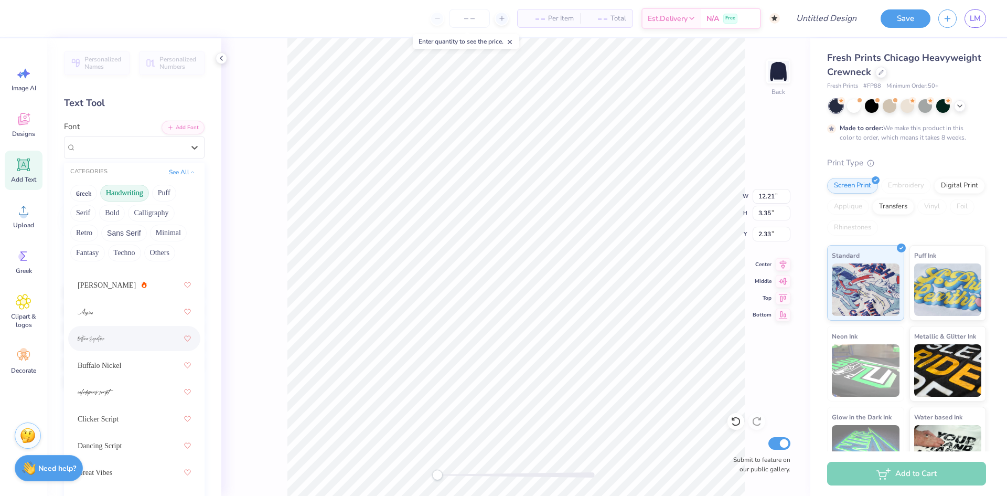
scroll to position [52, 0]
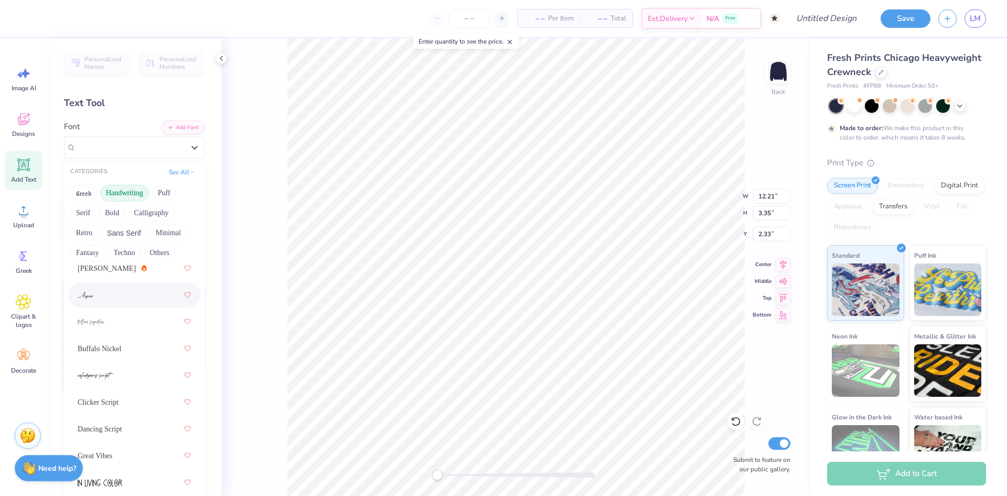
click at [119, 296] on div at bounding box center [134, 294] width 113 height 19
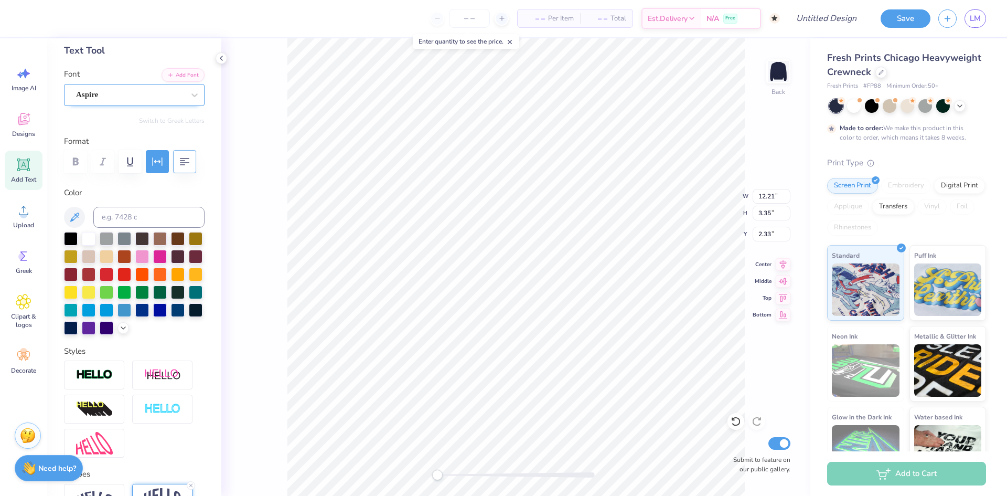
click at [131, 92] on div "Aspire" at bounding box center [130, 95] width 110 height 16
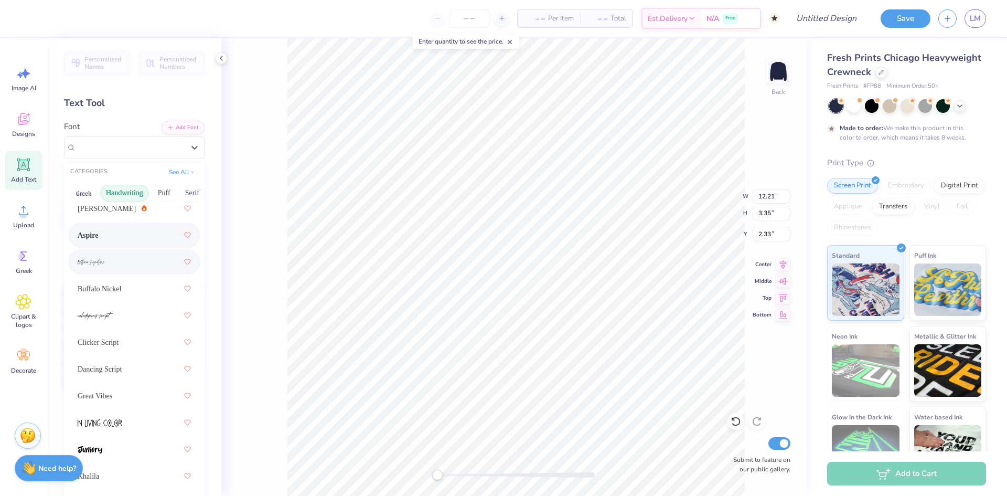
click at [109, 271] on div at bounding box center [134, 261] width 113 height 19
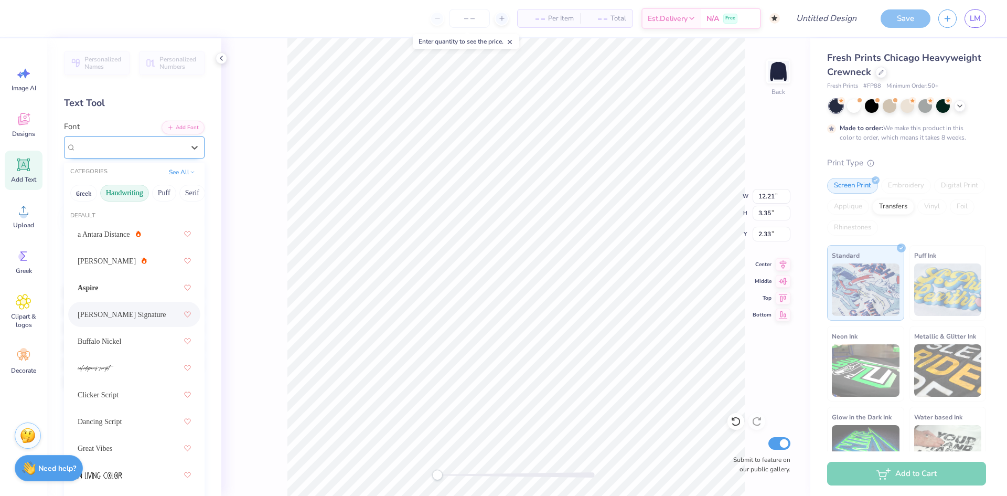
click at [104, 149] on div "[PERSON_NAME] Signature" at bounding box center [130, 147] width 110 height 16
click at [89, 339] on span "Buffalo Nickel" at bounding box center [100, 341] width 44 height 11
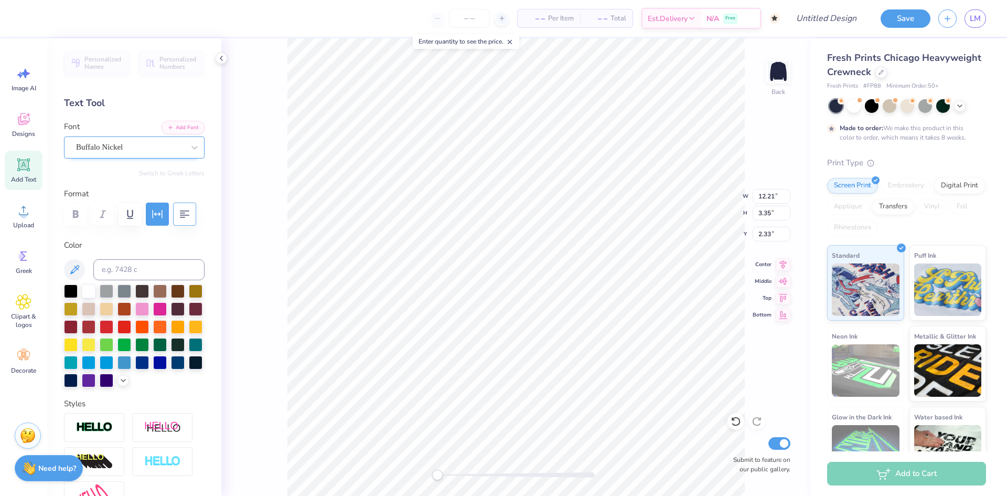
click at [123, 143] on div "Buffalo Nickel" at bounding box center [130, 147] width 110 height 16
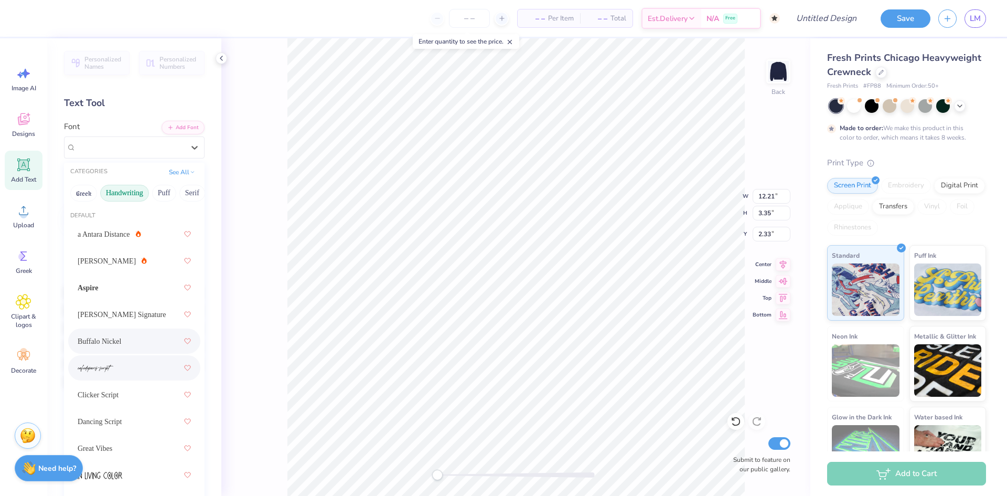
click at [116, 373] on div at bounding box center [134, 367] width 113 height 19
click at [135, 144] on div "cafedeparis-script" at bounding box center [130, 147] width 110 height 16
click at [119, 397] on div "Clicker Script" at bounding box center [134, 394] width 113 height 19
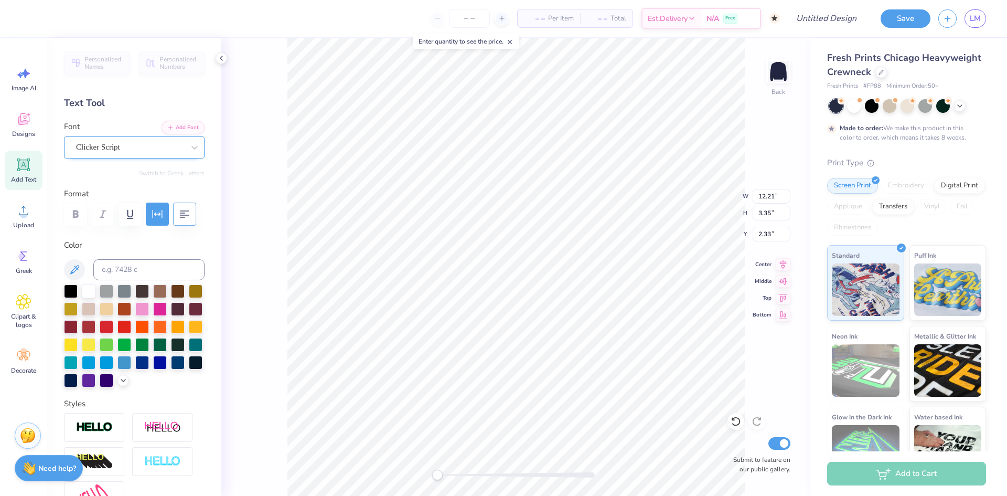
click at [102, 142] on div "Clicker Script" at bounding box center [130, 147] width 110 height 16
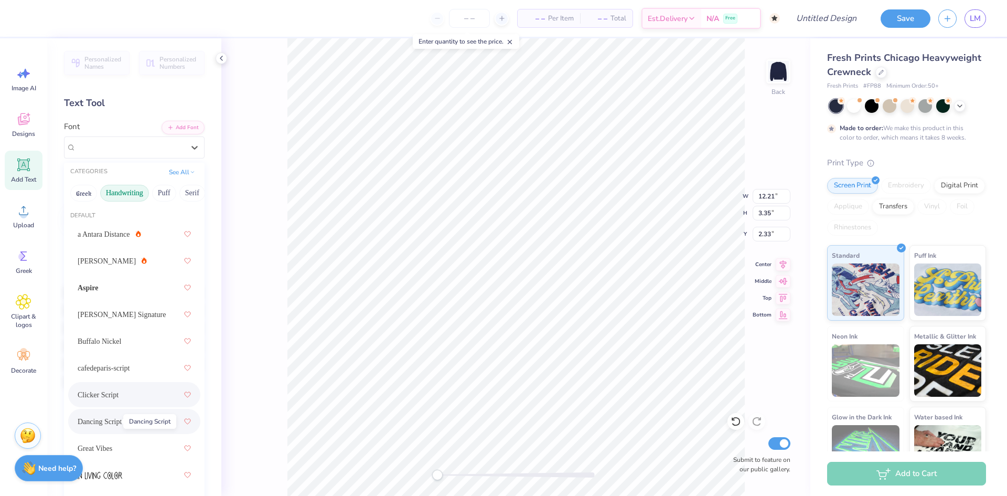
click at [94, 424] on span "Dancing Script" at bounding box center [100, 421] width 44 height 11
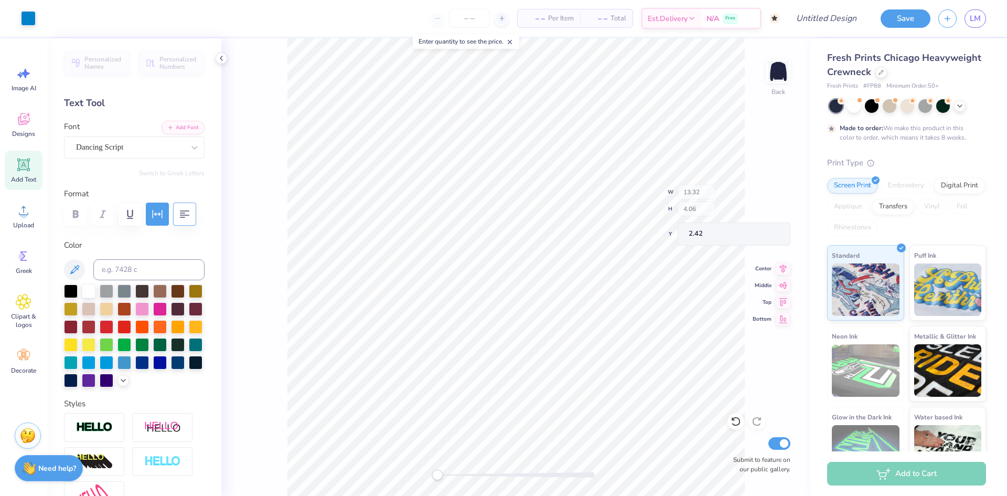
type input "13.32"
type input "4.06"
type input "2.42"
click at [284, 242] on div "Back W 13.32 13.32 " H 4.06 4.06 " Y 2.42 2.42 " Center Middle Top Bottom Submi…" at bounding box center [515, 266] width 589 height 457
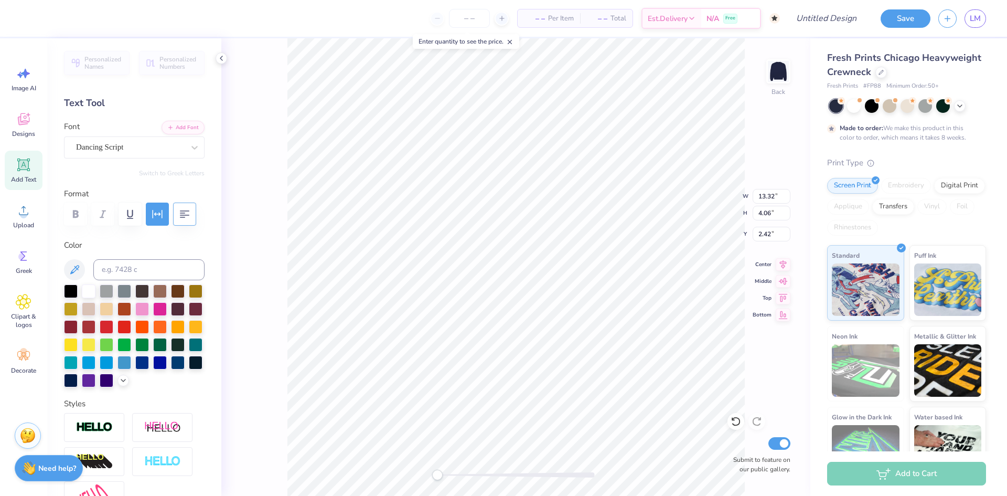
click at [221, 62] on icon at bounding box center [221, 58] width 8 height 8
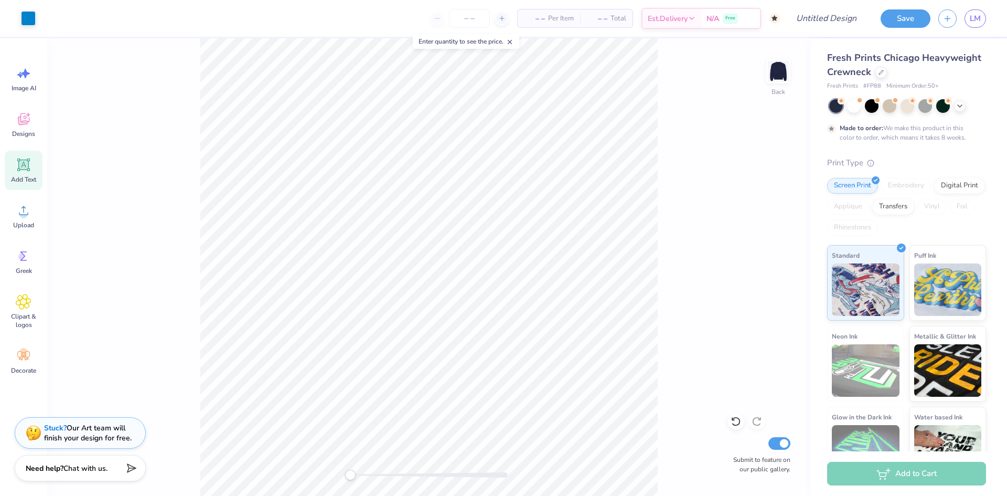
click at [513, 42] on icon at bounding box center [509, 41] width 7 height 7
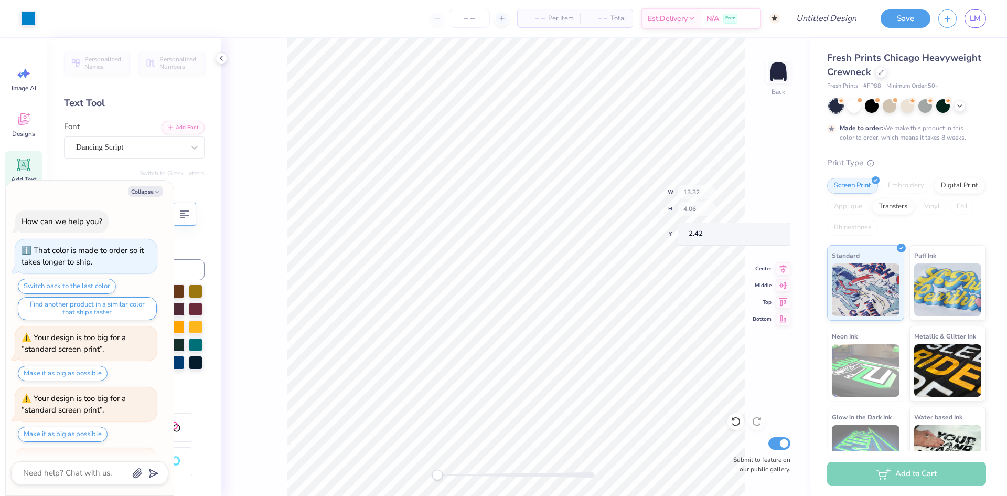
scroll to position [116, 0]
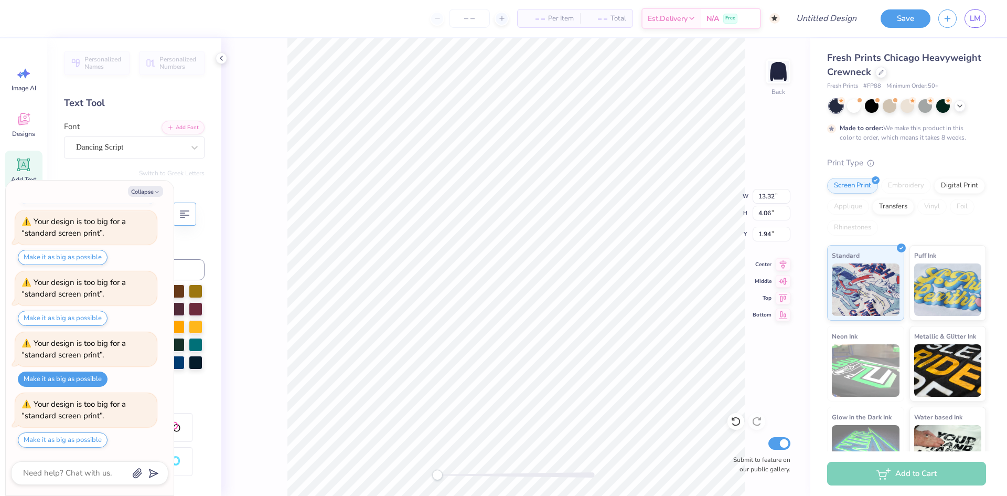
type textarea "x"
type input "14.94"
type input "4.55"
type input "2.05"
click at [99, 438] on button "Make it as big as possible" at bounding box center [63, 439] width 90 height 15
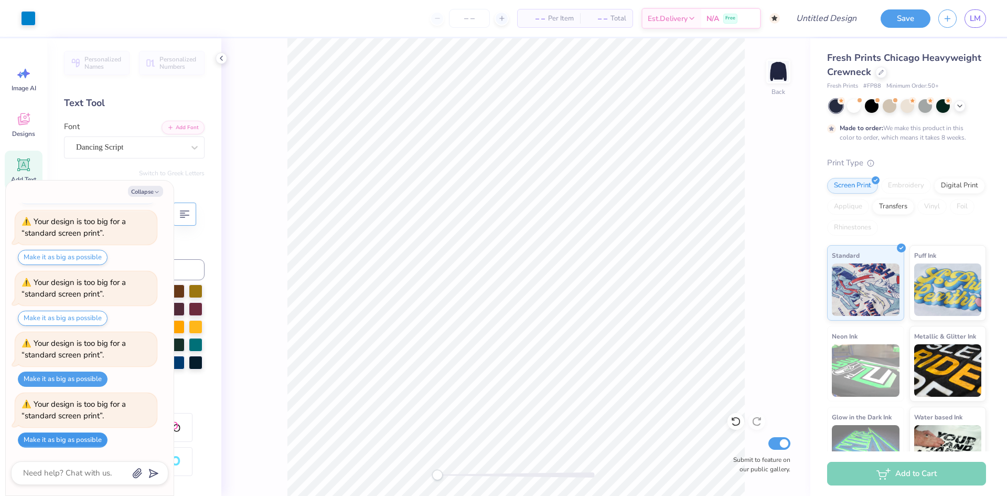
click at [99, 438] on button "Make it as big as possible" at bounding box center [63, 439] width 90 height 15
click at [157, 194] on icon "button" at bounding box center [157, 192] width 6 height 6
click at [147, 191] on button "Collapse" at bounding box center [145, 191] width 35 height 11
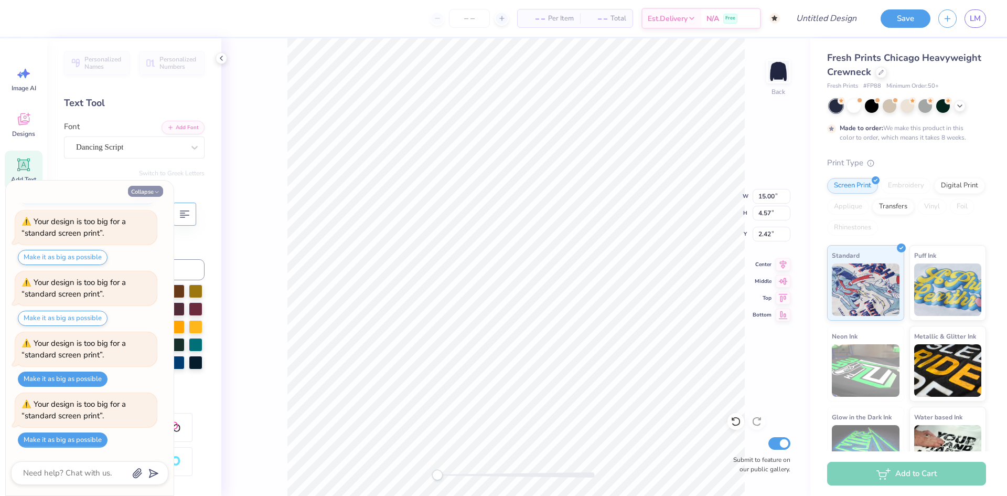
click at [147, 191] on button "Collapse" at bounding box center [145, 191] width 35 height 11
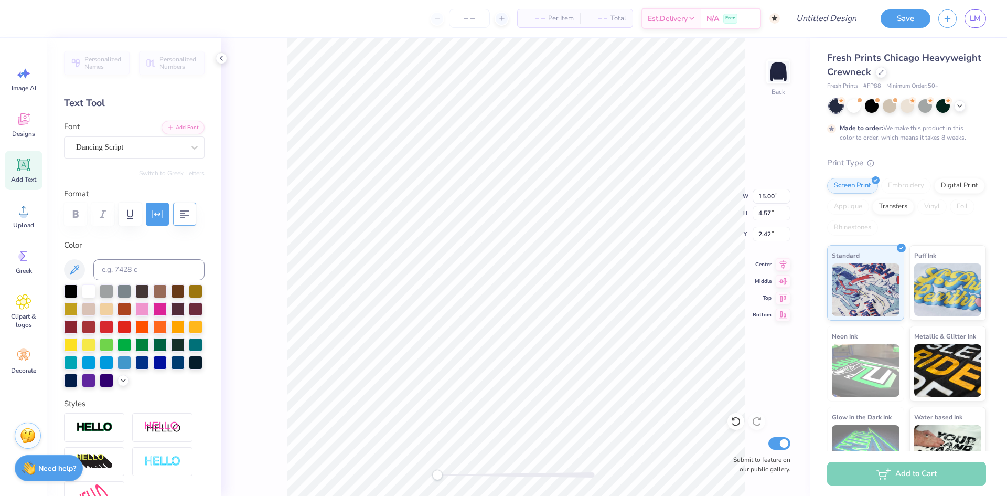
type textarea "x"
click at [136, 214] on button "button" at bounding box center [130, 213] width 23 height 23
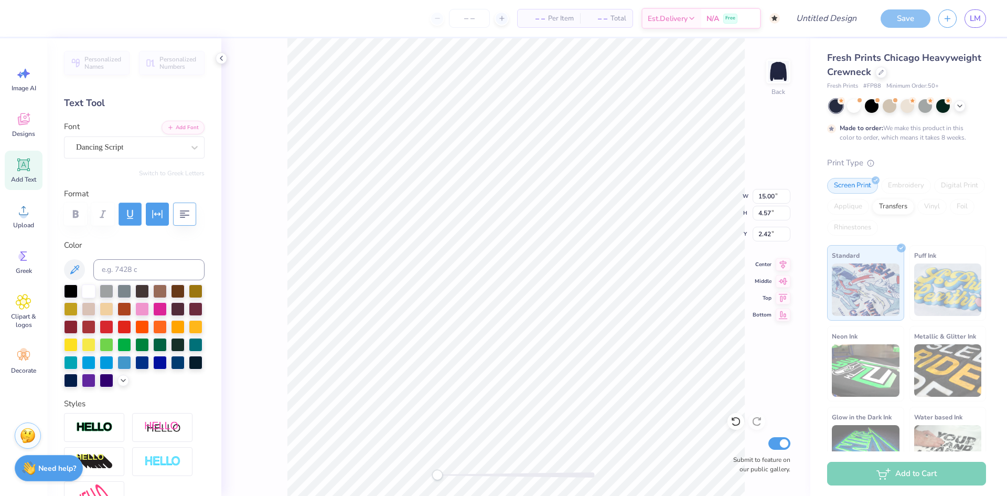
click at [140, 216] on button "button" at bounding box center [130, 213] width 23 height 23
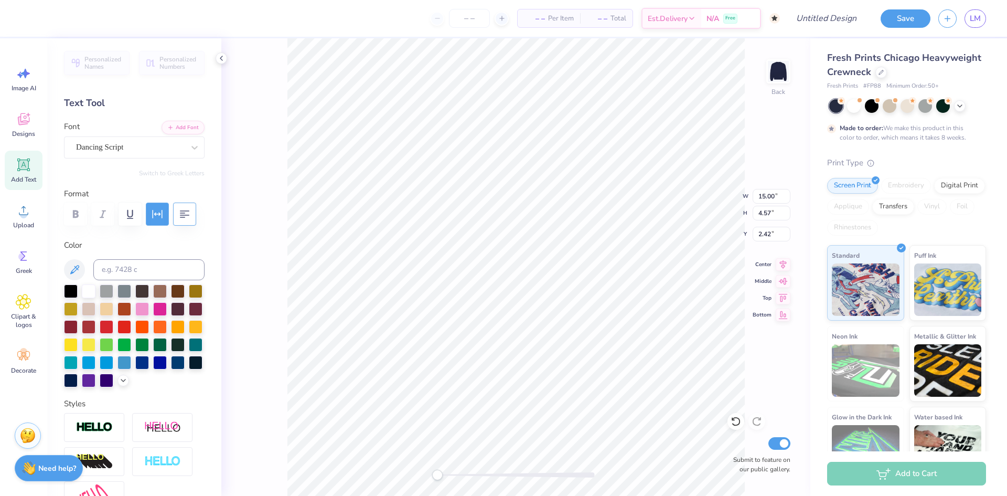
click at [160, 214] on icon "button" at bounding box center [157, 214] width 13 height 13
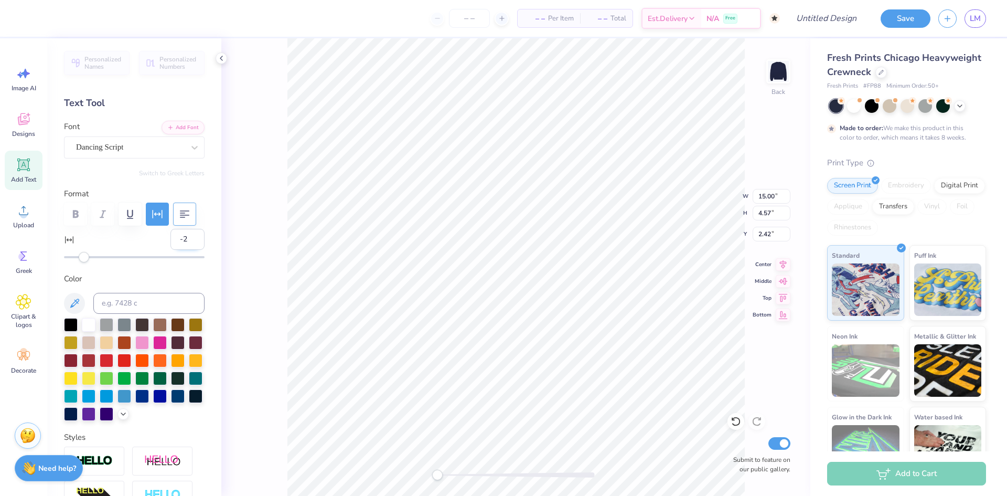
click at [180, 238] on input "-2" at bounding box center [187, 239] width 34 height 21
click at [189, 238] on input "-1" at bounding box center [187, 239] width 34 height 21
type input "0"
click at [189, 238] on input "0" at bounding box center [187, 239] width 34 height 21
click at [251, 212] on div "Back W 15.00 15.00 " H 4.57 4.57 " Y 2.42 2.42 " Center Middle Top Bottom Submi…" at bounding box center [515, 266] width 589 height 457
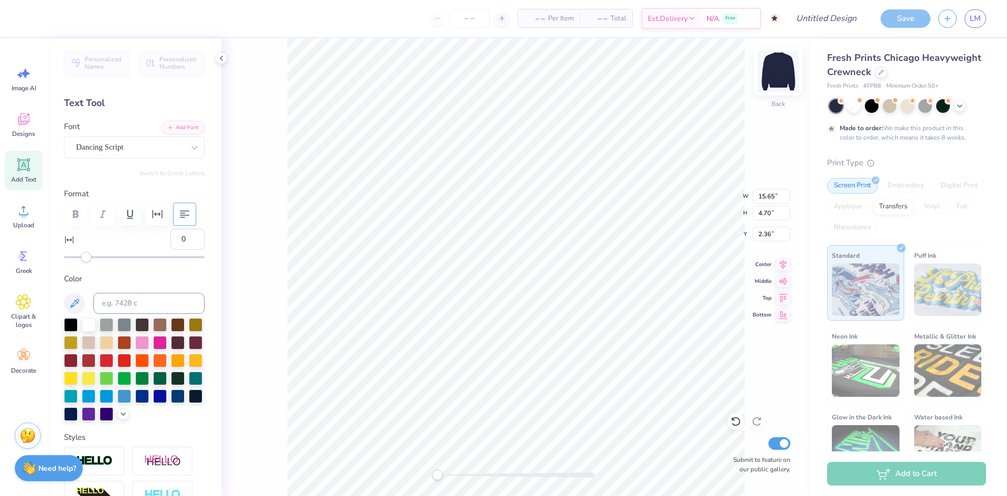
click at [780, 69] on img at bounding box center [778, 71] width 42 height 42
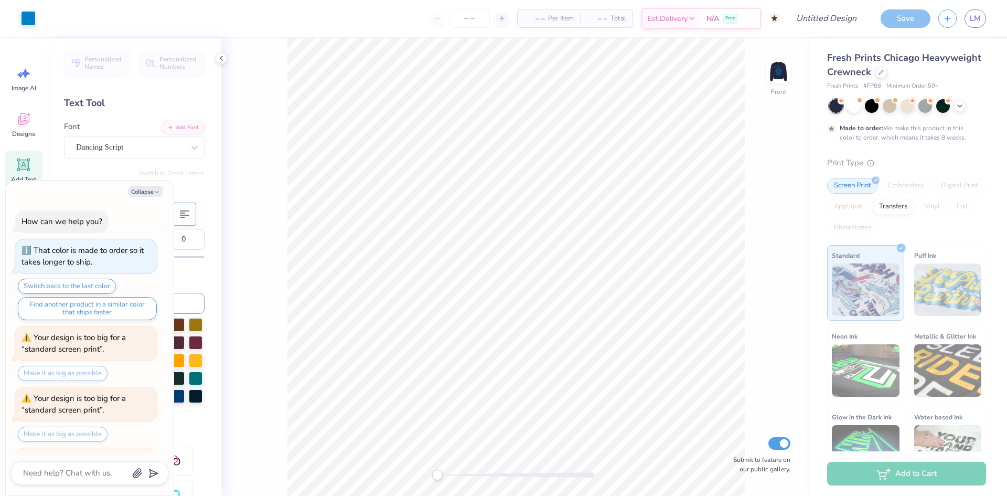
scroll to position [298, 0]
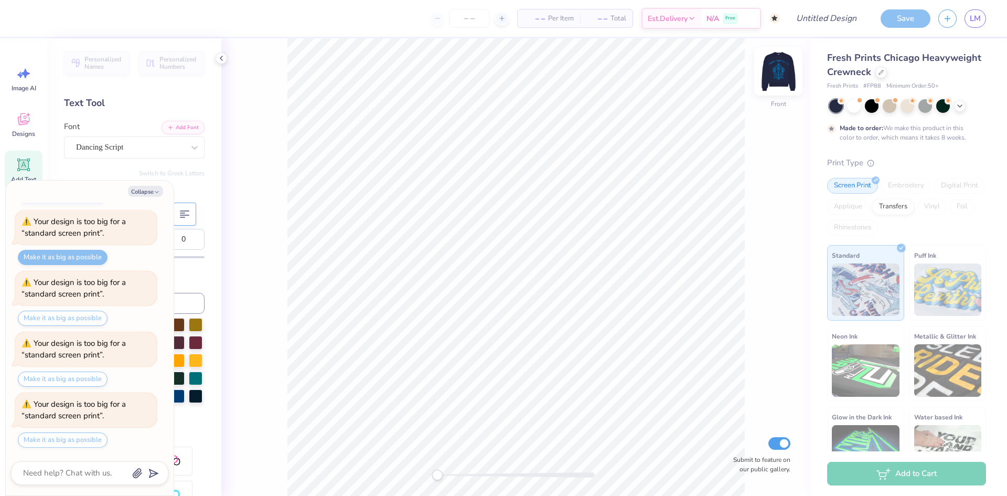
click at [771, 72] on img at bounding box center [778, 71] width 42 height 42
click at [778, 65] on img at bounding box center [778, 71] width 42 height 42
click at [155, 182] on div "Collapse How can we help you? That color is made to order so it takes longer to…" at bounding box center [90, 337] width 168 height 315
click at [147, 194] on button "Collapse" at bounding box center [145, 191] width 35 height 11
type textarea "x"
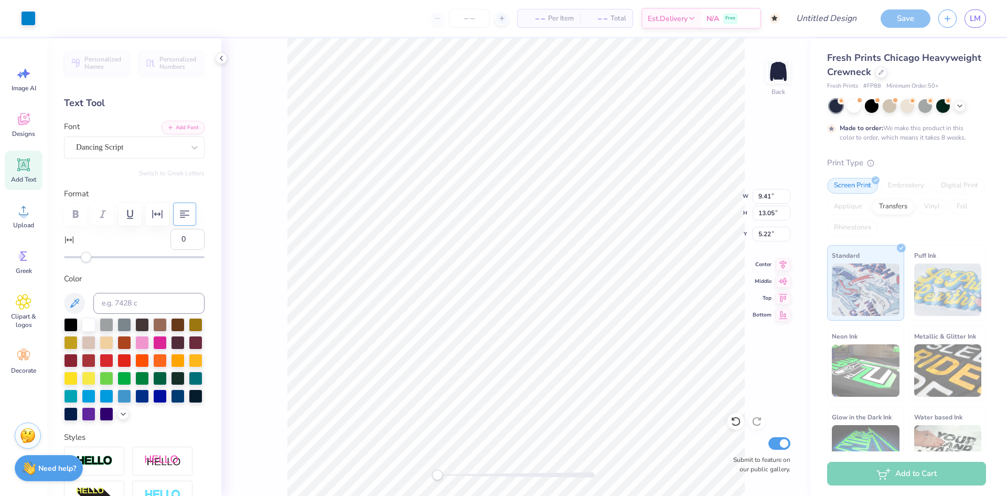
type input "9.41"
type input "13.05"
type input "5.22"
click at [775, 78] on img at bounding box center [778, 71] width 42 height 42
click at [785, 80] on img at bounding box center [778, 71] width 42 height 42
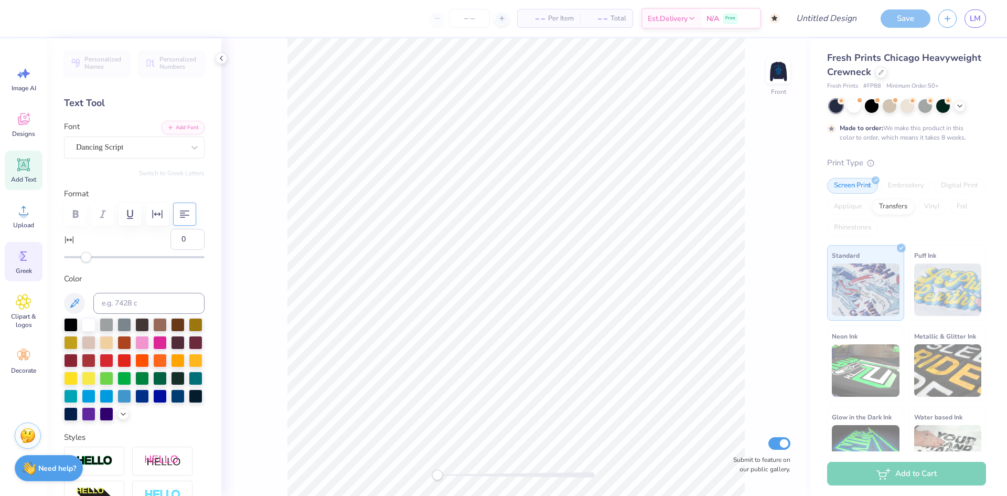
click at [28, 279] on div "Greek" at bounding box center [24, 261] width 38 height 39
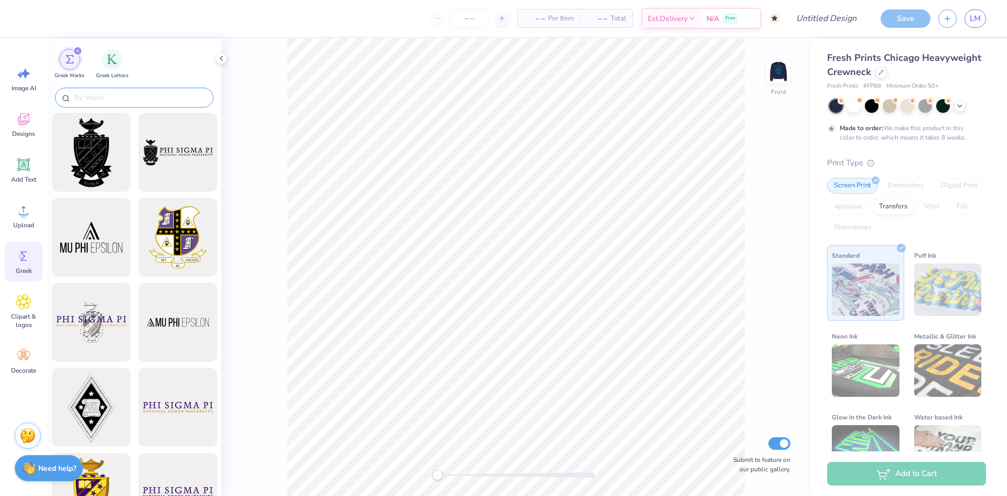
click at [105, 93] on input "text" at bounding box center [139, 97] width 134 height 10
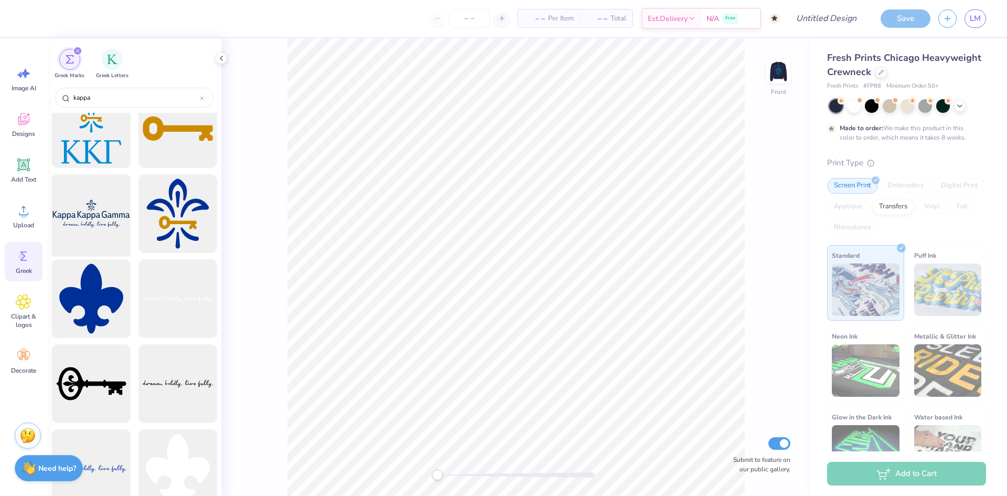
scroll to position [892, 0]
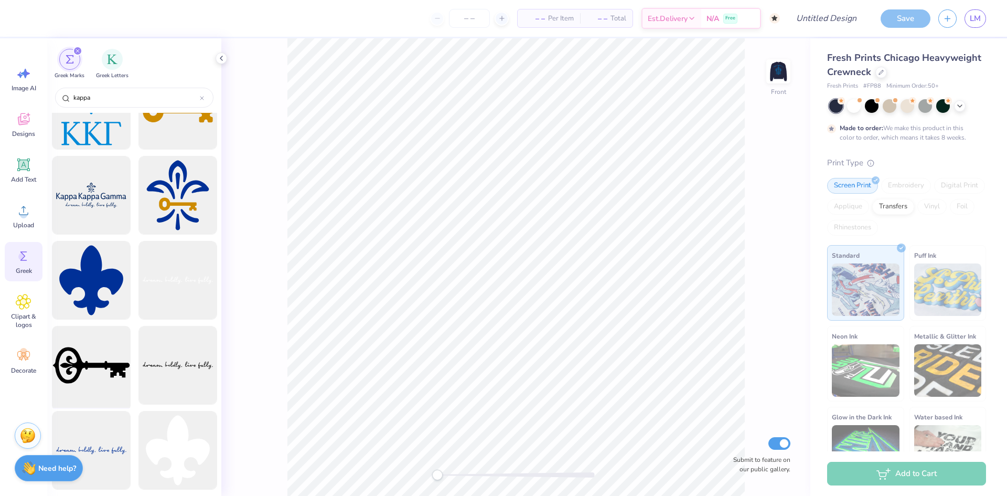
type input "kappa"
click at [80, 361] on div at bounding box center [91, 365] width 87 height 87
type input "4.85"
type input "2.29"
type input "7.78"
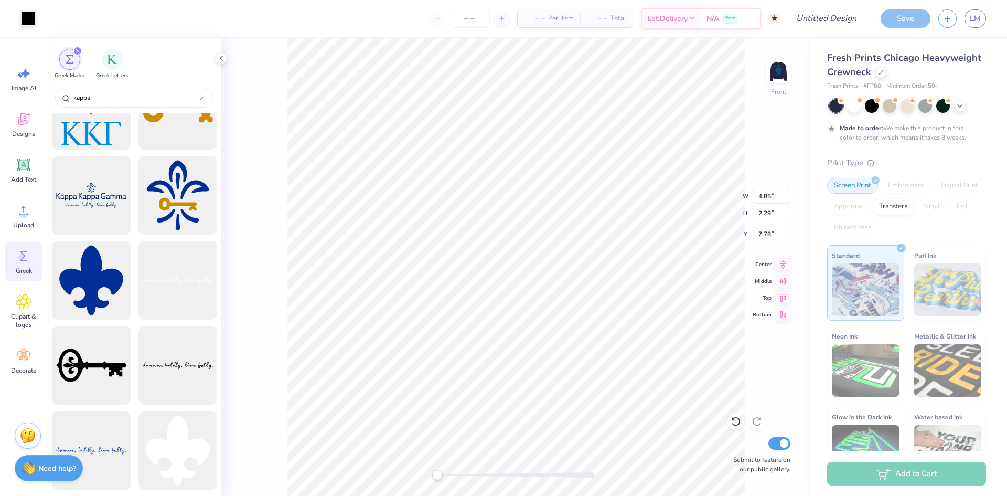
type input "5.33"
type input "2.51"
type input "0.50"
type input "5.57"
type input "2.63"
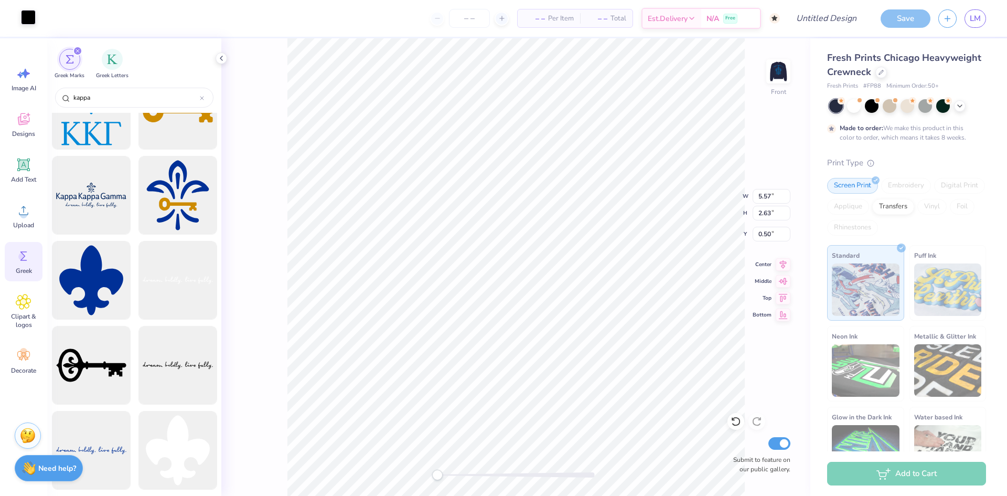
drag, startPoint x: 18, startPoint y: 30, endPoint x: 31, endPoint y: 24, distance: 14.5
click at [27, 27] on div "Art colors" at bounding box center [18, 18] width 36 height 37
click at [31, 21] on div at bounding box center [28, 17] width 15 height 15
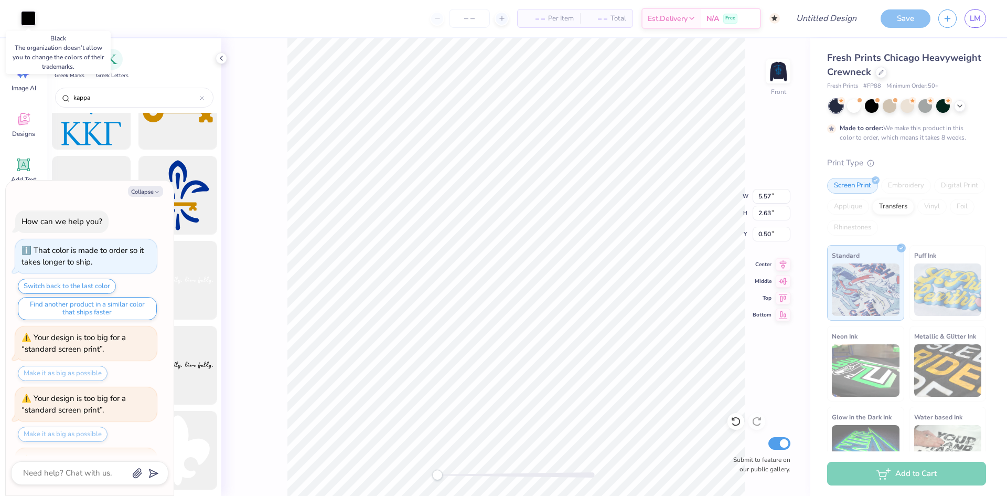
scroll to position [350, 0]
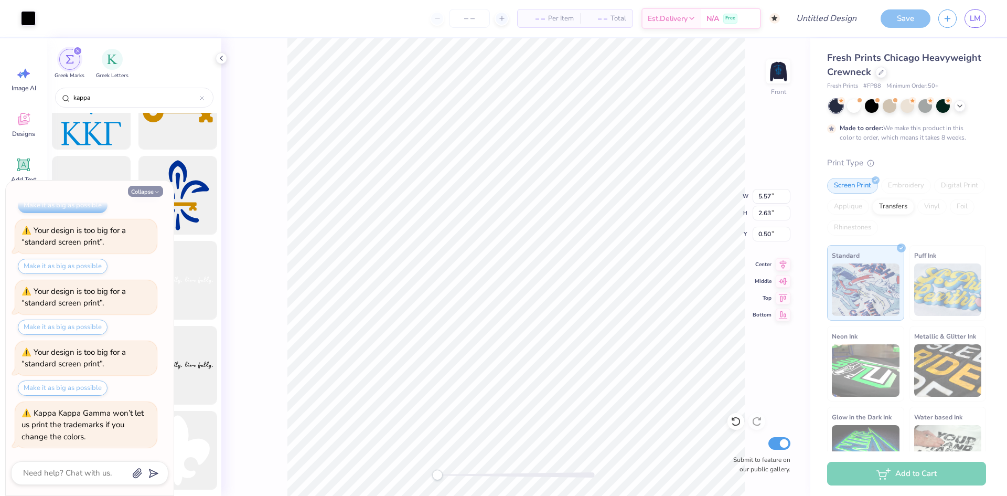
click at [158, 195] on icon "button" at bounding box center [157, 192] width 6 height 6
type textarea "x"
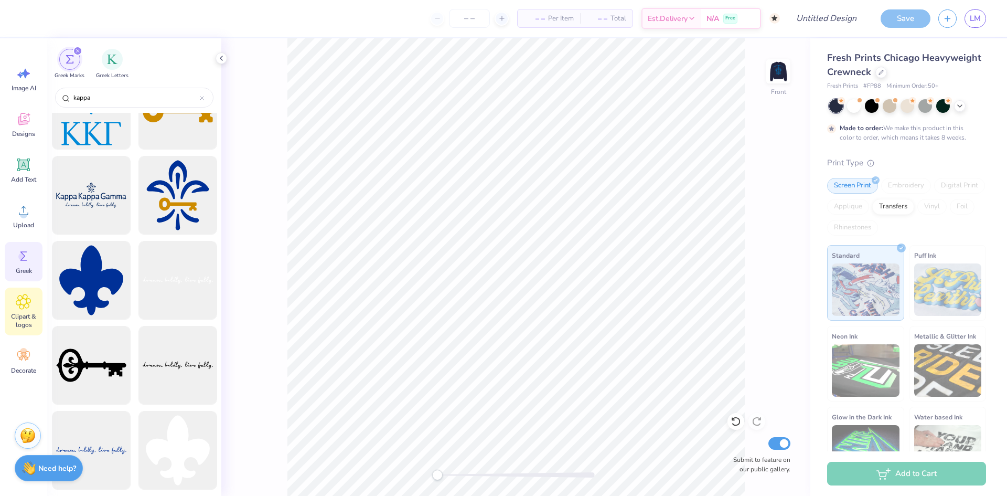
click at [26, 326] on span "Clipart & logos" at bounding box center [23, 320] width 35 height 17
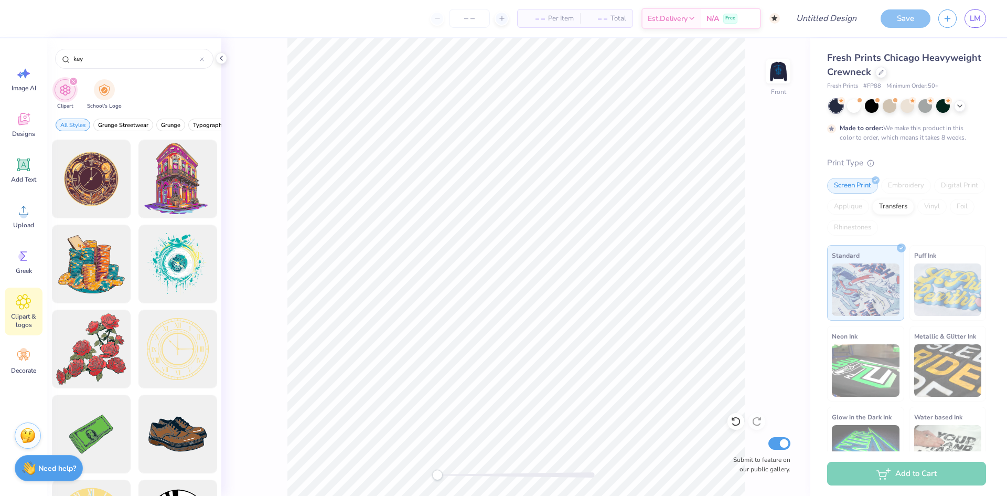
type input "key"
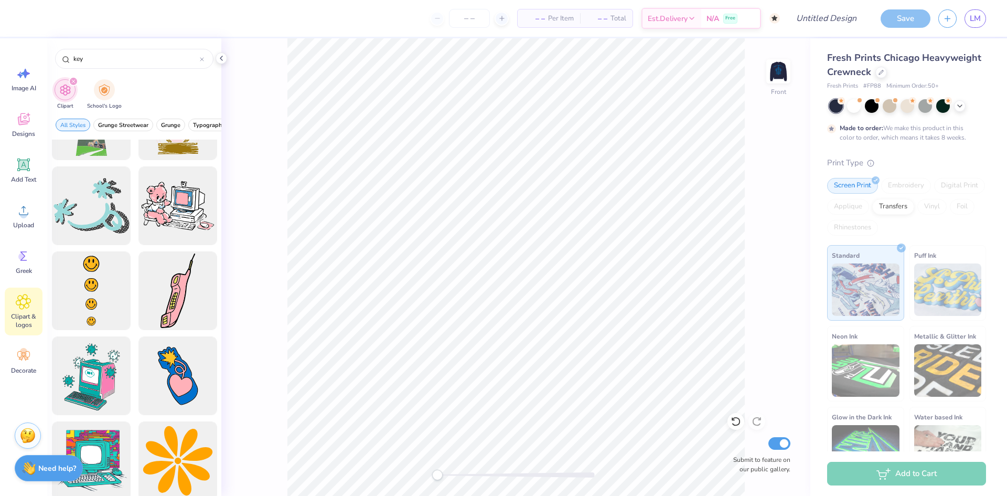
scroll to position [238, 0]
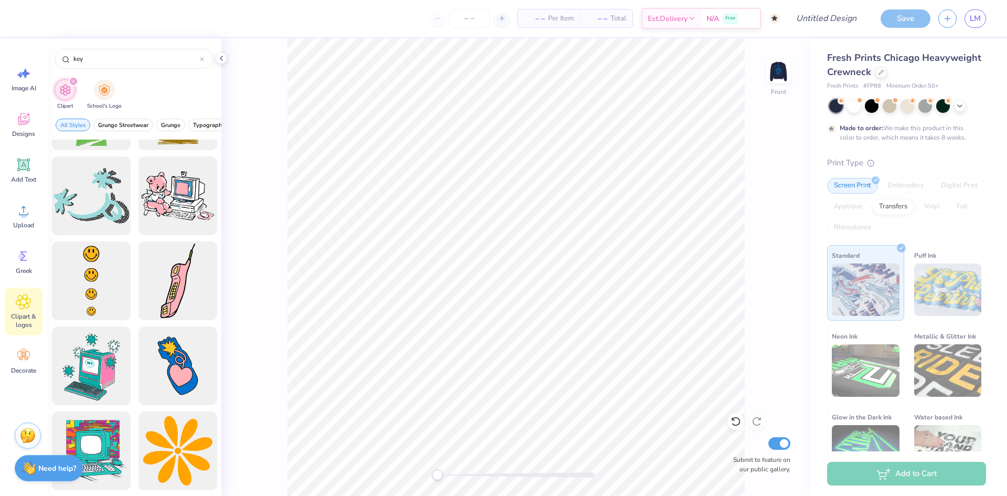
drag, startPoint x: 198, startPoint y: 127, endPoint x: 89, endPoint y: 156, distance: 112.8
click at [91, 162] on div "key Clipart School's Logo All Styles Grunge Streetwear Grunge Typography Graphi…" at bounding box center [134, 266] width 174 height 457
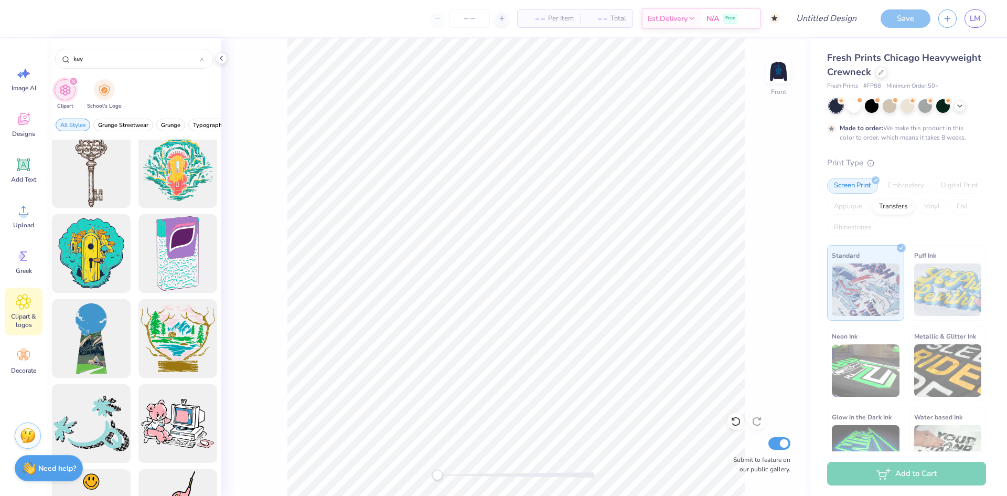
scroll to position [0, 0]
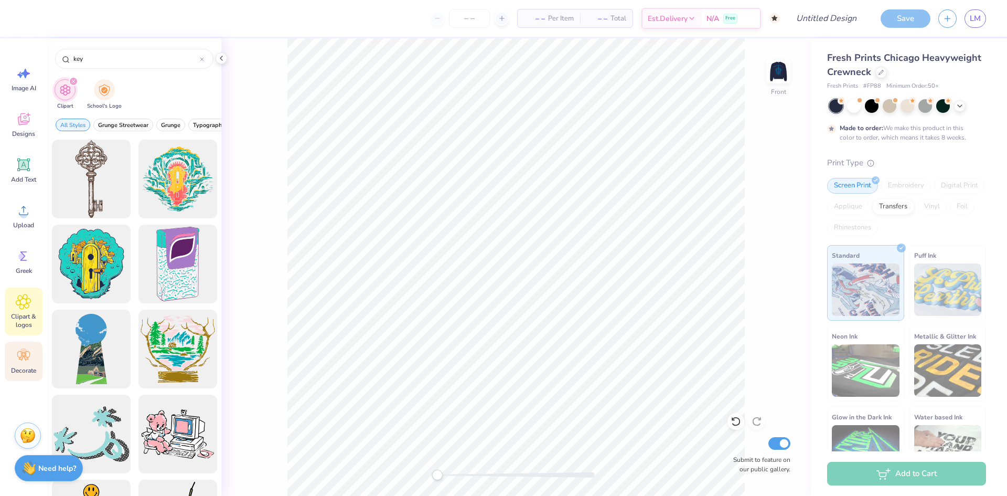
click at [22, 351] on circle at bounding box center [23, 351] width 7 height 7
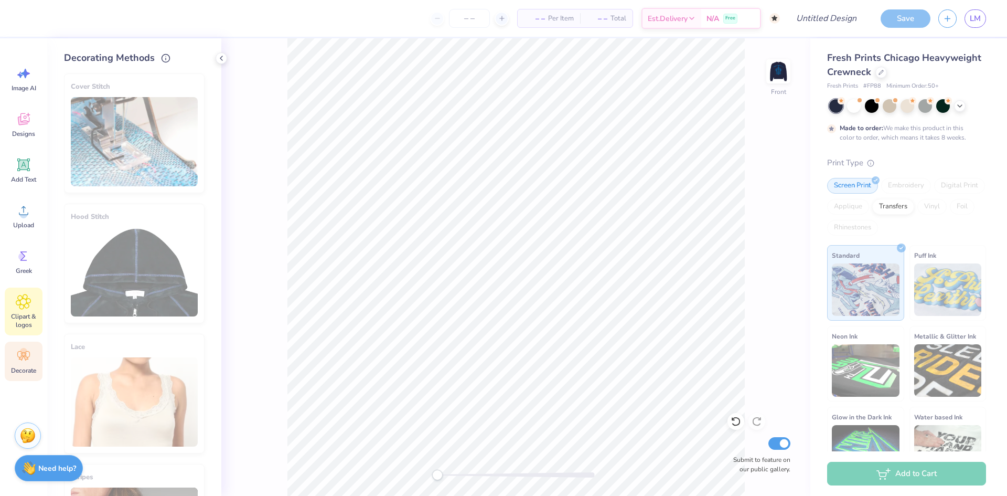
click at [36, 320] on span "Clipart & logos" at bounding box center [23, 320] width 35 height 17
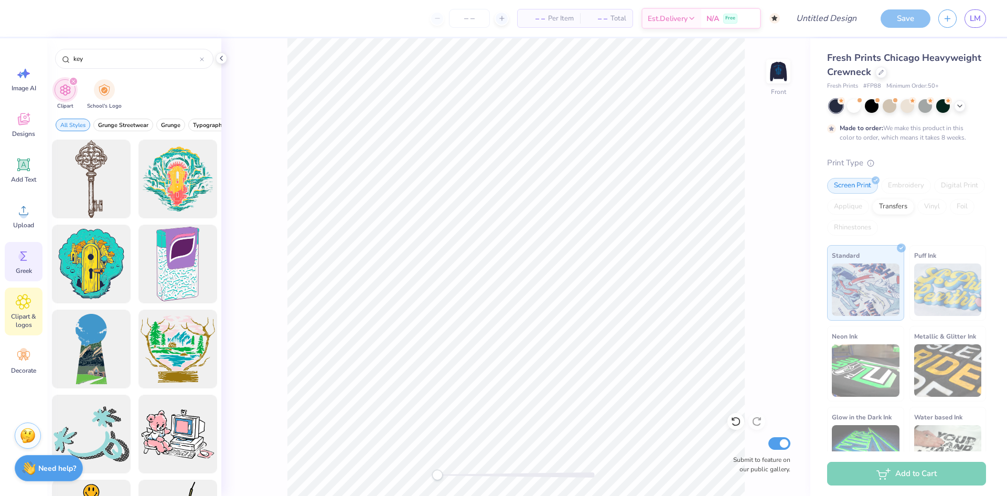
click at [31, 260] on icon at bounding box center [24, 256] width 16 height 16
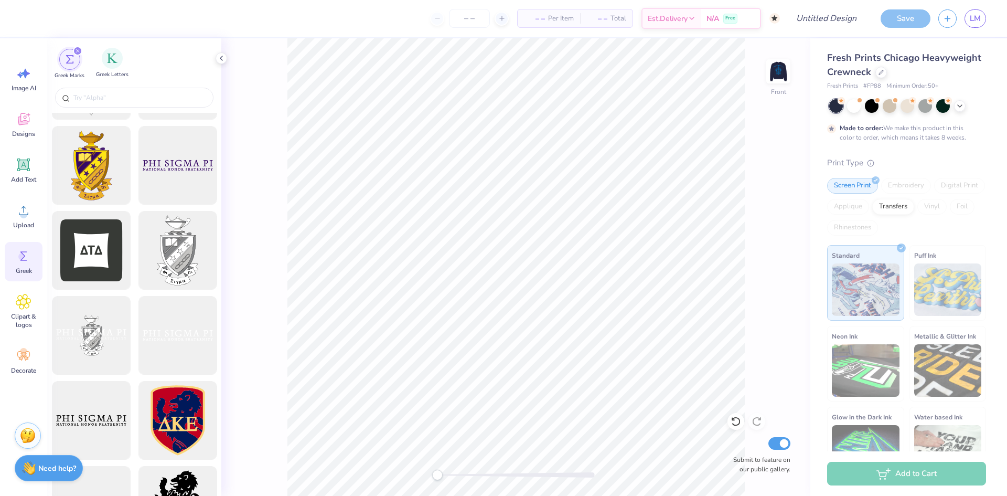
scroll to position [315, 0]
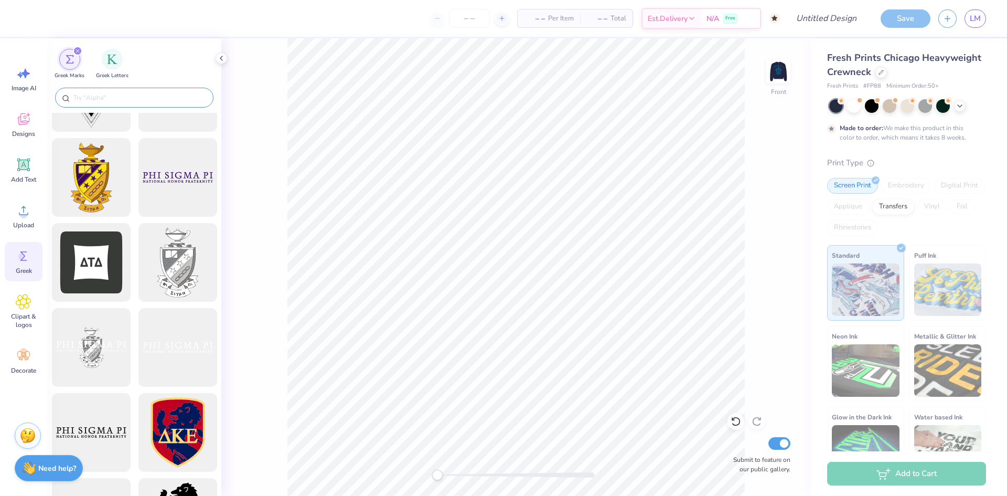
click at [111, 91] on div at bounding box center [134, 98] width 158 height 20
click at [107, 88] on div at bounding box center [134, 99] width 174 height 28
click at [106, 95] on input "text" at bounding box center [139, 97] width 134 height 10
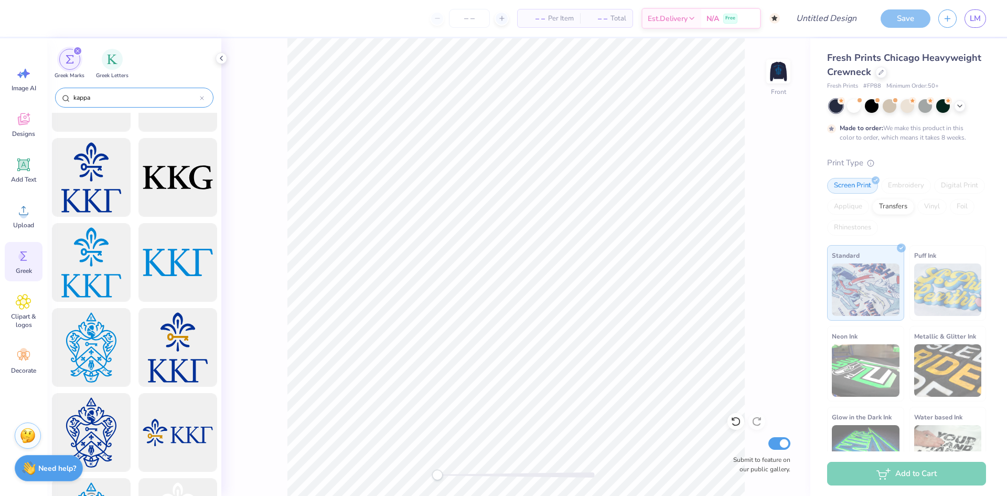
type input "kappa"
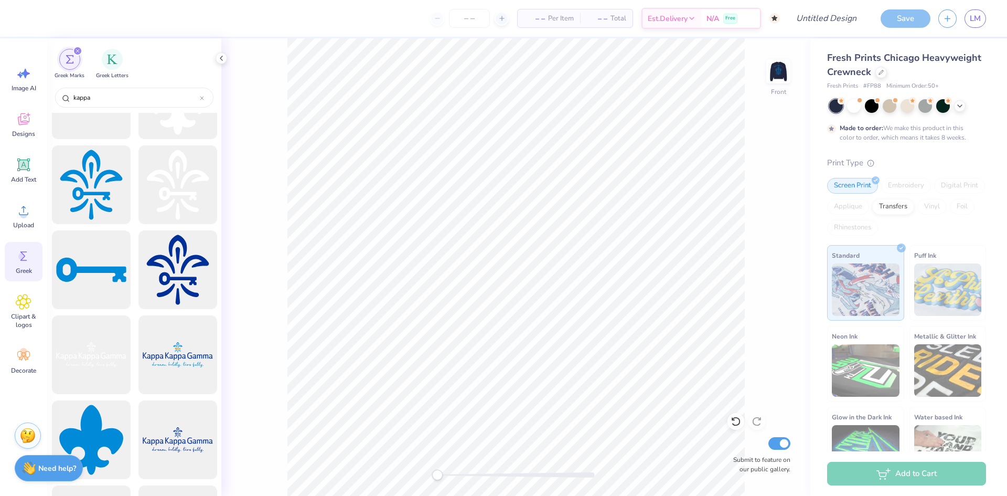
scroll to position [1259, 0]
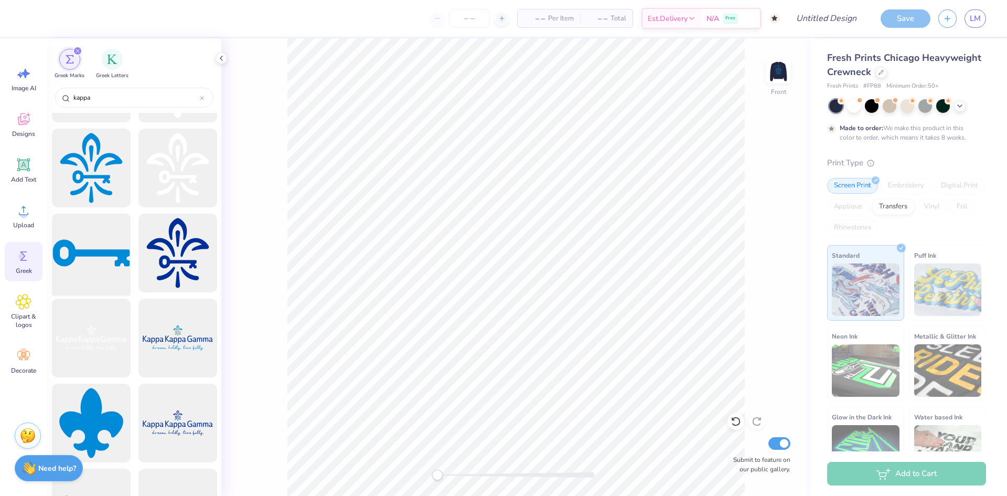
click at [94, 255] on div at bounding box center [91, 253] width 87 height 87
type input "5.00"
type input "1.74"
type input "6.47"
type input "5.47"
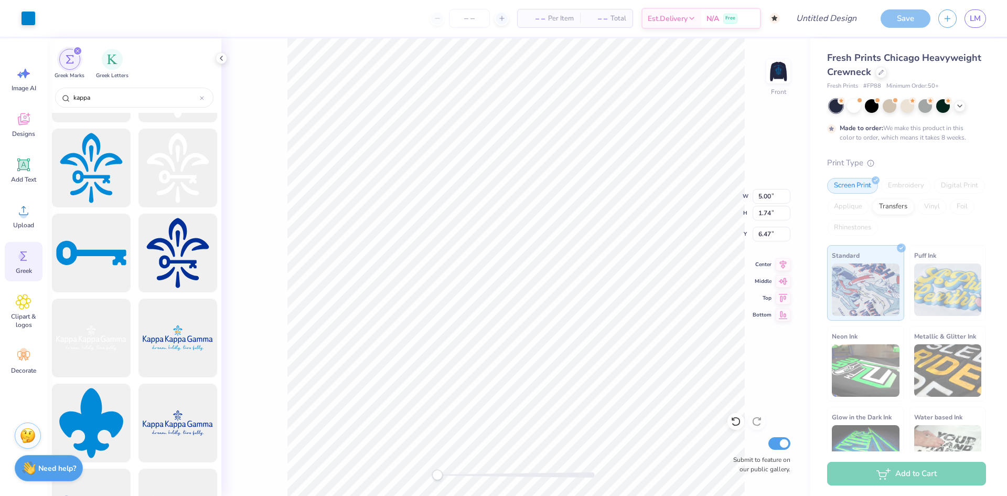
type input "1.90"
type input "0.73"
type input "6.30"
type input "2.19"
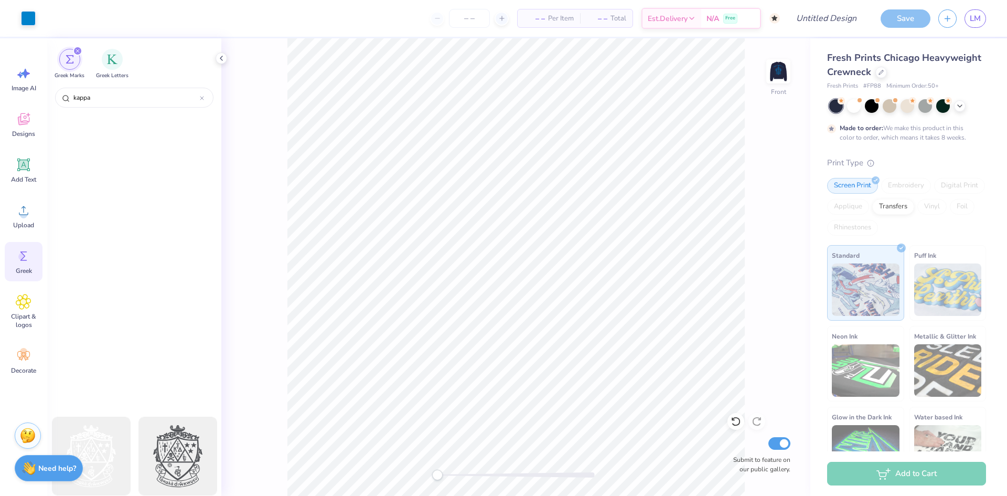
scroll to position [0, 0]
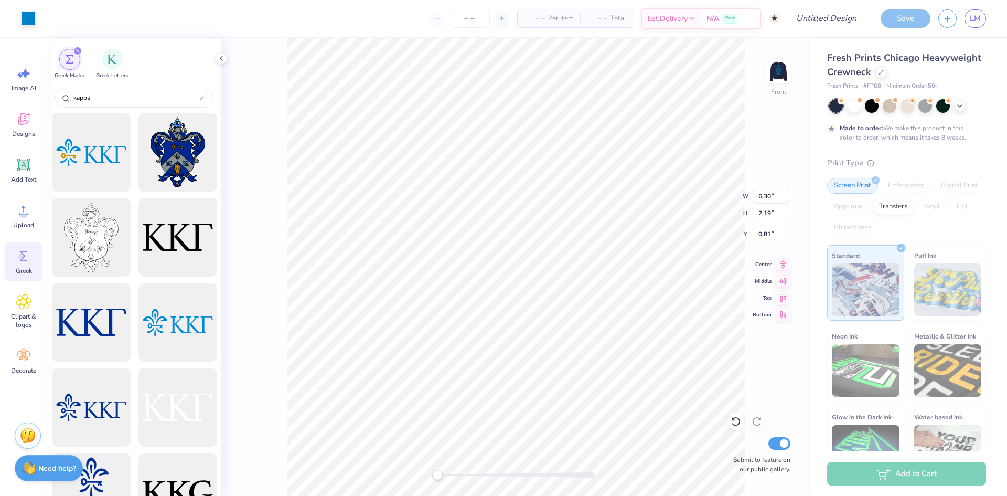
type input "8.59"
type input "2.98"
click at [31, 162] on div "Add Text" at bounding box center [24, 170] width 38 height 39
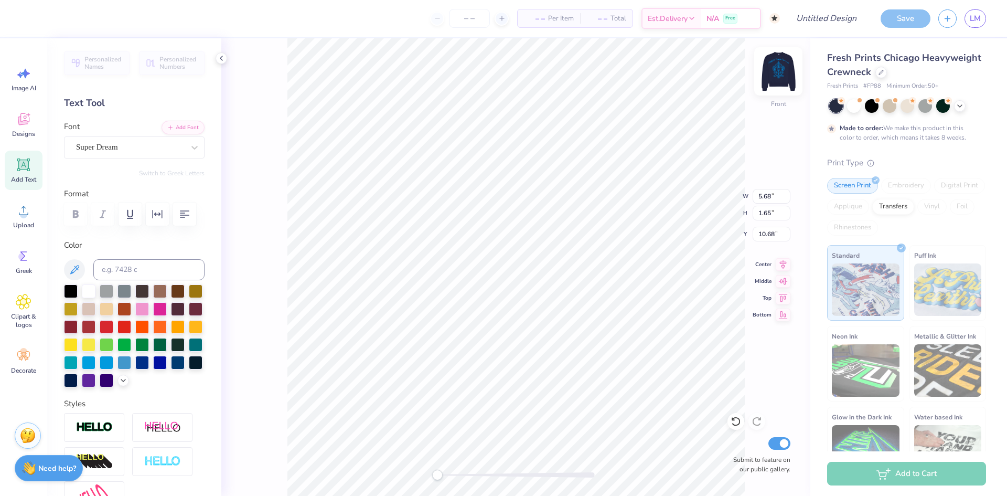
click at [776, 70] on img at bounding box center [778, 71] width 42 height 42
type input "5.95"
type input "1.72"
type input "9.22"
type input "15.65"
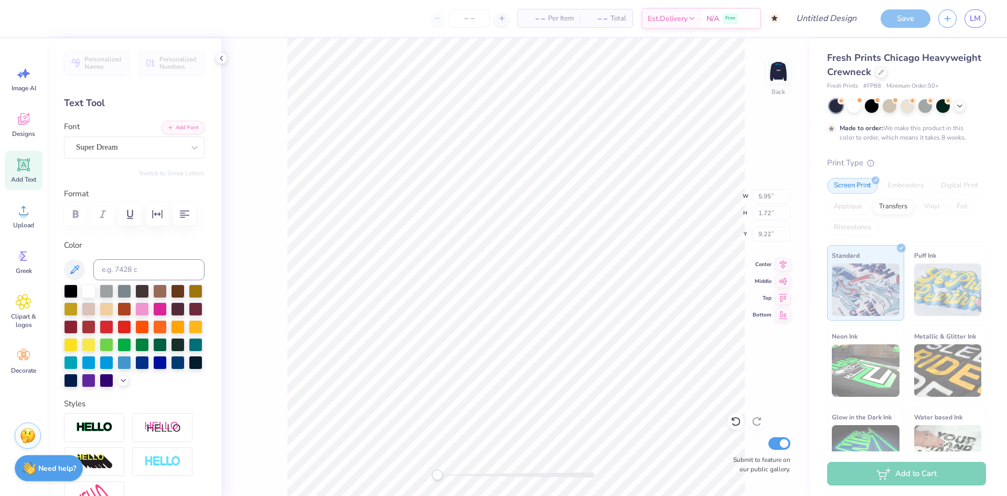
type input "4.70"
type input "1.28"
click at [782, 79] on img at bounding box center [778, 71] width 42 height 42
click at [285, 245] on div "Back W 15.65 15.65 " H 4.70 4.70 " Y 1.28 1.28 " Center Middle Top Bottom Submi…" at bounding box center [515, 266] width 589 height 457
click at [776, 78] on img at bounding box center [778, 71] width 42 height 42
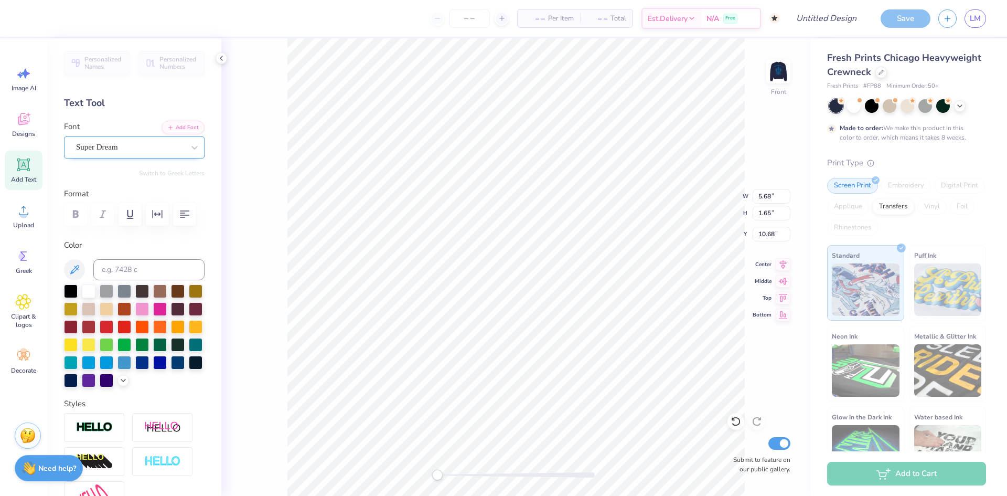
click at [169, 154] on div at bounding box center [130, 147] width 108 height 14
click at [123, 241] on div "Dancing Script" at bounding box center [134, 233] width 113 height 19
type input "da"
type textarea "e"
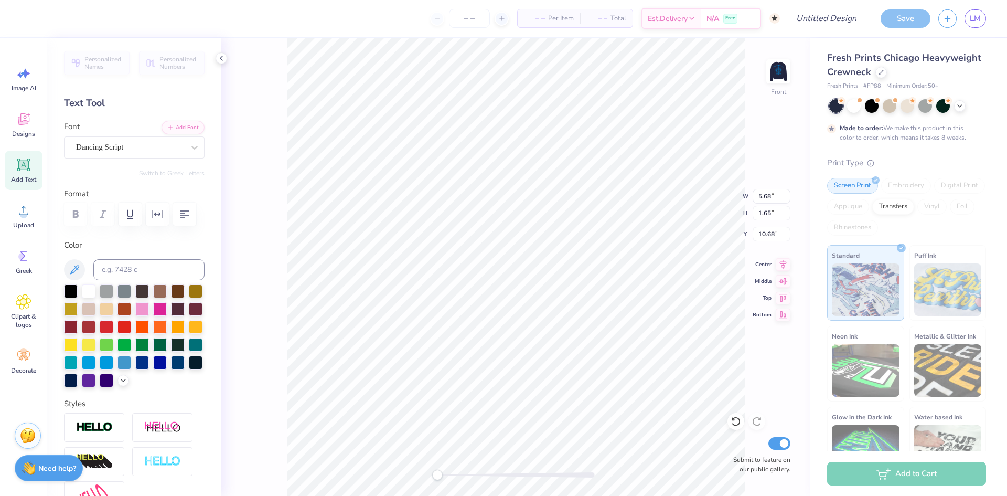
scroll to position [9, 2]
type textarea "Eta Eta"
type input "2.68"
type input "0.81"
type input "5.44"
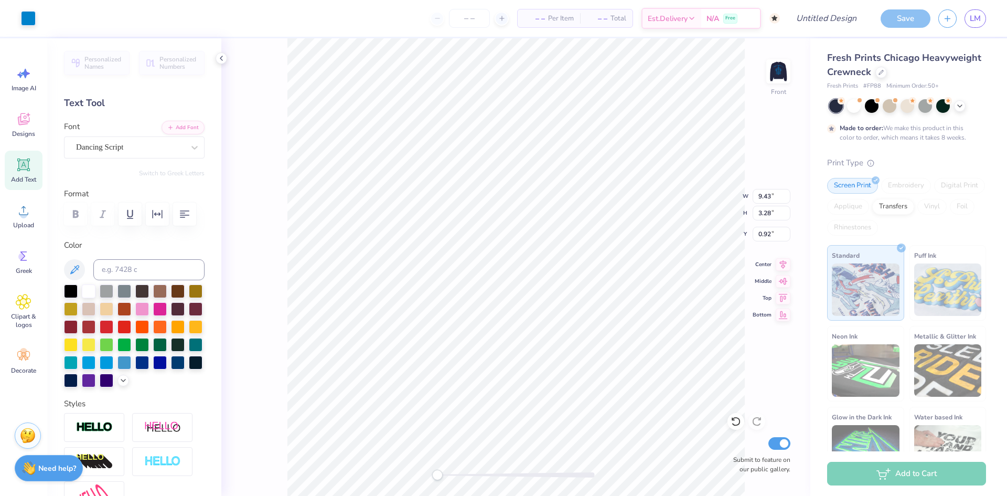
type input "9.43"
type input "3.28"
click at [777, 77] on img at bounding box center [778, 71] width 21 height 21
click at [478, 17] on input "number" at bounding box center [469, 18] width 41 height 19
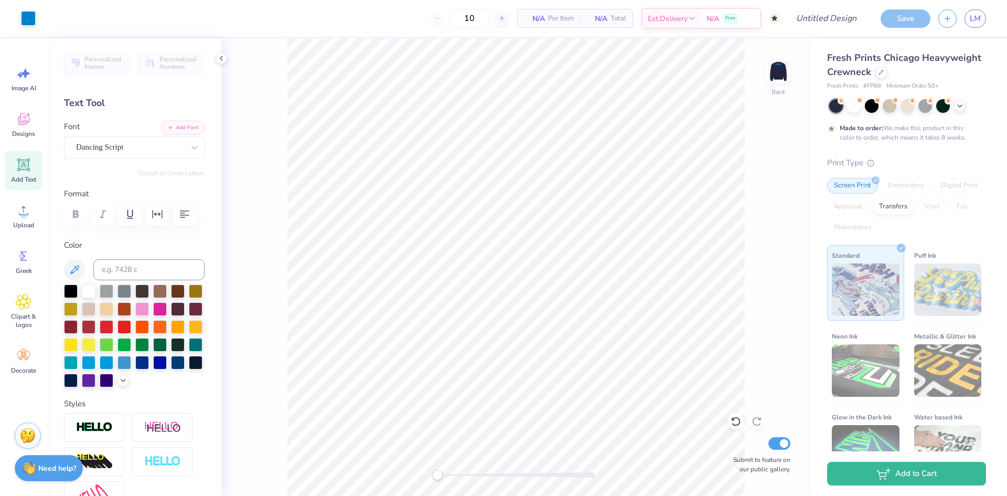
type input "50"
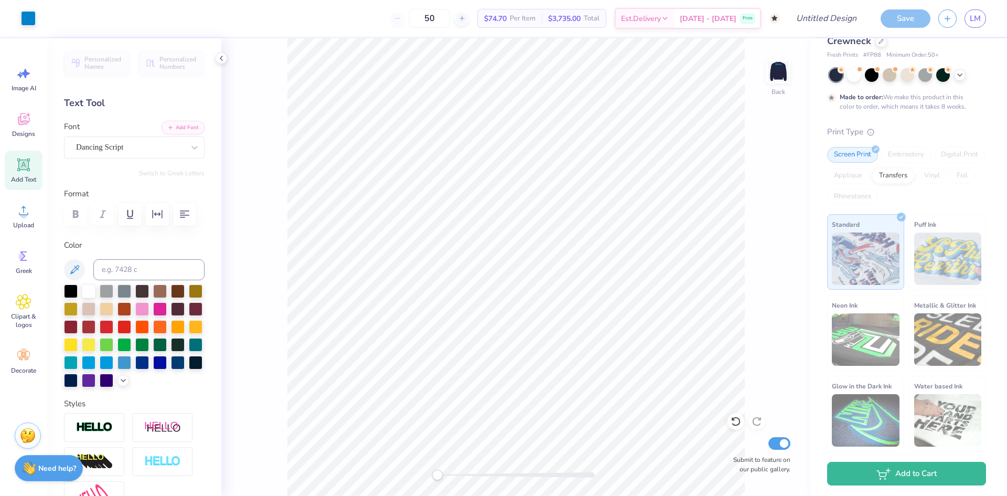
scroll to position [0, 0]
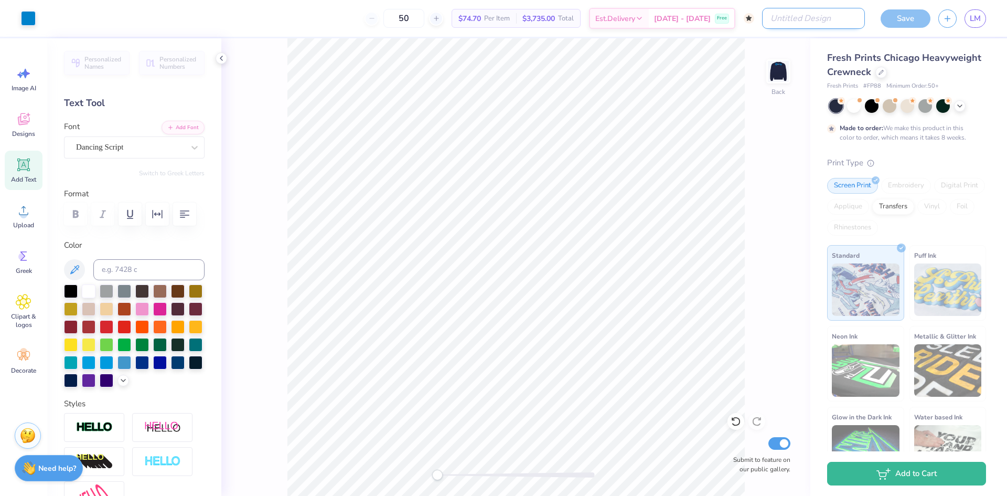
click at [820, 18] on input "Design Title" at bounding box center [813, 18] width 103 height 21
click at [791, 14] on input "T-Shirt Order Fall 2025" at bounding box center [813, 18] width 103 height 21
drag, startPoint x: 823, startPoint y: 19, endPoint x: 760, endPoint y: 28, distance: 63.0
click at [760, 28] on div "Art colors 50 $74.70 Per Item $3,735.00 Total Est. Delivery [DATE] - [DATE] Fre…" at bounding box center [503, 18] width 1007 height 37
type input "Crest Fall 2025"
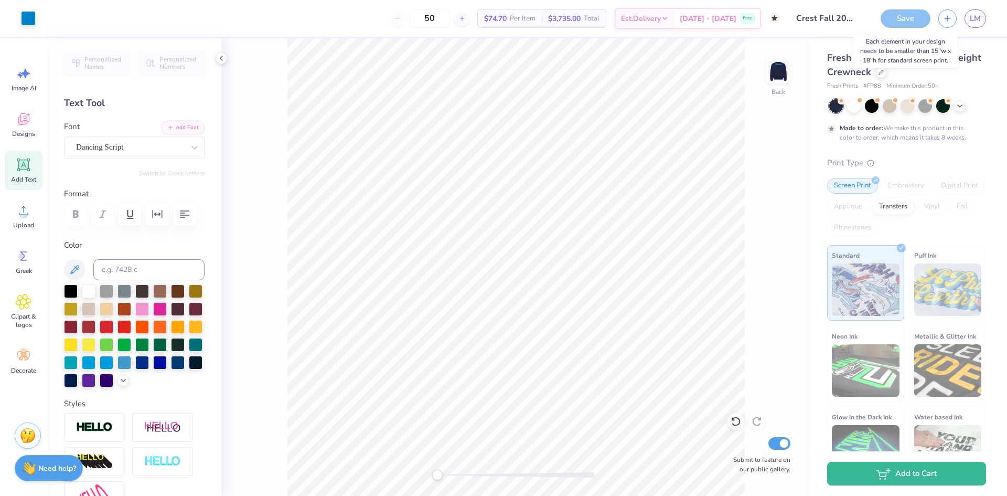
click at [900, 23] on div "Save" at bounding box center [906, 18] width 50 height 18
click at [36, 463] on div "Need help? Chat with us." at bounding box center [49, 466] width 68 height 26
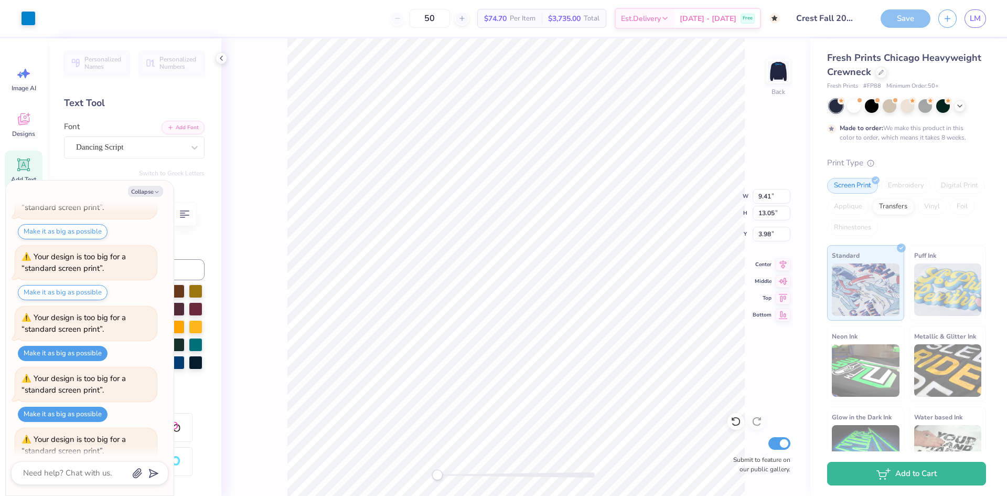
scroll to position [141, 0]
click at [101, 468] on textarea at bounding box center [75, 473] width 106 height 14
type textarea "x"
type textarea "c"
type textarea "x"
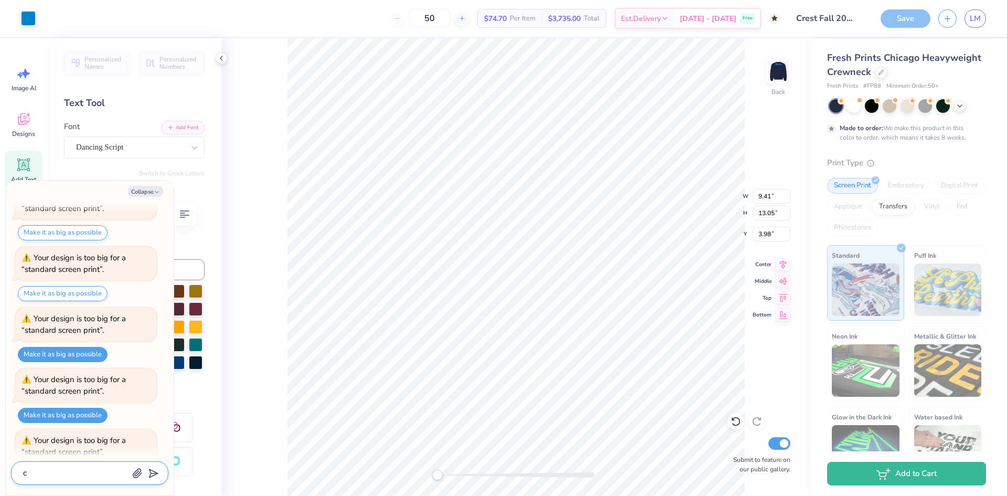
type textarea "ca"
type textarea "x"
type textarea "can"
type textarea "x"
type textarea "can"
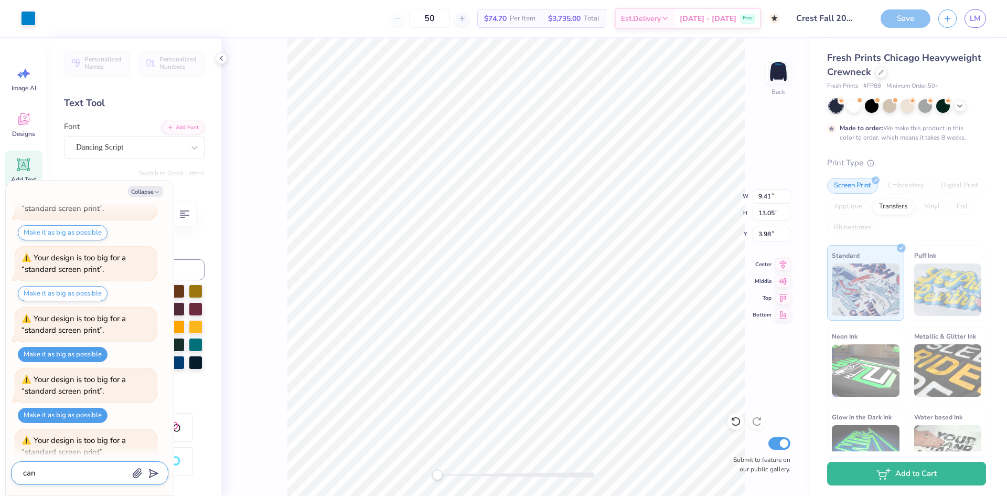
type textarea "x"
type textarea "can y"
type textarea "x"
type textarea "can yo"
type textarea "x"
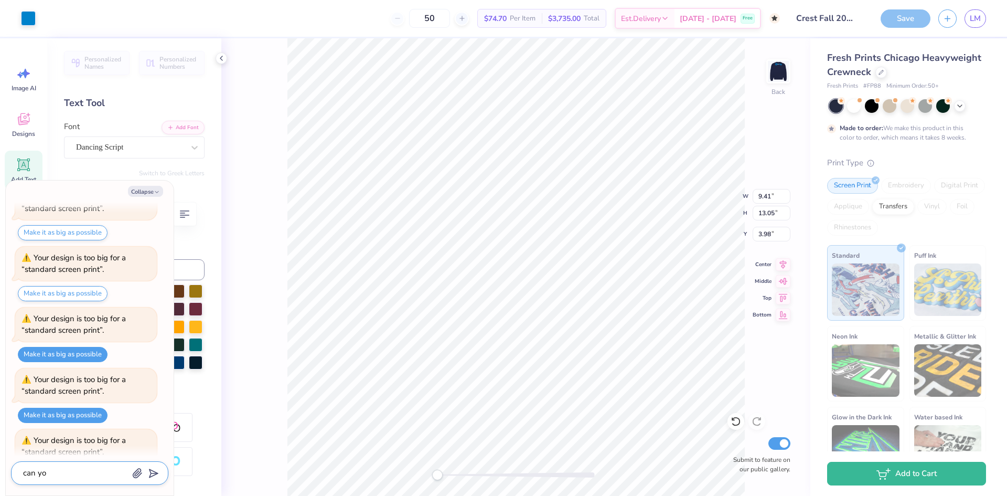
type textarea "can you"
type textarea "x"
type textarea "can you"
type textarea "x"
type textarea "can you f"
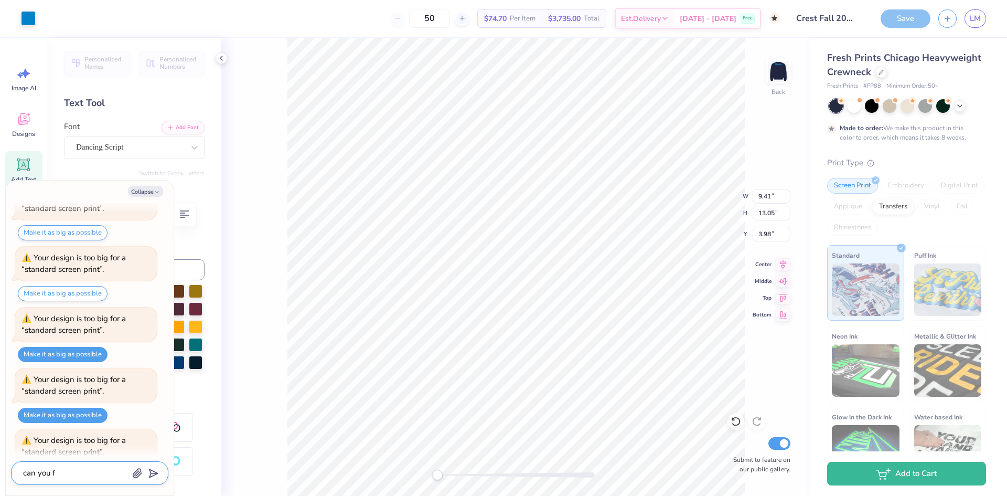
type textarea "x"
type textarea "can you fi"
type textarea "x"
type textarea "can you fix"
type textarea "x"
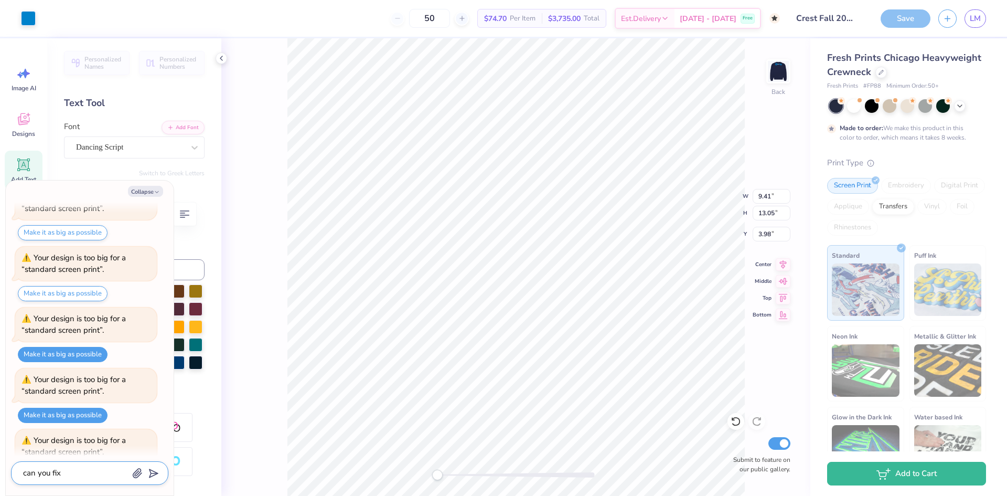
type textarea "can you fix"
type textarea "x"
type textarea "can you fix a"
type textarea "x"
type textarea "can you fix al"
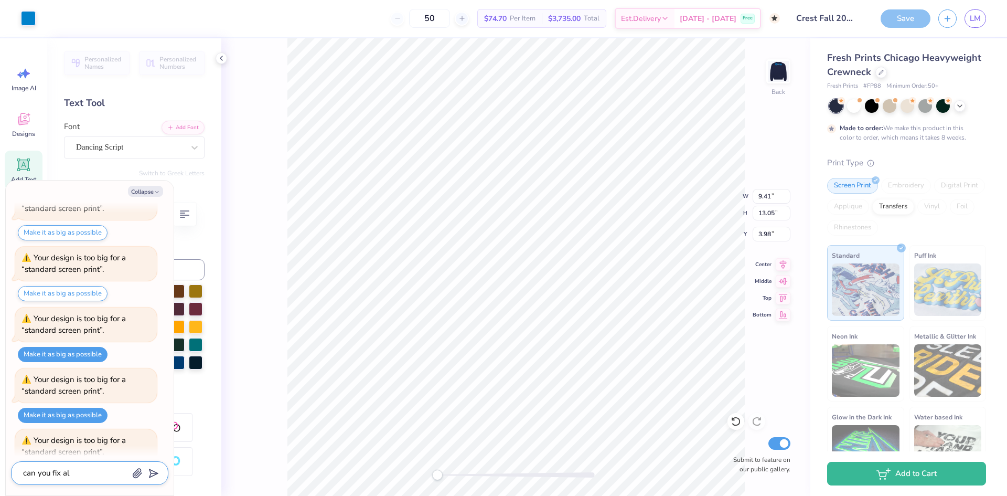
type textarea "x"
type textarea "can you fix all"
type textarea "x"
type textarea "can you fix all"
type textarea "x"
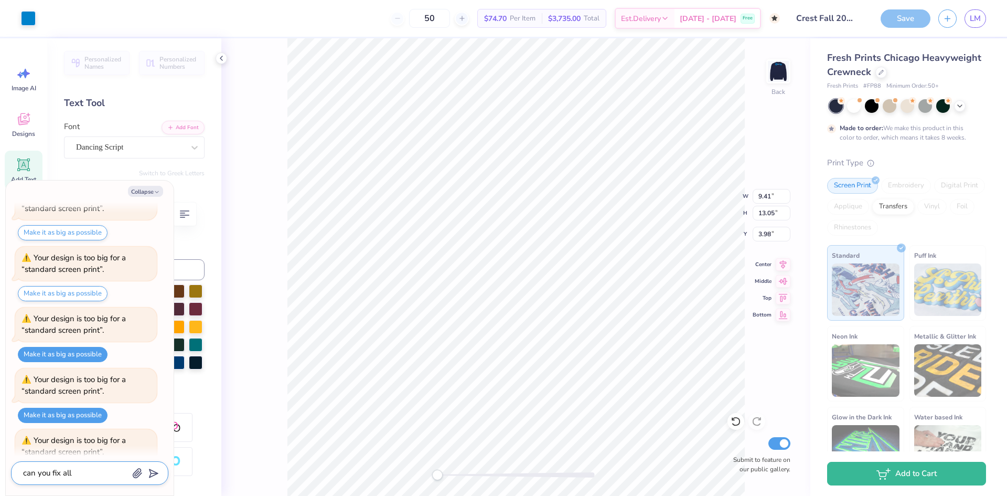
type textarea "can you fix all t"
type textarea "x"
type textarea "can you fix all th"
type textarea "x"
type textarea "can you fix all the"
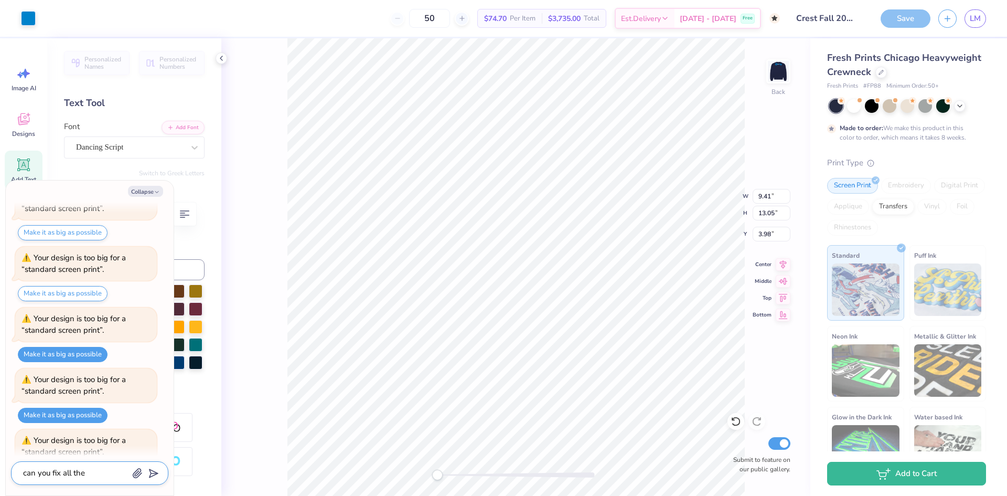
type textarea "x"
type textarea "can you fix all the"
type textarea "x"
type textarea "can you fix all the s"
type textarea "x"
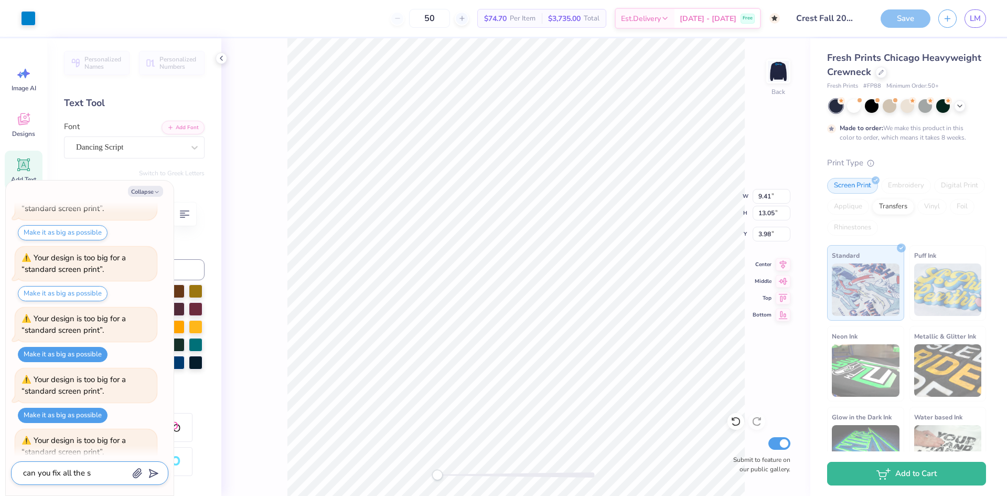
type textarea "can you fix all the si"
type textarea "x"
type textarea "can you fix all the siz"
type textarea "x"
type textarea "can you fix all the sizi"
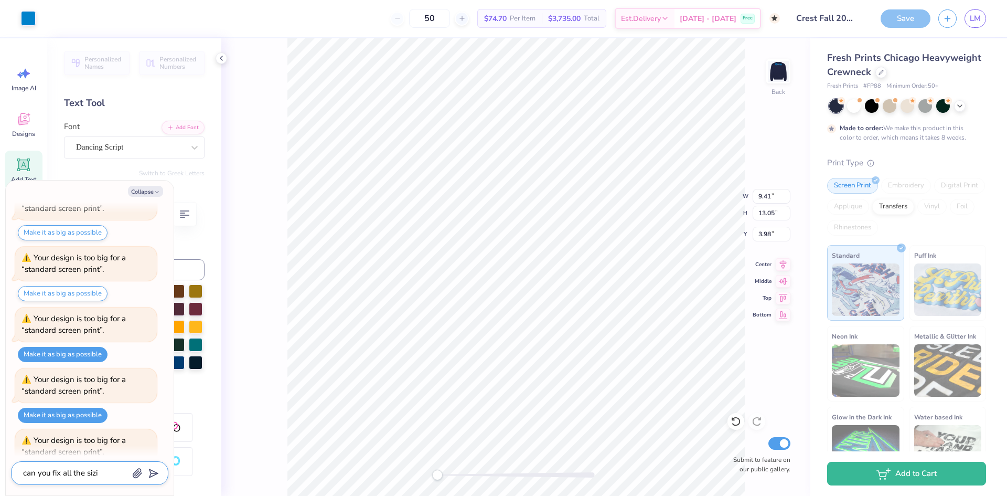
type textarea "x"
type textarea "can you fix all the sizin"
type textarea "x"
type textarea "can you fix all the sizing"
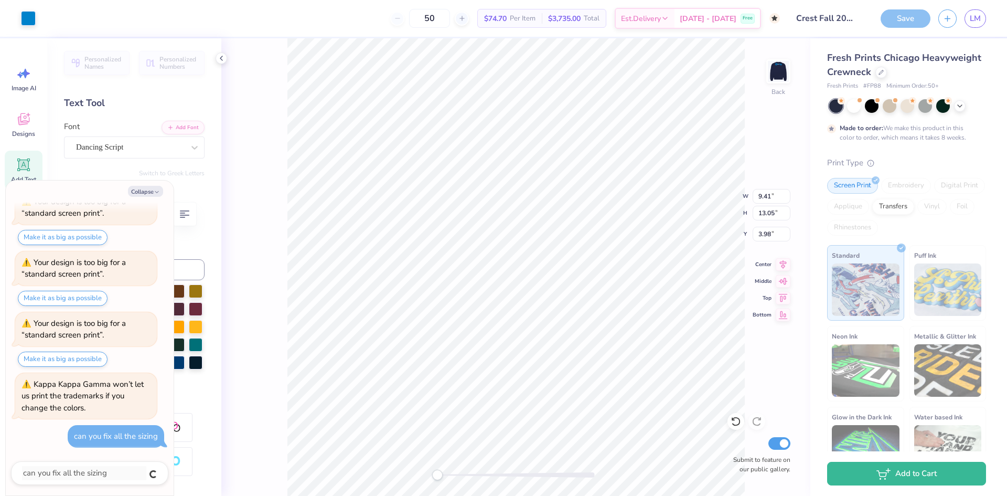
type textarea "x"
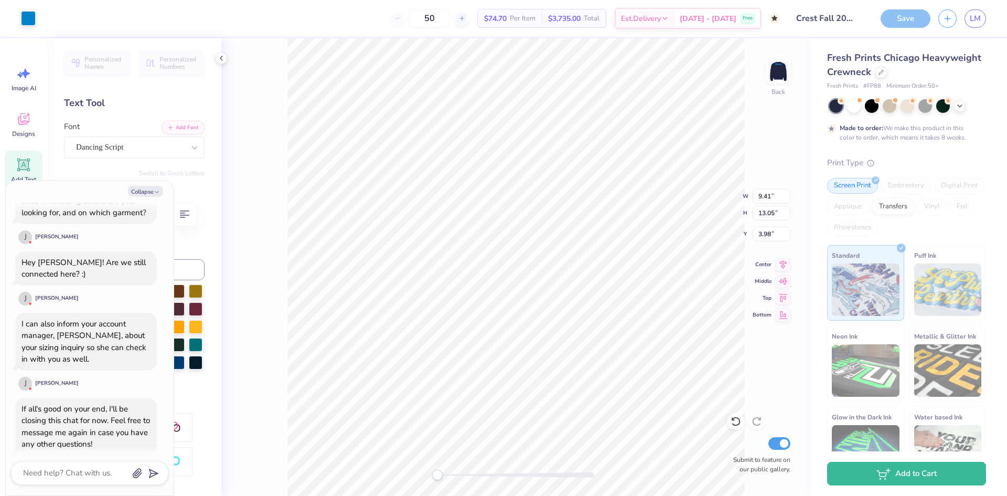
scroll to position [2154, 0]
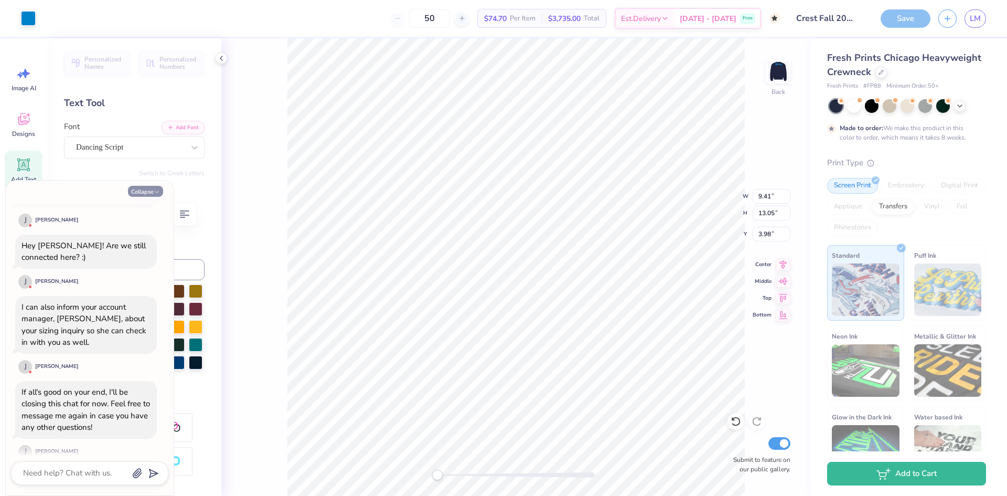
click at [130, 190] on button "Collapse" at bounding box center [145, 191] width 35 height 11
type textarea "x"
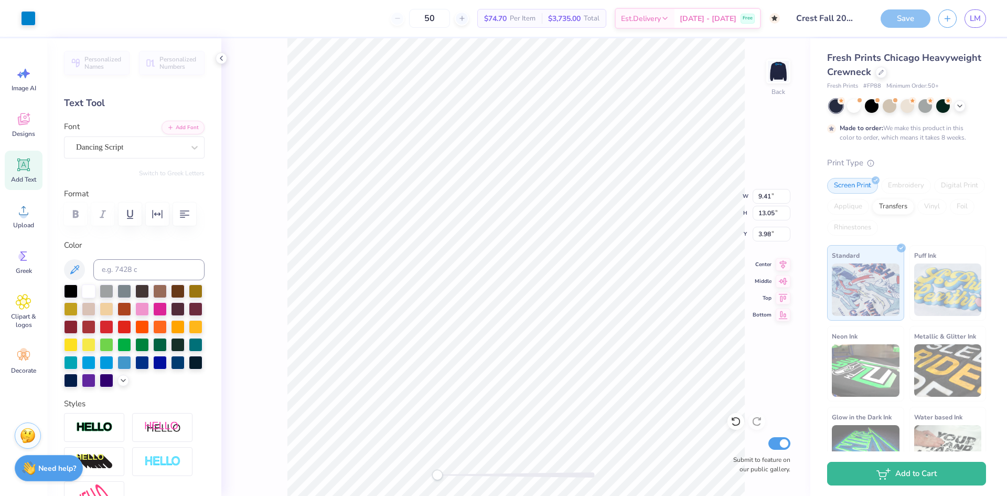
click at [272, 156] on div "Back W 9.41 9.41 " H 13.05 13.05 " Y 3.98 3.98 " Center Middle Top Bottom Submi…" at bounding box center [515, 266] width 589 height 457
click at [894, 19] on div "Save" at bounding box center [906, 18] width 50 height 18
type input "15.65"
type input "4.70"
type input "1.28"
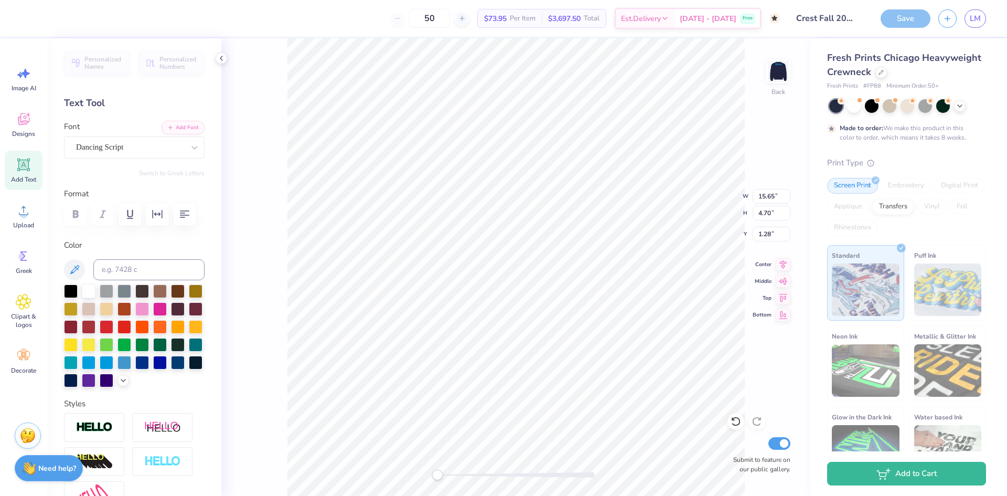
scroll to position [9, 1]
click at [785, 199] on input "15" at bounding box center [772, 196] width 38 height 15
type input "14.99"
click at [785, 198] on input "14.99" at bounding box center [772, 196] width 38 height 15
click at [760, 195] on input "14.99" at bounding box center [772, 196] width 38 height 15
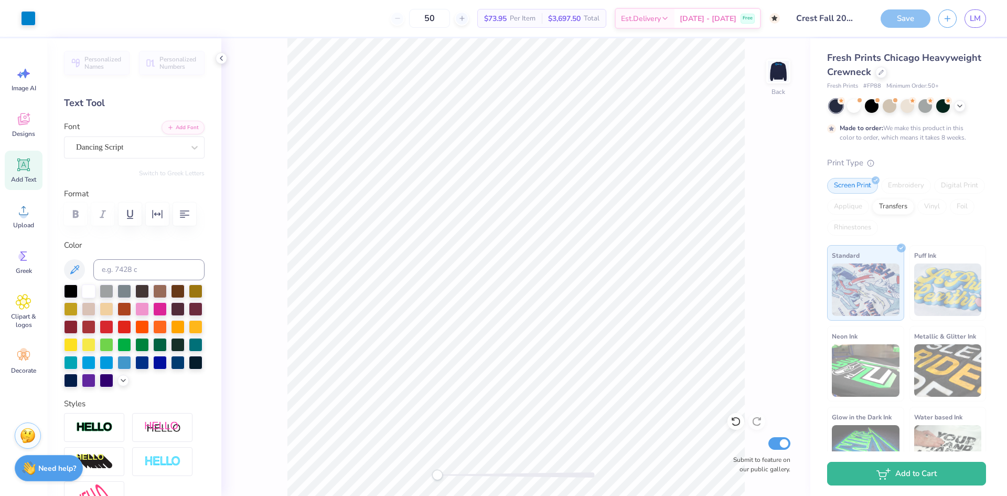
click at [907, 23] on div "Save" at bounding box center [906, 18] width 50 height 18
click at [769, 198] on input "15.65" at bounding box center [772, 196] width 38 height 15
type input "14.65"
click at [755, 169] on div "Back W 14.65 14.65 " H 4.70 4.70 " Y 1.28 1.28 " Center Middle Top Bottom Submi…" at bounding box center [515, 266] width 589 height 457
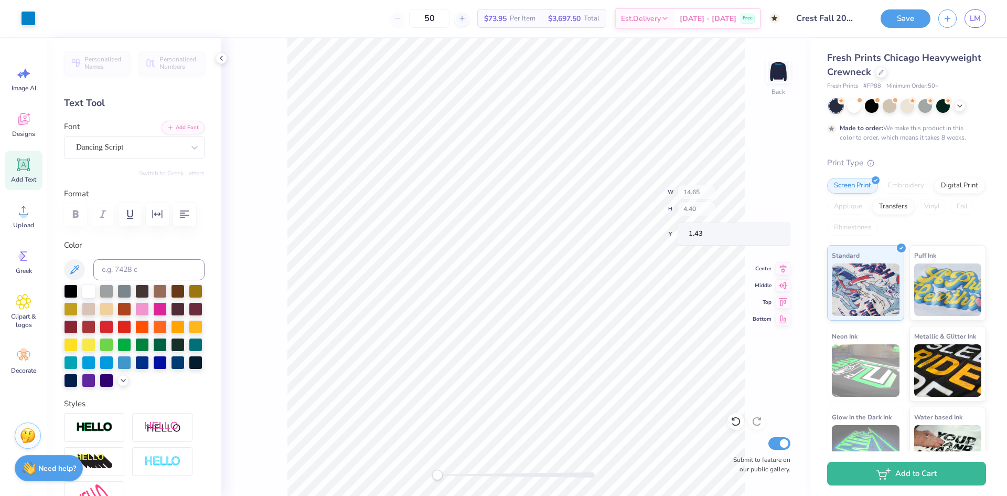
type input "4.40"
type input "1.43"
click at [893, 14] on button "Save" at bounding box center [906, 17] width 50 height 18
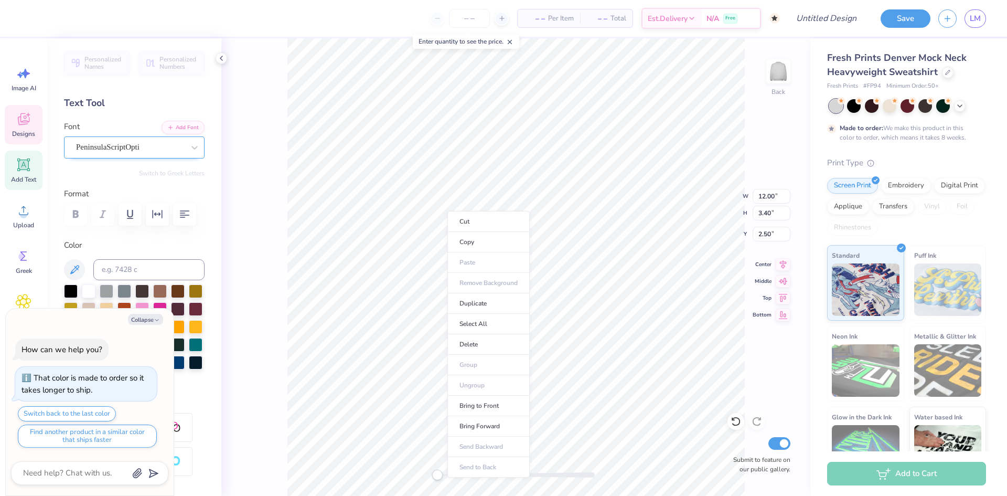
click at [134, 151] on div "PeninsulaScriptOpti" at bounding box center [130, 147] width 110 height 16
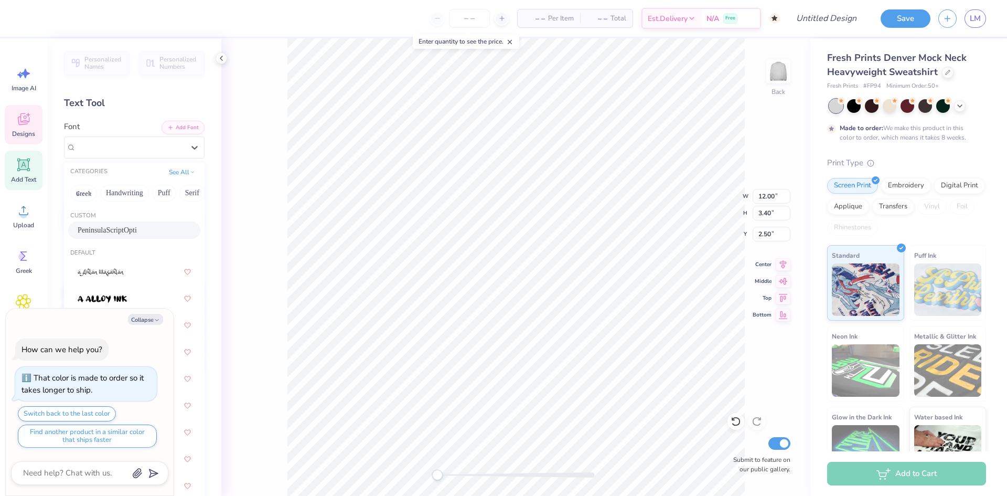
click at [128, 226] on div "PeninsulaScriptOpti" at bounding box center [134, 229] width 113 height 11
click at [92, 143] on div "PeninsulaScriptOpti" at bounding box center [130, 147] width 110 height 16
click at [98, 232] on span "PeninsulaScriptOpti" at bounding box center [107, 229] width 59 height 11
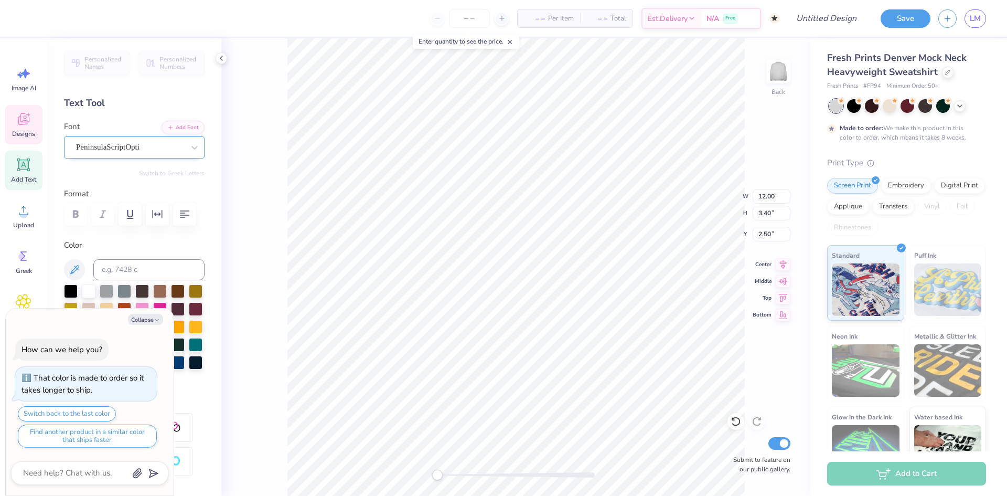
click at [106, 147] on div "PeninsulaScriptOpti" at bounding box center [130, 147] width 110 height 16
click at [127, 147] on div "PeninsulaScriptOpti" at bounding box center [130, 147] width 108 height 12
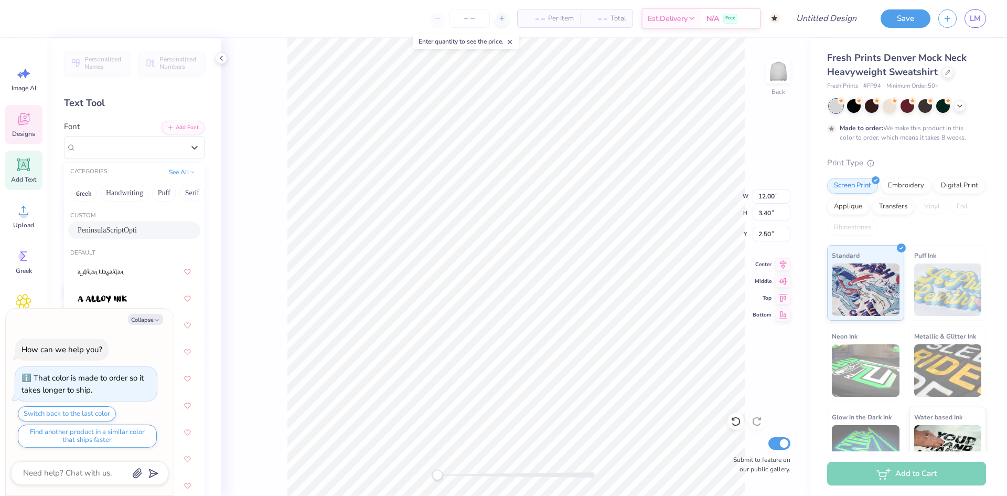
click at [131, 231] on div "PeninsulaScriptOpti" at bounding box center [134, 229] width 113 height 11
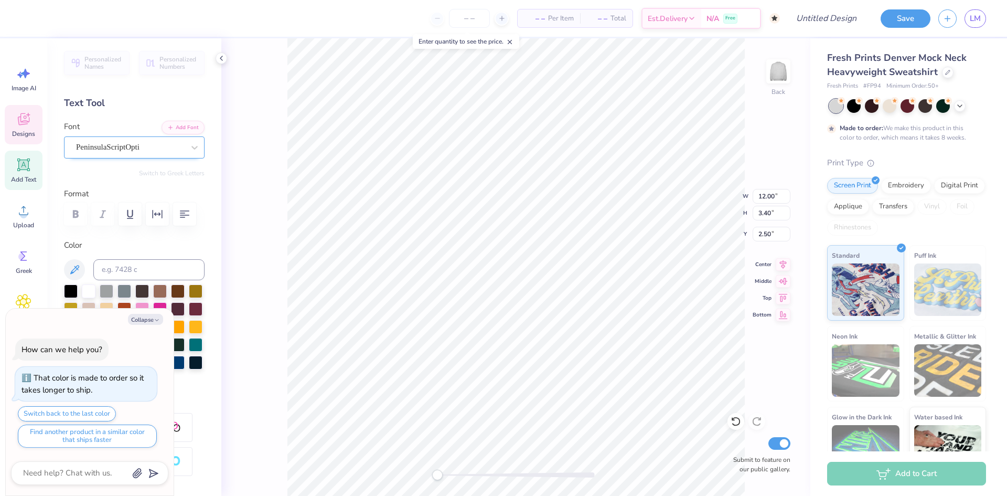
click at [106, 136] on div "PeninsulaScriptOpti" at bounding box center [134, 147] width 141 height 22
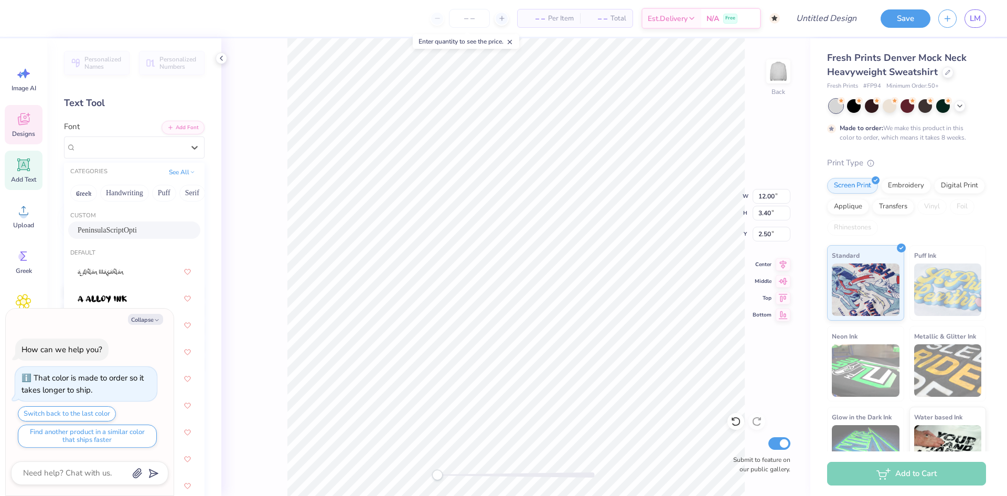
click at [390, 245] on div "– – Per Item – – Total Est. Delivery N/A Free Design Title Save LM Image AI Des…" at bounding box center [503, 248] width 1007 height 496
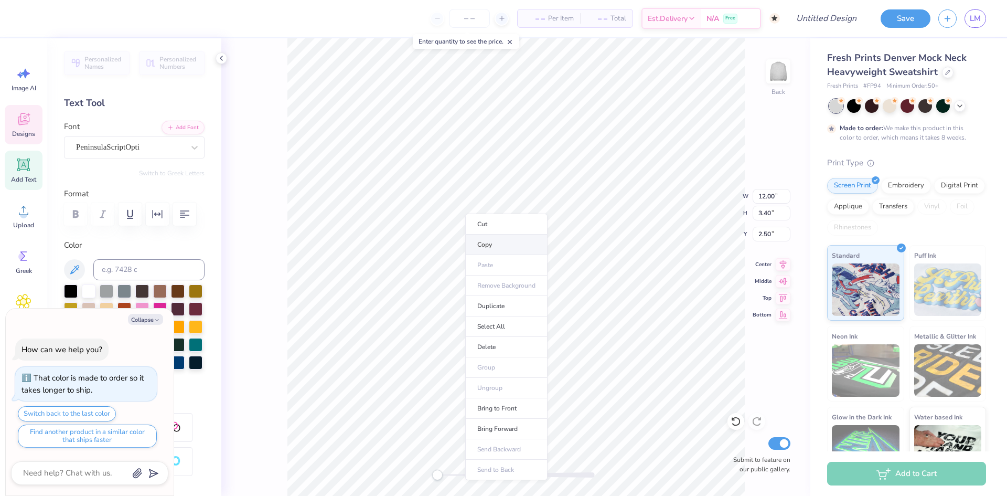
click at [509, 241] on li "Copy" at bounding box center [506, 244] width 82 height 20
type textarea "x"
